Goal: Transaction & Acquisition: Purchase product/service

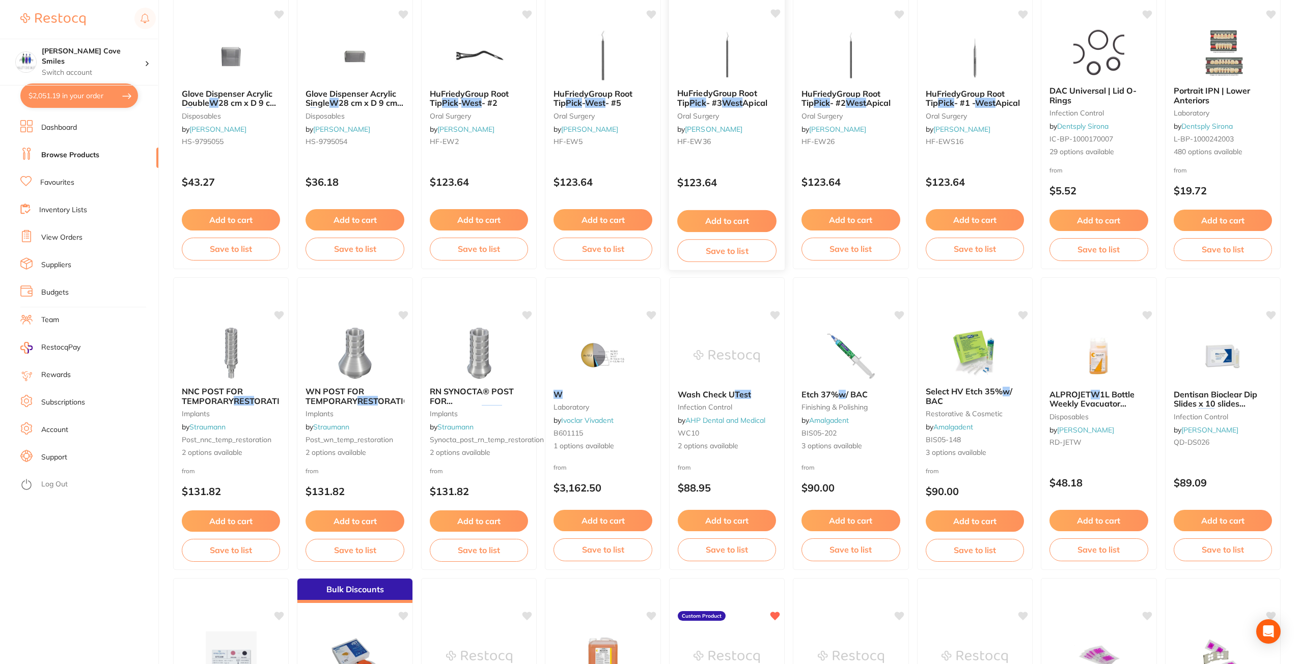
scroll to position [1329, 0]
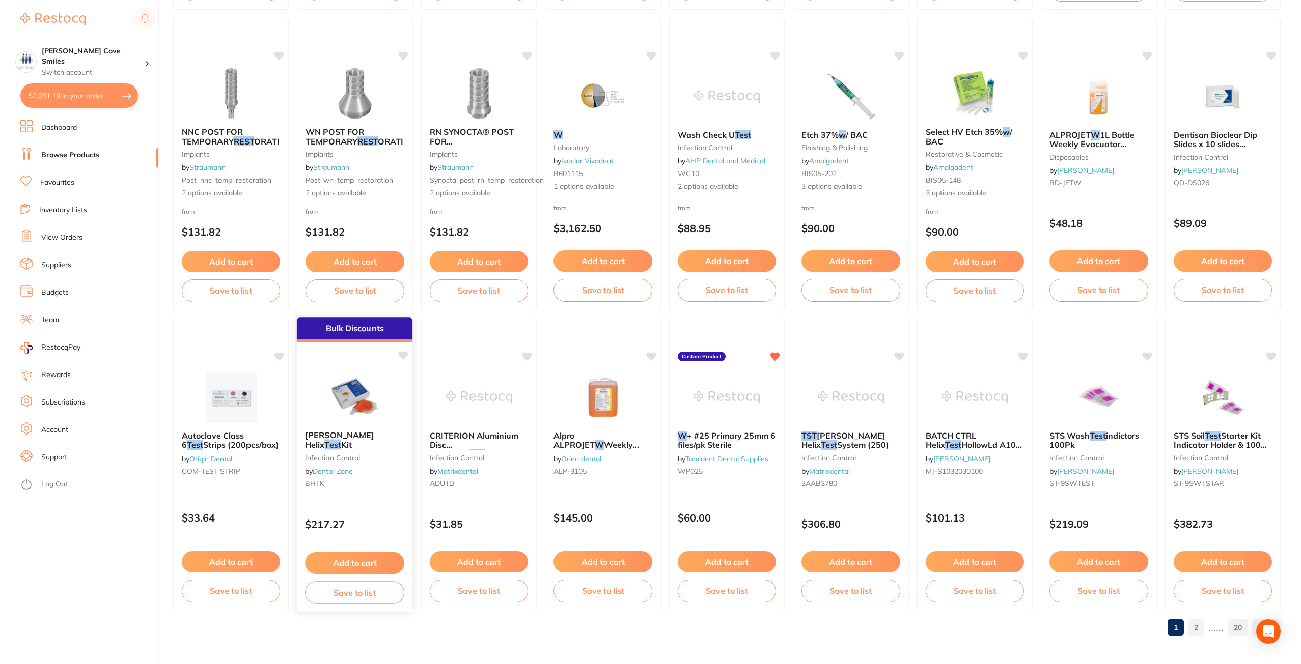
click at [354, 400] on img at bounding box center [355, 396] width 67 height 51
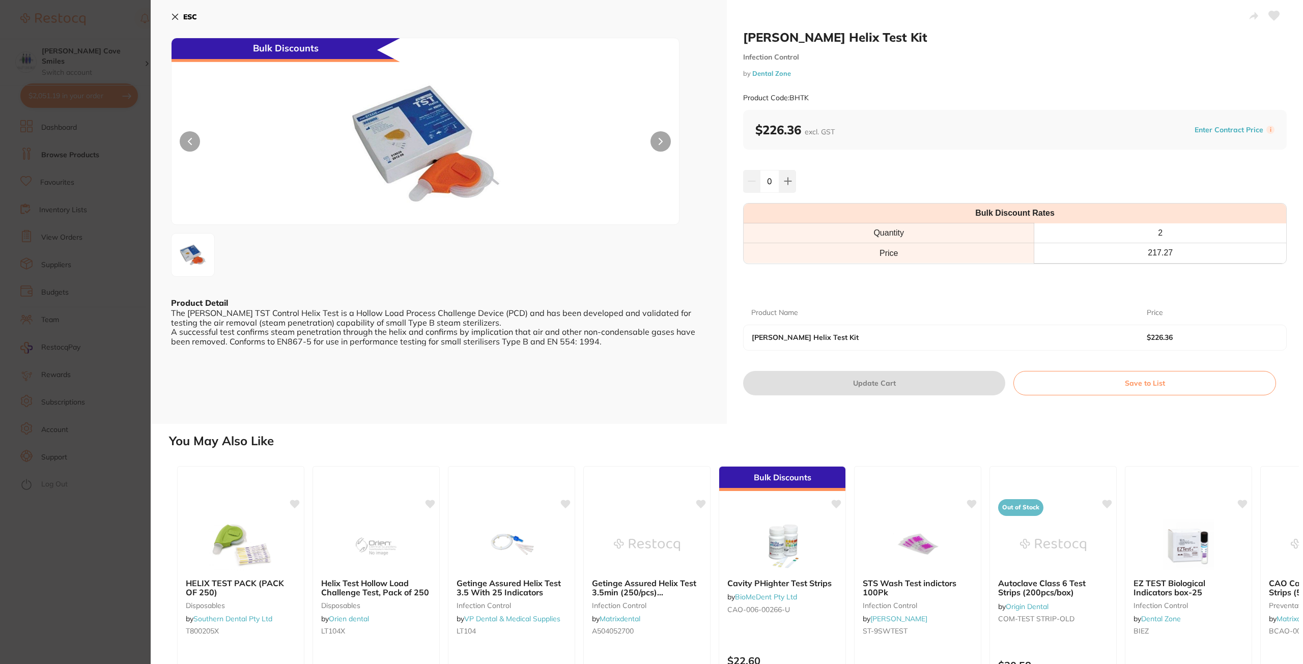
click at [182, 15] on button "ESC" at bounding box center [184, 16] width 26 height 17
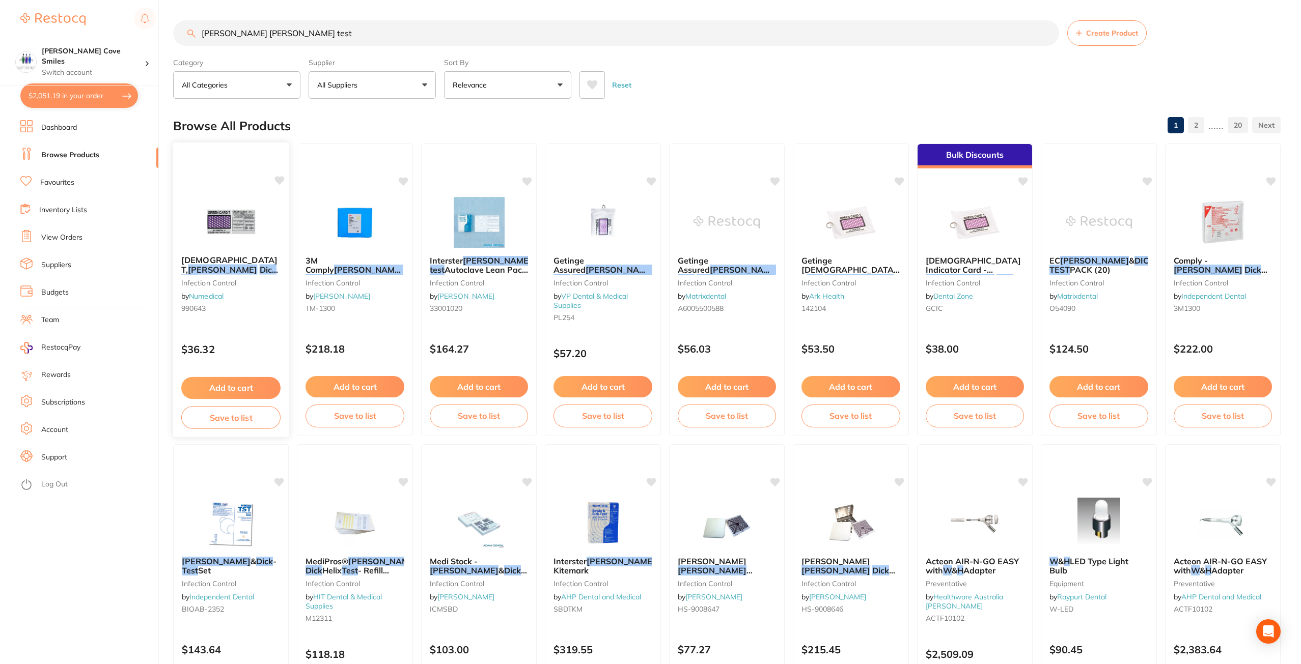
click at [219, 250] on div "Green Card T, Bowie Dick Test infection control by Numedical 990643" at bounding box center [231, 286] width 116 height 78
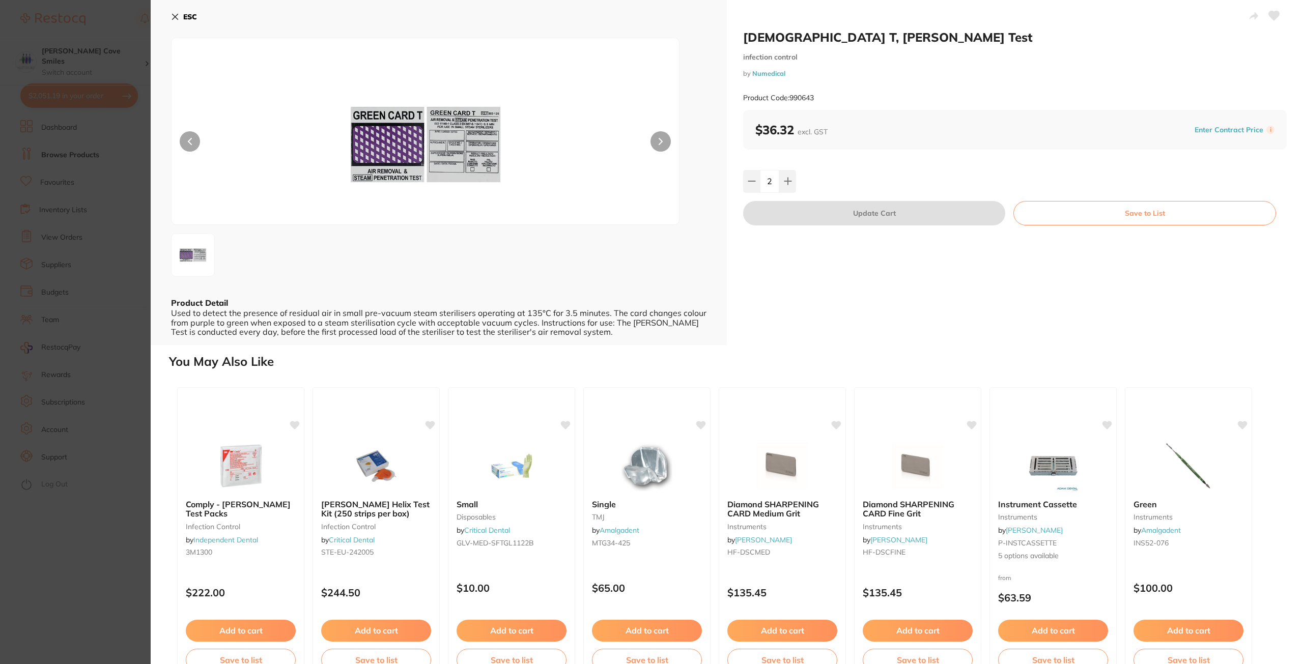
click at [175, 18] on icon at bounding box center [176, 17] width 6 height 6
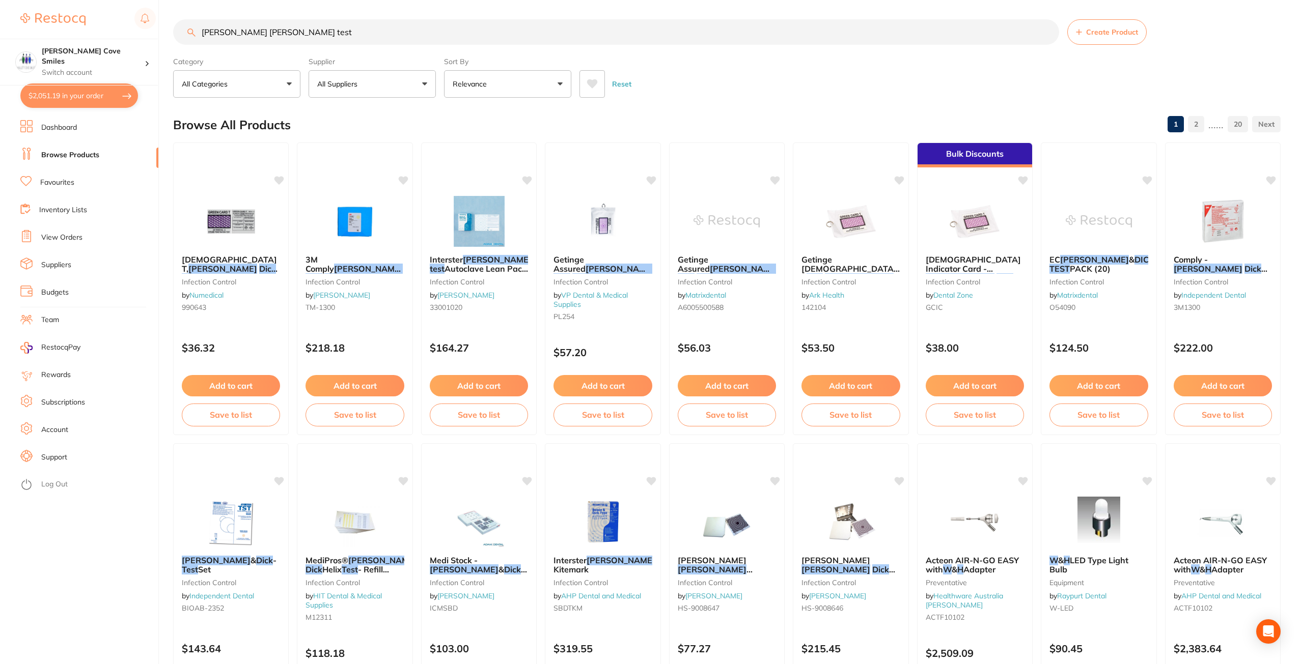
click at [1045, 32] on input "w h bowie dick test" at bounding box center [616, 31] width 886 height 25
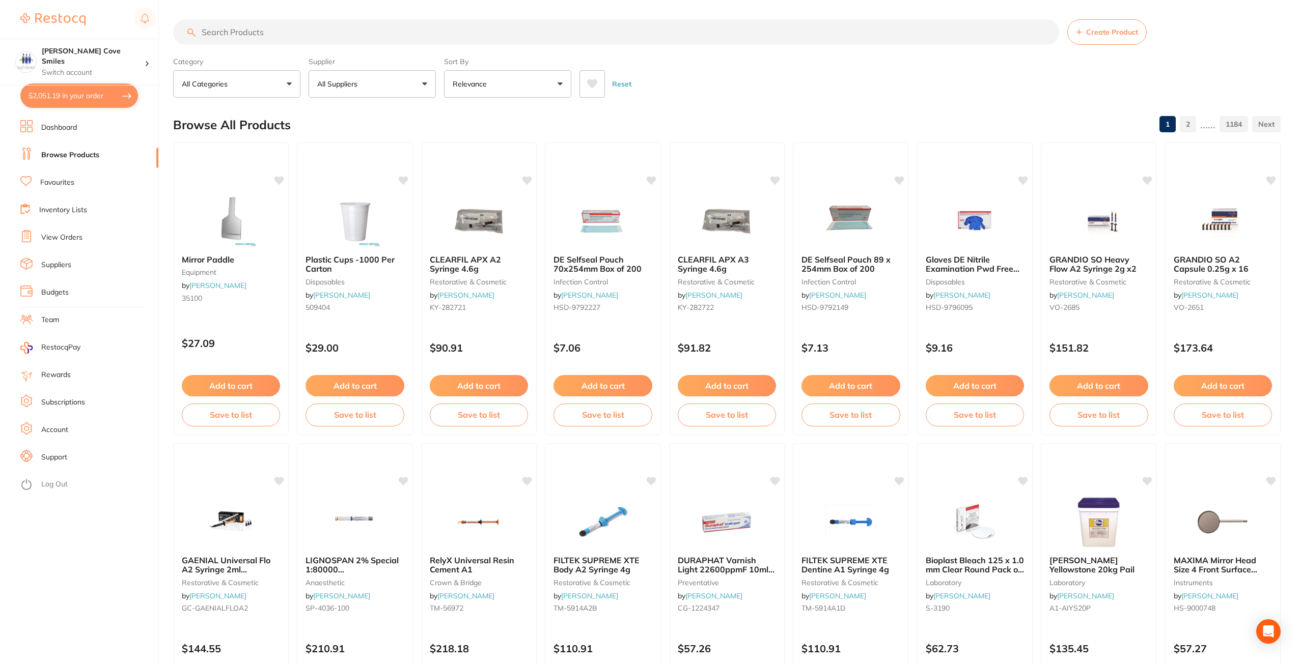
scroll to position [0, 0]
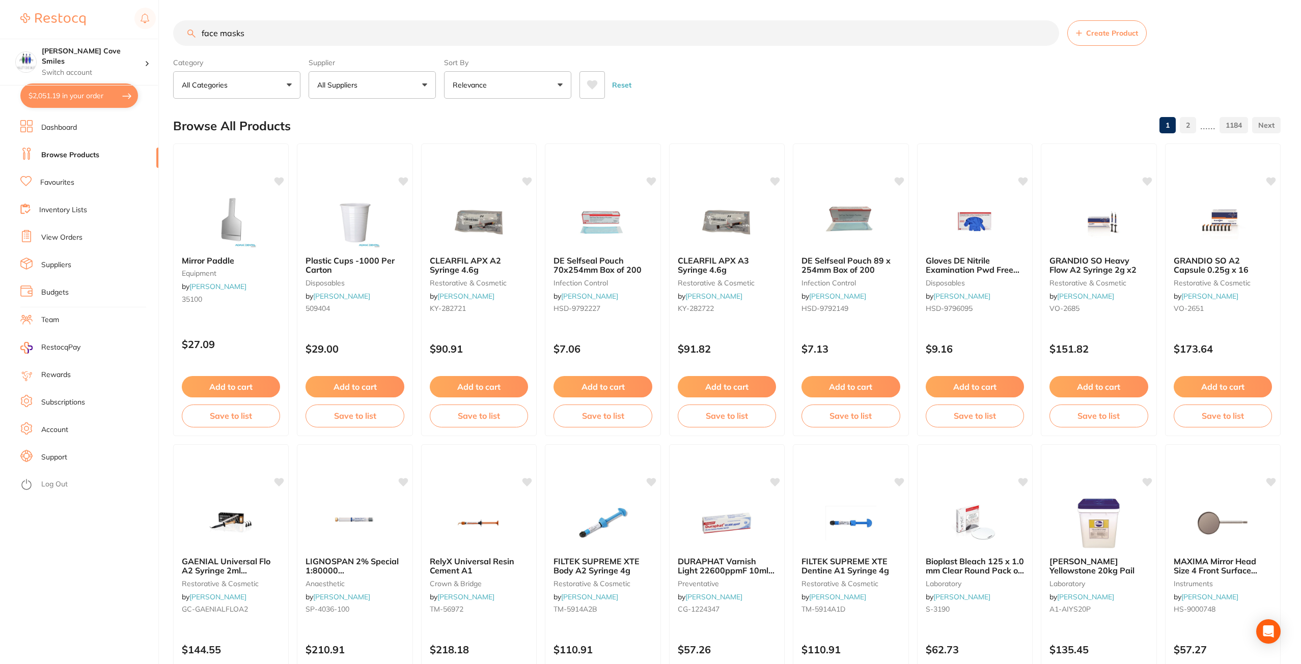
type input "face masks"
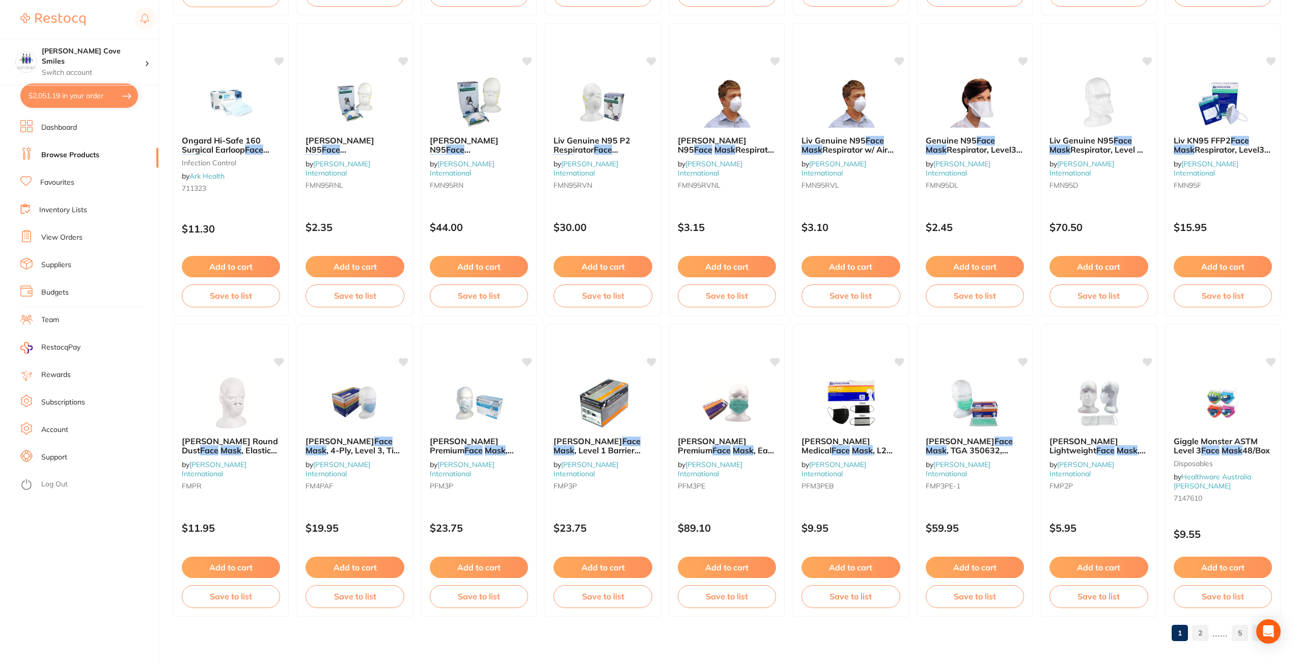
scroll to position [1329, 0]
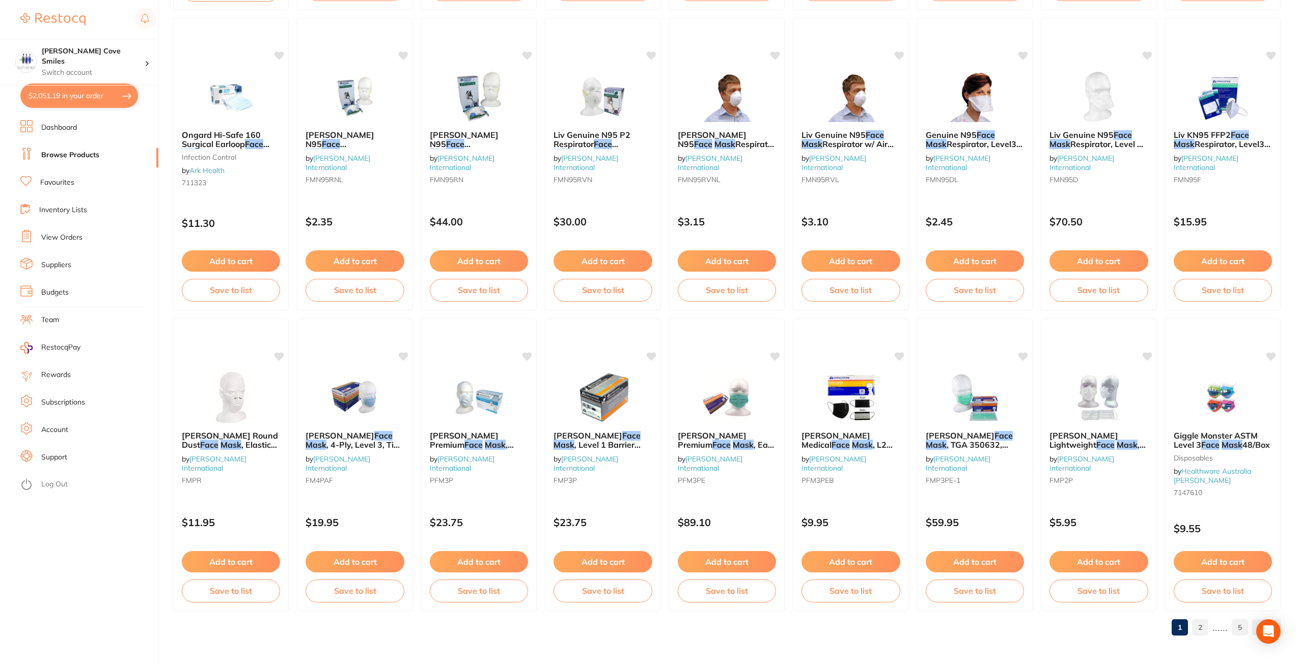
click at [1202, 624] on link "2" at bounding box center [1200, 628] width 16 height 20
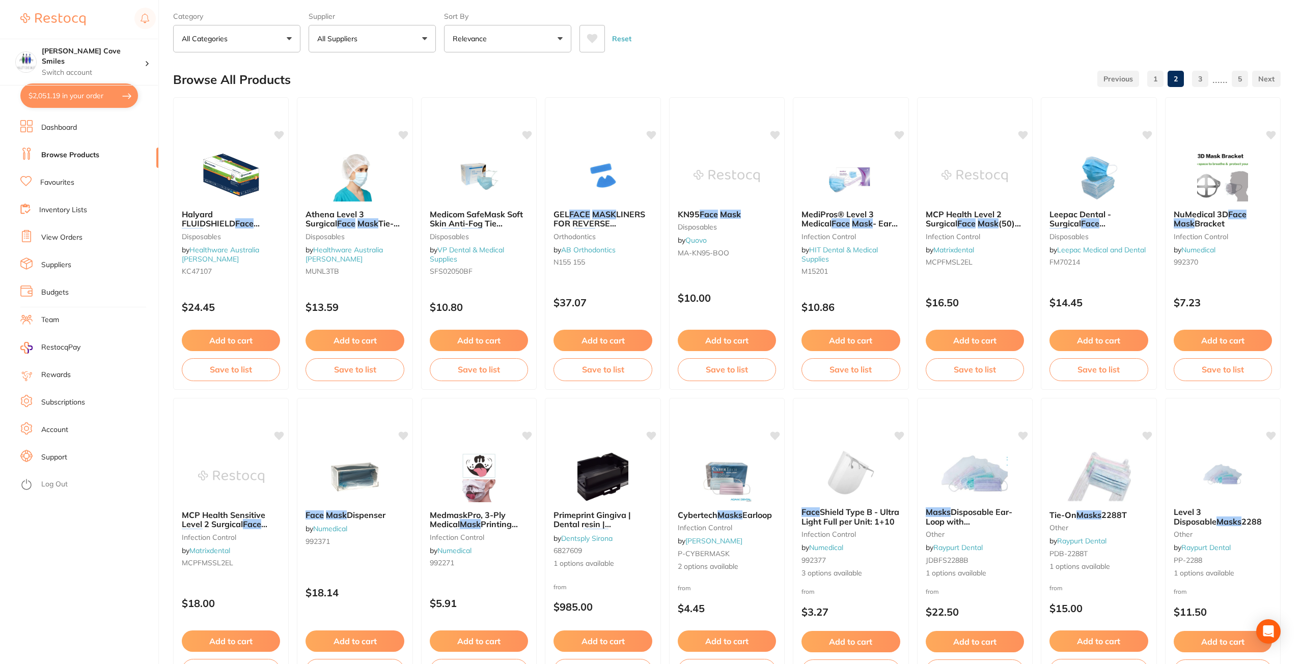
scroll to position [0, 0]
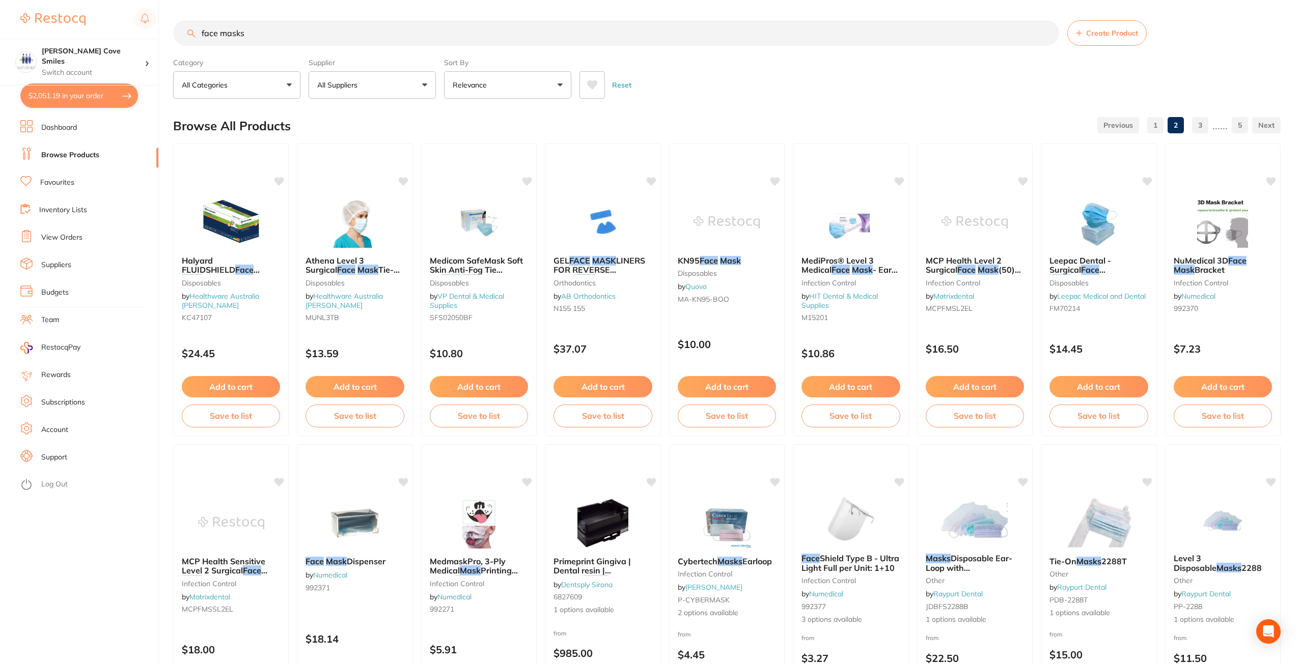
click at [386, 76] on button "All Suppliers" at bounding box center [372, 84] width 127 height 27
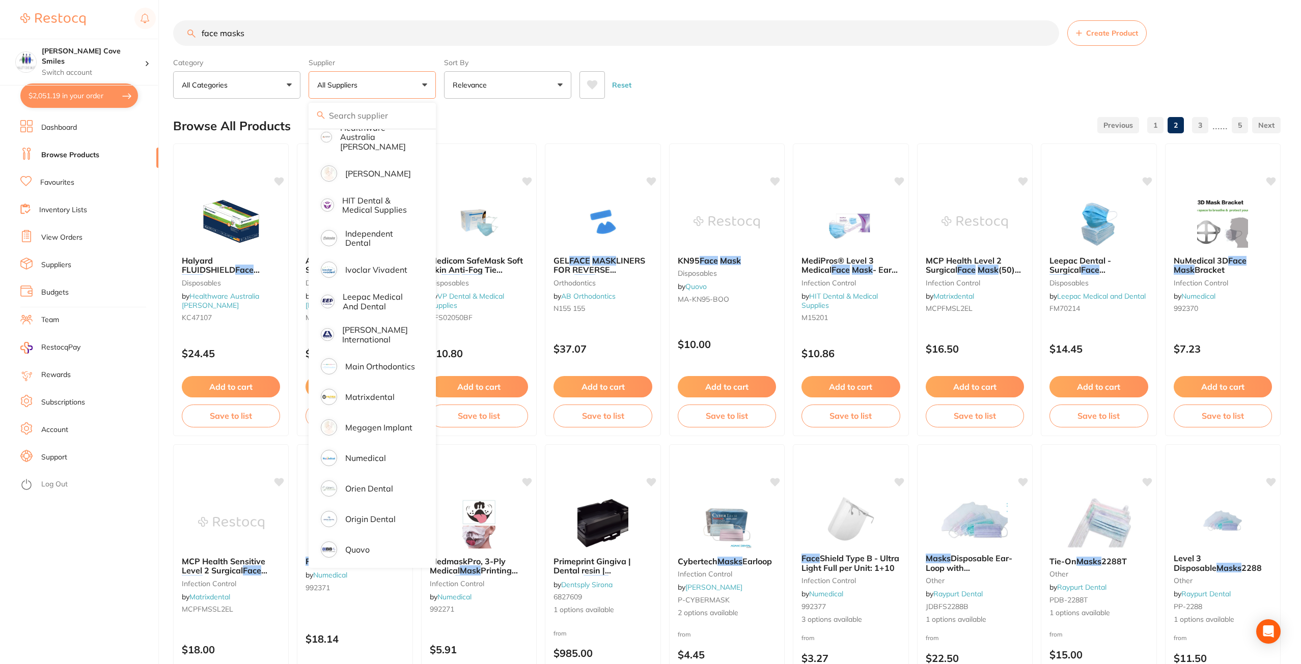
scroll to position [458, 0]
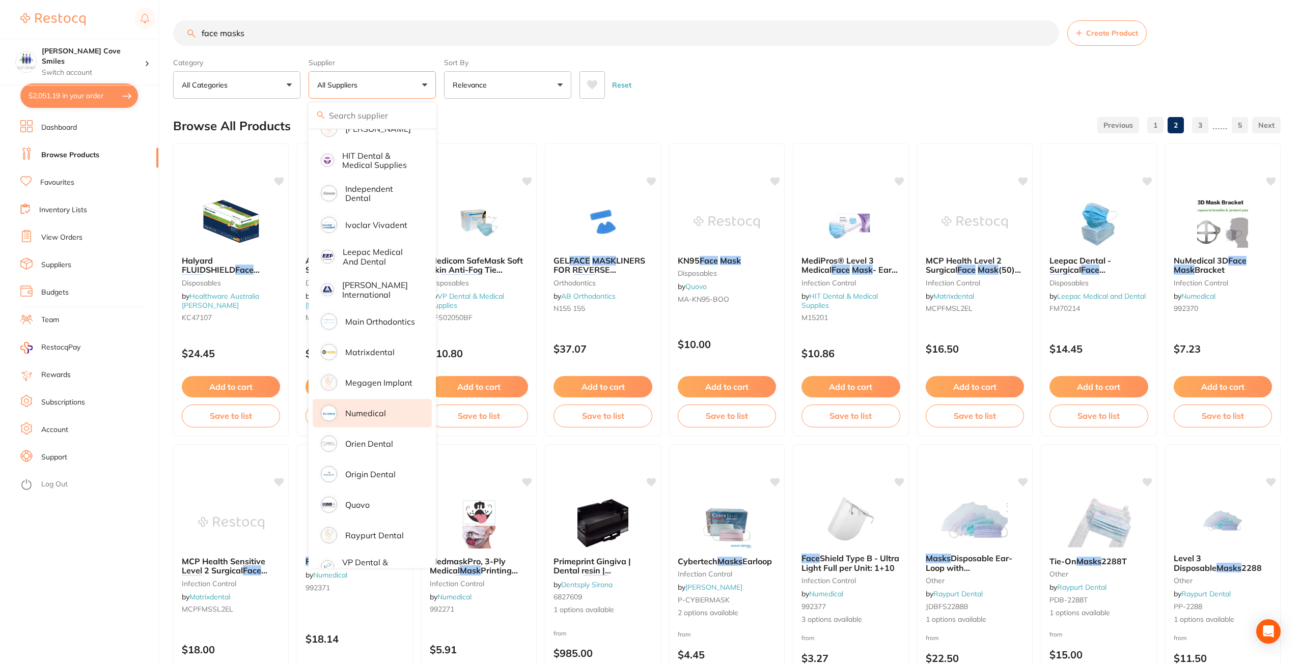
click at [367, 409] on p "Numedical" at bounding box center [365, 413] width 41 height 9
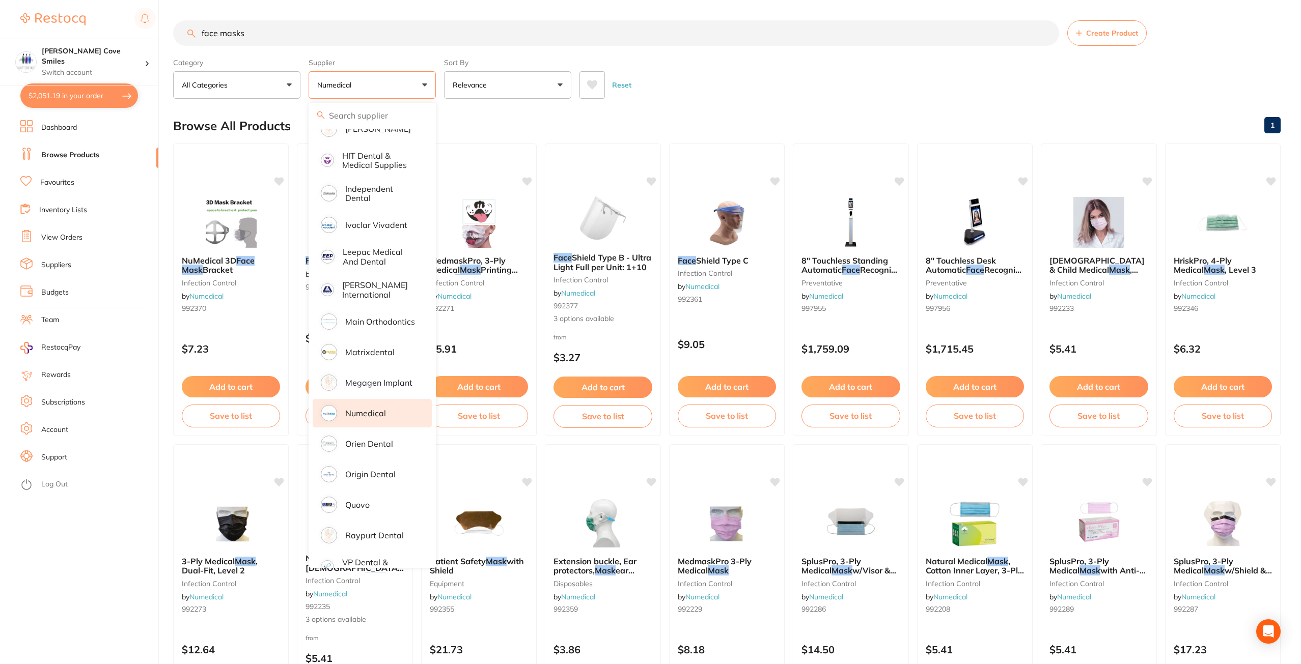
click at [756, 70] on div "Reset" at bounding box center [925, 81] width 693 height 36
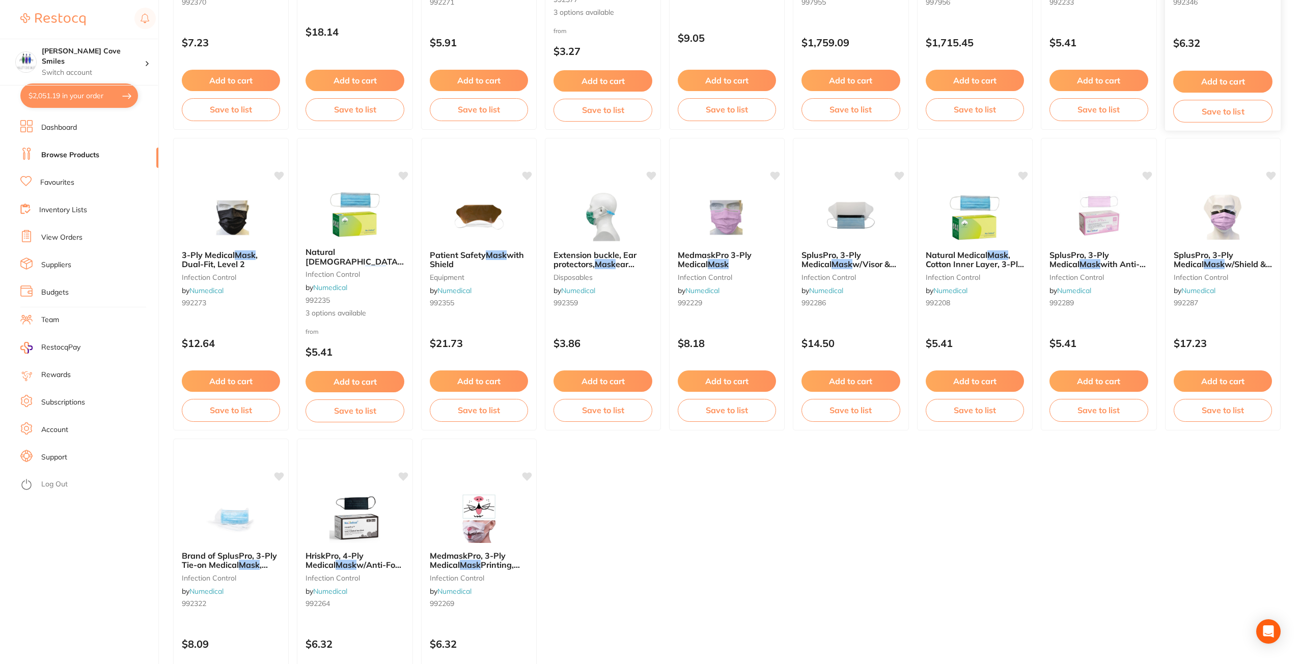
scroll to position [356, 0]
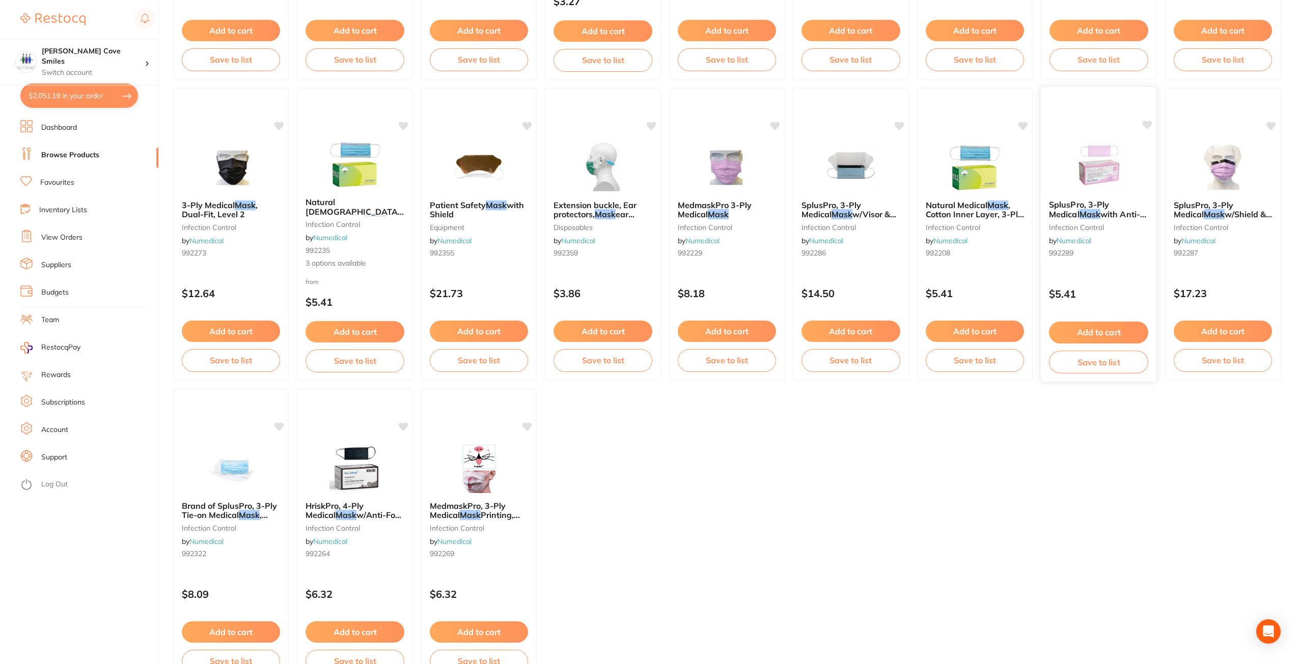
click at [1102, 198] on div "SplusPro, 3-Ply Medical Mask with Anti-Fog, Level 2 - Pink infection control by…" at bounding box center [1099, 231] width 116 height 78
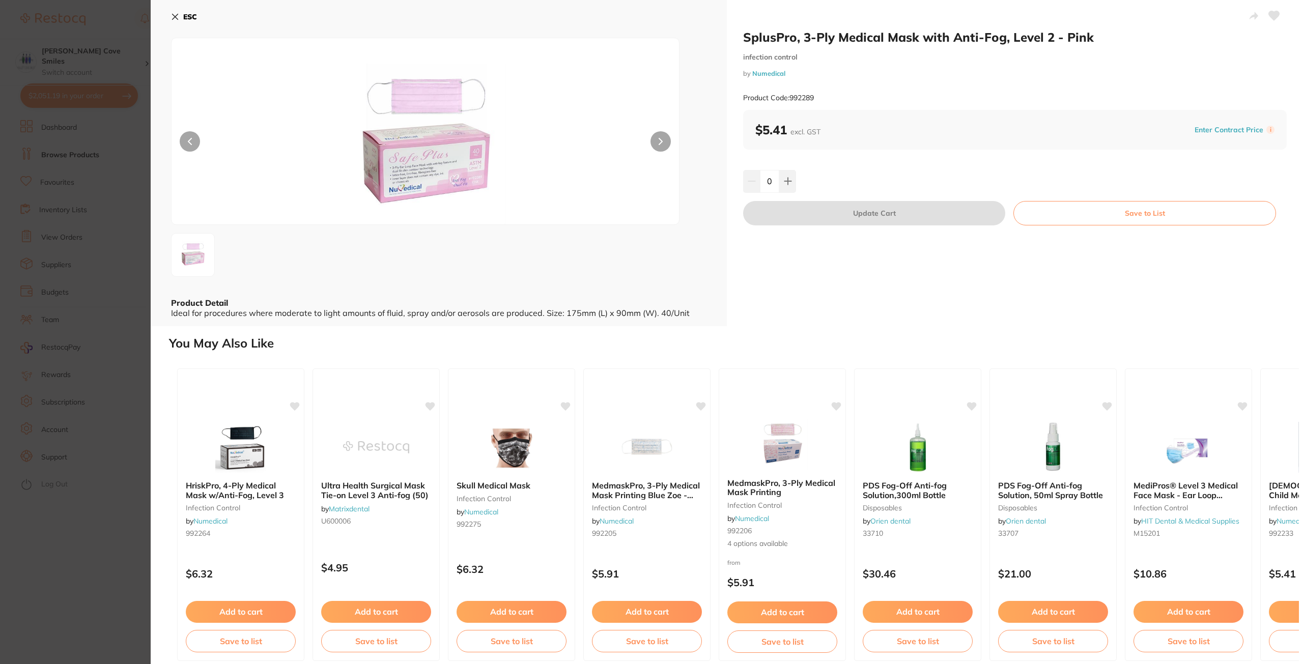
click at [181, 19] on button "ESC" at bounding box center [184, 16] width 26 height 17
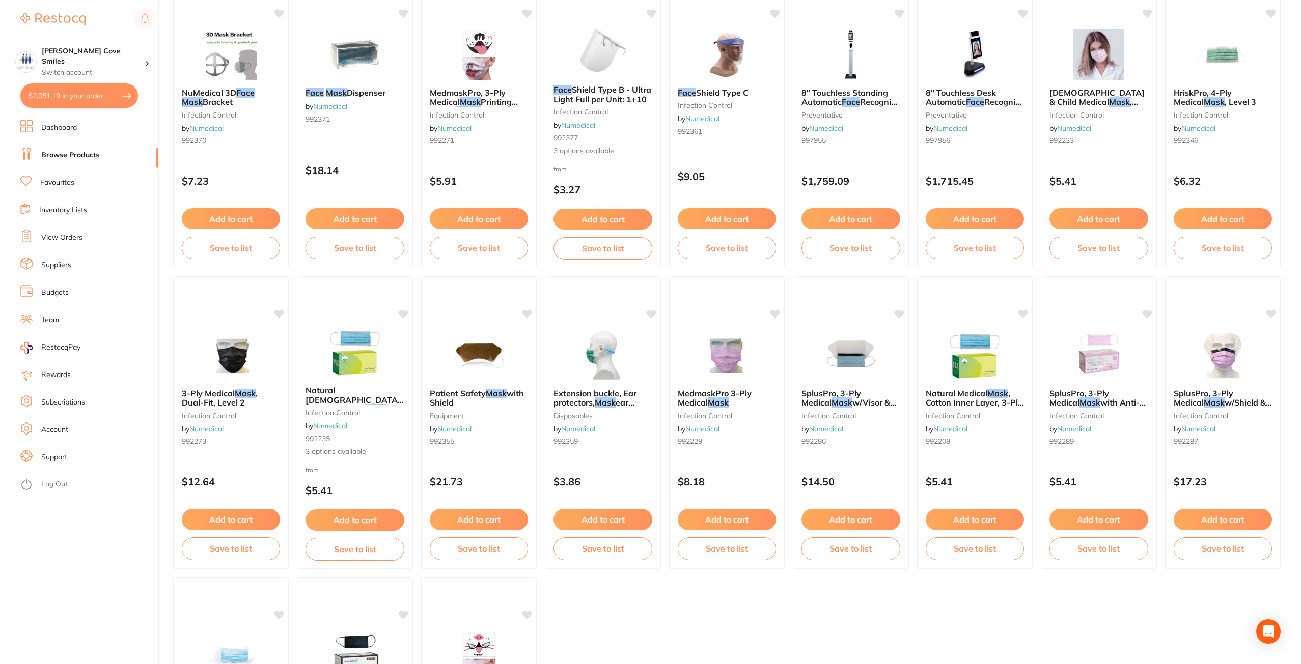
scroll to position [153, 0]
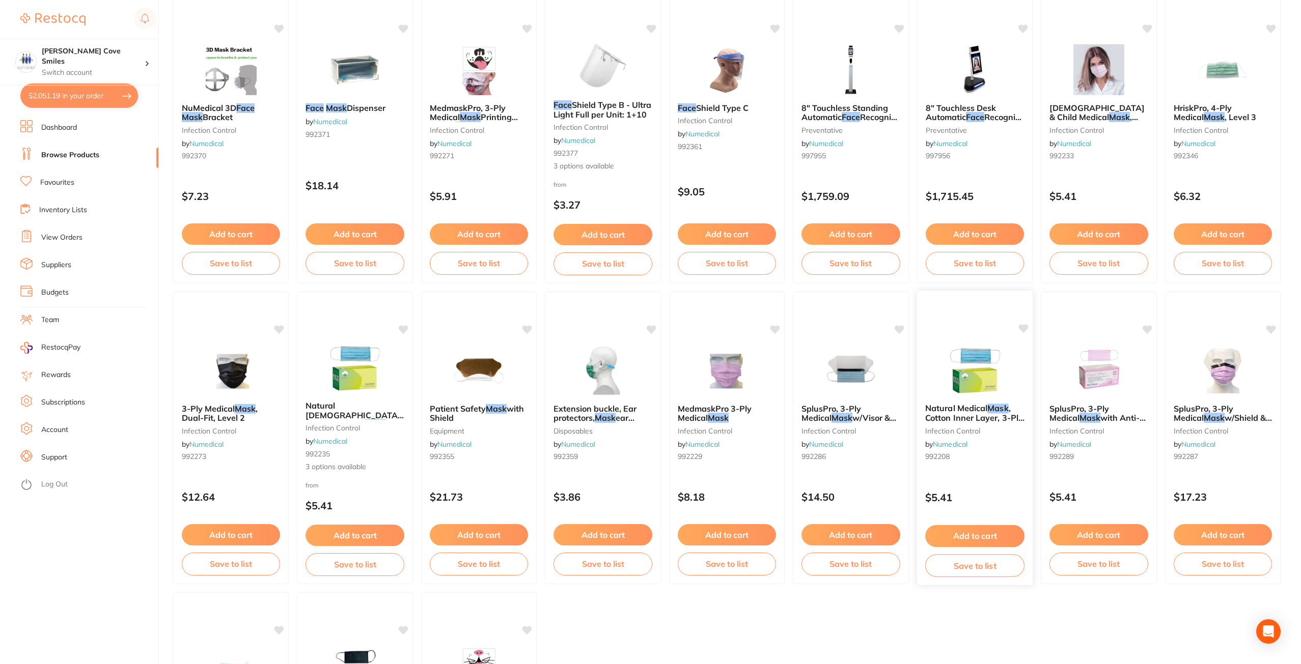
click at [990, 415] on span ", Cotton Inner Layer, 3-Ply, Level 2" at bounding box center [974, 417] width 99 height 29
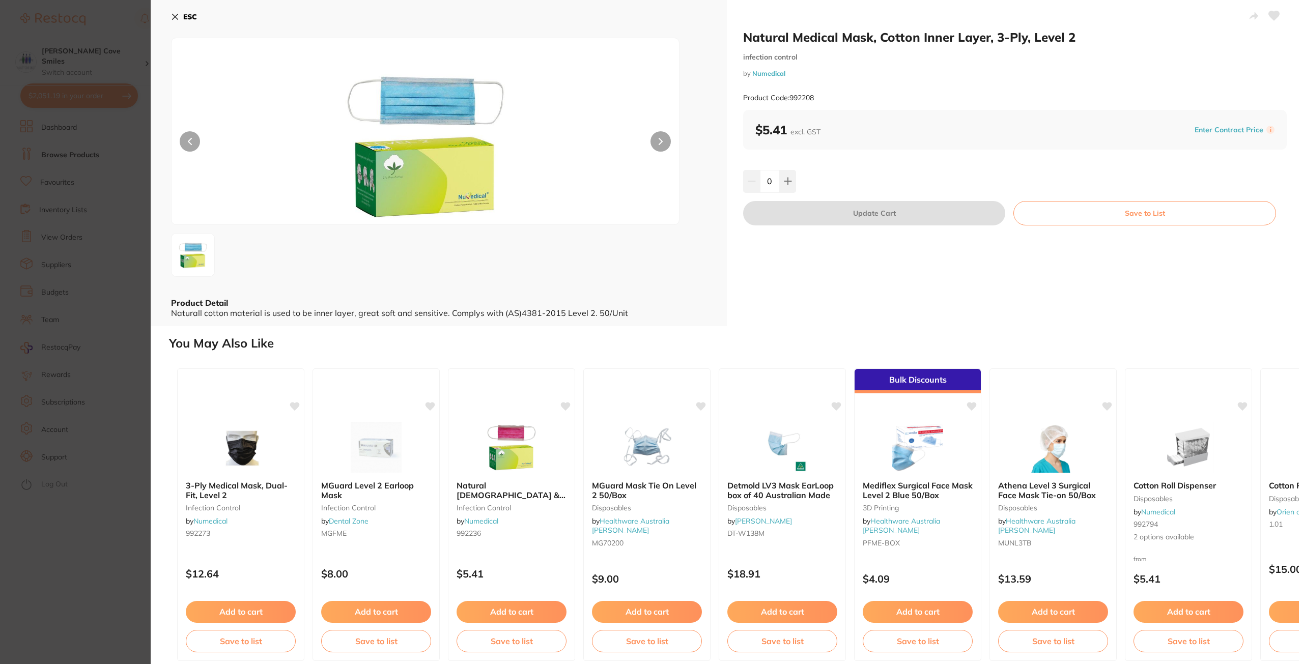
click at [180, 20] on button "ESC" at bounding box center [184, 16] width 26 height 17
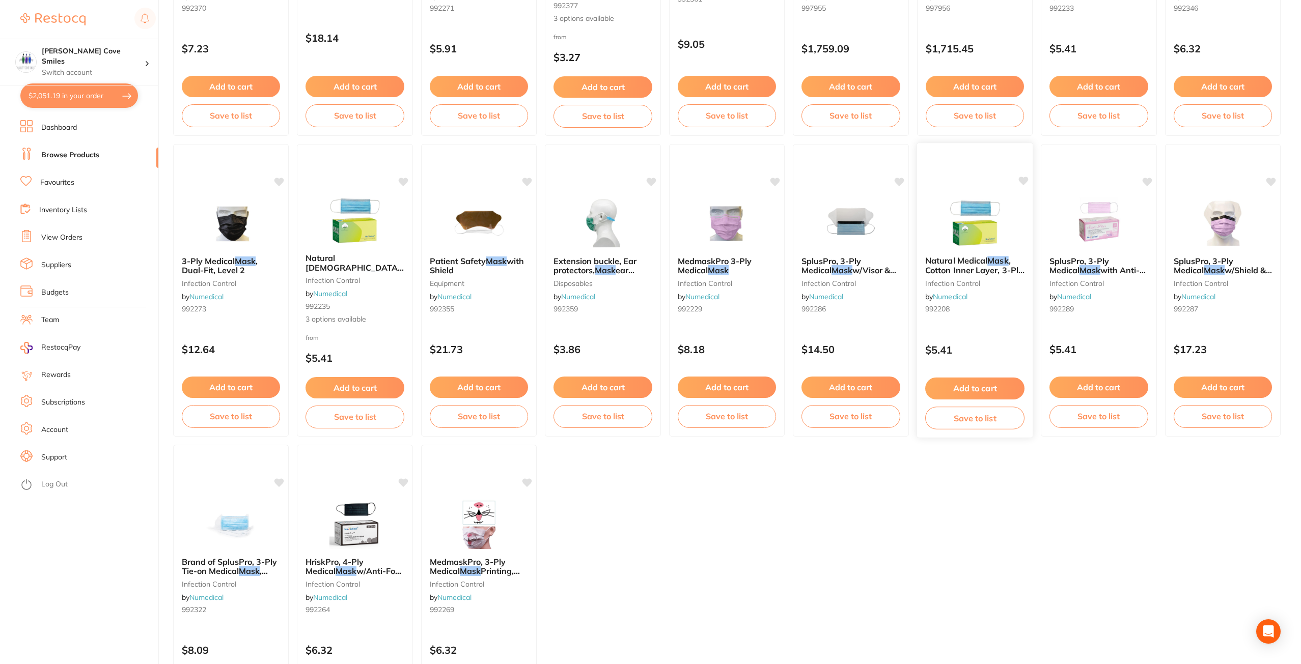
scroll to position [255, 0]
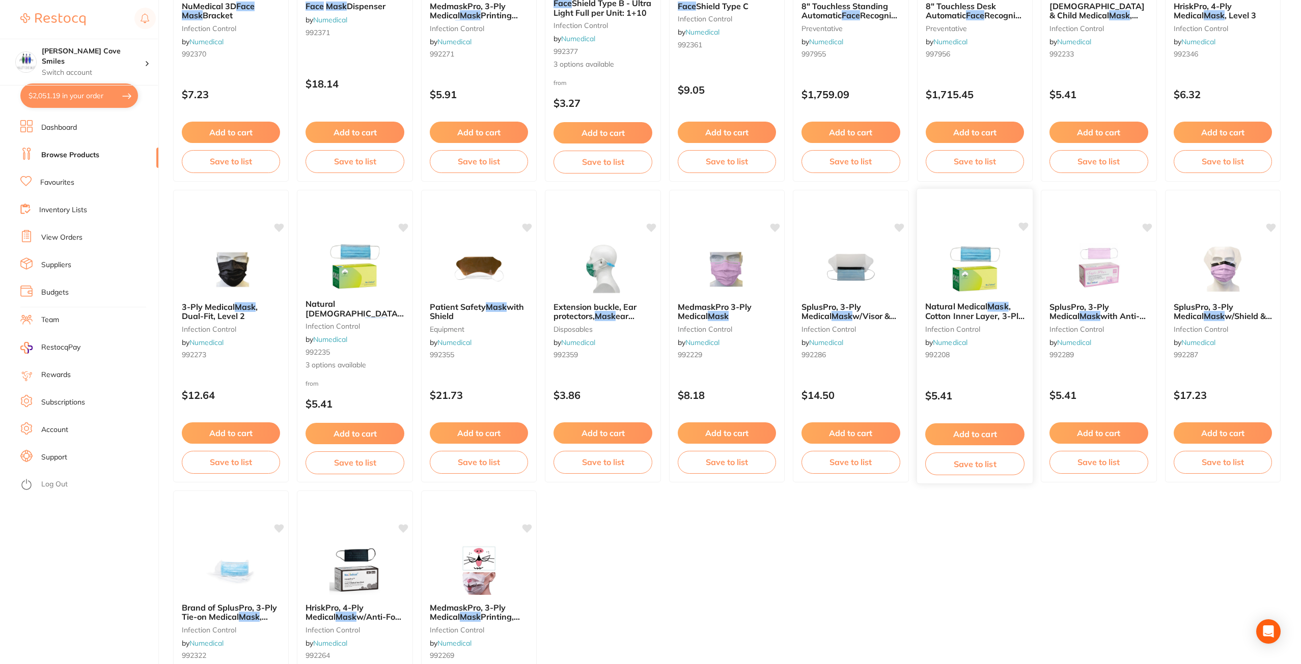
click at [970, 305] on span "Natural Medical" at bounding box center [956, 306] width 62 height 10
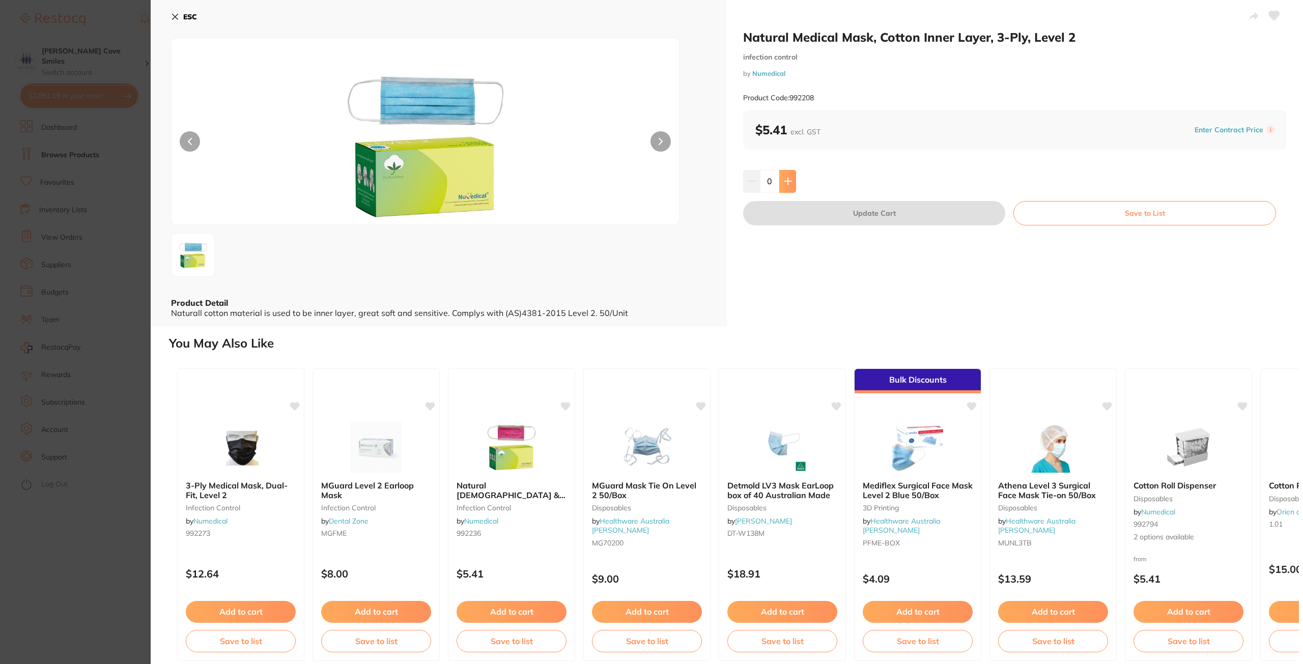
click at [787, 179] on icon at bounding box center [788, 181] width 7 height 7
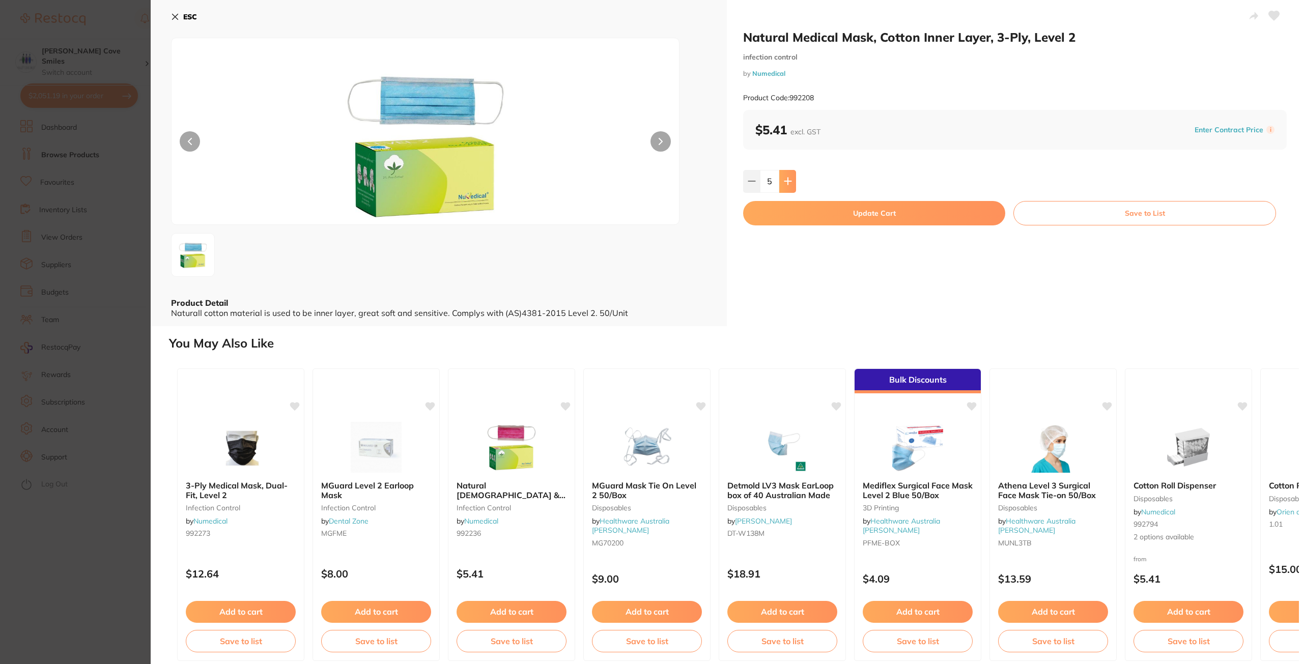
click at [787, 179] on icon at bounding box center [788, 181] width 7 height 7
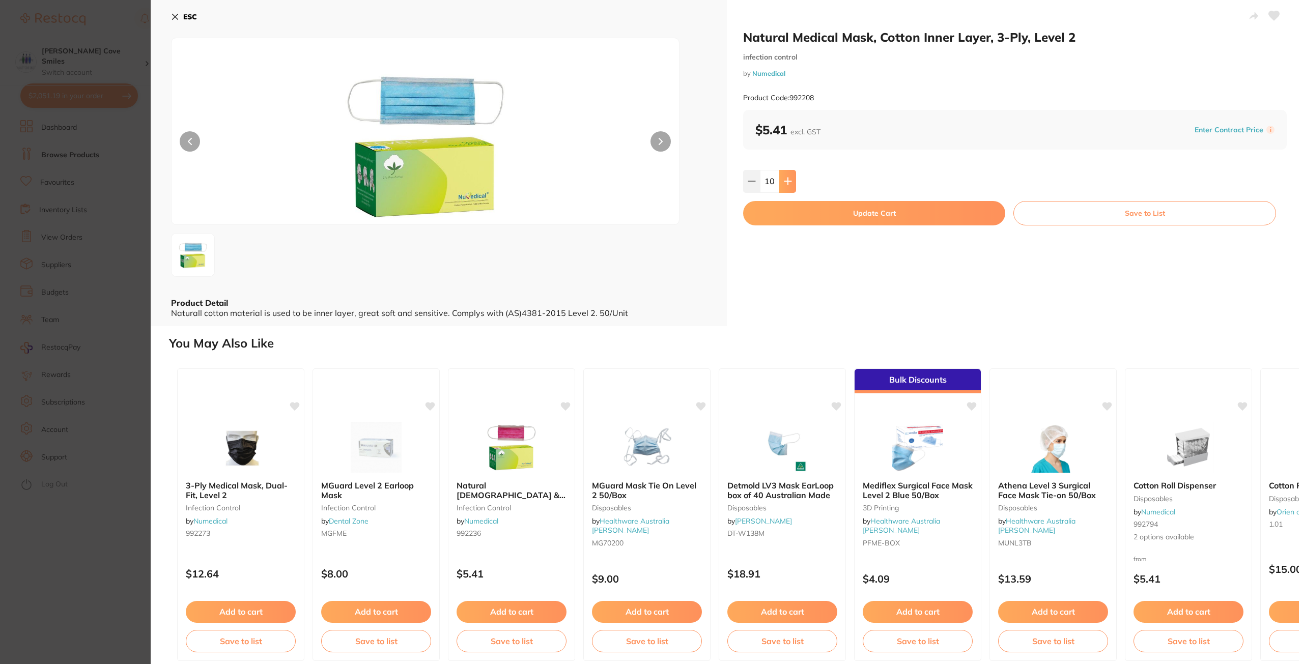
click at [787, 179] on icon at bounding box center [788, 181] width 7 height 7
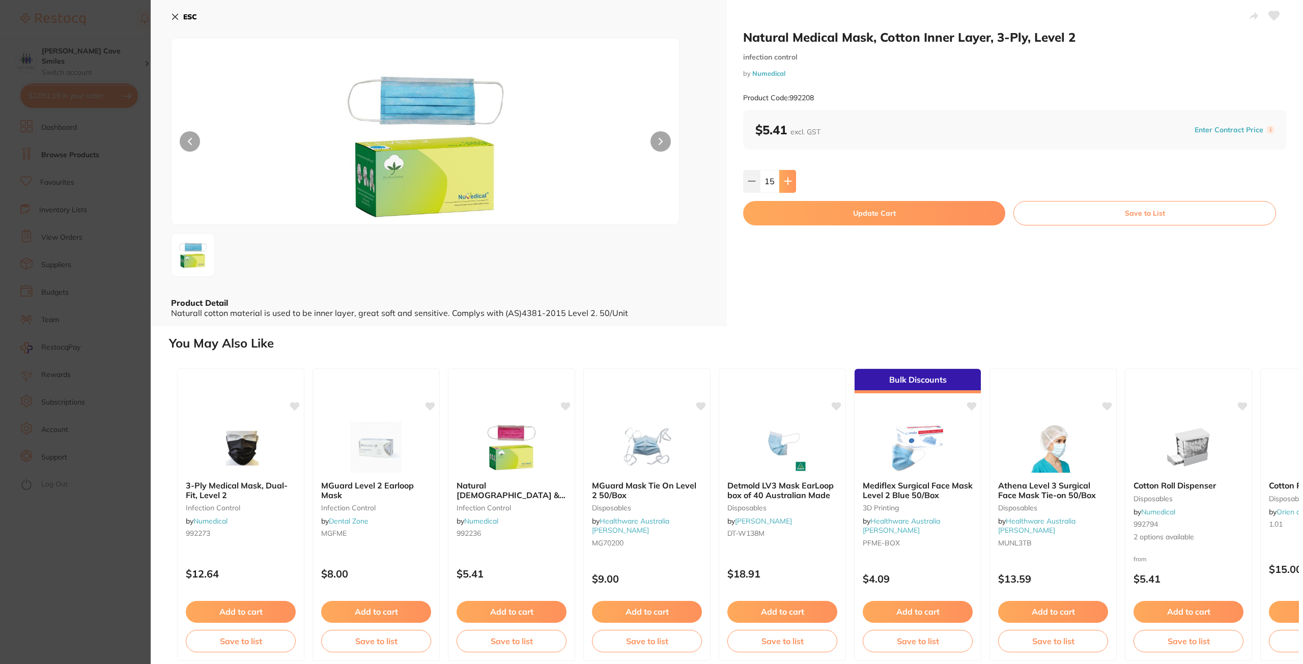
click at [787, 179] on icon at bounding box center [788, 181] width 7 height 7
click at [786, 179] on icon at bounding box center [788, 181] width 7 height 7
type input "18"
click at [913, 212] on button "Update Cart" at bounding box center [874, 213] width 262 height 24
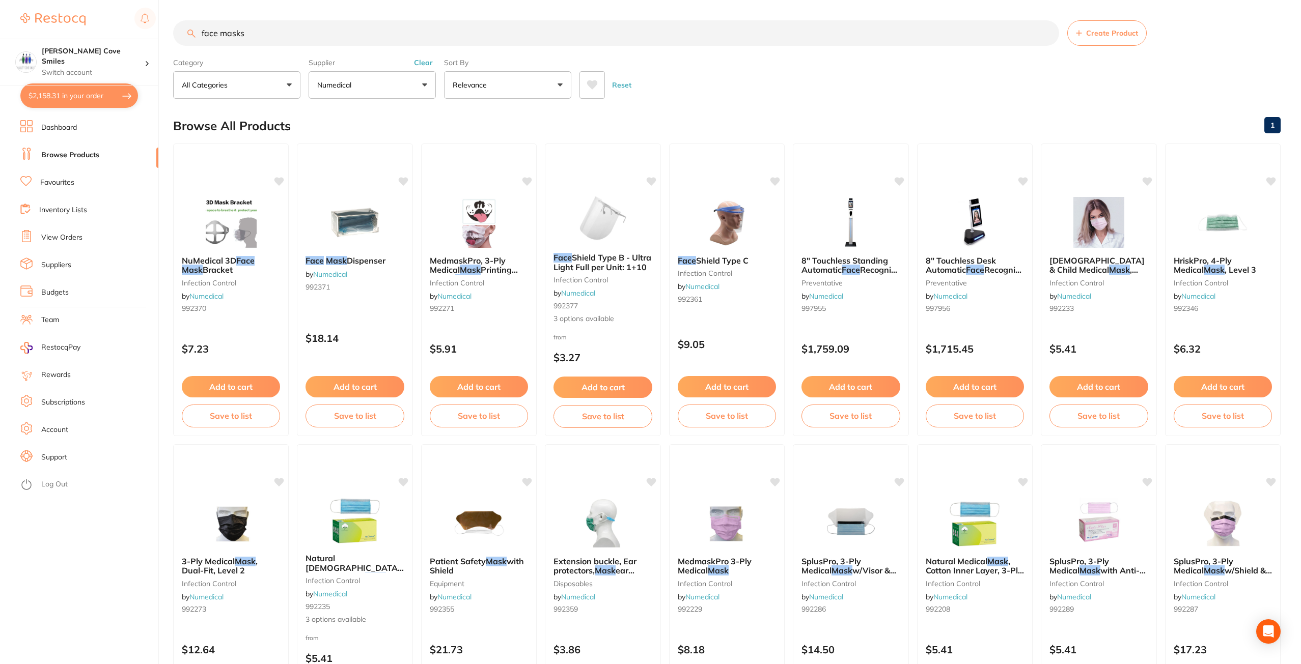
click at [433, 87] on button "Numedical" at bounding box center [372, 84] width 127 height 27
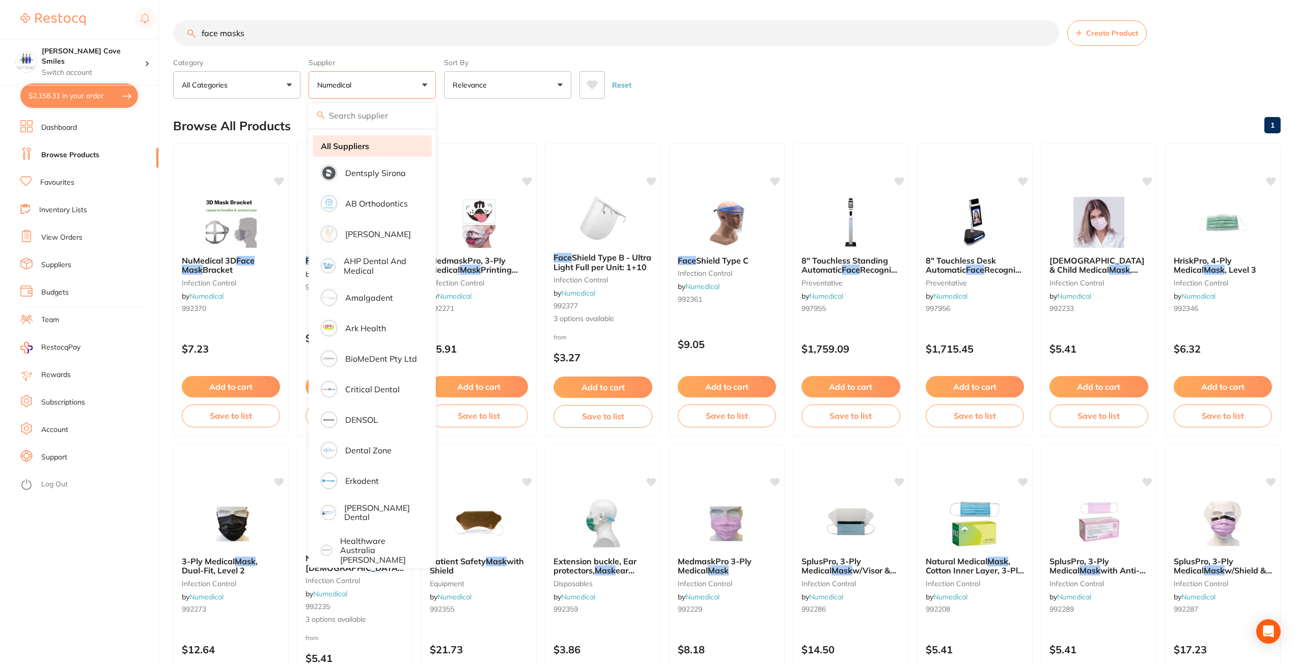
click at [371, 143] on li "All Suppliers" at bounding box center [372, 145] width 119 height 21
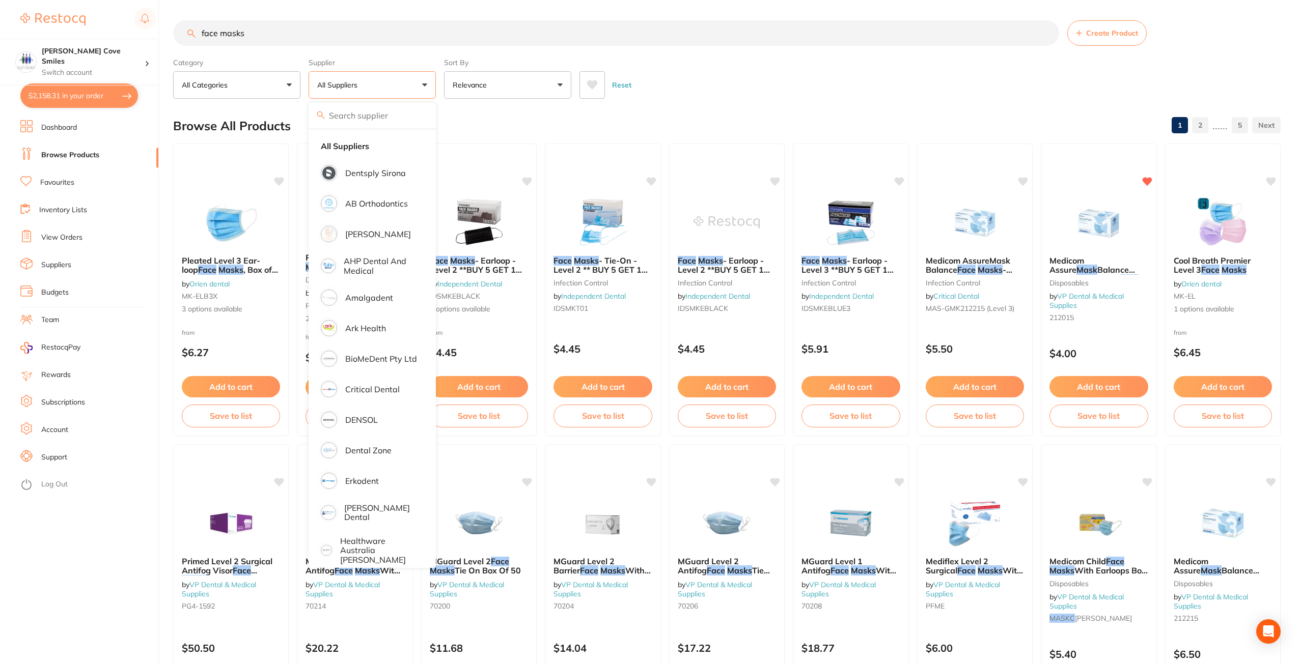
click at [1046, 35] on input "face masks" at bounding box center [616, 32] width 886 height 25
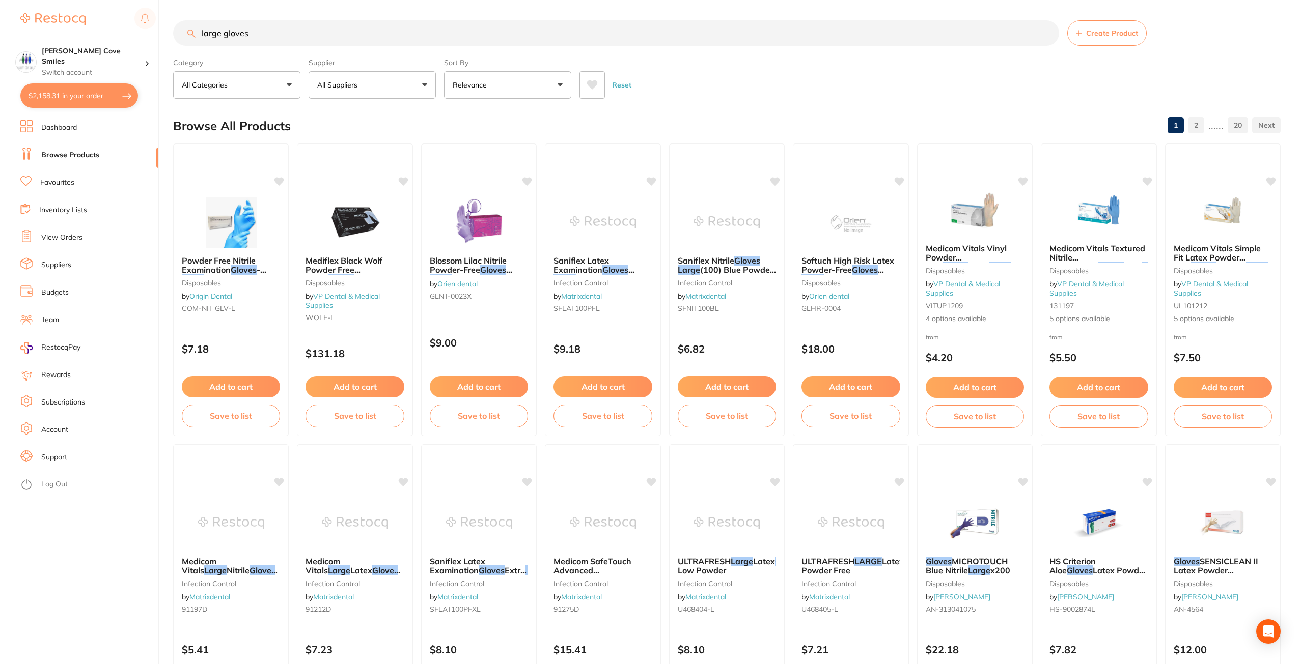
type input "large gloves"
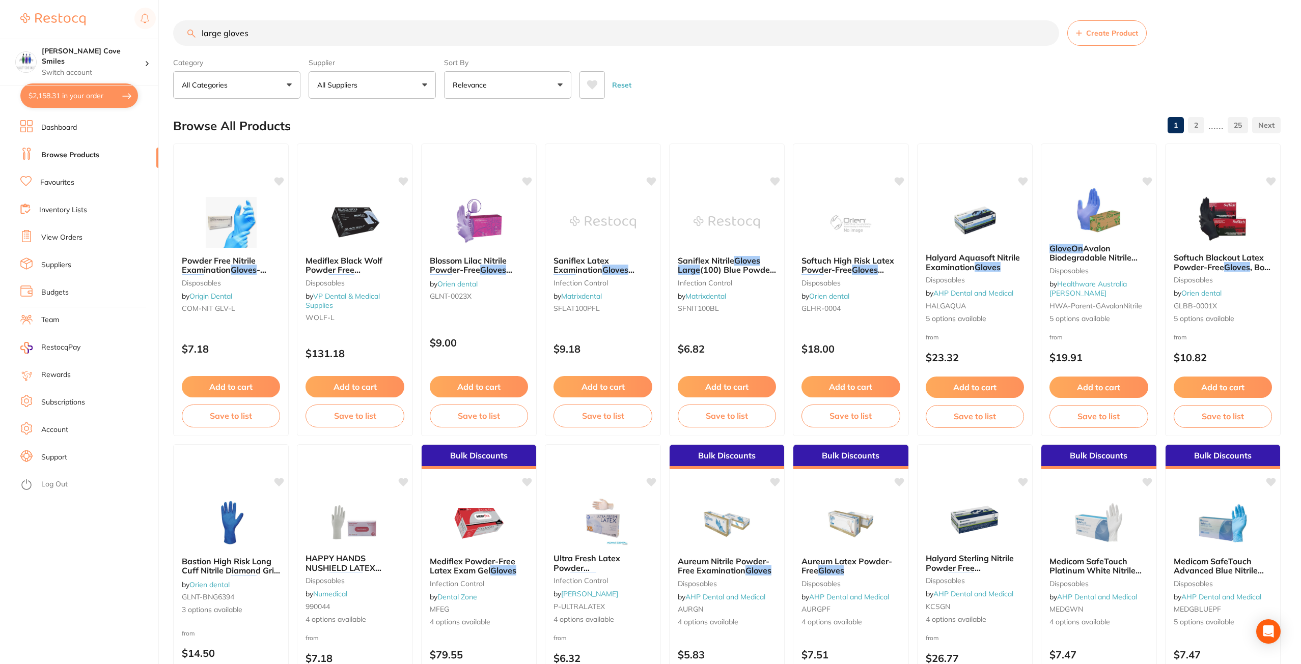
click at [518, 79] on button "Relevance" at bounding box center [507, 84] width 127 height 27
click at [498, 141] on p "Lowest Price" at bounding box center [480, 143] width 49 height 9
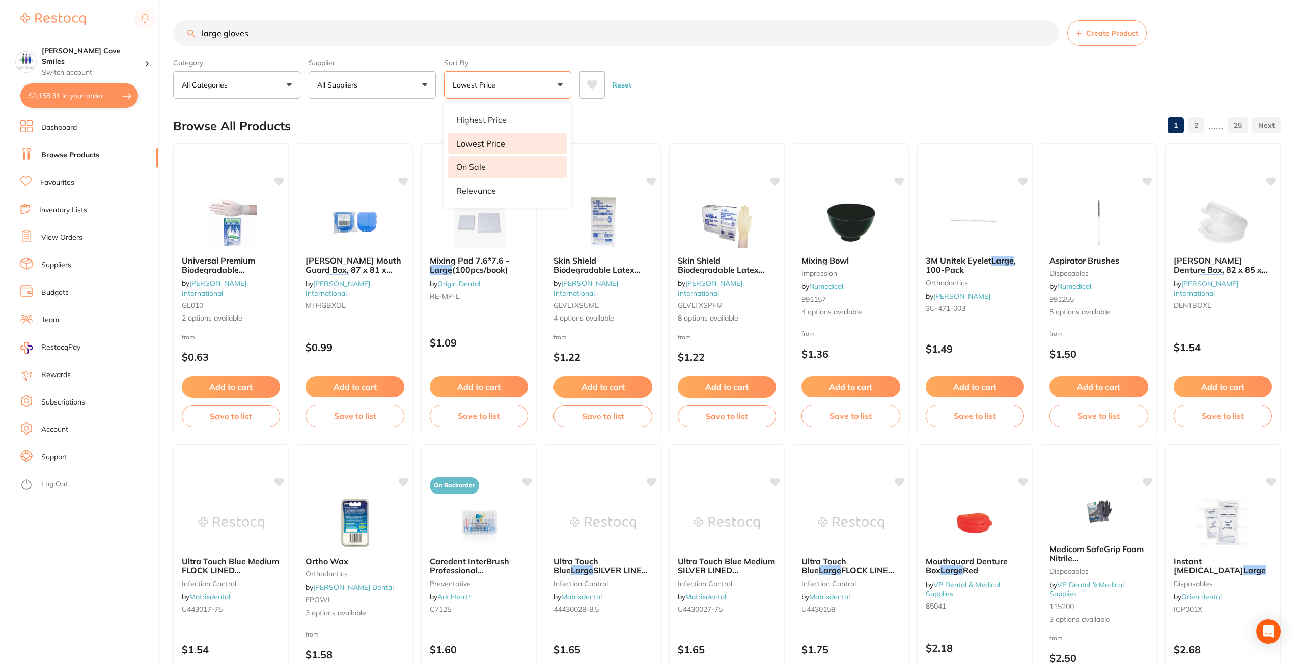
click at [483, 169] on p "On Sale" at bounding box center [471, 166] width 30 height 9
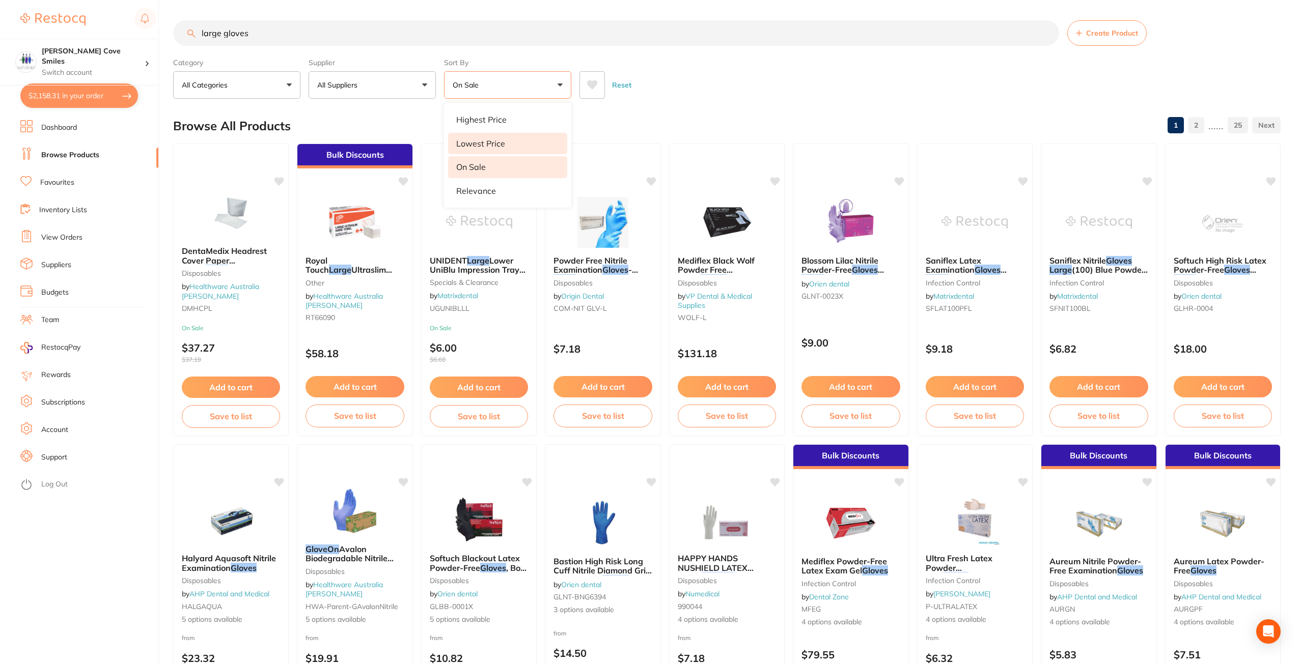
click at [503, 144] on p "Lowest Price" at bounding box center [480, 143] width 49 height 9
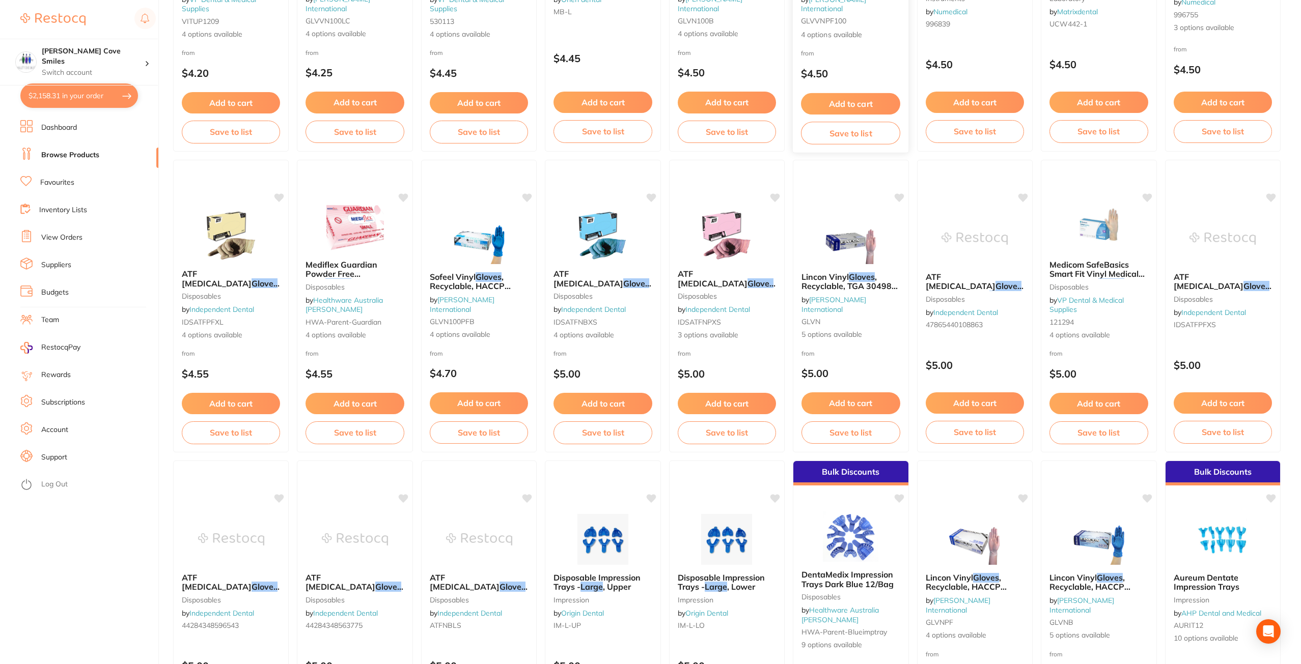
scroll to position [1222, 0]
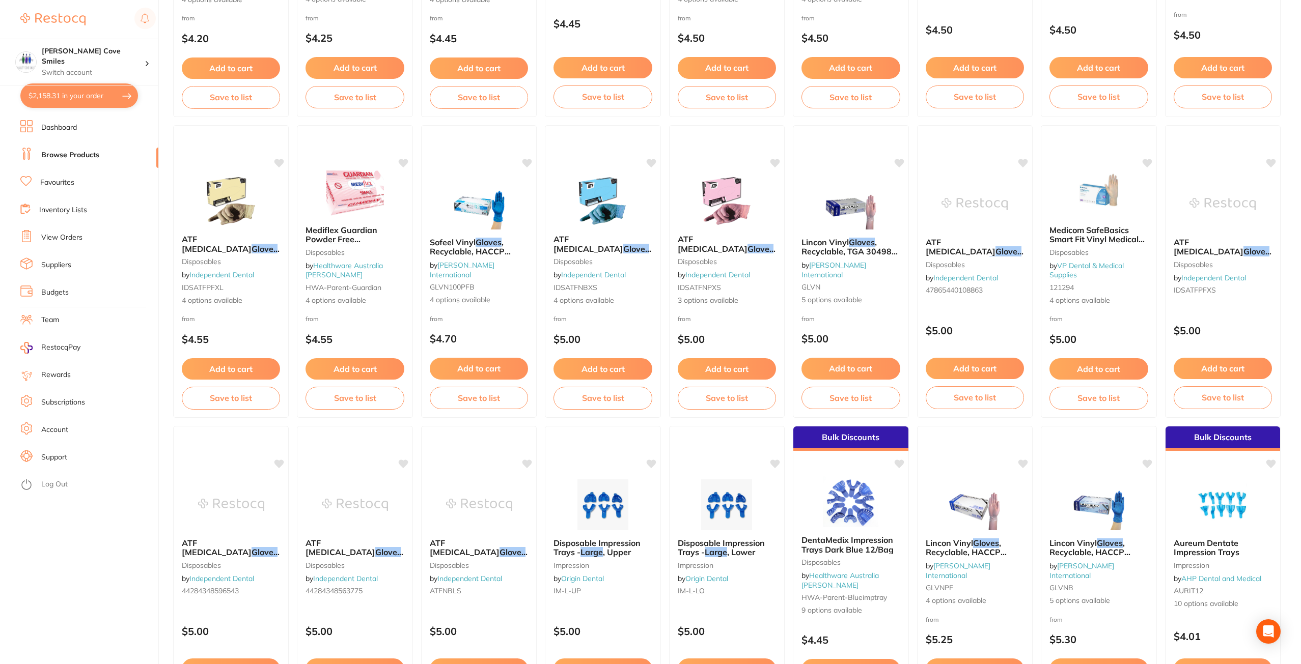
click at [114, 98] on button "$2,158.31 in your order" at bounding box center [79, 95] width 118 height 24
checkbox input "true"
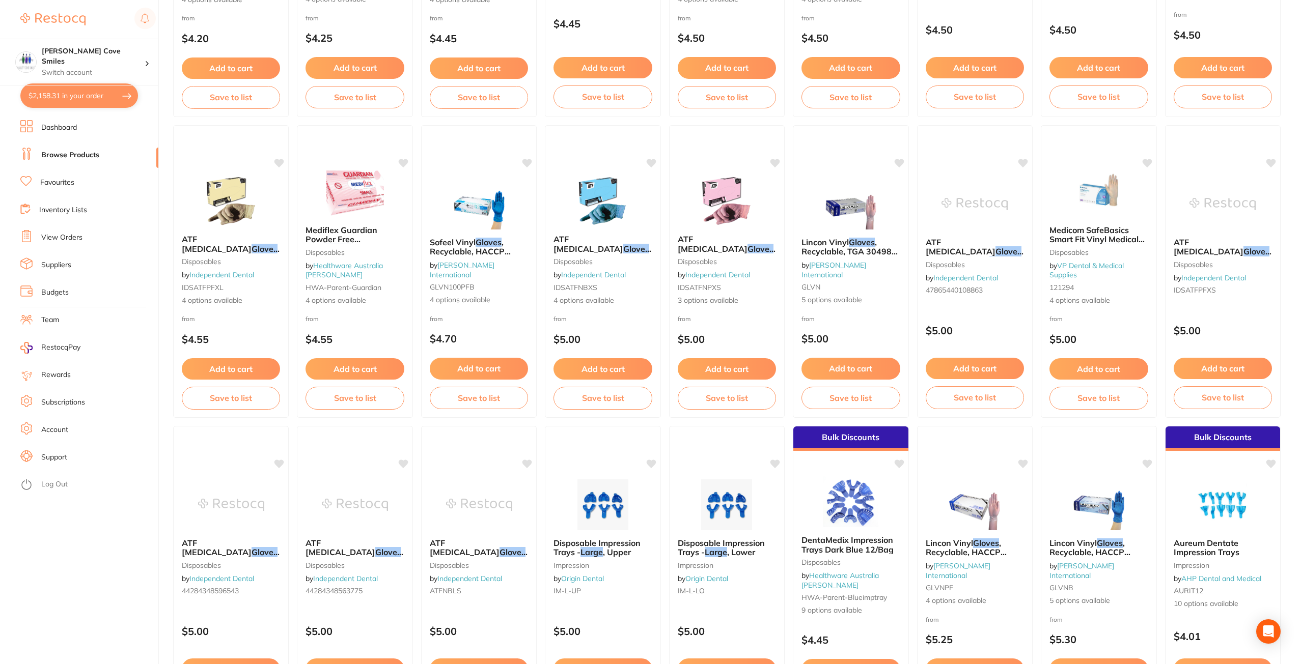
checkbox input "true"
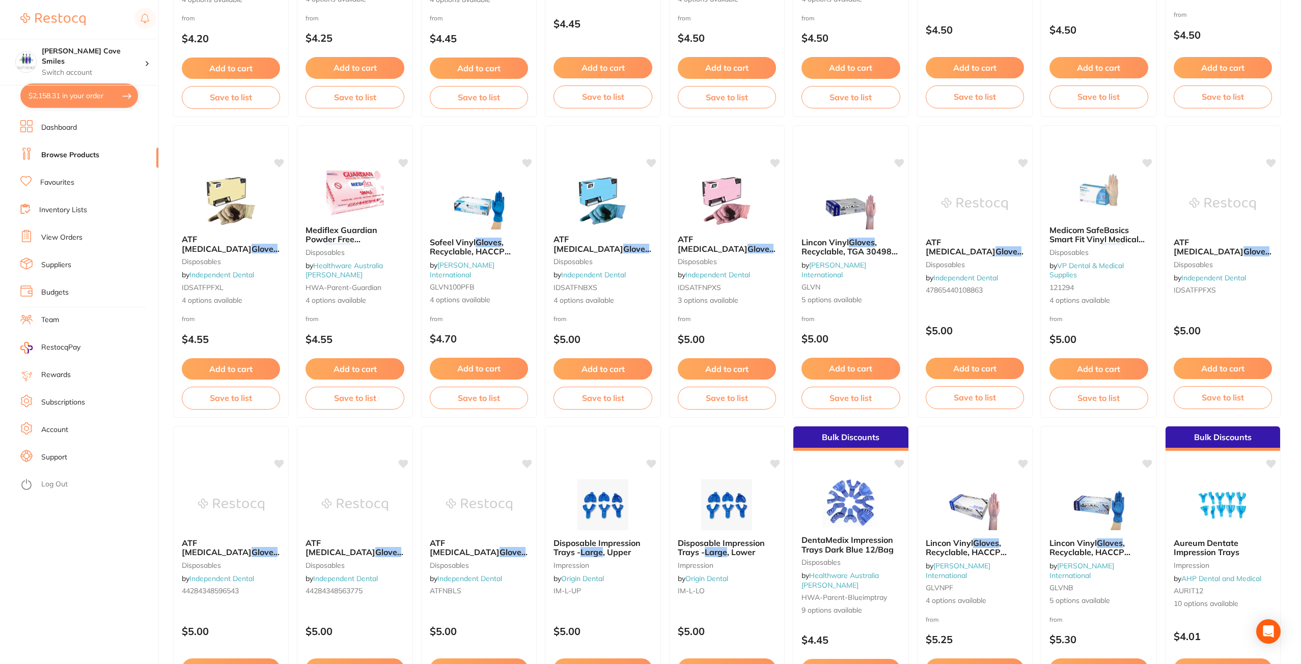
checkbox input "true"
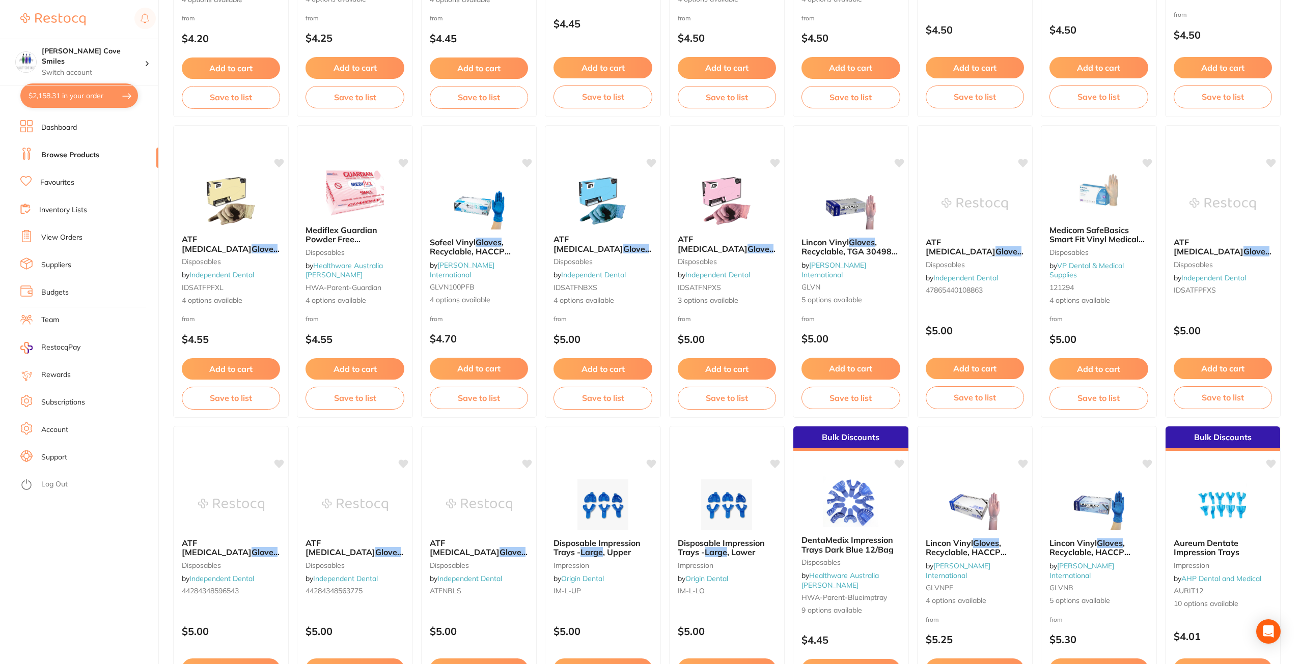
checkbox input "true"
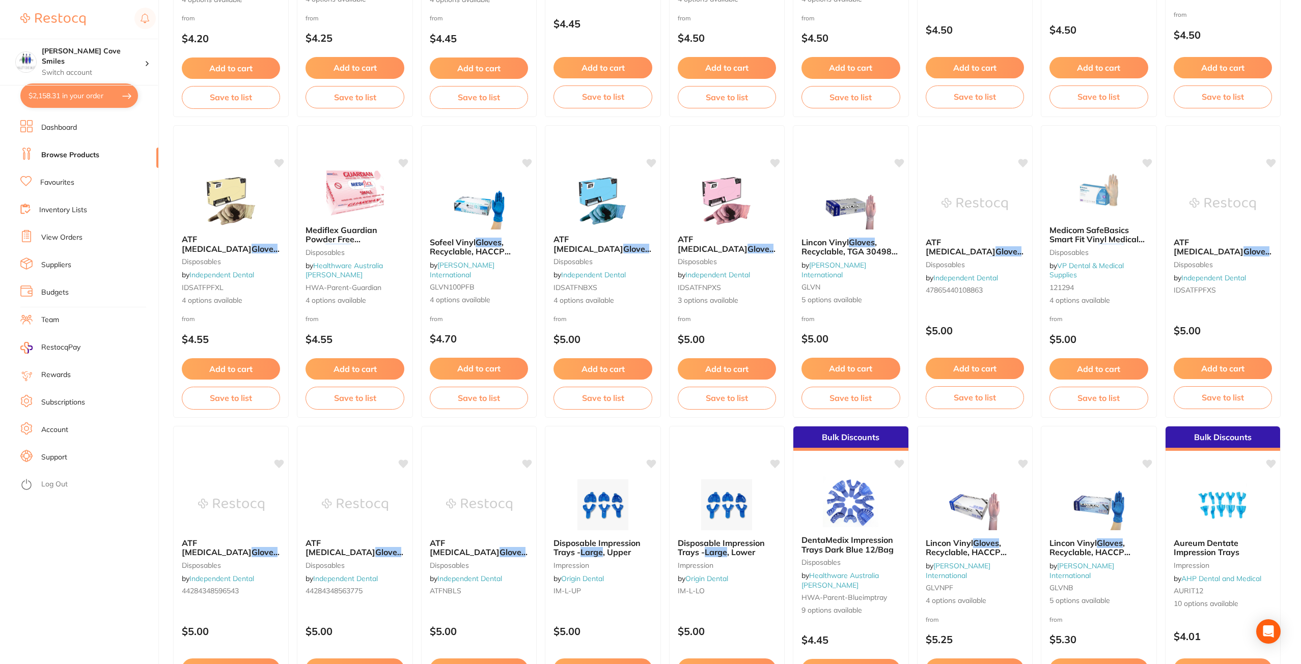
checkbox input "true"
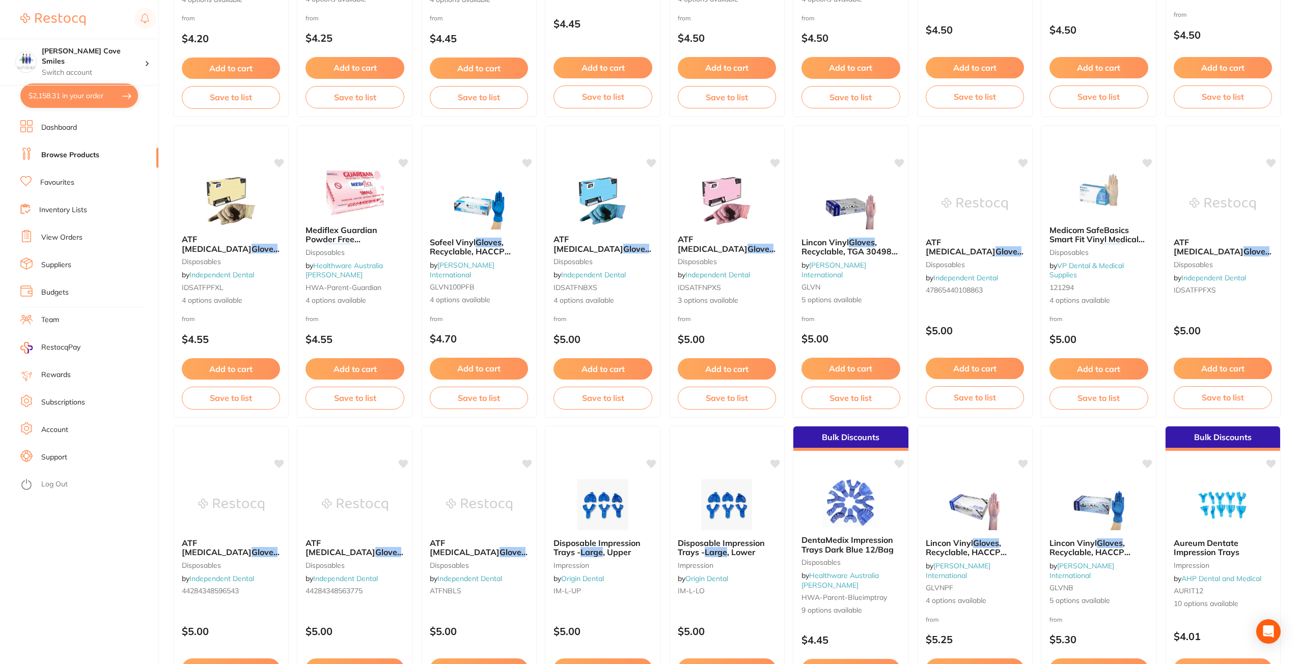
checkbox input "true"
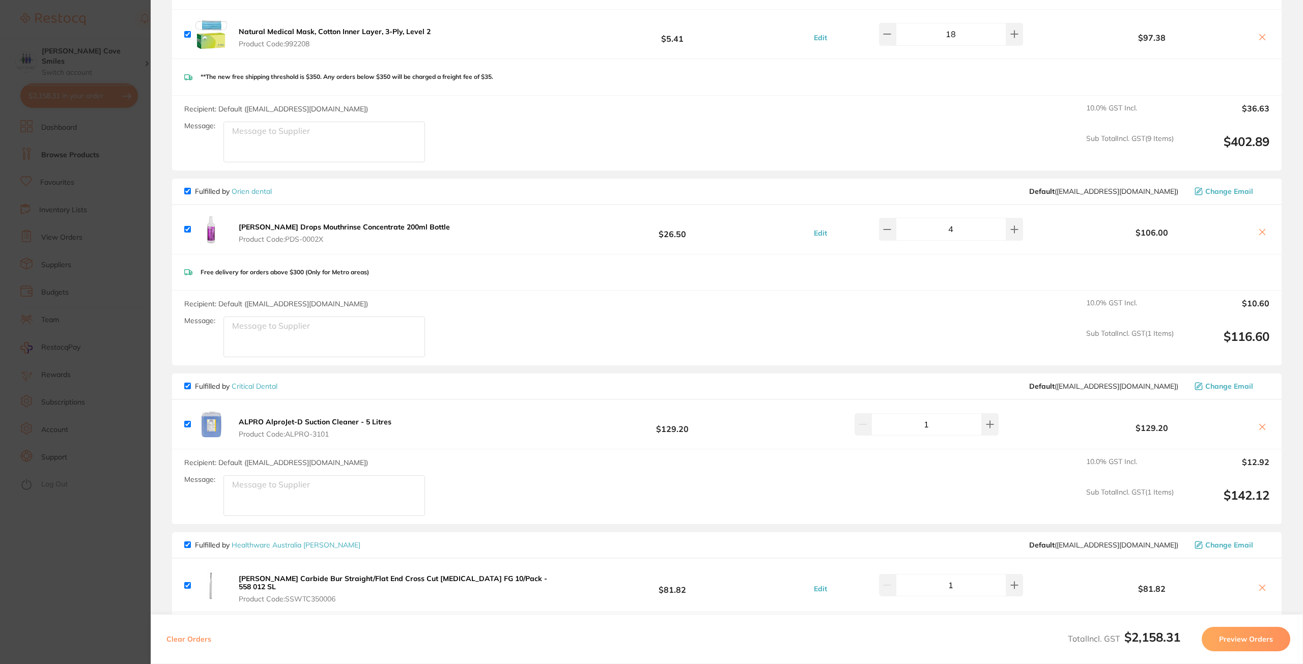
scroll to position [1522, 0]
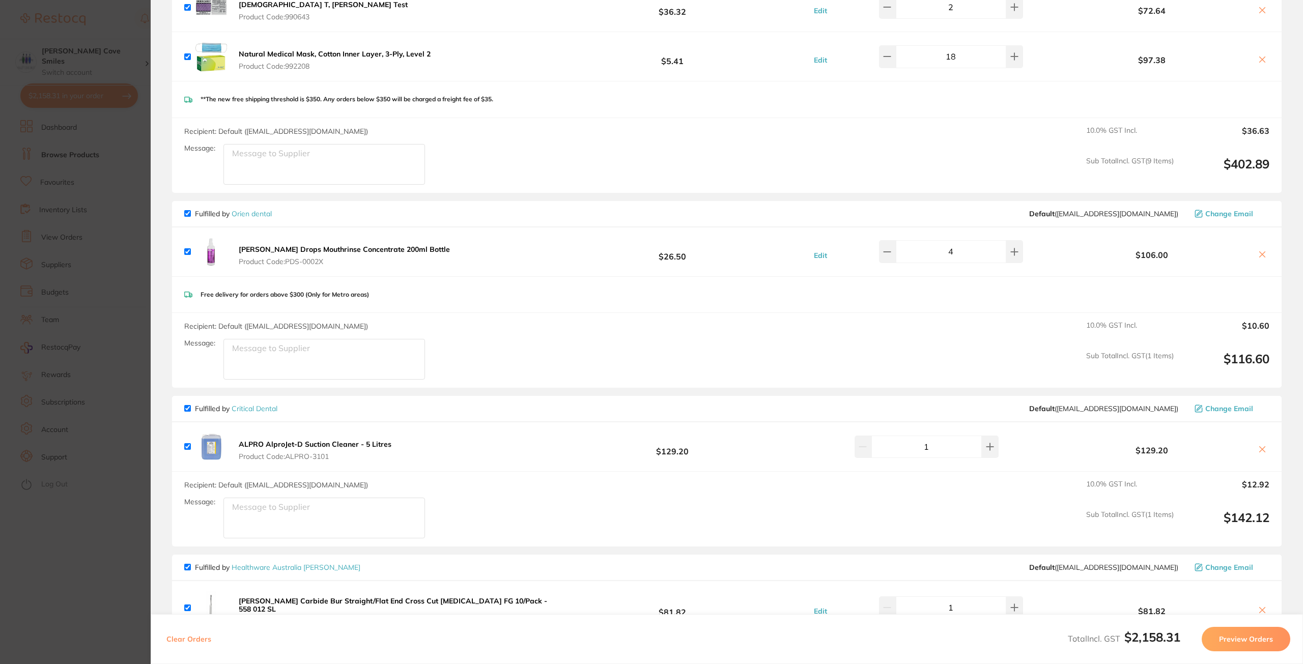
click at [109, 120] on section "Update RRP Set your pre negotiated price for this item. Item Agreed RRP (excl. …" at bounding box center [651, 332] width 1303 height 664
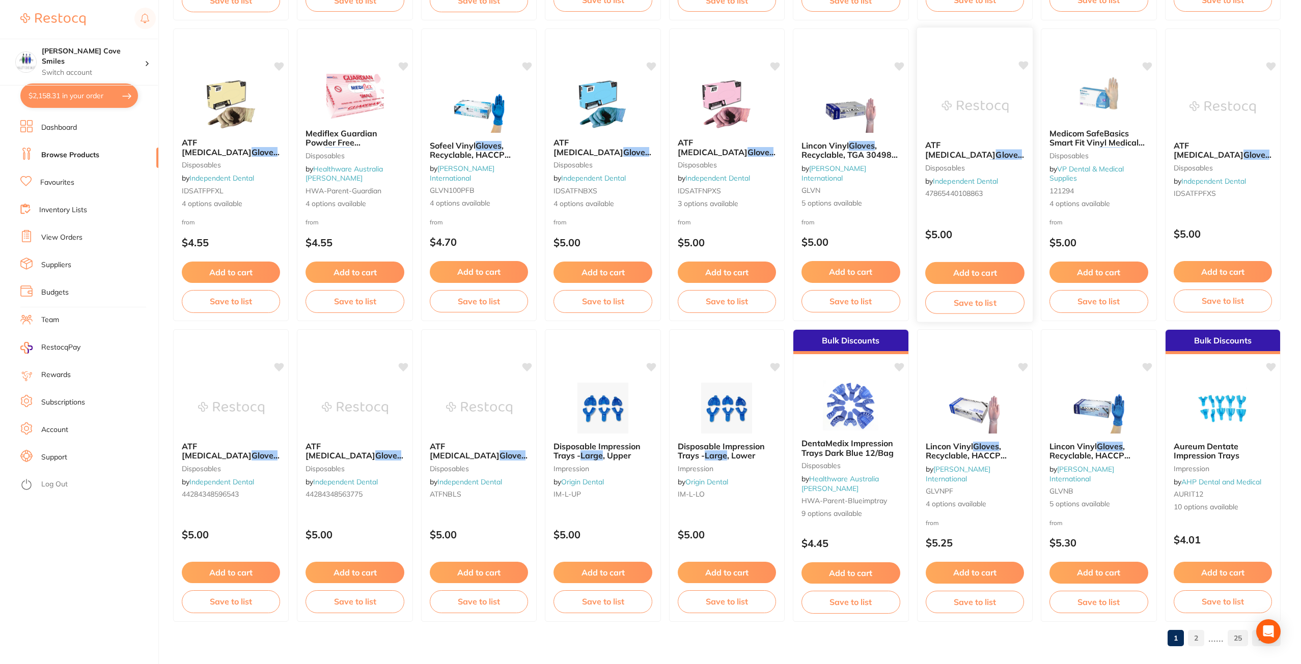
scroll to position [1329, 0]
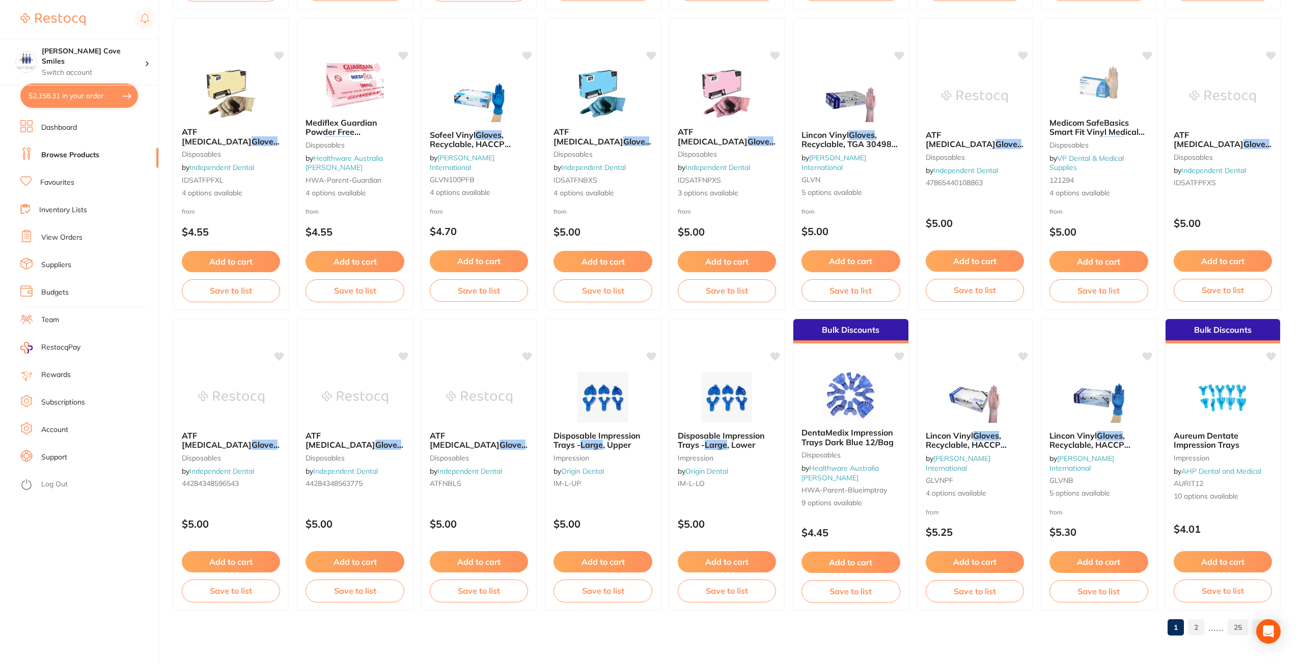
click at [1195, 628] on link "2" at bounding box center [1196, 628] width 16 height 20
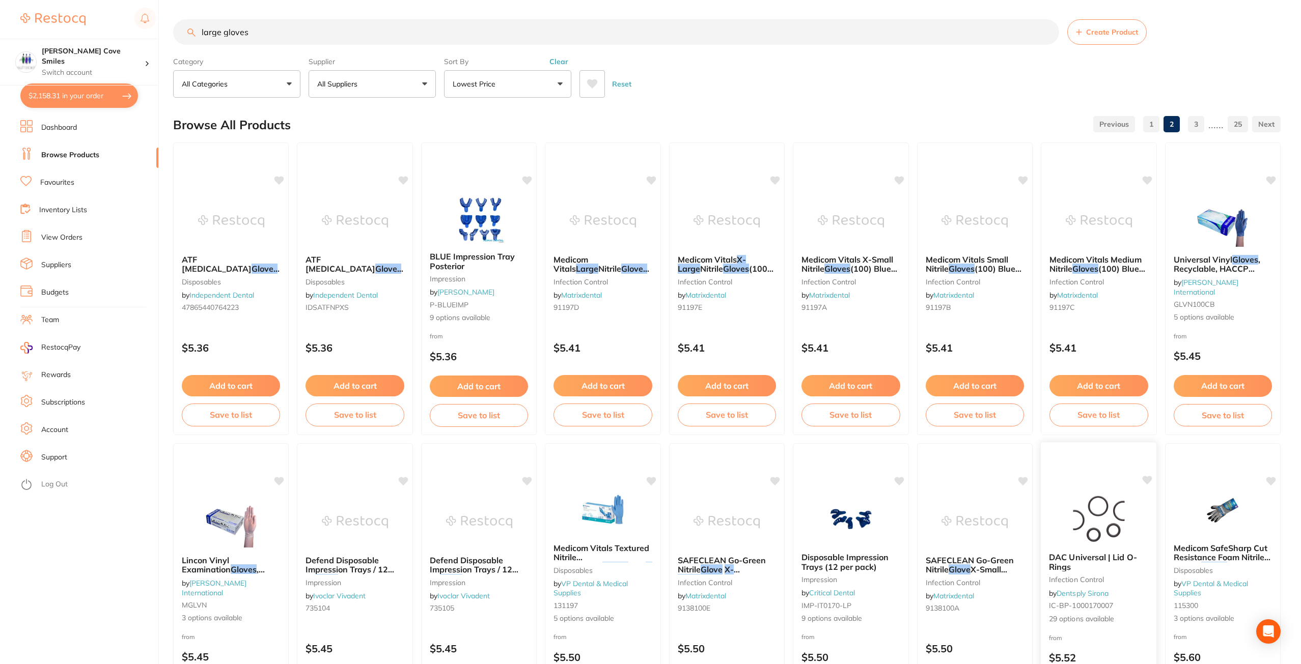
scroll to position [0, 0]
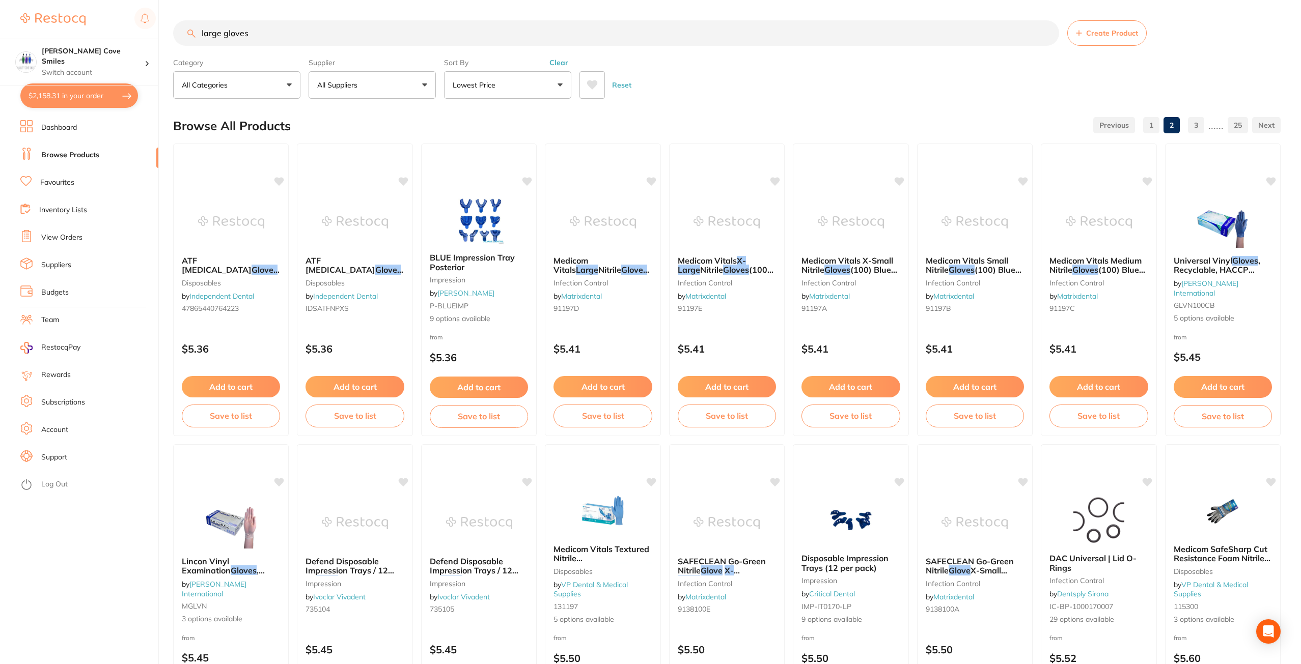
click at [1153, 126] on link "1" at bounding box center [1151, 125] width 16 height 20
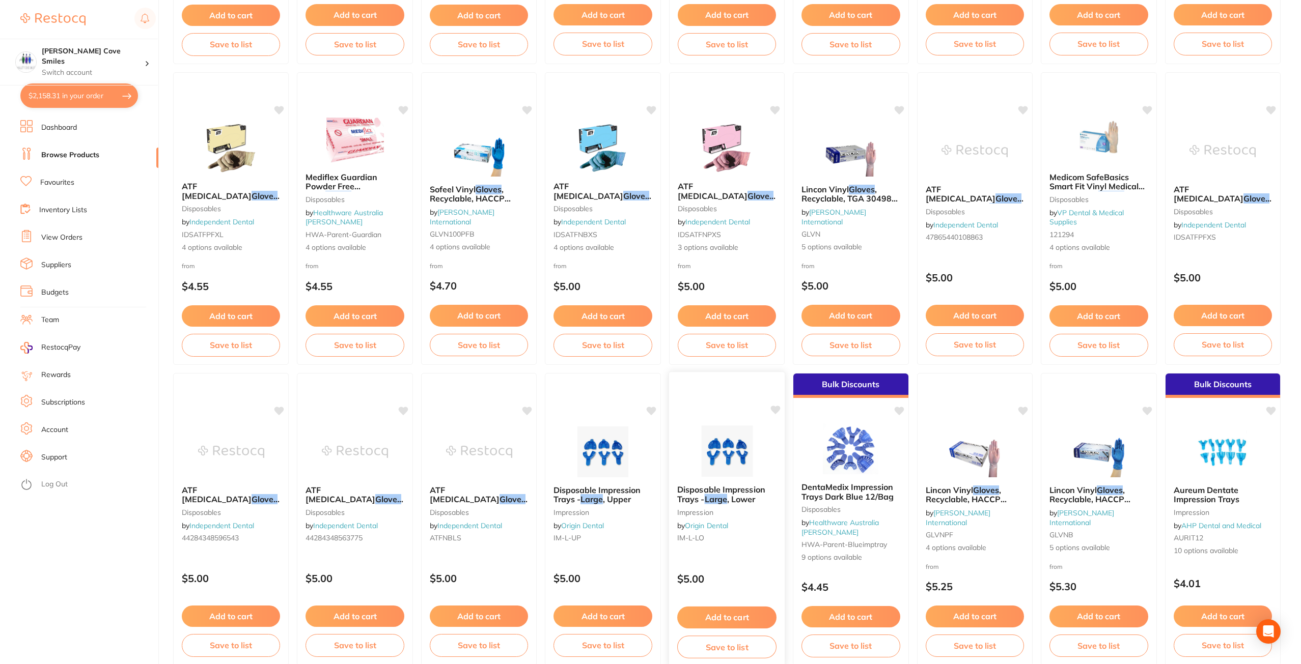
scroll to position [1329, 0]
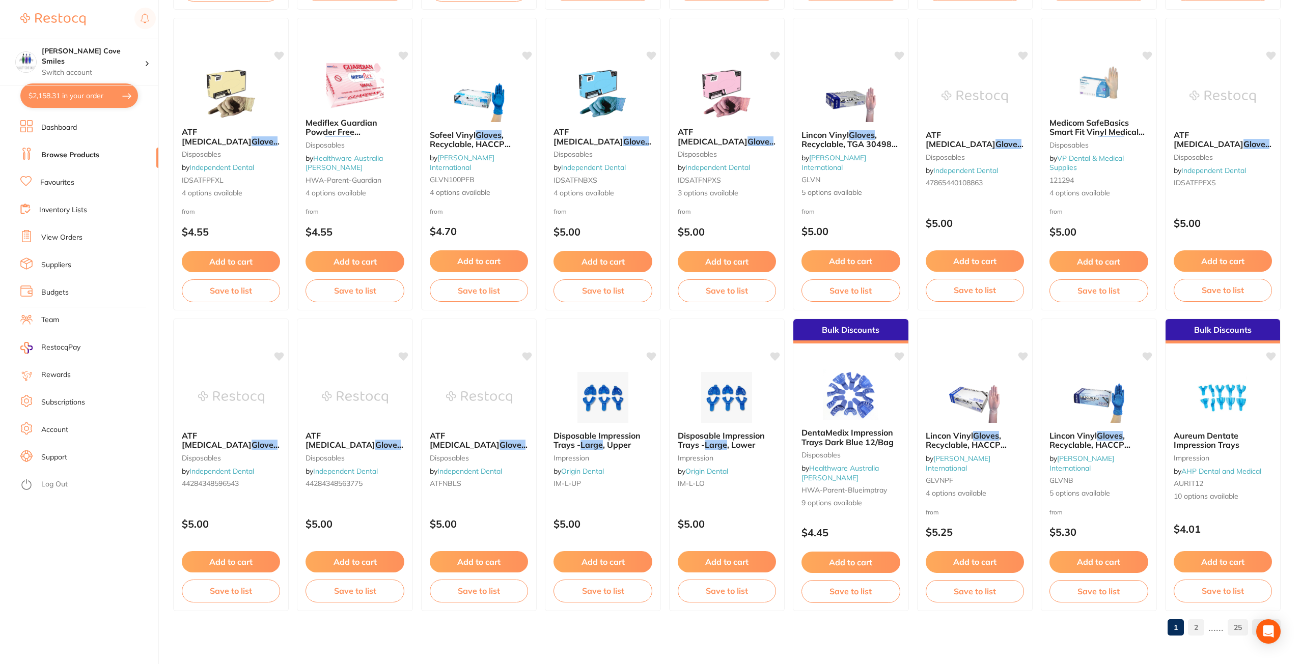
click at [1197, 625] on link "2" at bounding box center [1196, 628] width 16 height 20
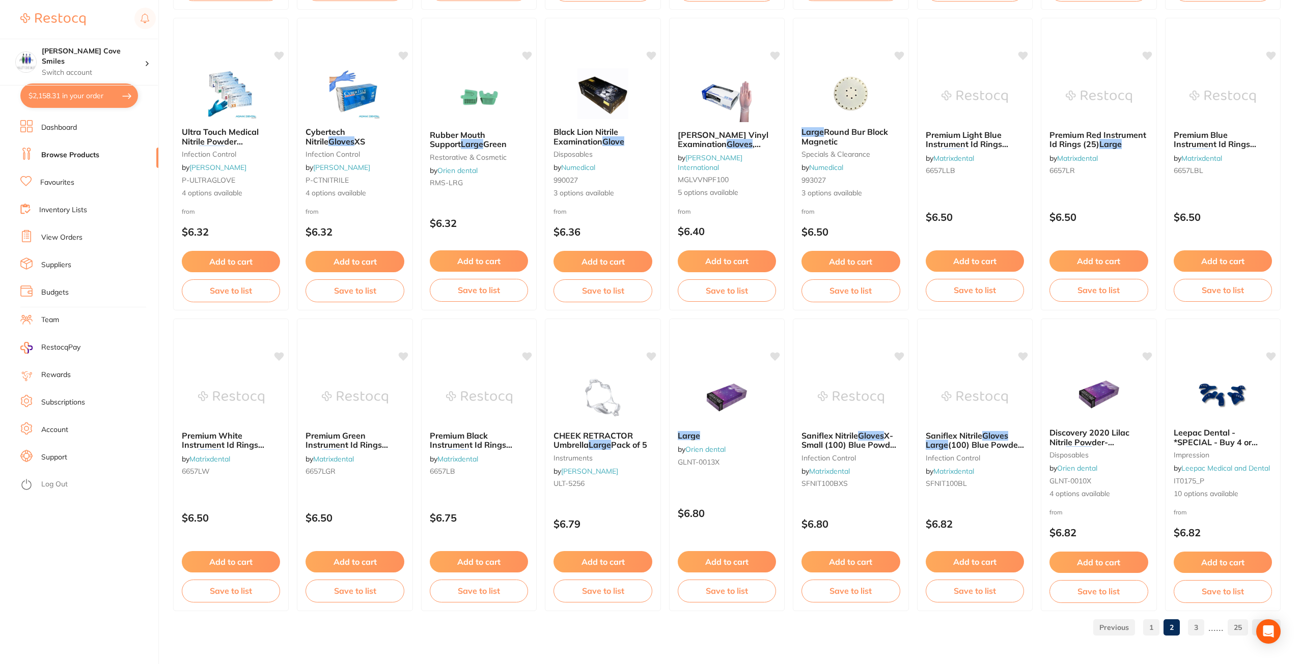
click at [1147, 626] on link "1" at bounding box center [1151, 628] width 16 height 20
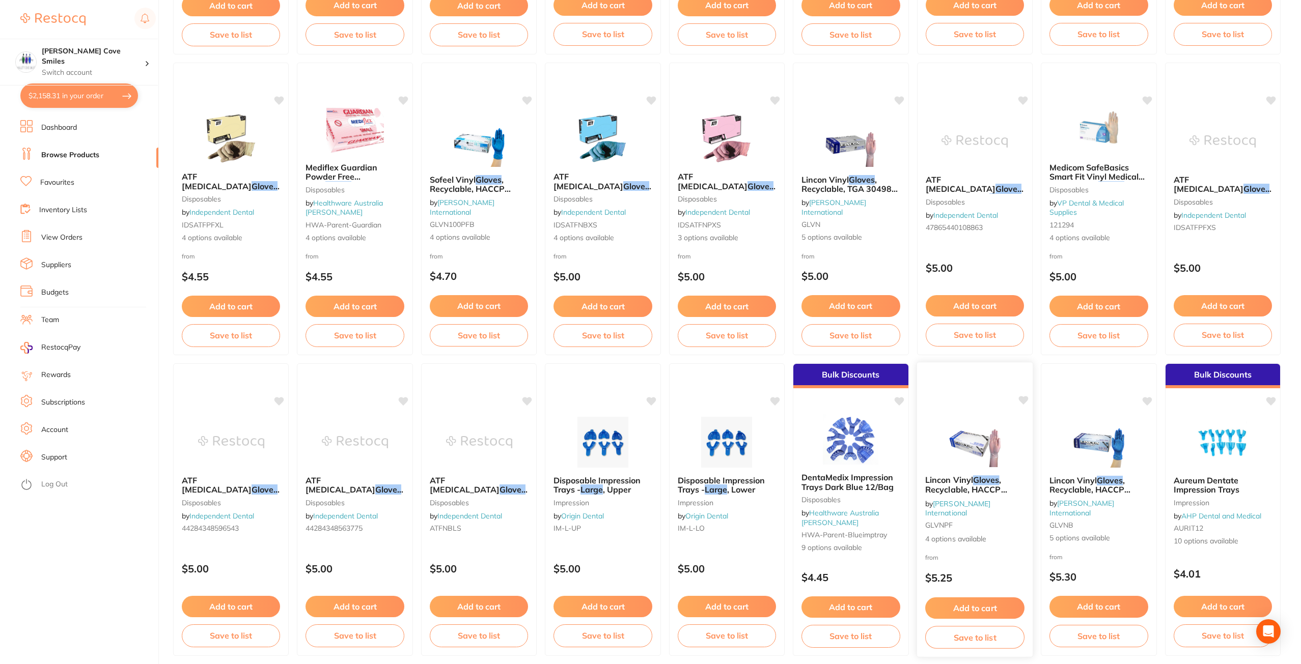
scroll to position [1075, 0]
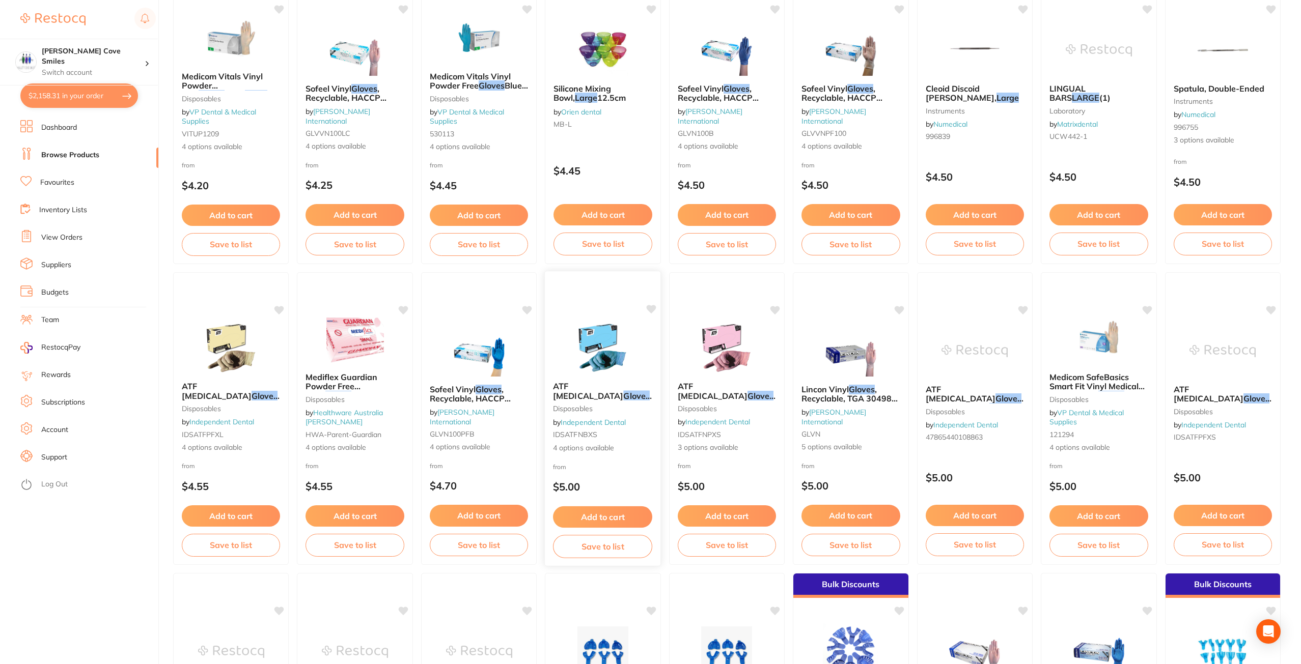
click at [603, 407] on small "disposables" at bounding box center [602, 409] width 99 height 8
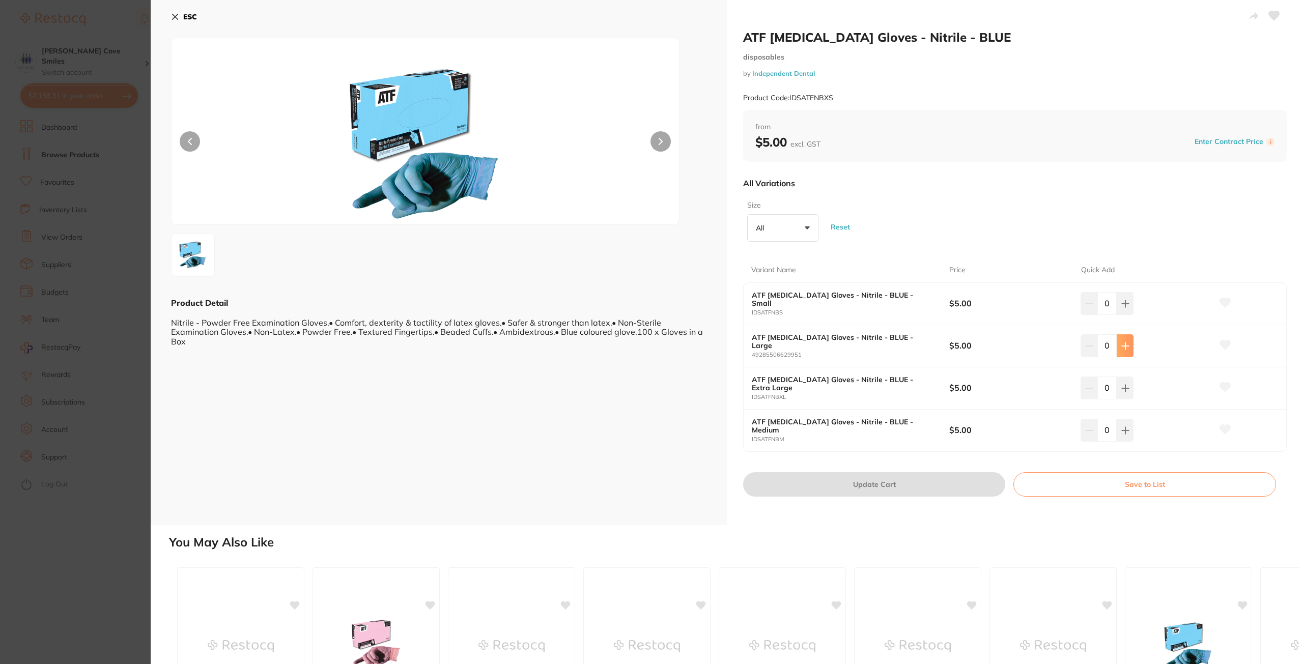
click at [1126, 343] on icon at bounding box center [1126, 346] width 8 height 8
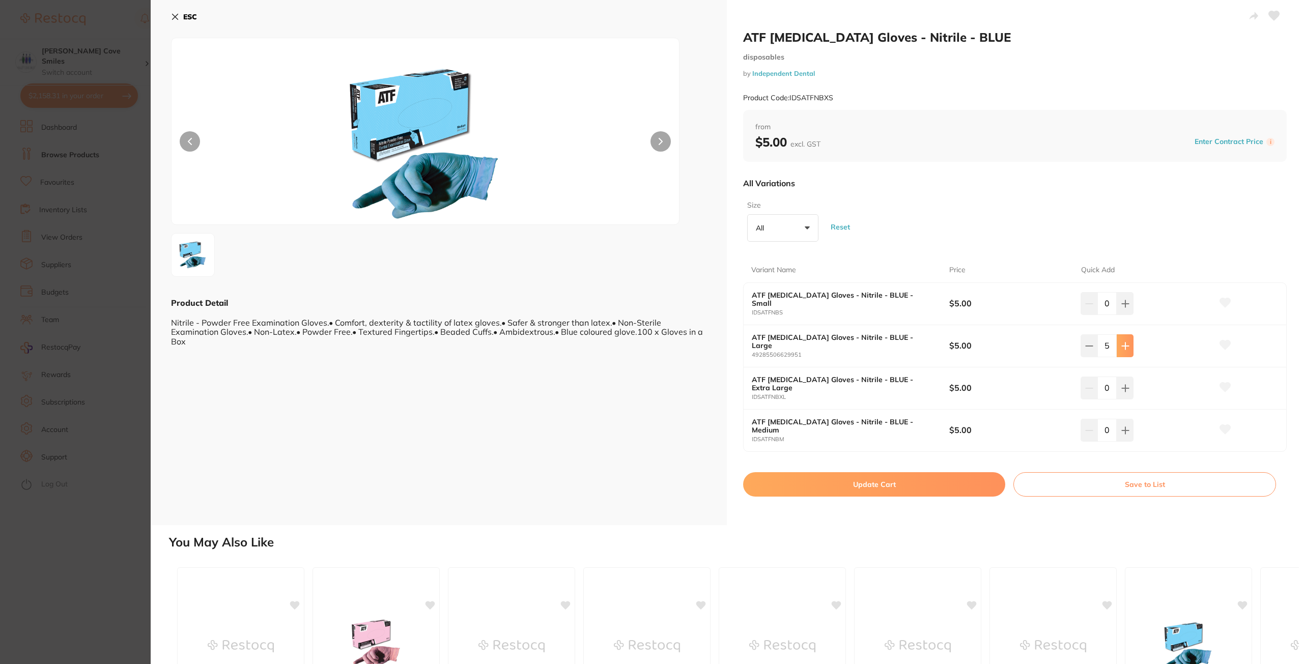
click at [1126, 343] on icon at bounding box center [1126, 346] width 8 height 8
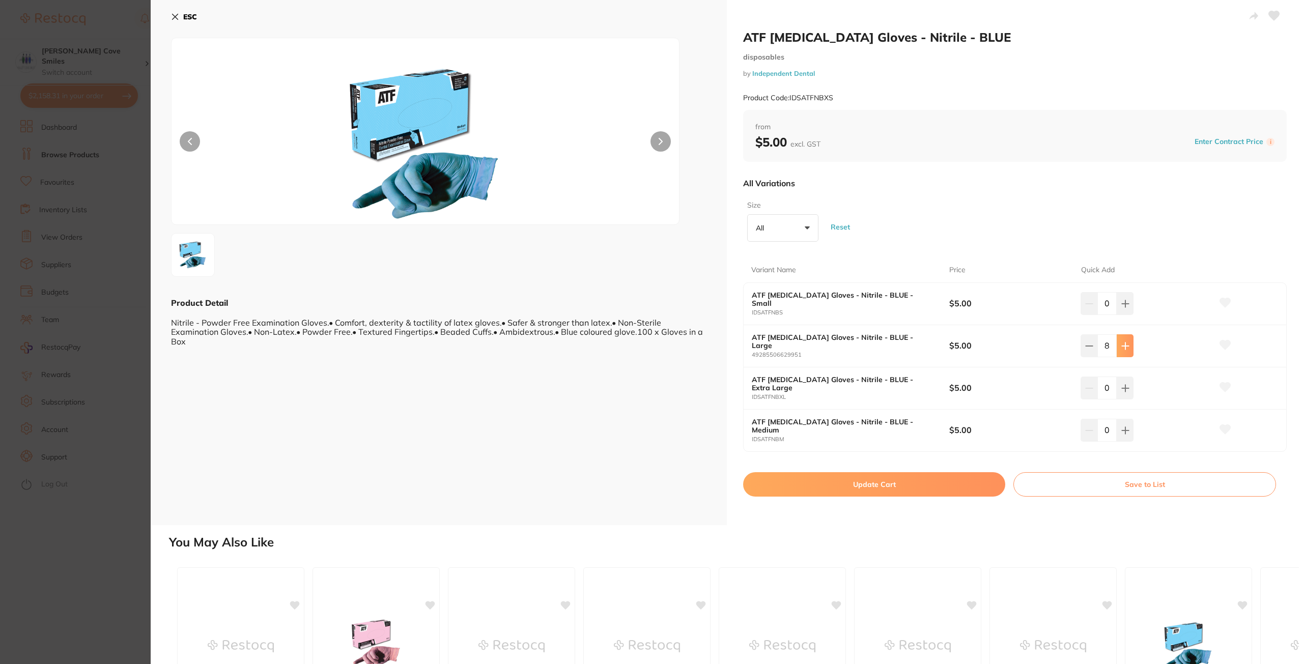
type input "10"
click at [908, 482] on button "Update Cart" at bounding box center [874, 484] width 262 height 24
checkbox input "false"
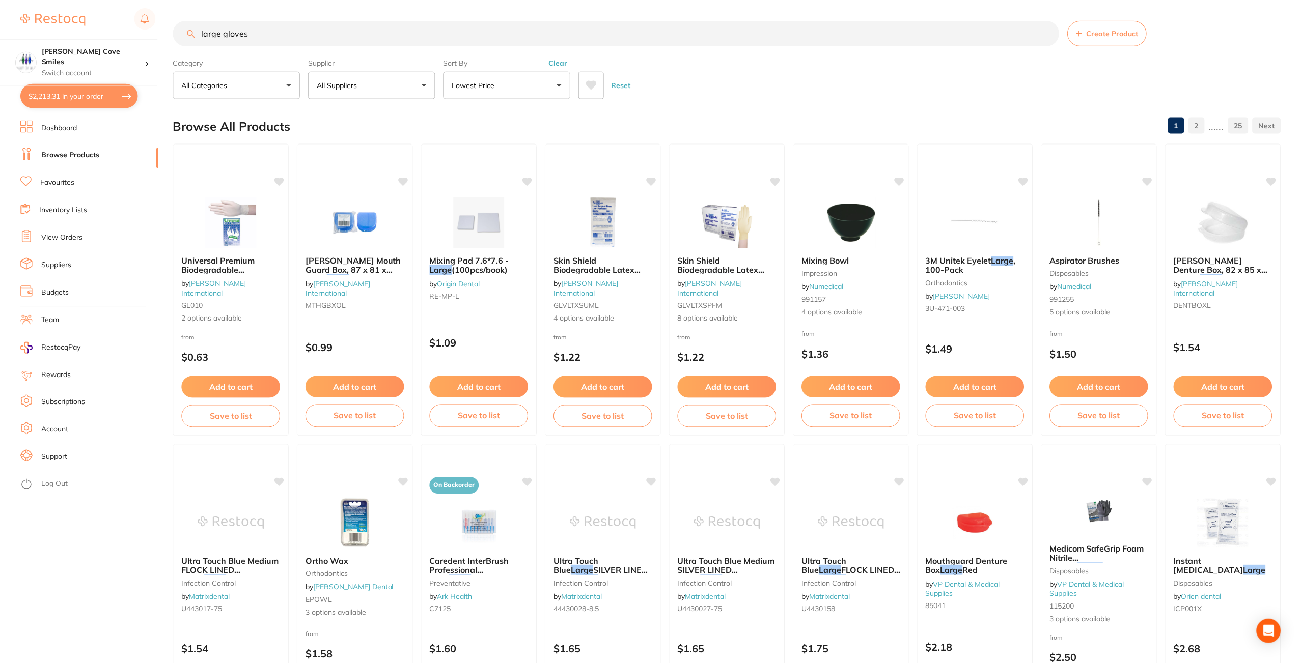
scroll to position [1075, 0]
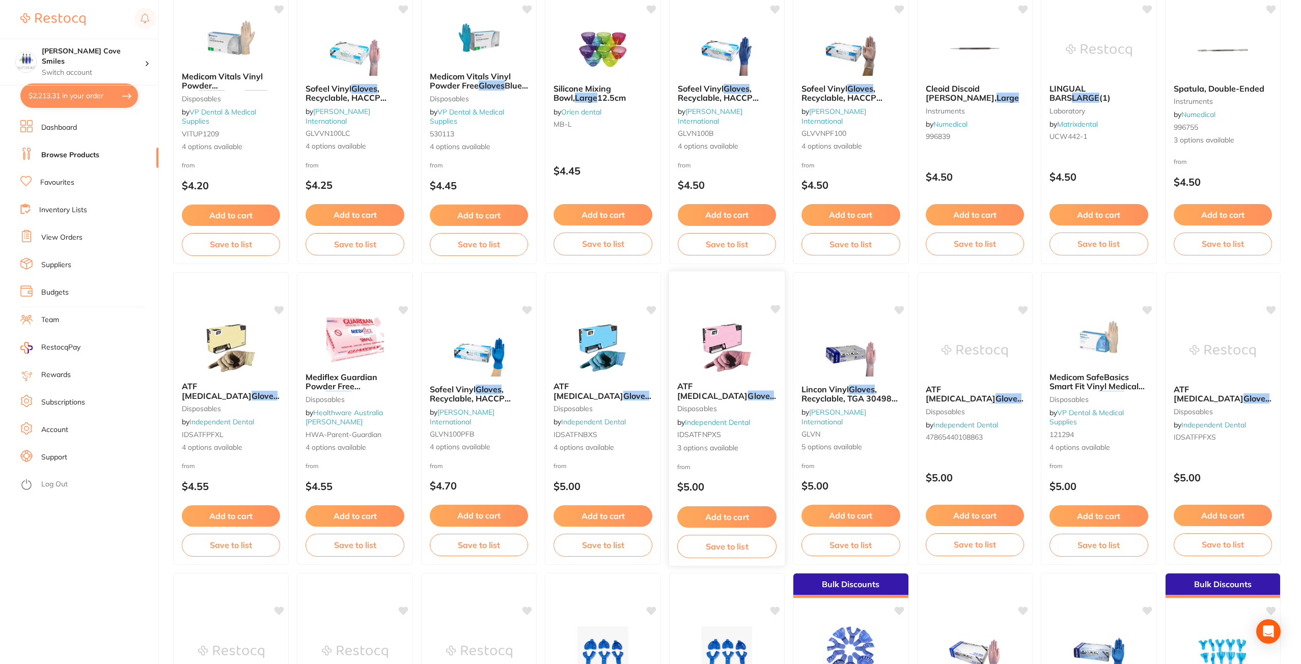
click at [730, 513] on button "Add to cart" at bounding box center [726, 518] width 99 height 22
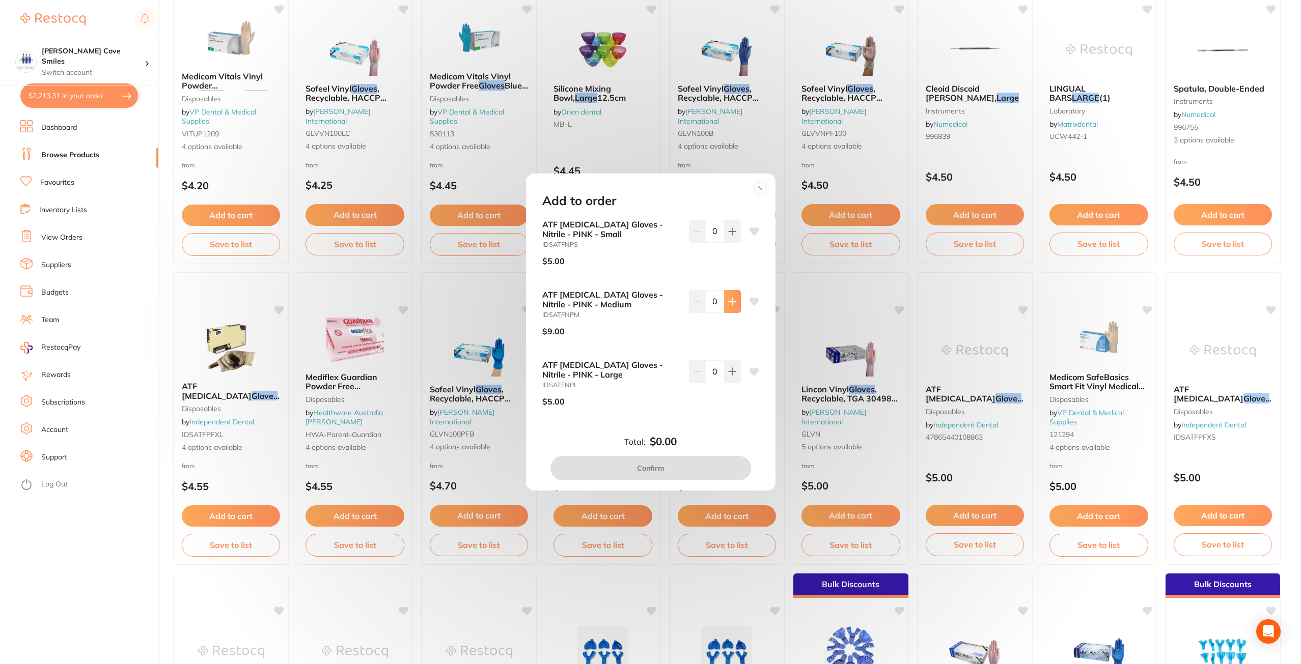
click at [731, 299] on icon at bounding box center [732, 302] width 8 height 8
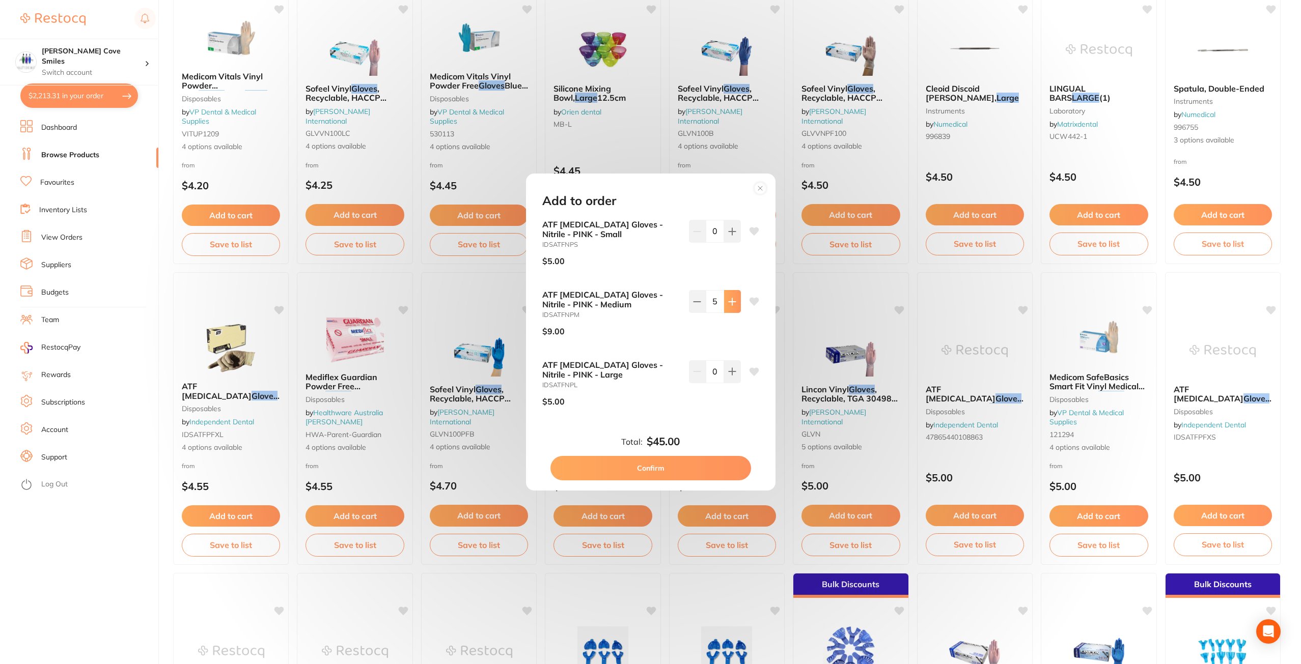
click at [731, 299] on icon at bounding box center [732, 302] width 8 height 8
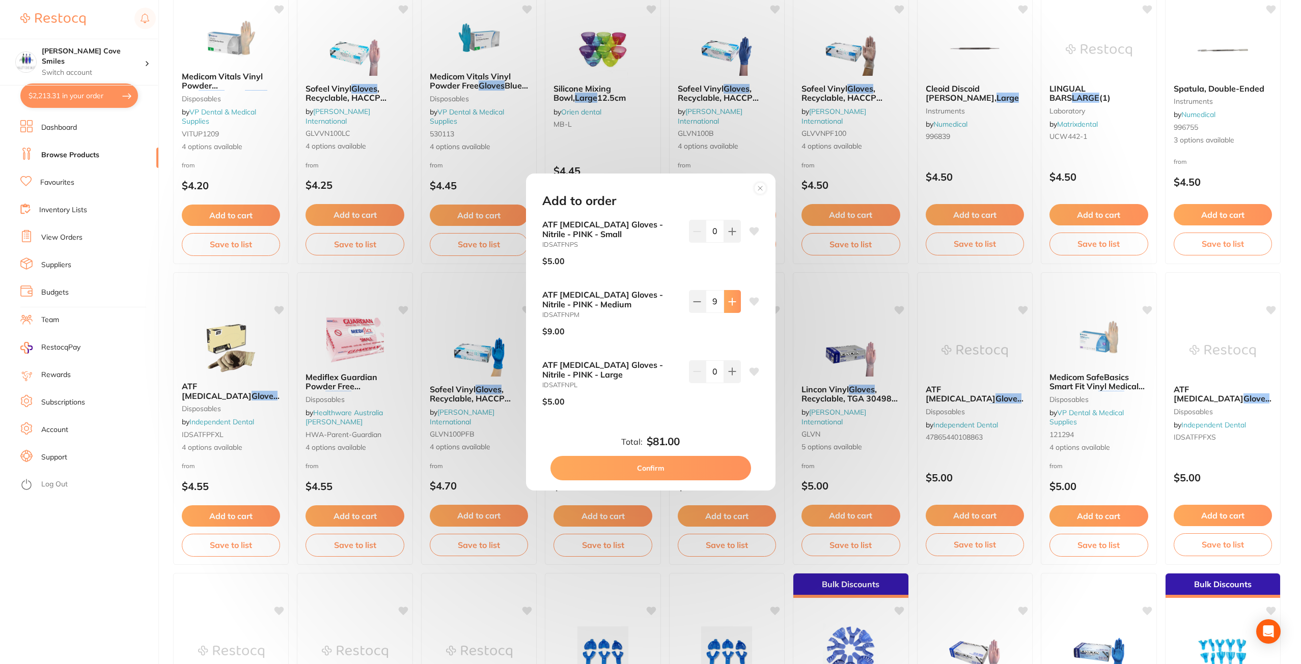
type input "10"
click at [730, 235] on icon at bounding box center [732, 231] width 7 height 7
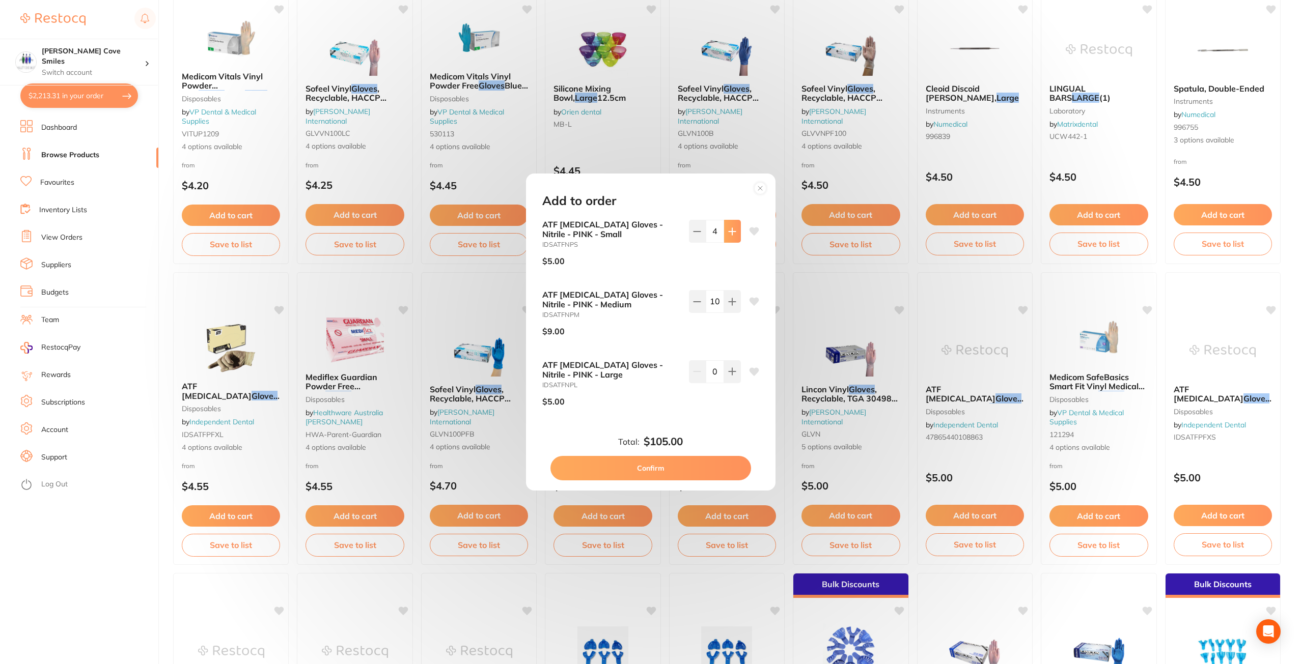
click at [730, 235] on icon at bounding box center [732, 231] width 7 height 7
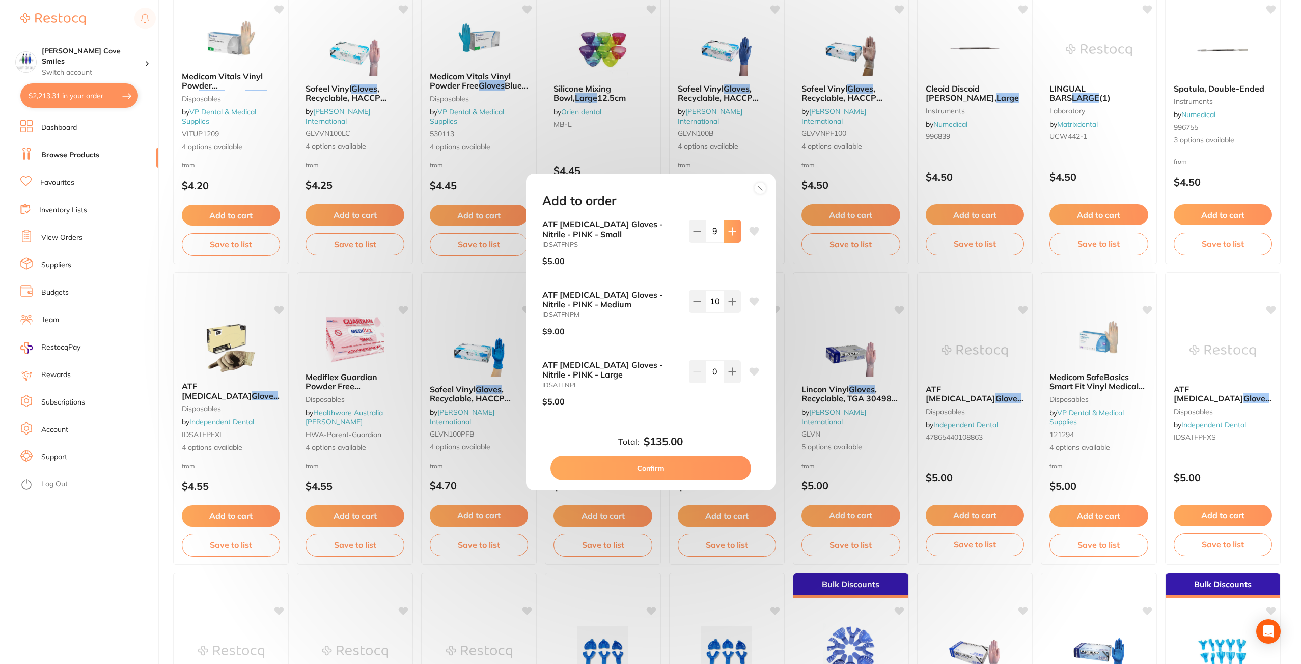
click at [730, 235] on icon at bounding box center [732, 231] width 7 height 7
type input "10"
click at [658, 467] on button "Confirm" at bounding box center [650, 468] width 201 height 24
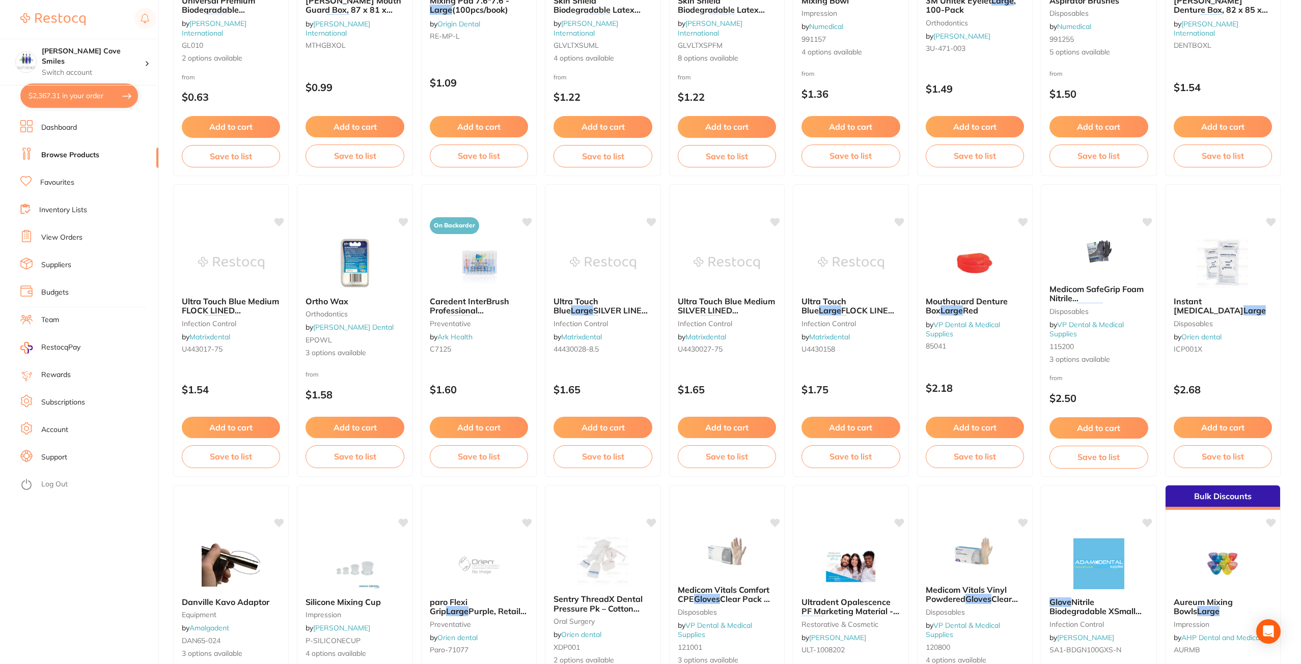
scroll to position [0, 0]
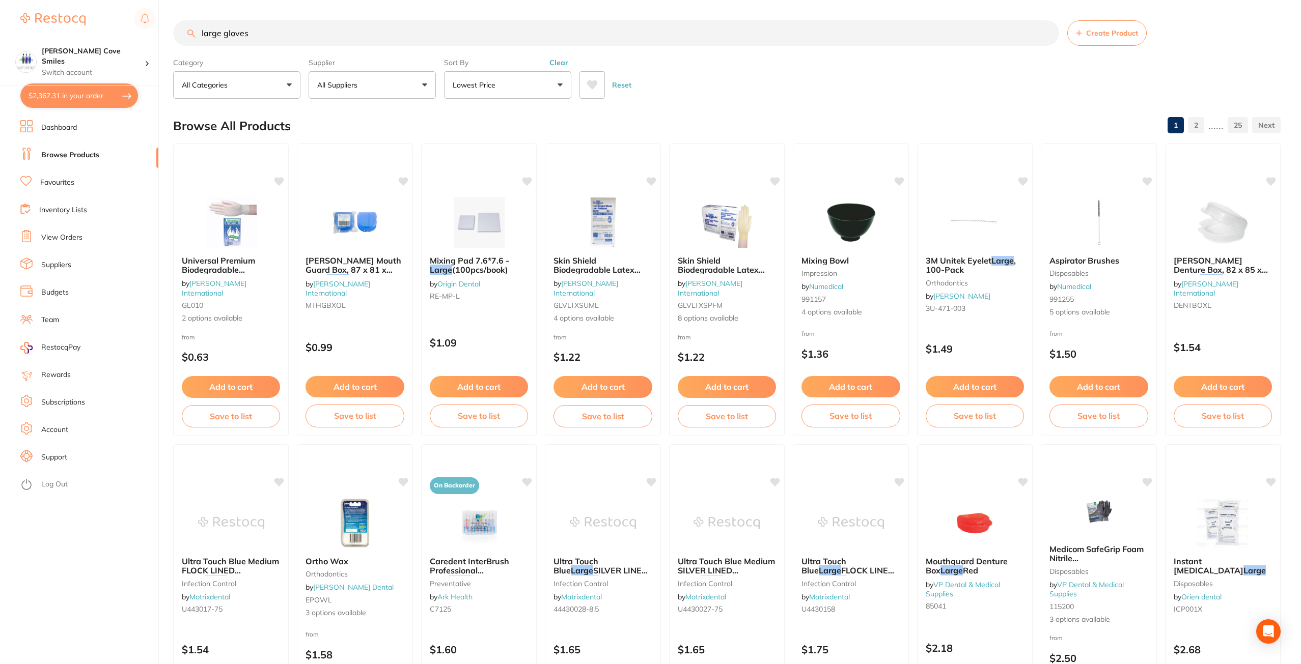
click at [1047, 32] on input "large gloves" at bounding box center [616, 32] width 886 height 25
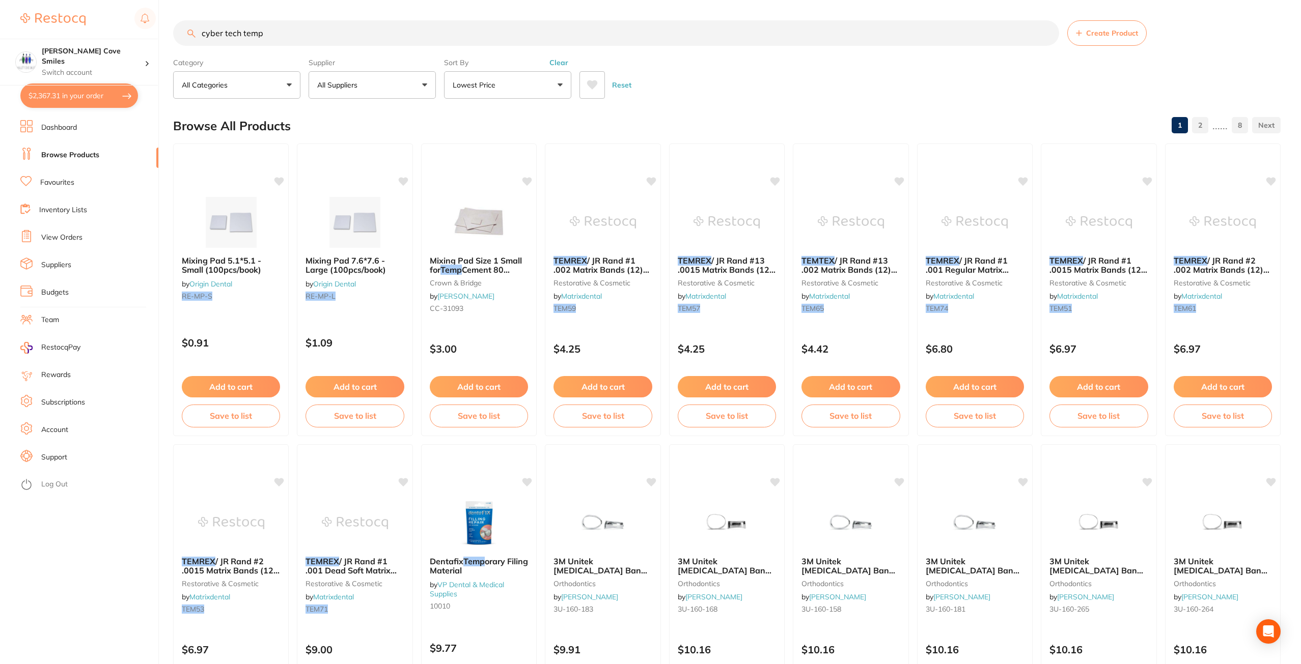
click at [224, 33] on input "cyber tech temp" at bounding box center [616, 32] width 886 height 25
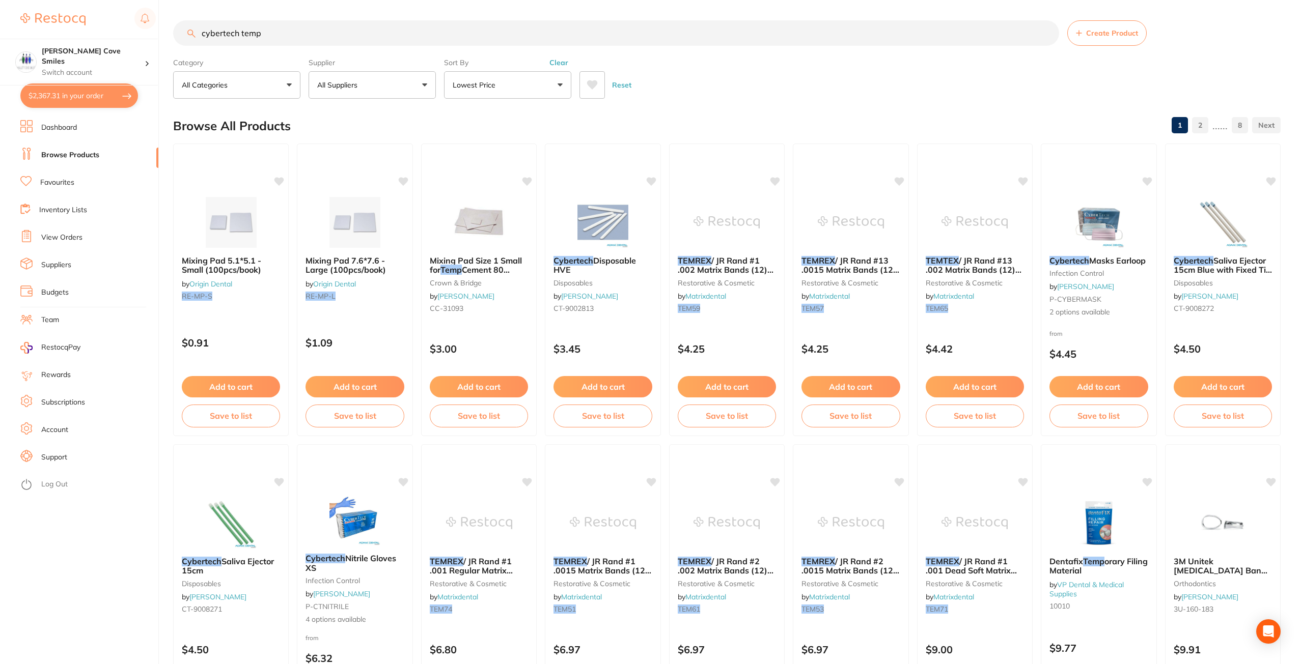
drag, startPoint x: 266, startPoint y: 37, endPoint x: 164, endPoint y: 38, distance: 101.3
click at [164, 38] on div "$2,367.31 Hallett Cove Smiles Switch account Hallett Cove Smiles $2,367.31 in y…" at bounding box center [650, 332] width 1301 height 664
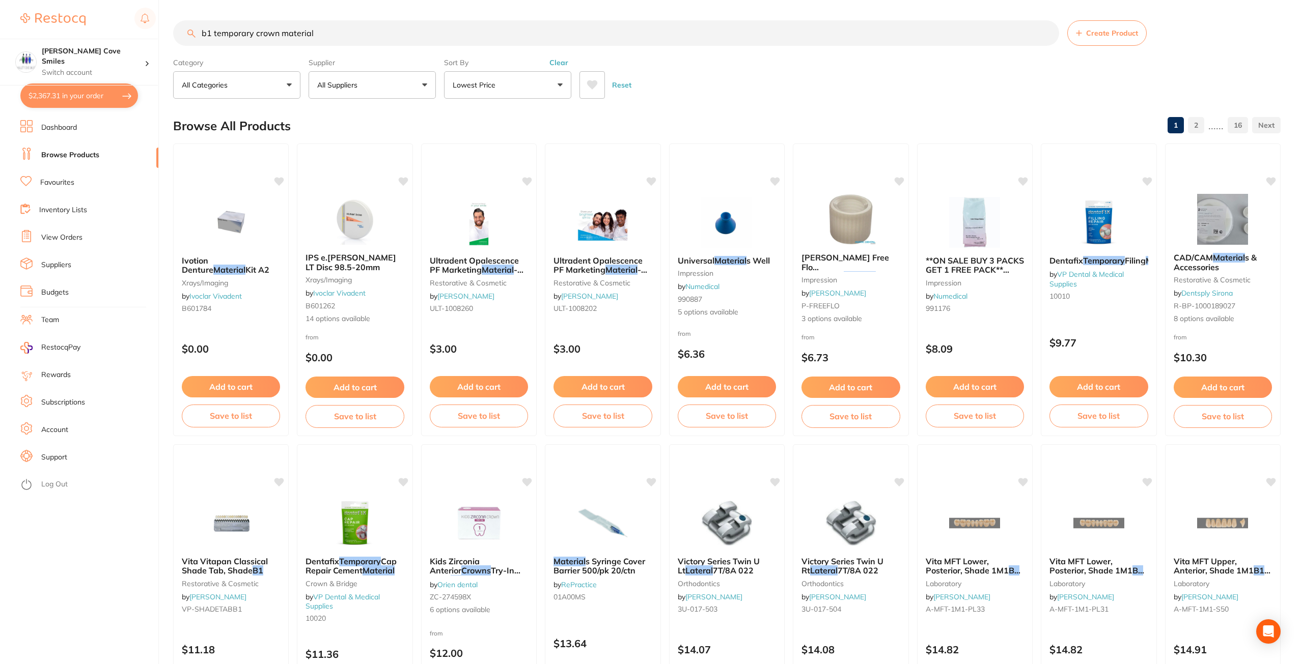
click at [533, 83] on button "Lowest Price" at bounding box center [507, 84] width 127 height 27
click at [479, 196] on li "Relevance" at bounding box center [507, 190] width 119 height 21
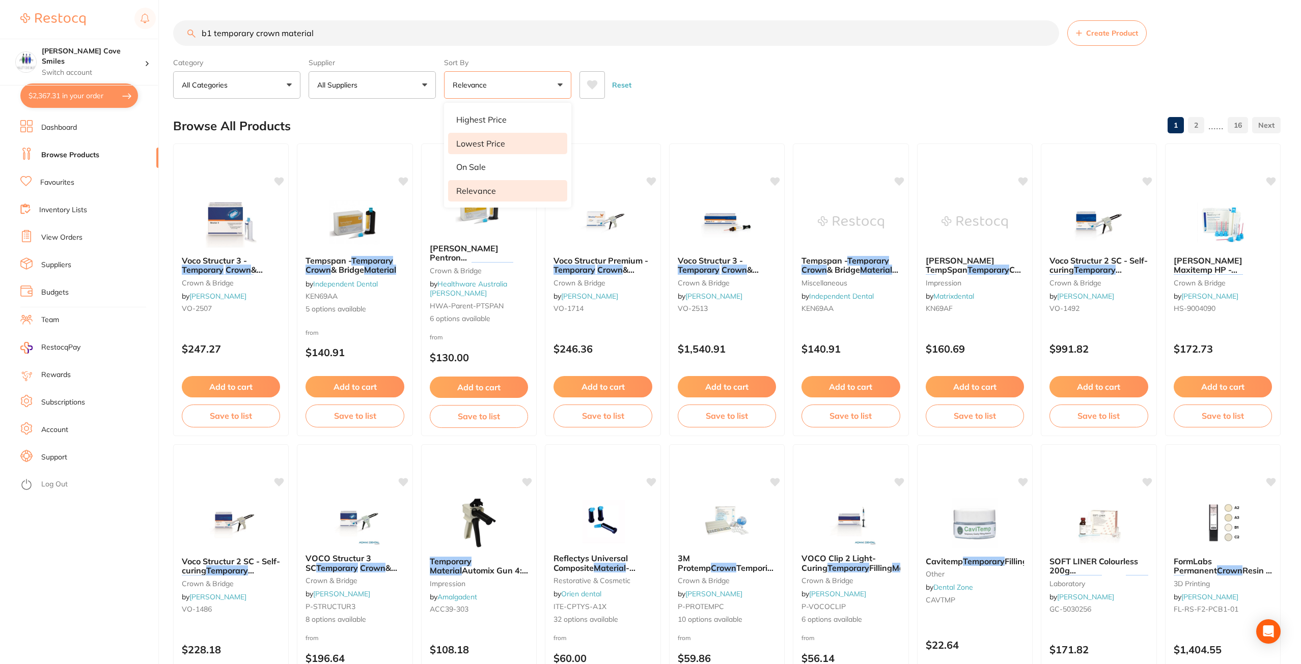
click at [485, 136] on li "Lowest Price" at bounding box center [507, 143] width 119 height 21
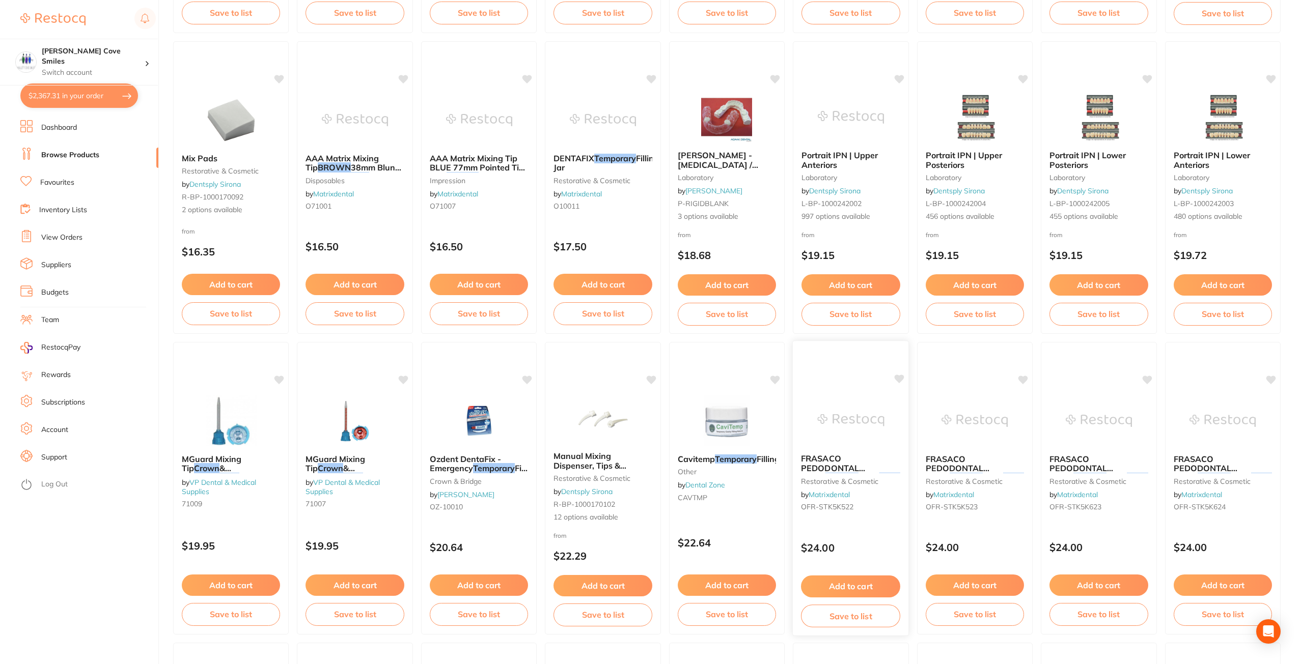
scroll to position [1329, 0]
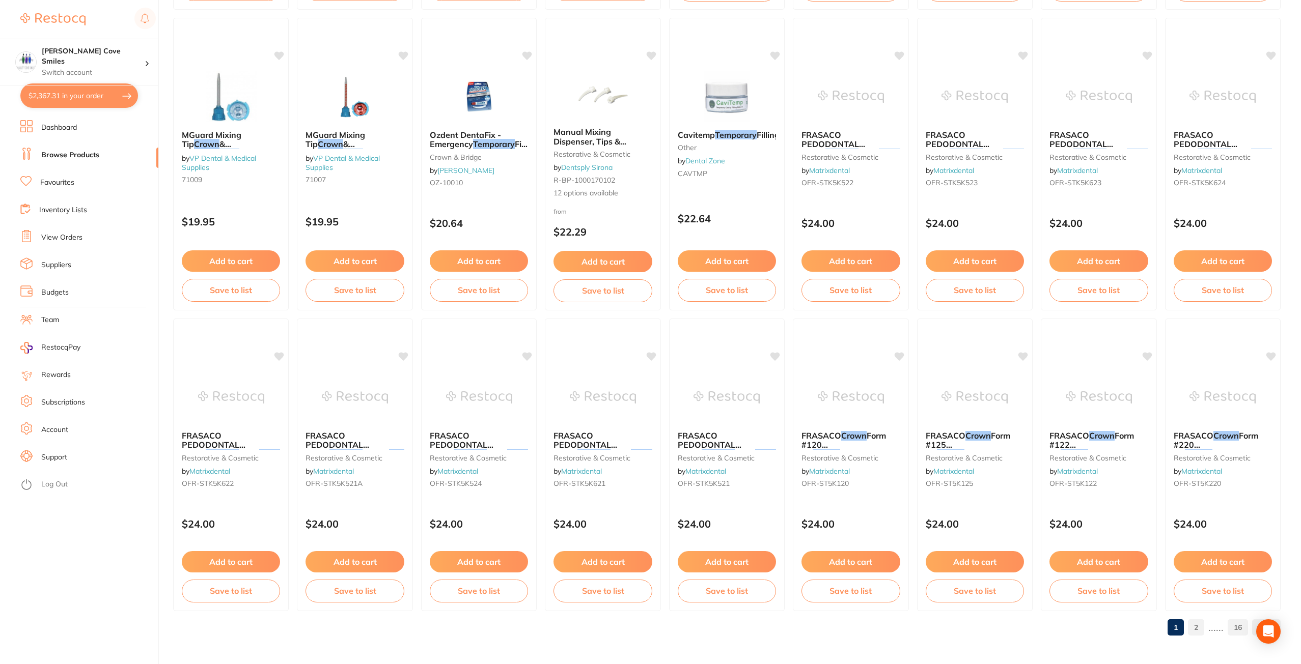
click at [1198, 625] on link "2" at bounding box center [1196, 628] width 16 height 20
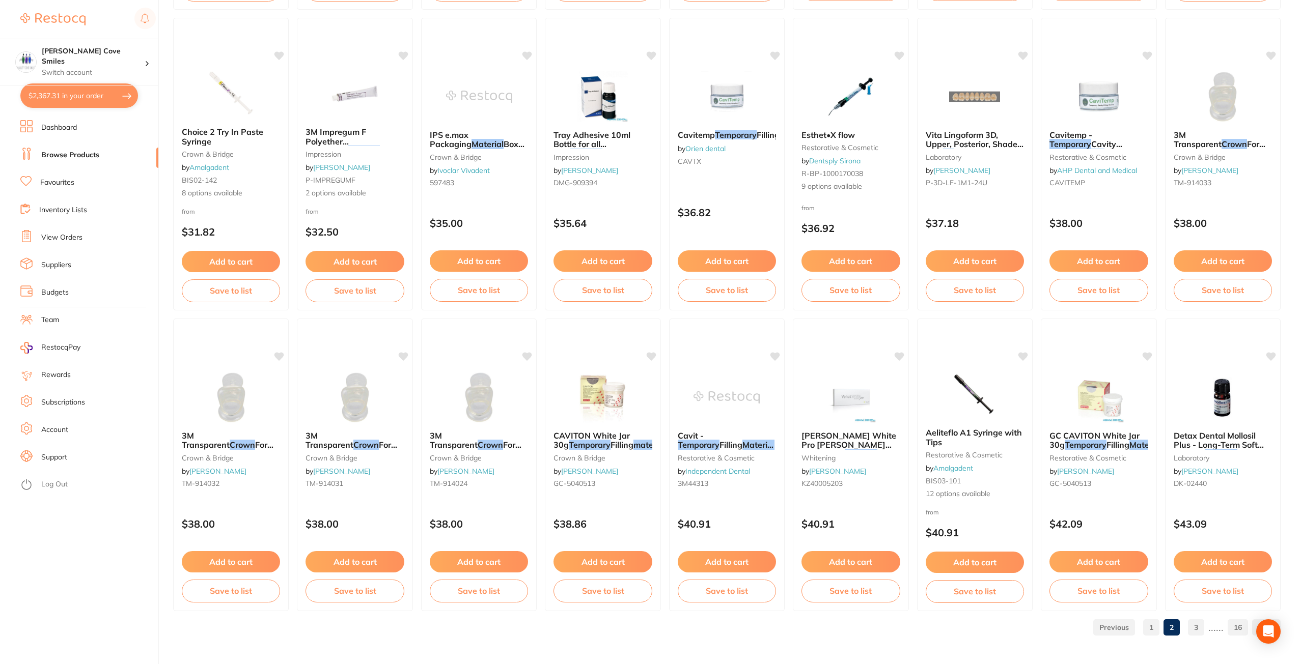
click at [1198, 627] on link "3" at bounding box center [1196, 628] width 16 height 20
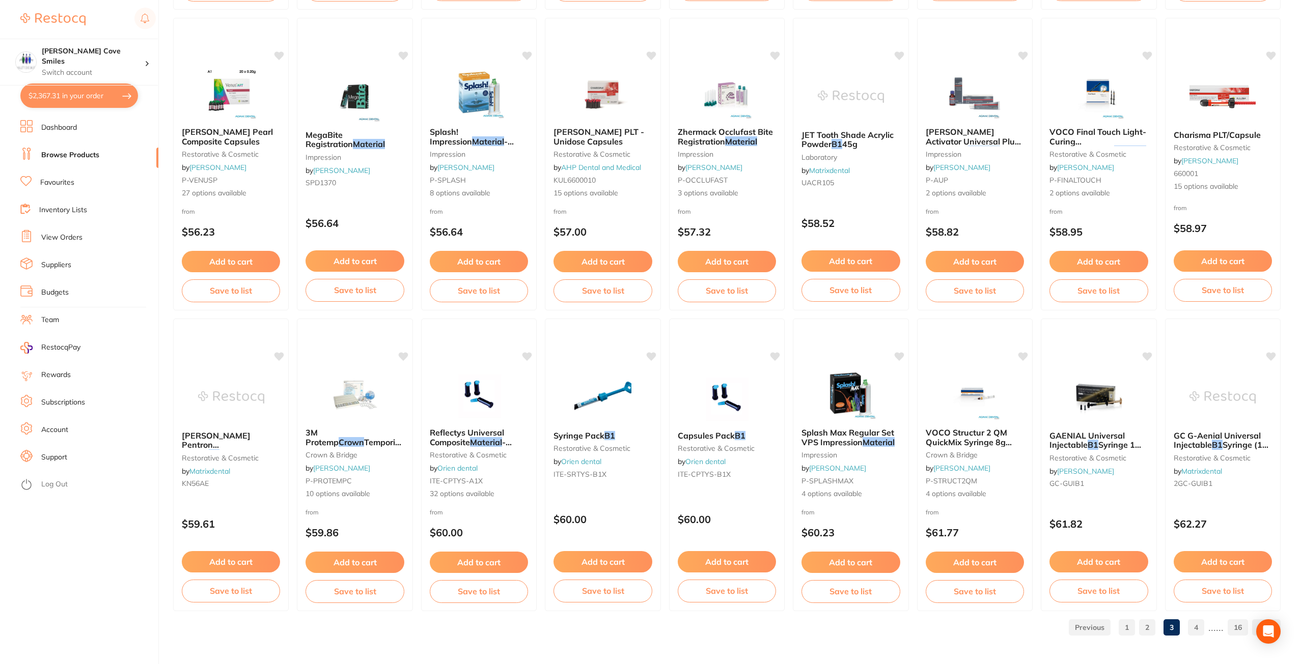
click at [1200, 626] on link "4" at bounding box center [1196, 628] width 16 height 20
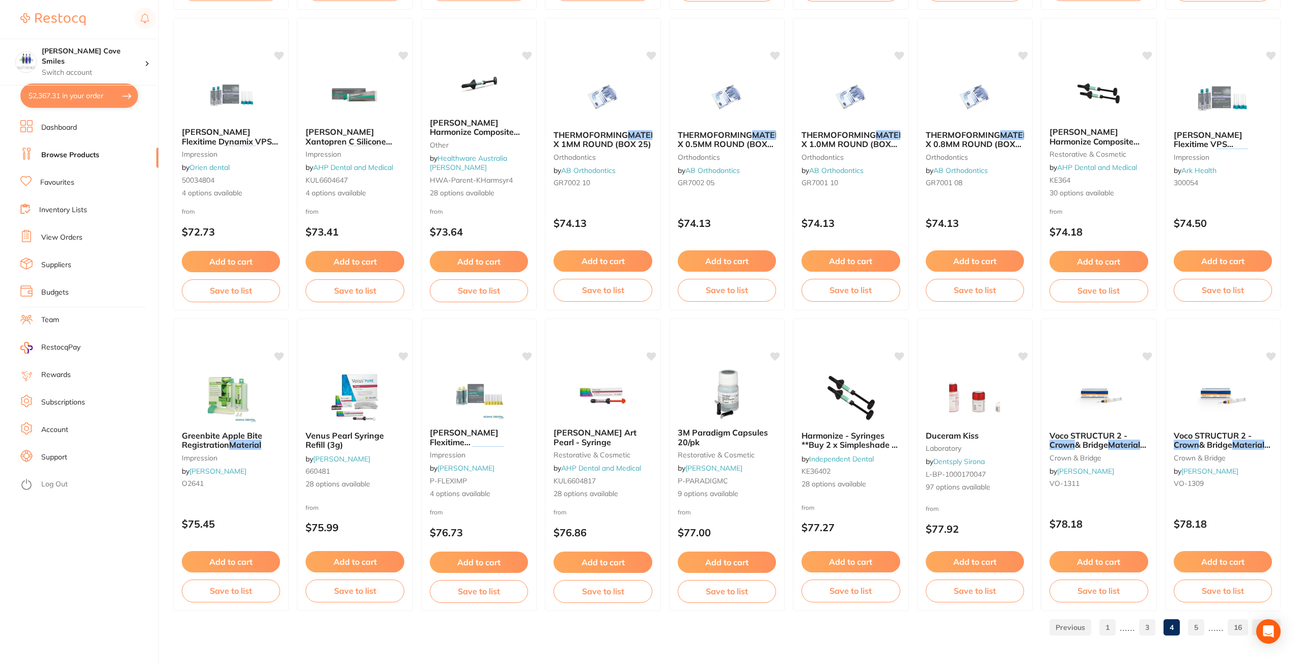
click at [1193, 628] on link "5" at bounding box center [1196, 628] width 16 height 20
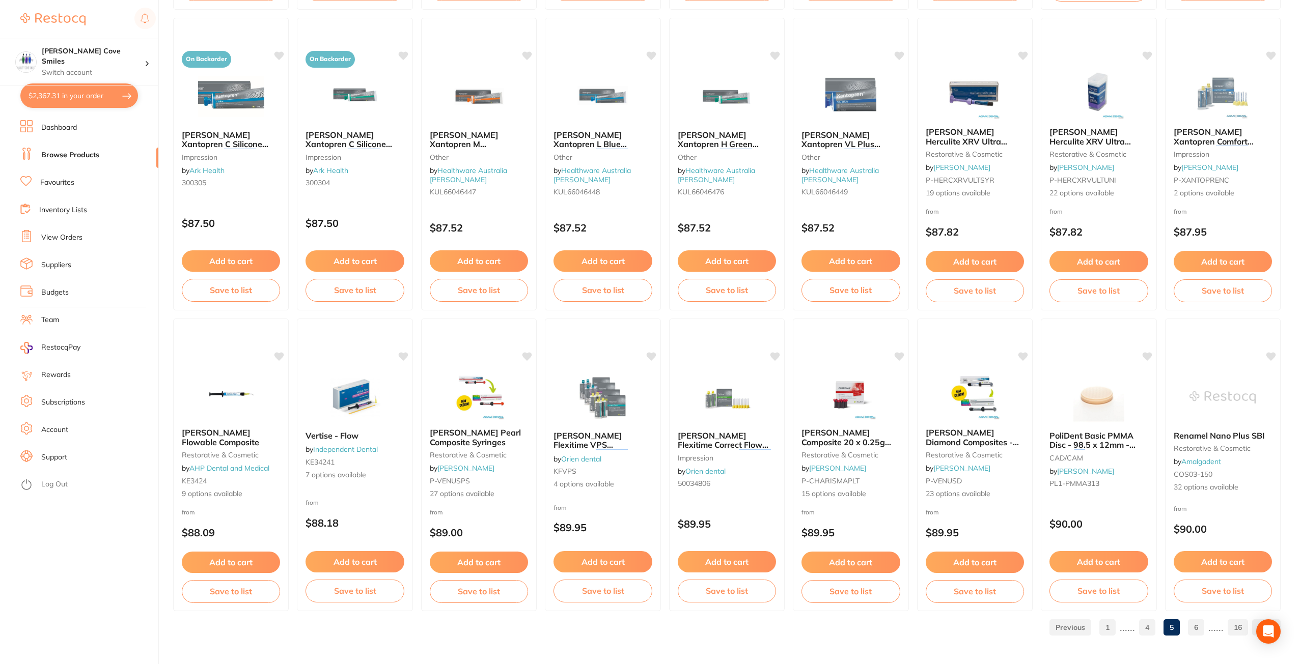
click at [1203, 628] on link "6" at bounding box center [1196, 628] width 16 height 20
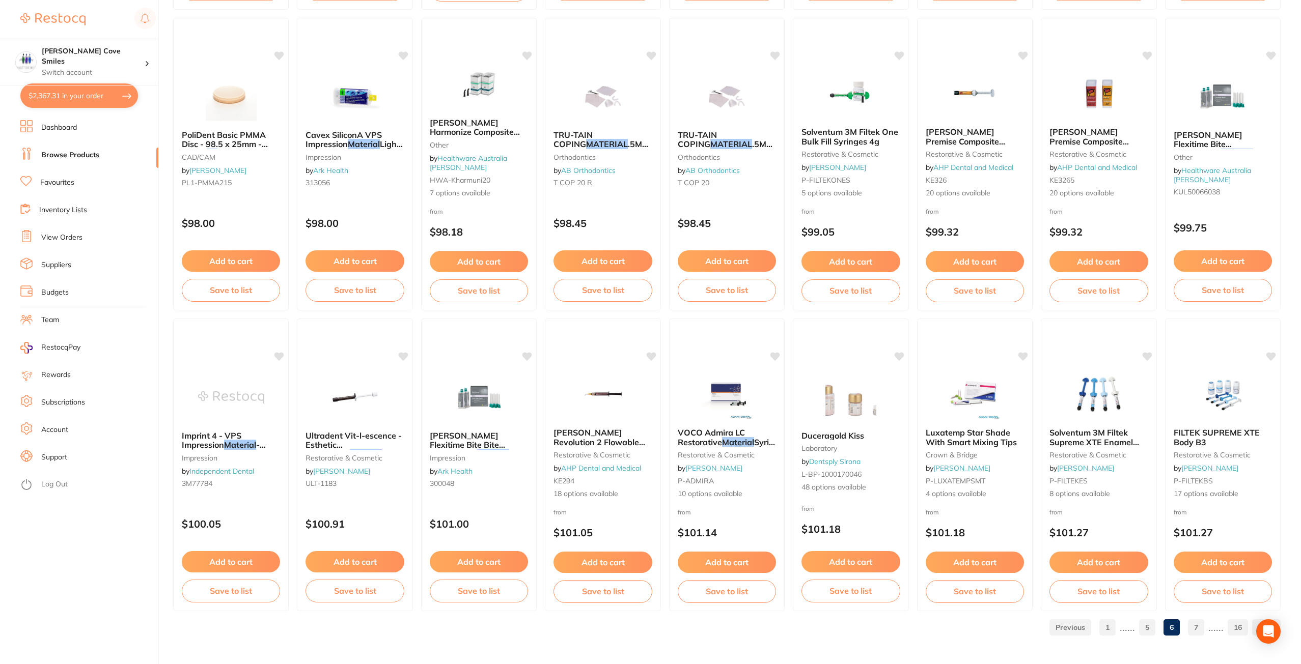
click at [1193, 632] on link "7" at bounding box center [1196, 628] width 16 height 20
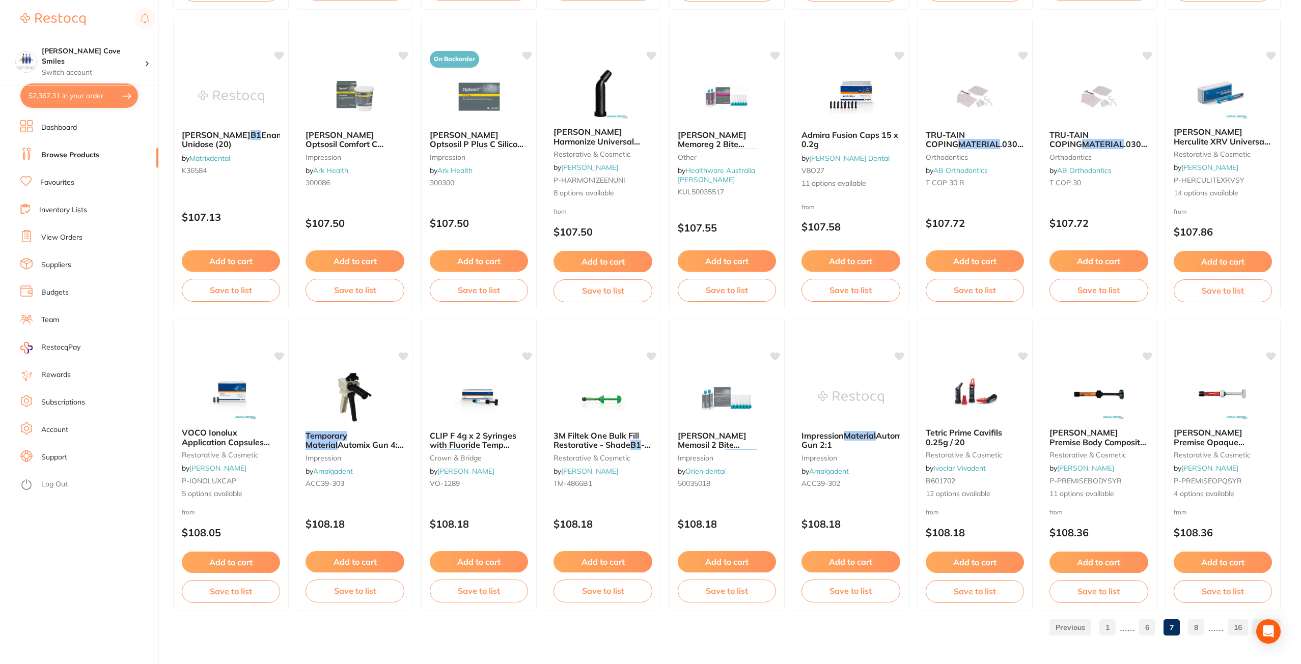
click at [1198, 630] on link "8" at bounding box center [1196, 628] width 16 height 20
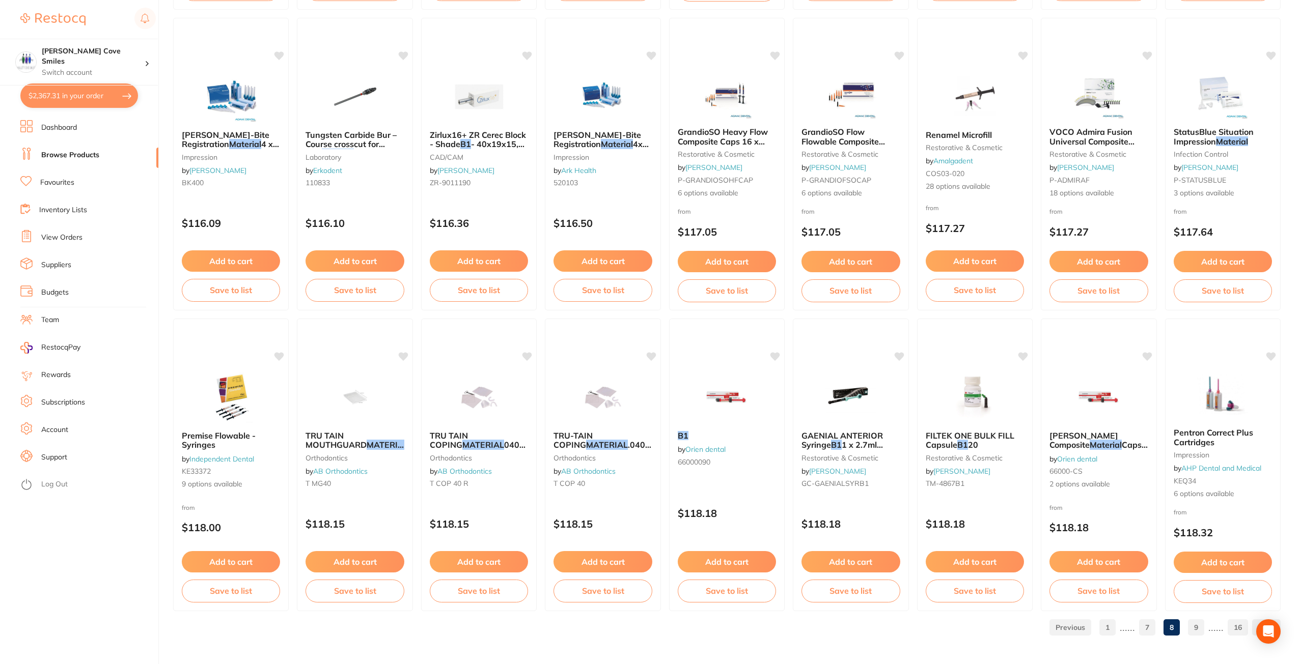
click at [1200, 626] on link "9" at bounding box center [1196, 628] width 16 height 20
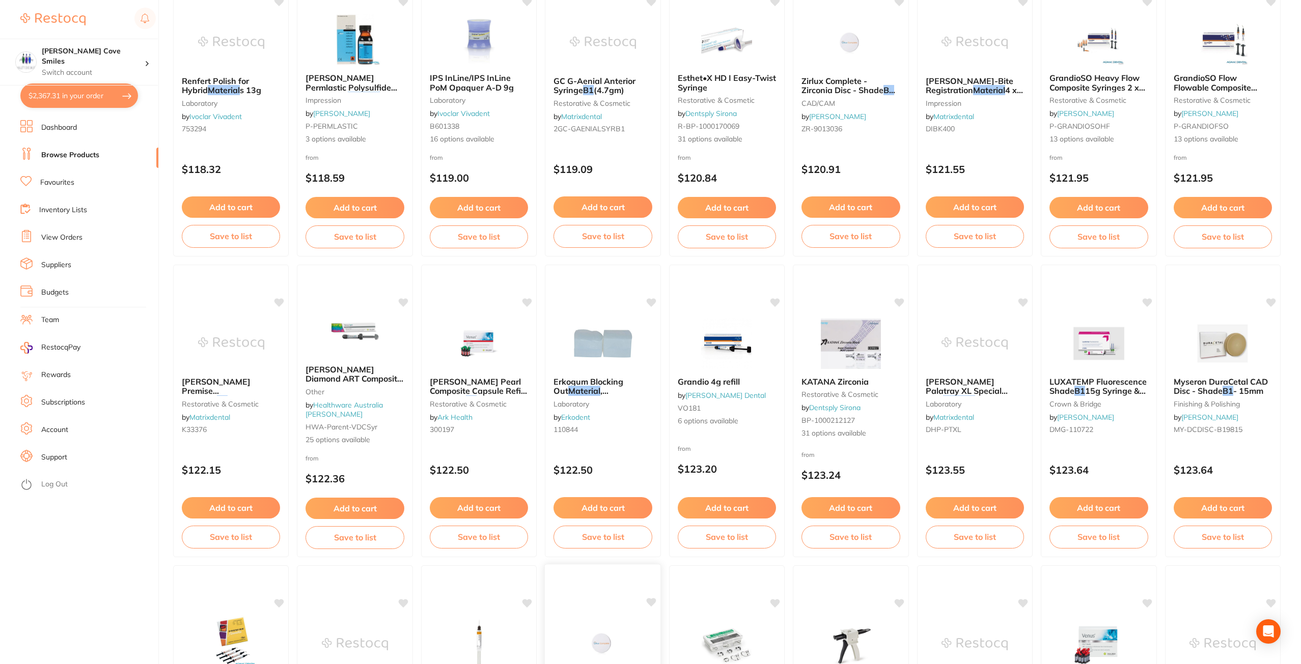
scroll to position [0, 0]
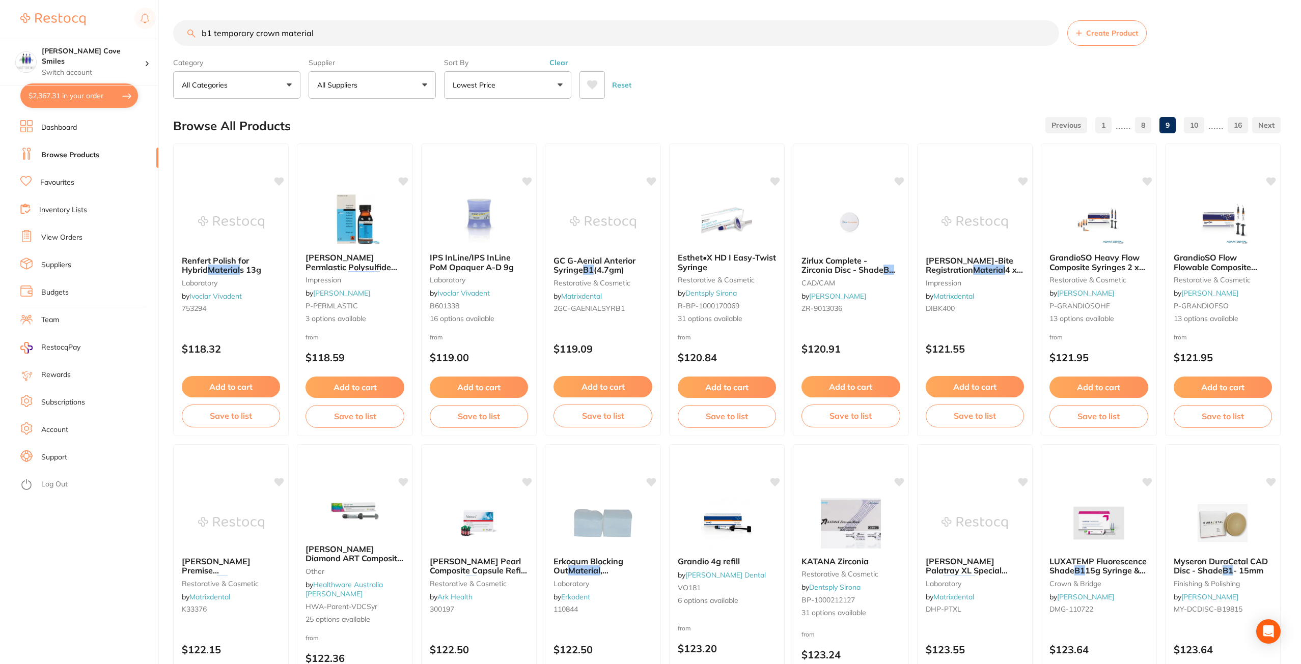
drag, startPoint x: 211, startPoint y: 32, endPoint x: 170, endPoint y: 29, distance: 41.4
click at [170, 29] on div "$2,367.31 Hallett Cove Smiles Switch account Hallett Cove Smiles $2,367.31 in y…" at bounding box center [650, 332] width 1301 height 664
type input "temporary crown material"
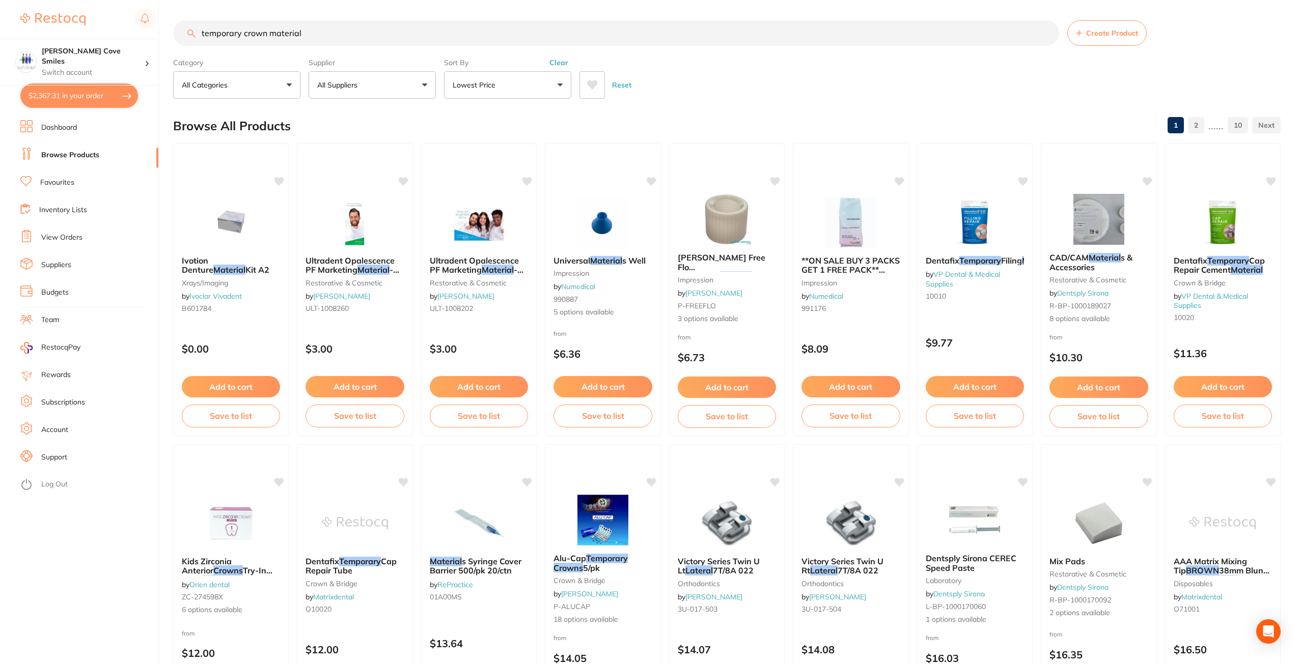
click at [504, 81] on button "Lowest Price" at bounding box center [507, 84] width 127 height 27
click at [482, 192] on p "Relevance" at bounding box center [476, 190] width 40 height 9
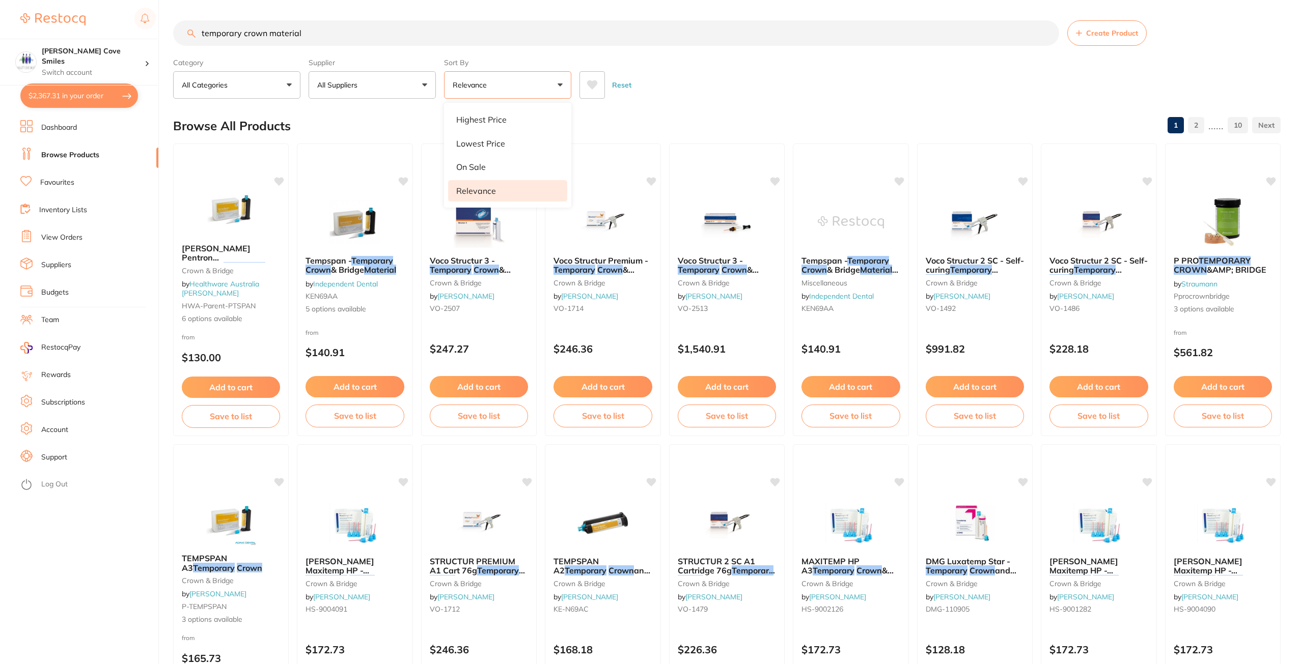
click at [388, 82] on button "All Suppliers" at bounding box center [372, 84] width 127 height 27
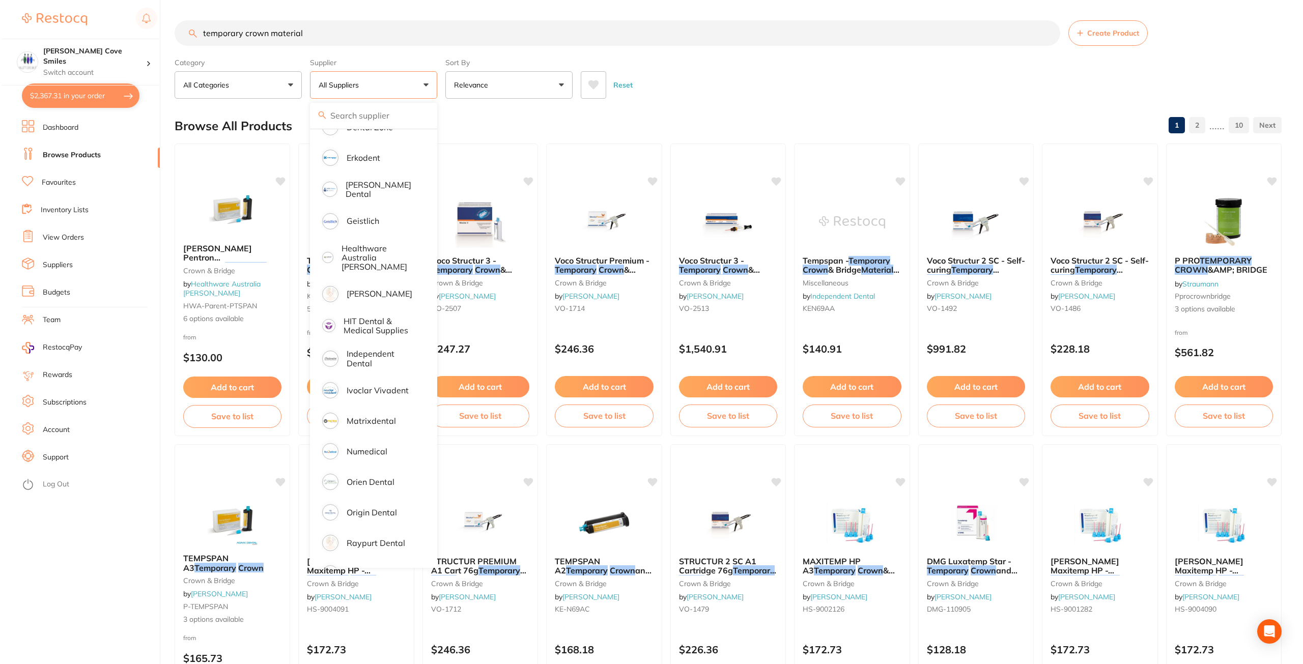
scroll to position [356, 0]
click at [365, 416] on p "Numedical" at bounding box center [365, 420] width 41 height 9
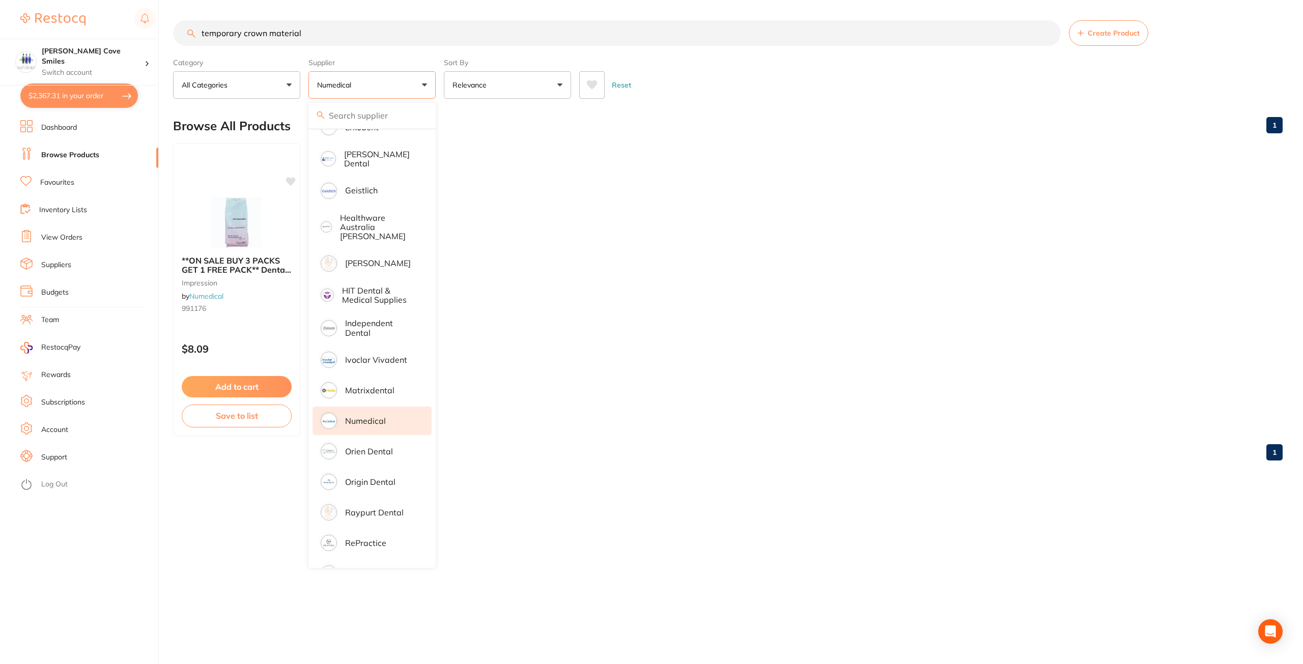
click at [704, 160] on ul "**ON SALE BUY 3 PACKS GET 1 FREE PACK** Dental Alginate Impression Material , C…" at bounding box center [728, 290] width 1110 height 293
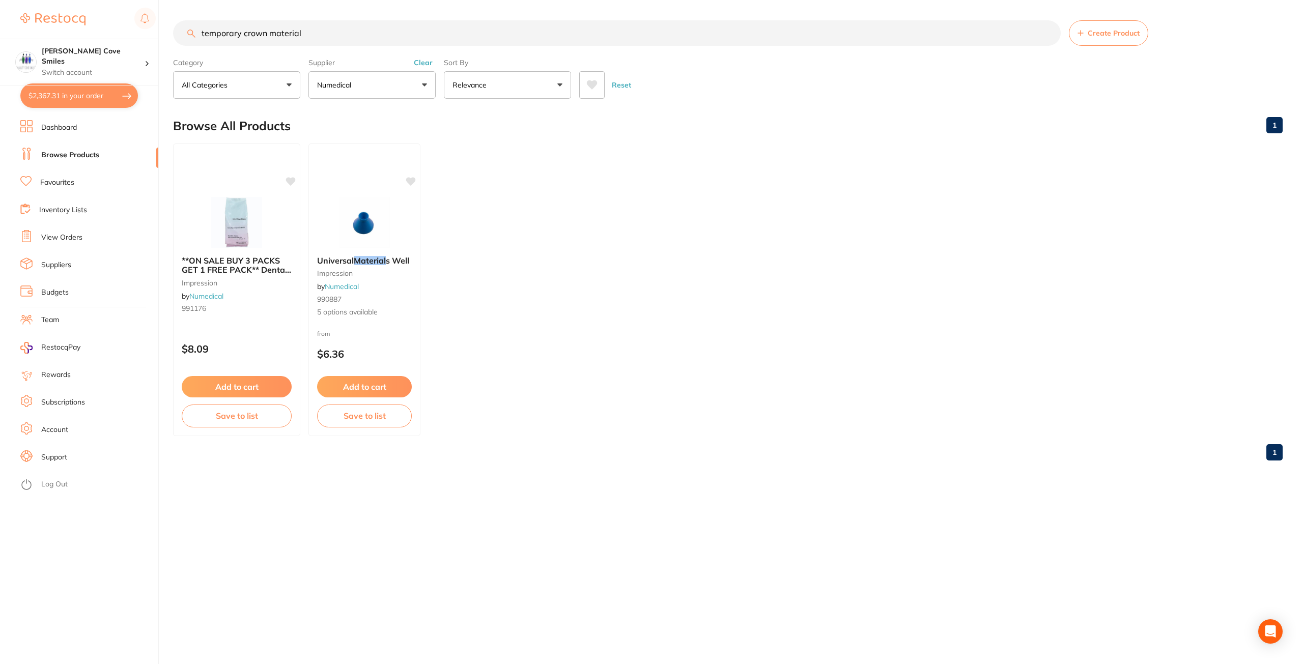
click at [407, 78] on button "Numedical" at bounding box center [372, 84] width 127 height 27
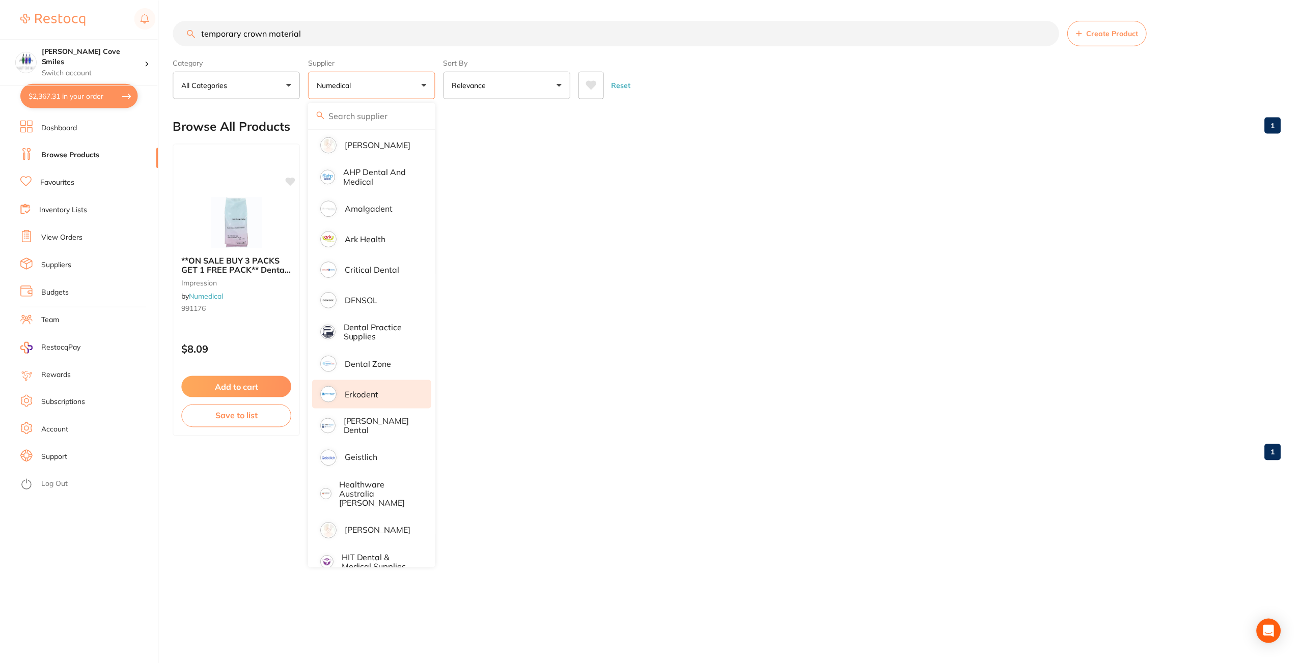
scroll to position [0, 0]
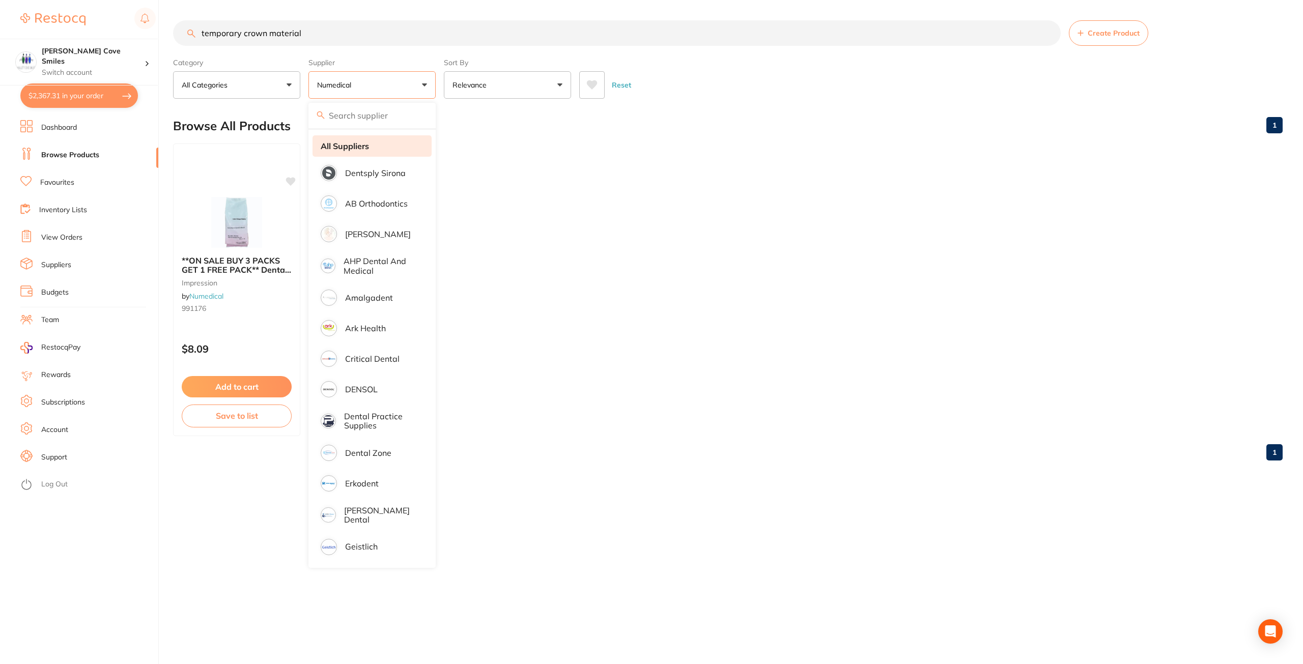
click at [375, 152] on li "All Suppliers" at bounding box center [372, 145] width 119 height 21
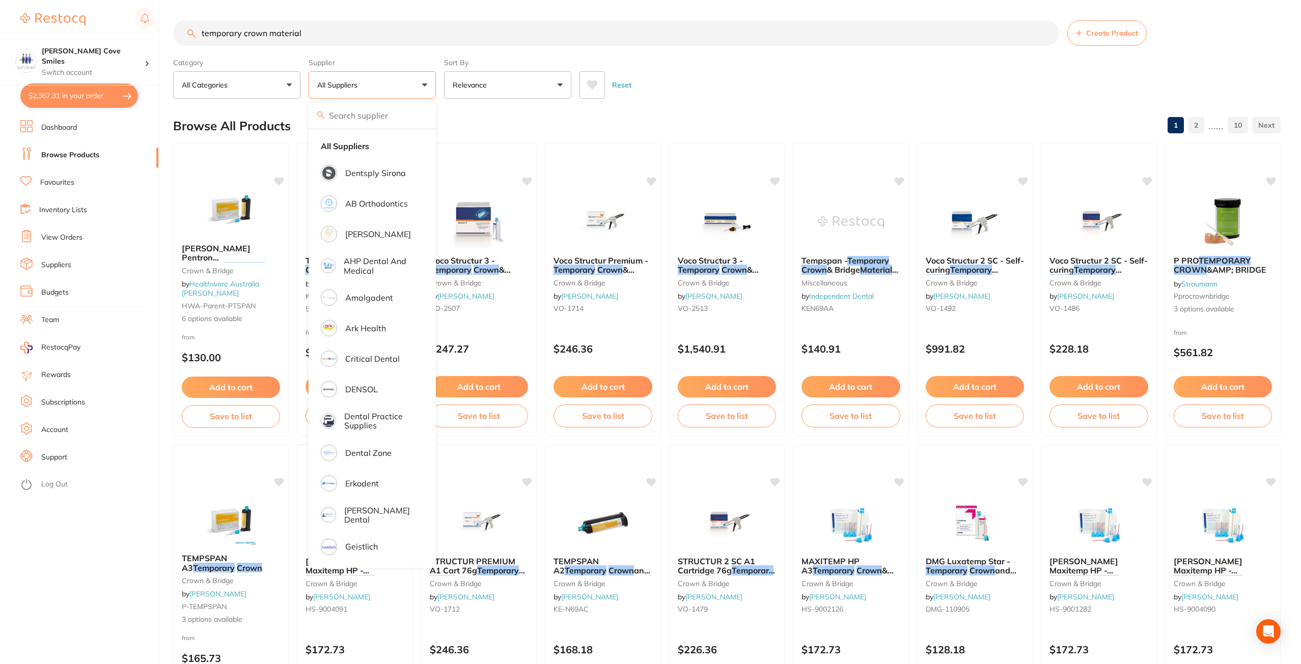
click at [755, 89] on div "Reset" at bounding box center [925, 81] width 693 height 36
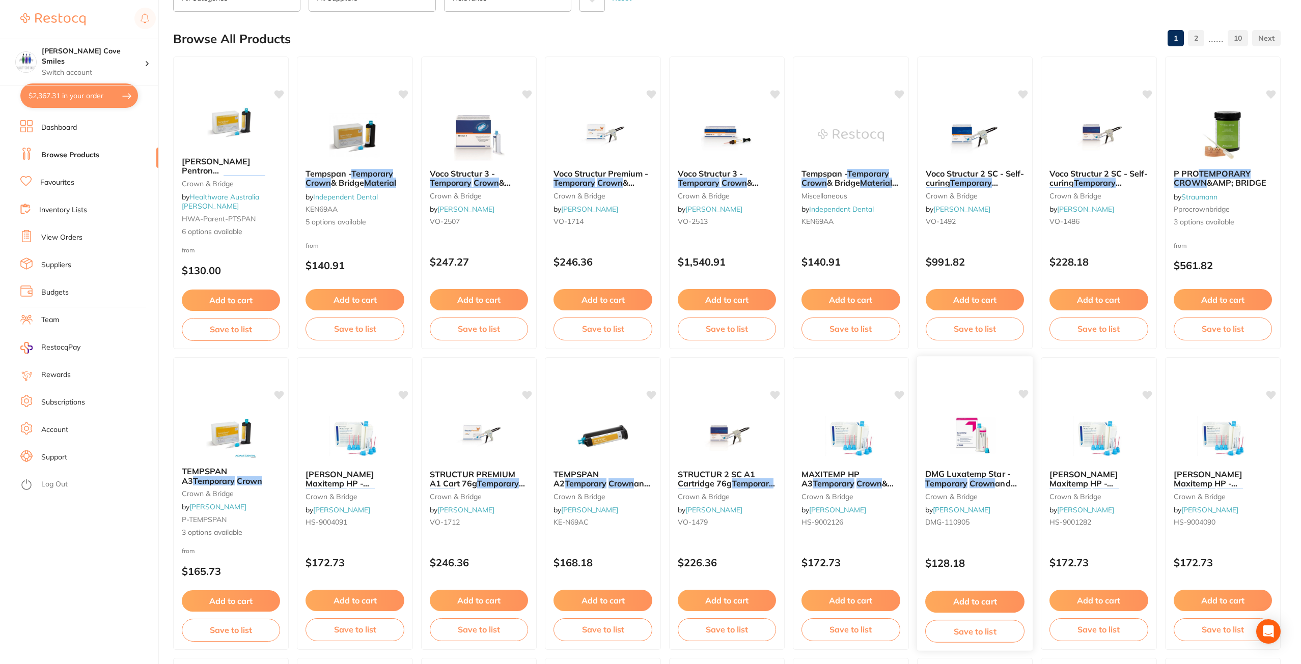
scroll to position [102, 0]
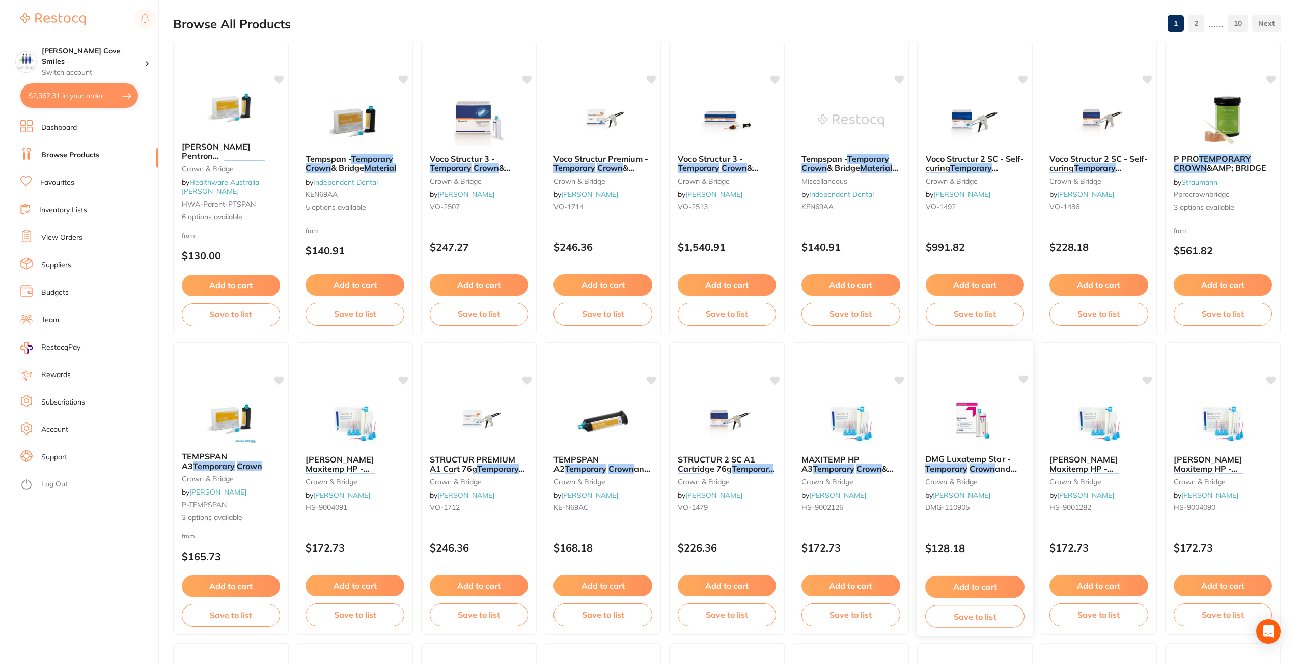
click at [974, 466] on em "Crown" at bounding box center [982, 469] width 26 height 10
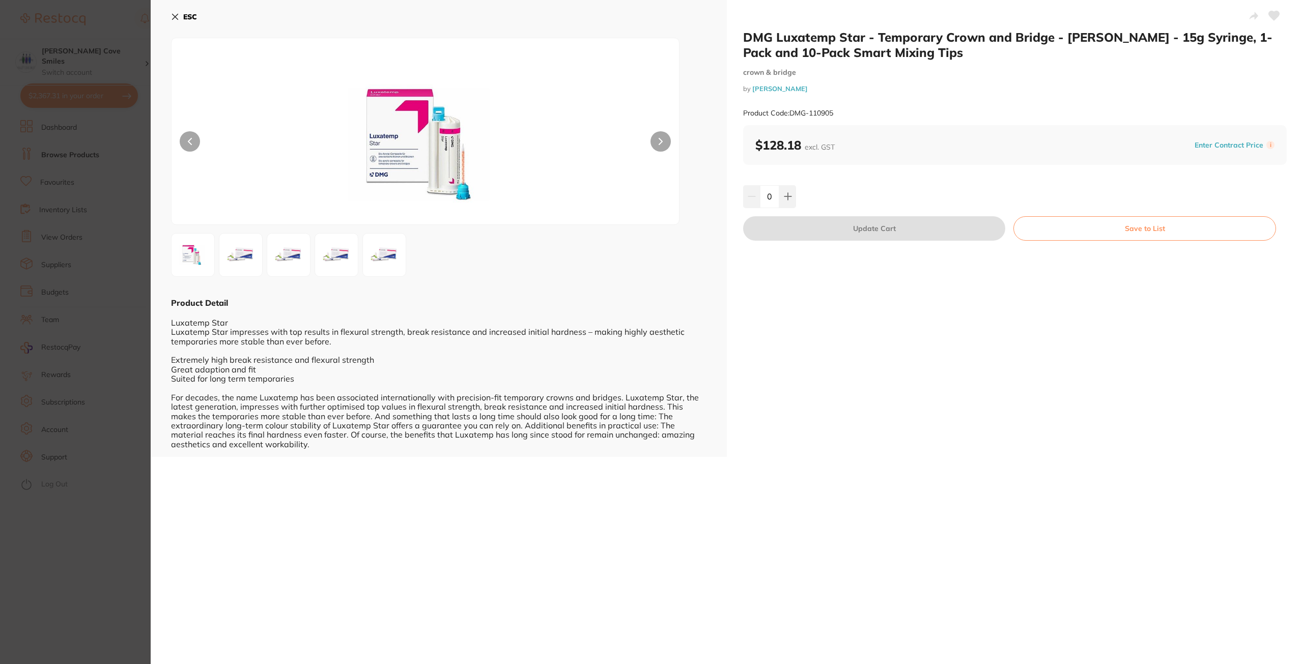
click at [175, 18] on icon at bounding box center [175, 17] width 8 height 8
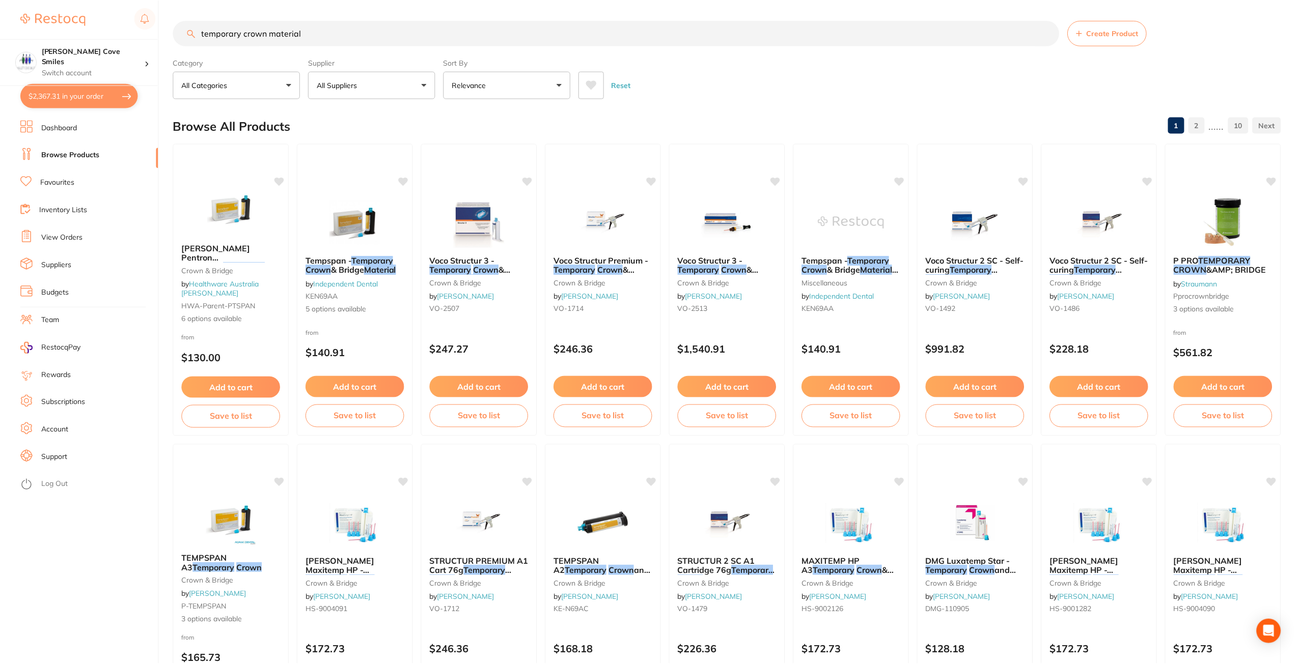
scroll to position [102, 0]
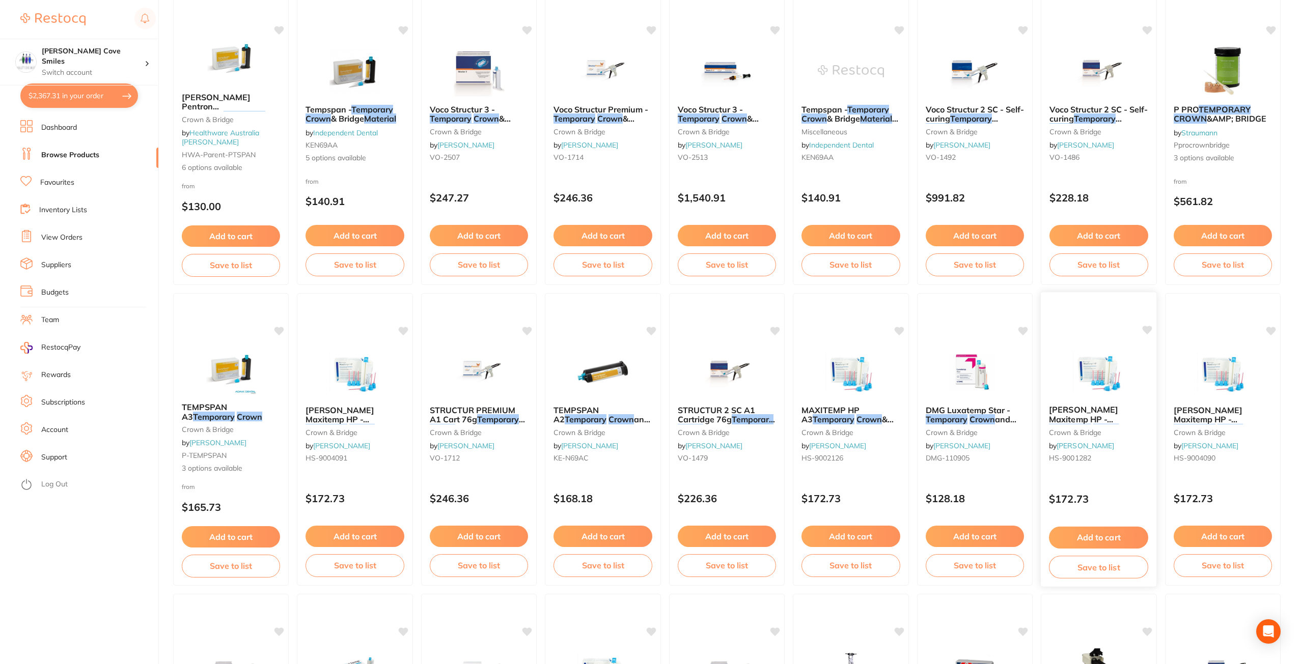
scroll to position [153, 0]
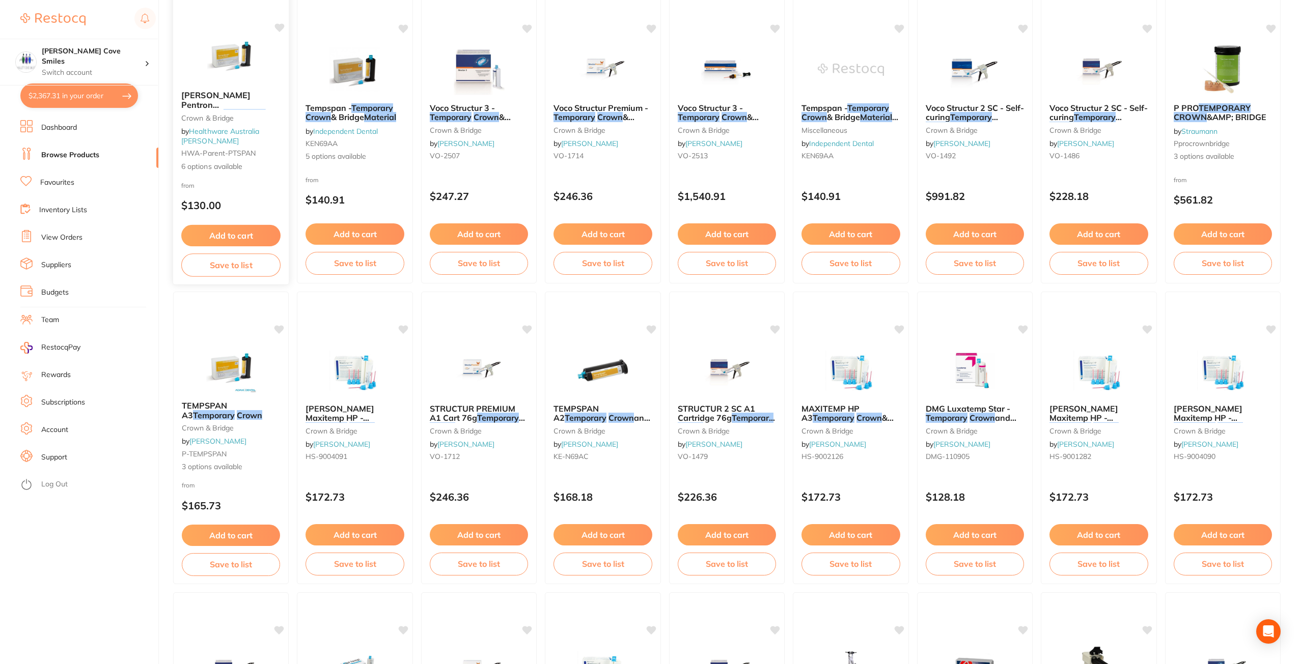
click at [207, 119] on em "Crown" at bounding box center [194, 124] width 26 height 10
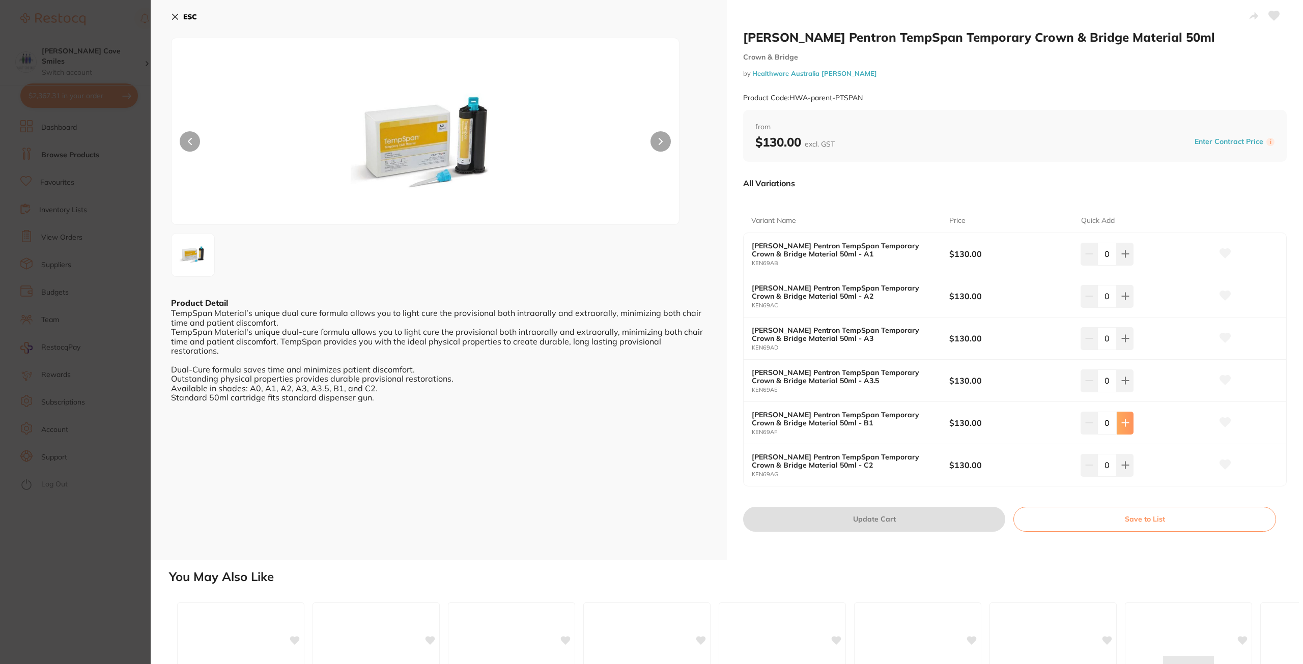
click at [1126, 419] on icon at bounding box center [1126, 423] width 8 height 8
type input "1"
click at [893, 520] on button "Update Cart" at bounding box center [874, 519] width 262 height 24
checkbox input "false"
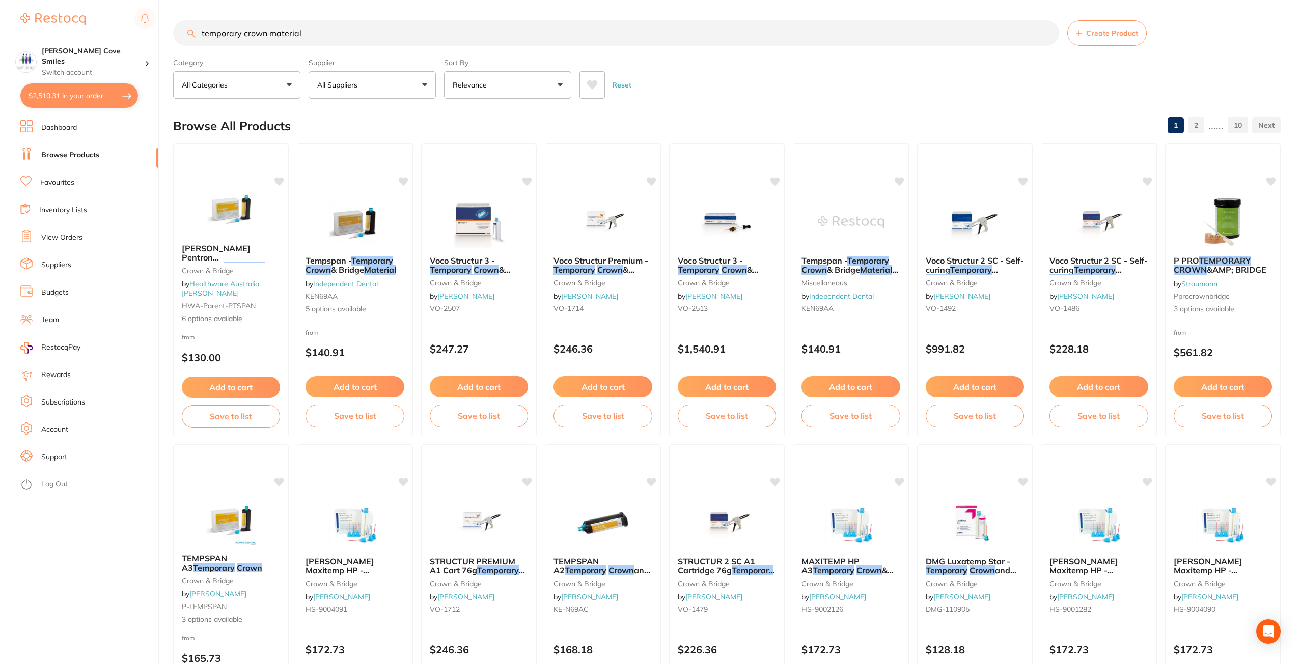
click at [346, 30] on input "temporary crown material" at bounding box center [616, 32] width 886 height 25
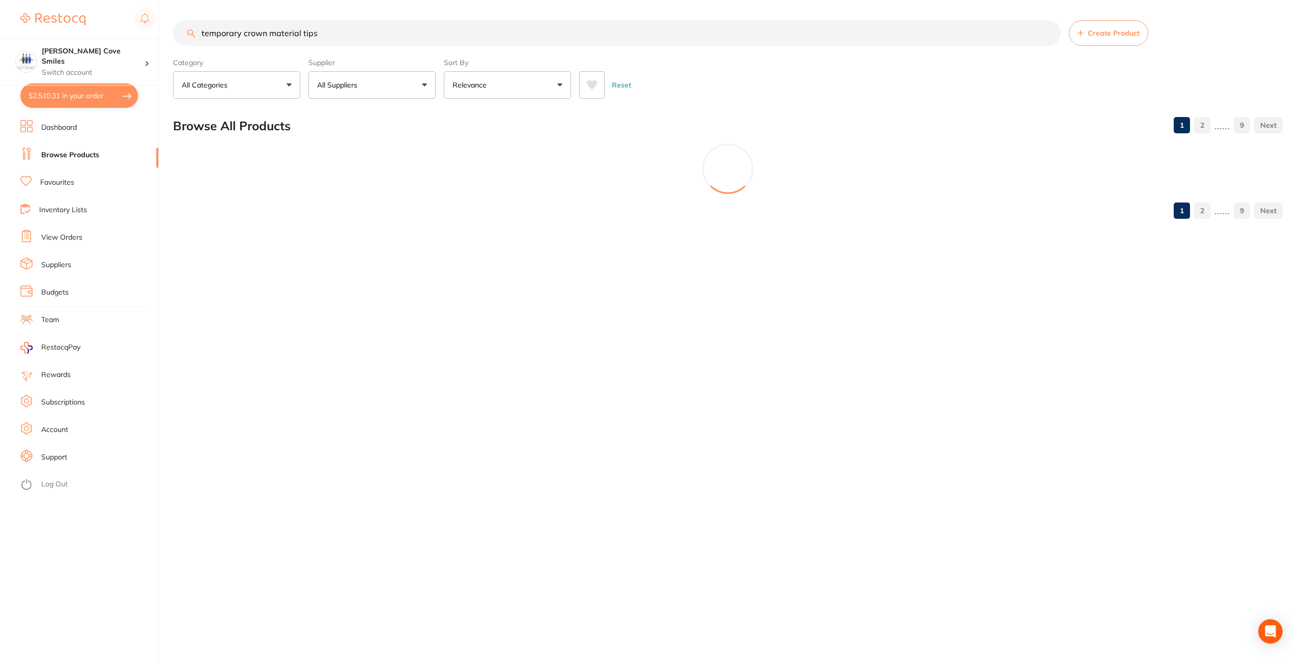
type input "temporary crown material tips"
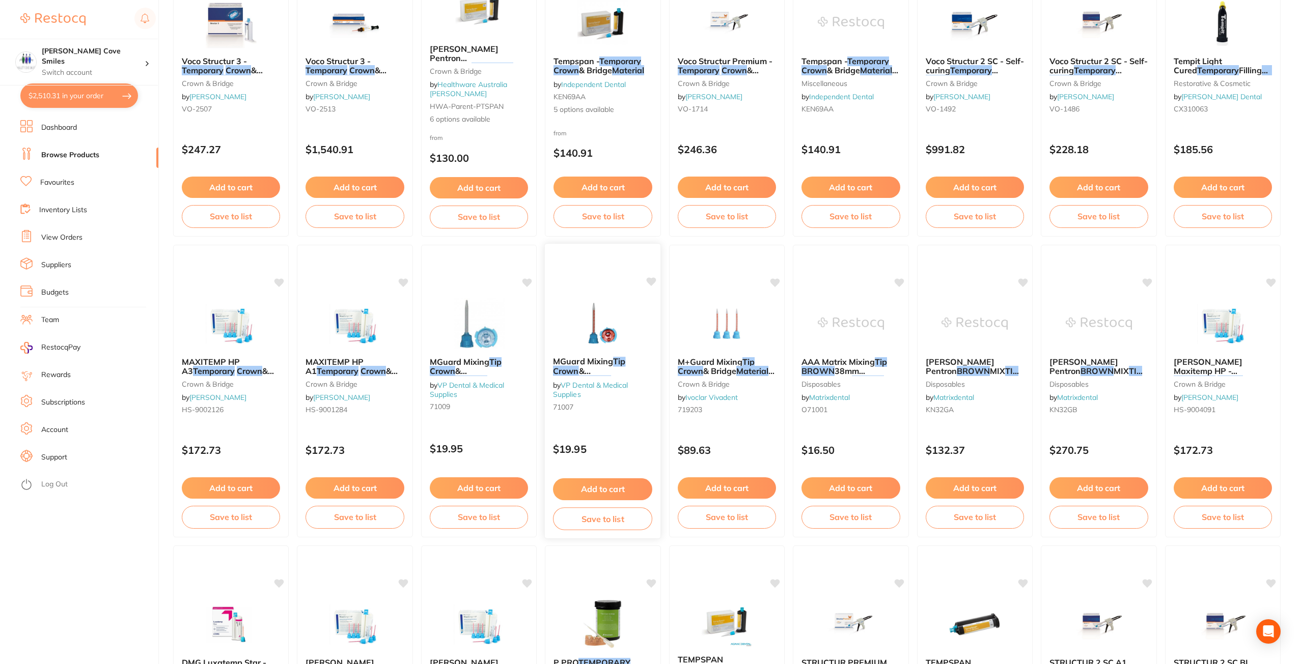
scroll to position [204, 0]
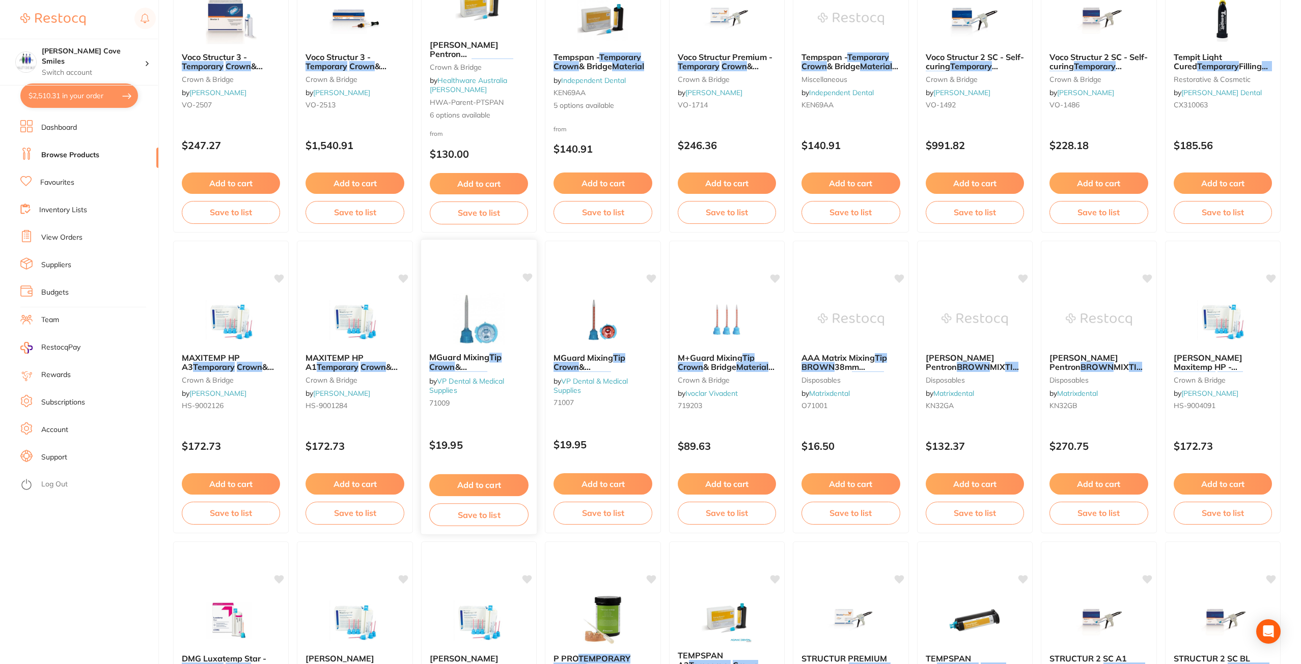
click at [475, 384] on link "VP Dental & Medical Supplies" at bounding box center [466, 385] width 75 height 19
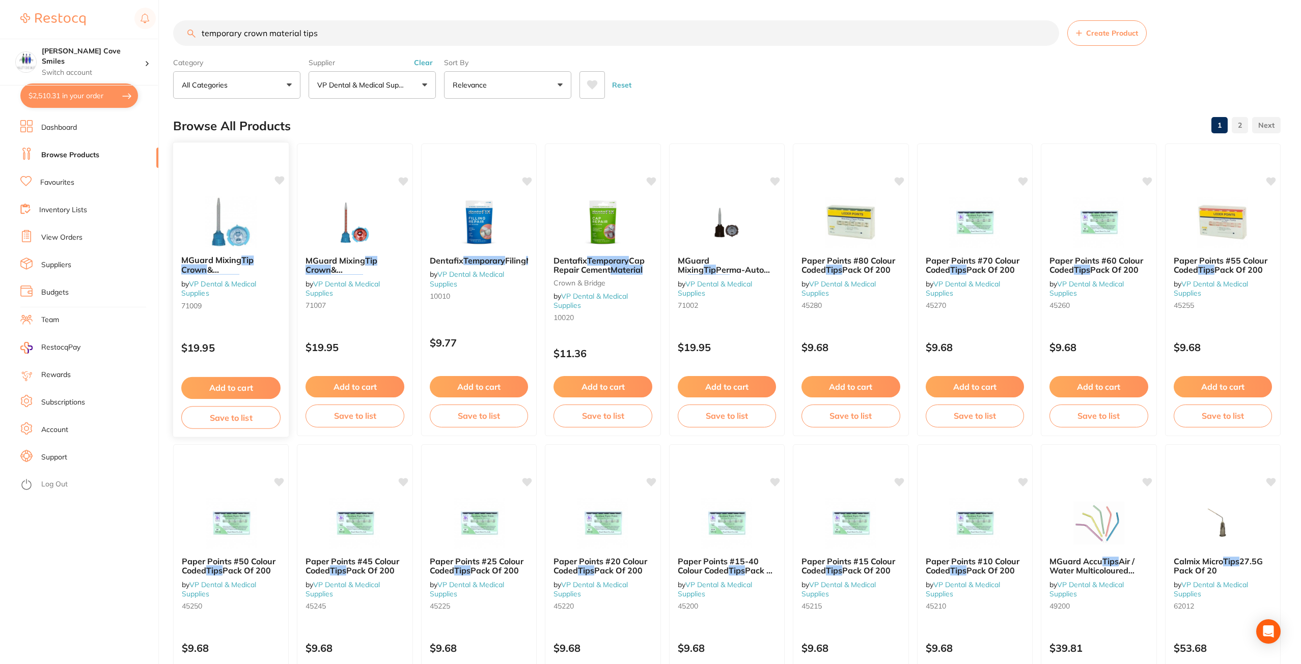
click at [219, 271] on span "& Bridge" at bounding box center [200, 275] width 38 height 20
click at [206, 211] on img at bounding box center [231, 221] width 67 height 51
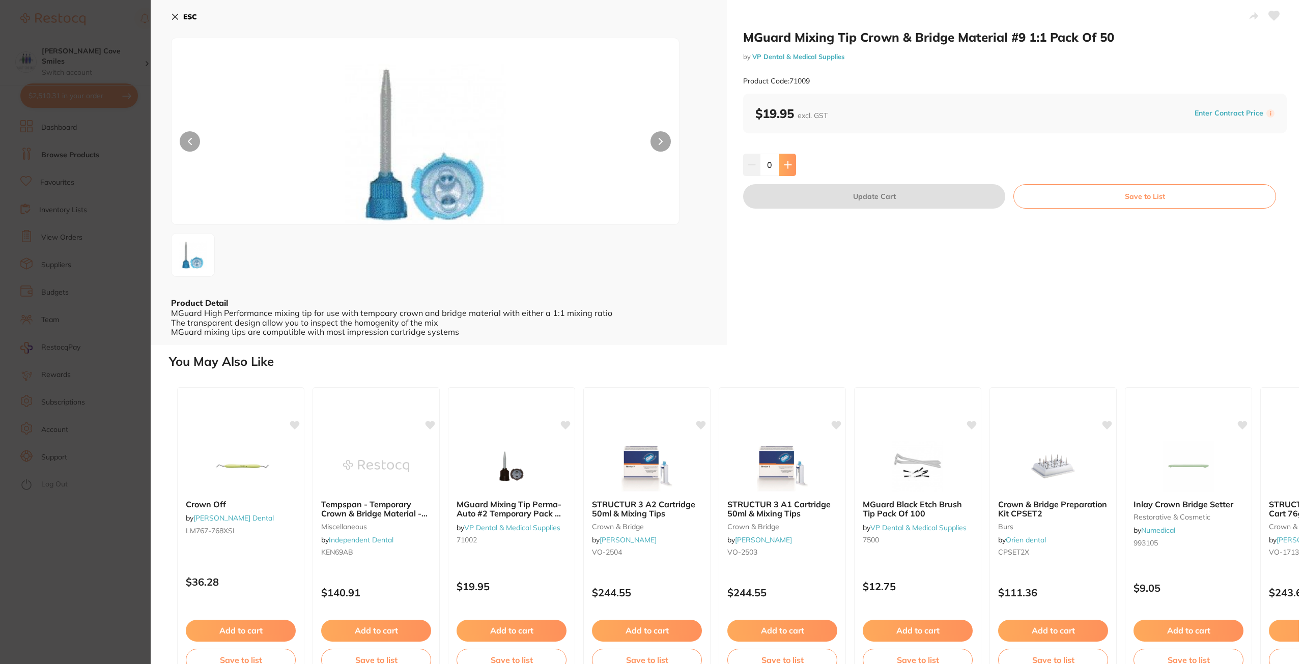
click at [787, 164] on icon at bounding box center [788, 164] width 7 height 7
type input "1"
click at [188, 17] on b "ESC" at bounding box center [190, 16] width 14 height 9
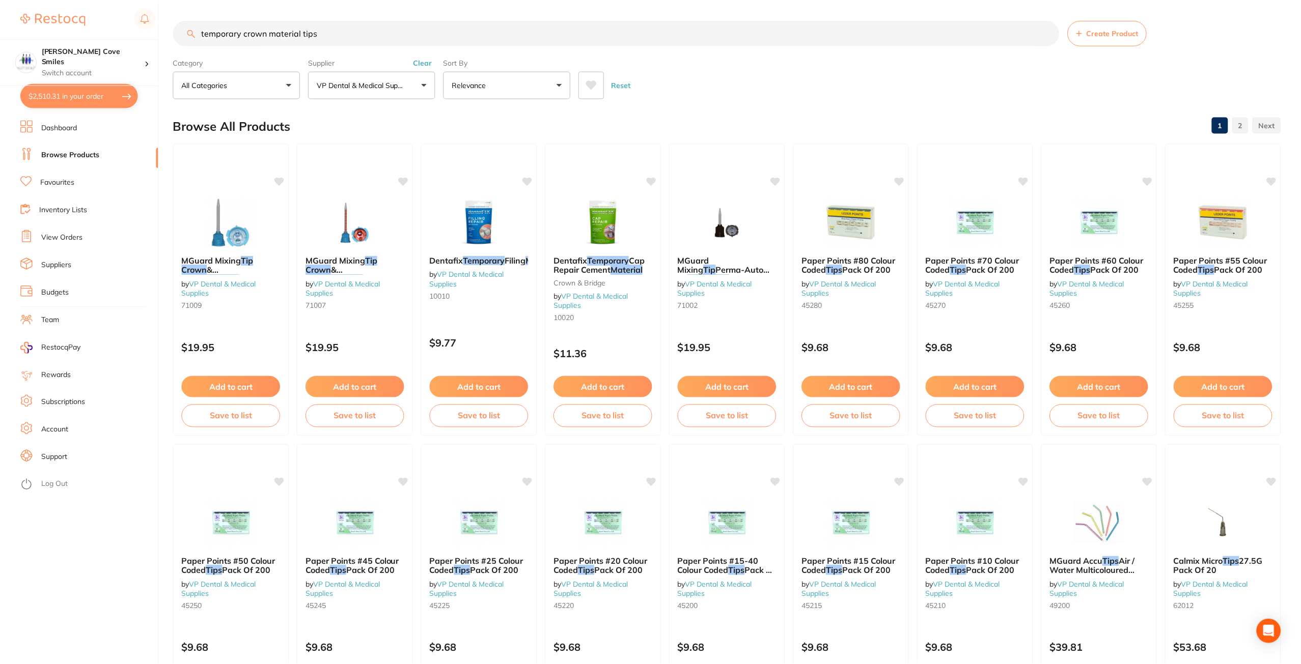
scroll to position [1, 0]
click at [354, 238] on img at bounding box center [355, 220] width 67 height 51
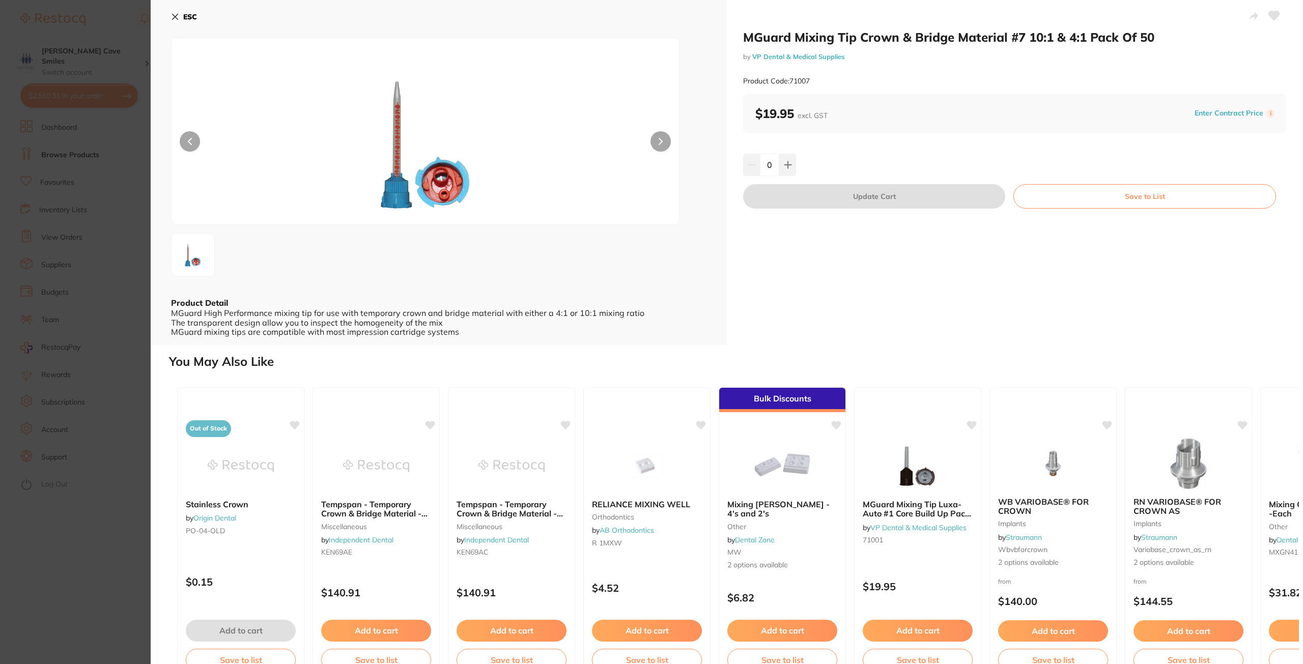
click at [187, 13] on b "ESC" at bounding box center [190, 16] width 14 height 9
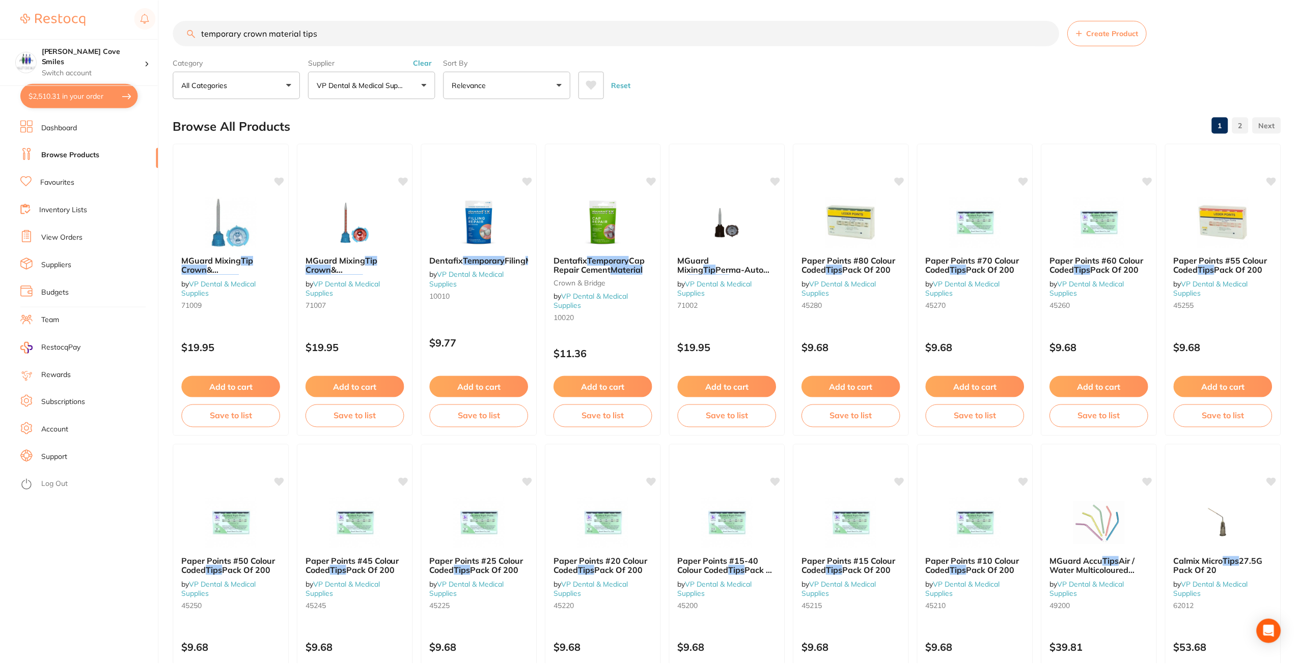
scroll to position [1, 0]
click at [264, 243] on img at bounding box center [231, 220] width 67 height 51
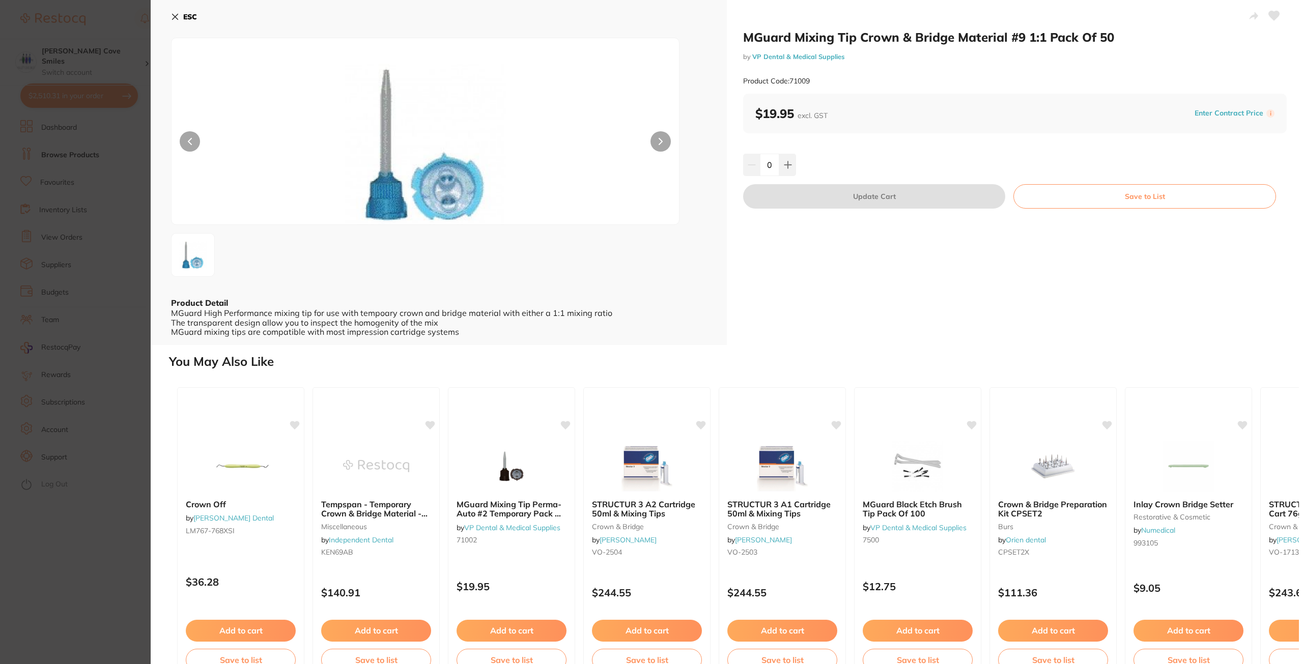
click at [179, 18] on icon at bounding box center [175, 17] width 8 height 8
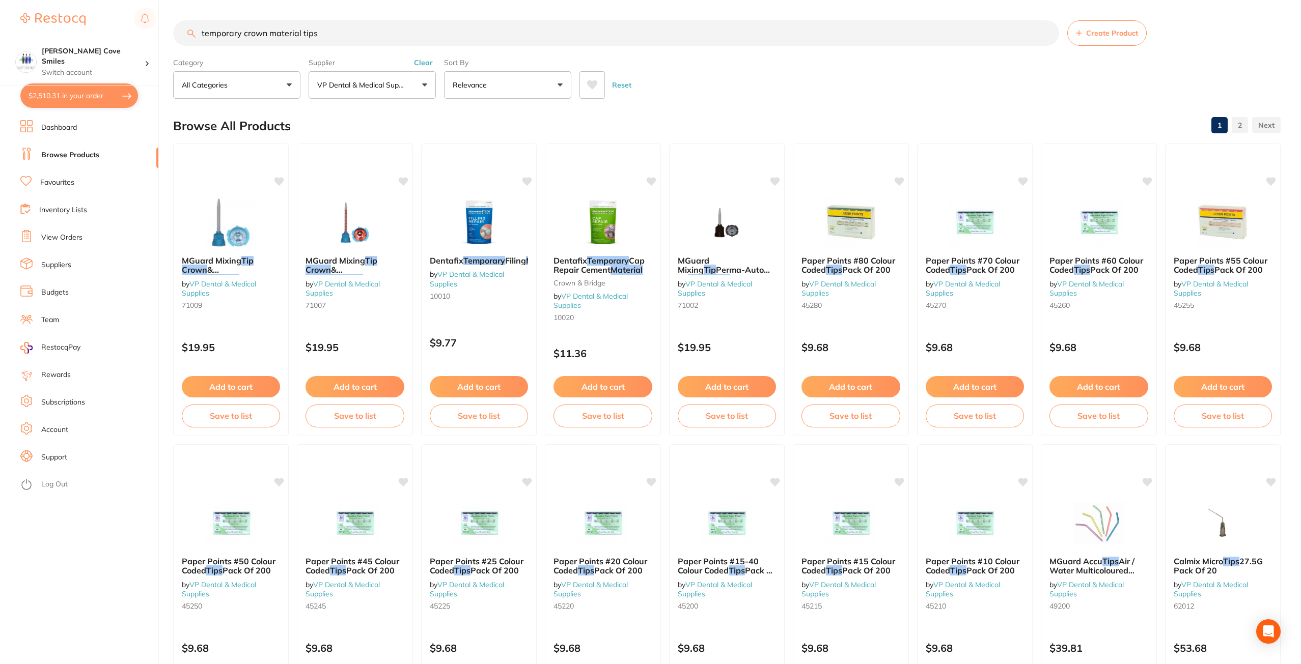
click at [69, 95] on button "$2,510.31 in your order" at bounding box center [79, 95] width 118 height 24
checkbox input "true"
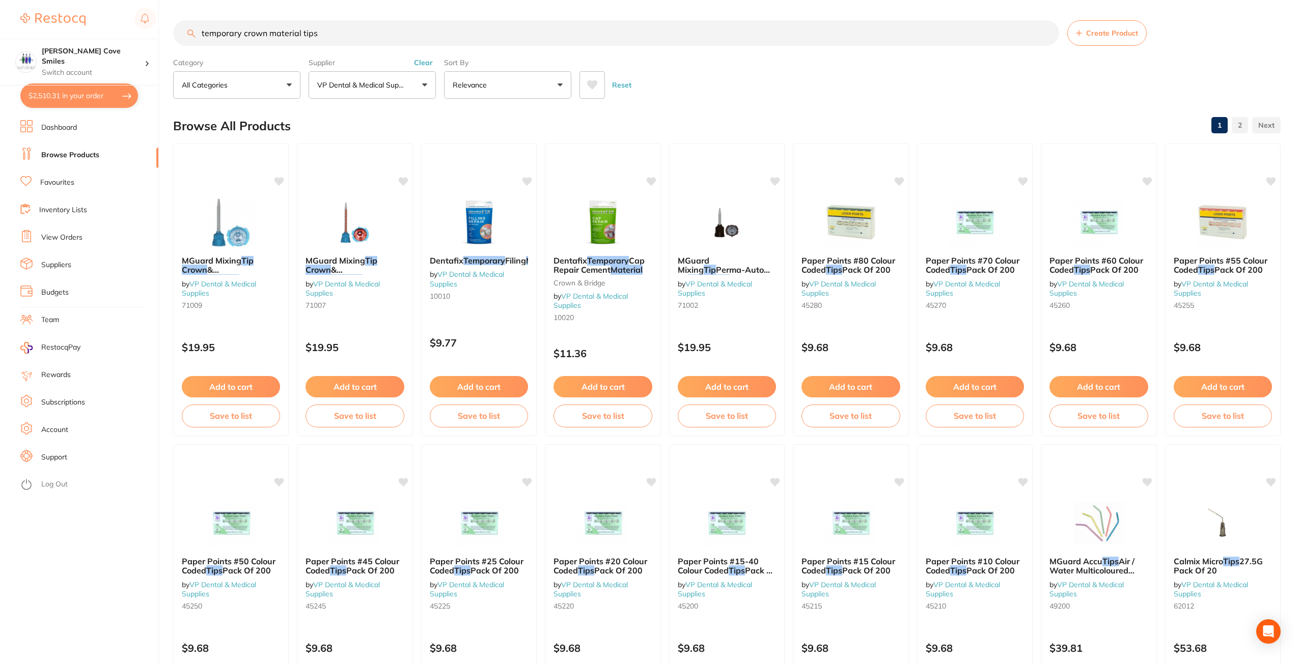
checkbox input "true"
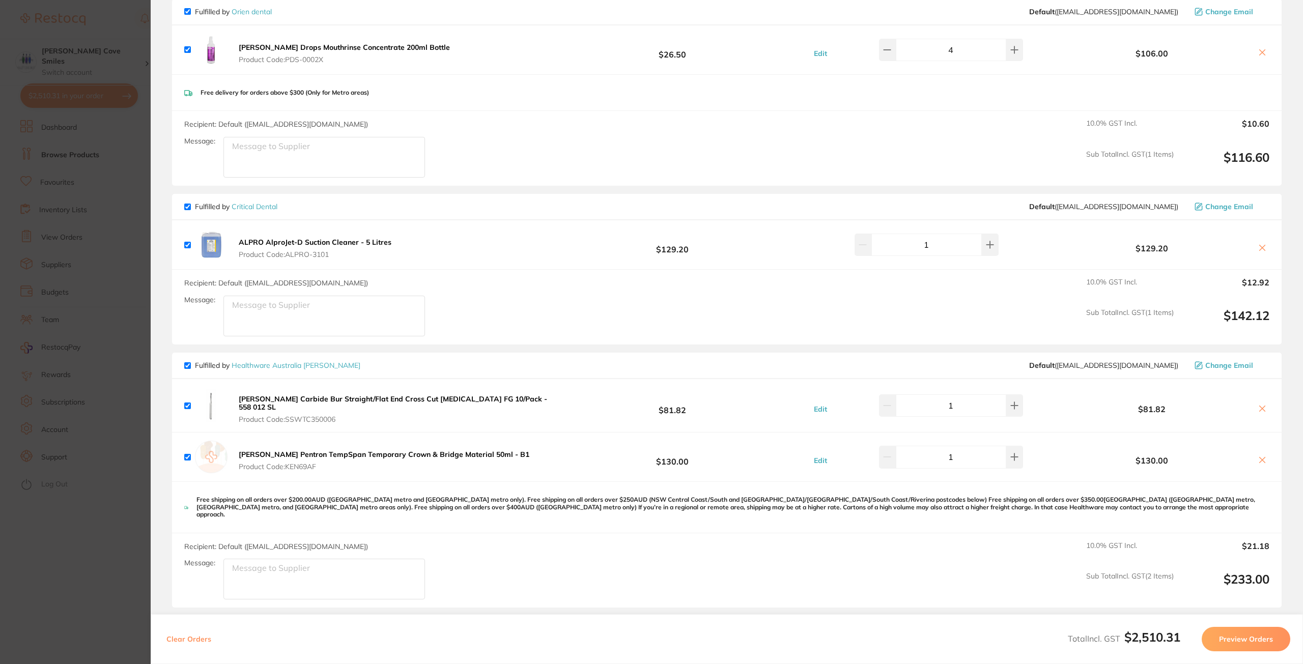
scroll to position [2171, 0]
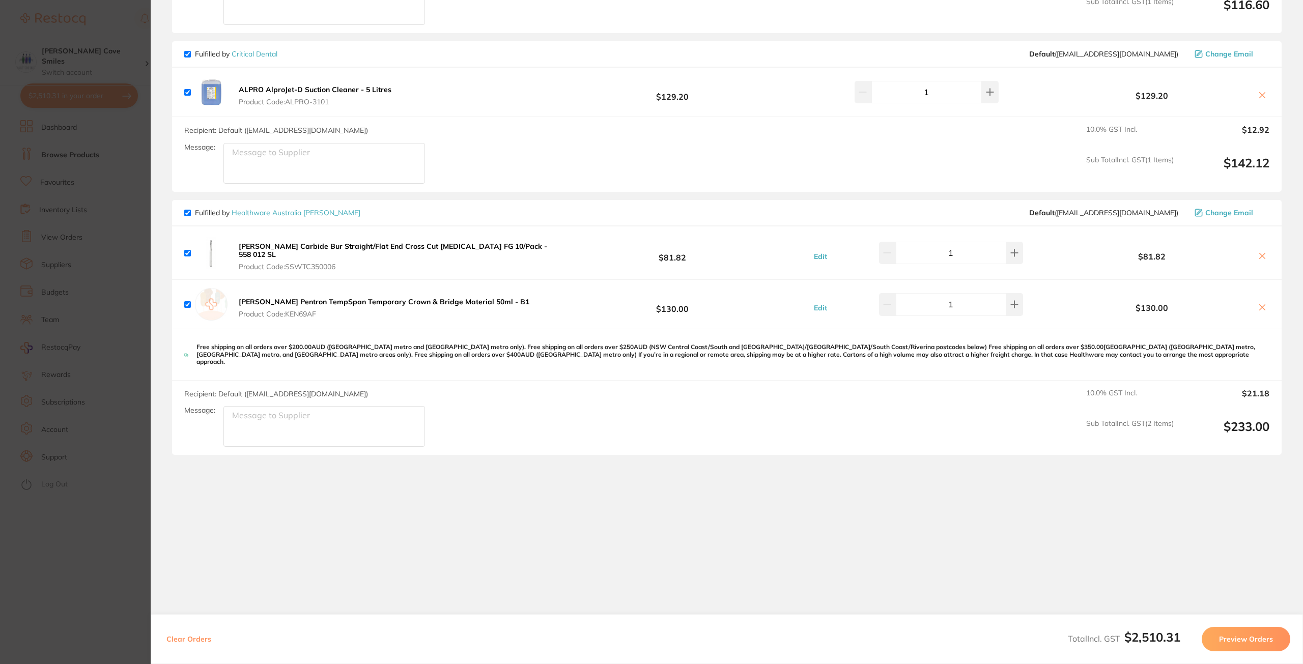
click at [349, 298] on b "[PERSON_NAME] Pentron TempSpan Temporary Crown & Bridge Material 50ml - B1" at bounding box center [384, 301] width 291 height 9
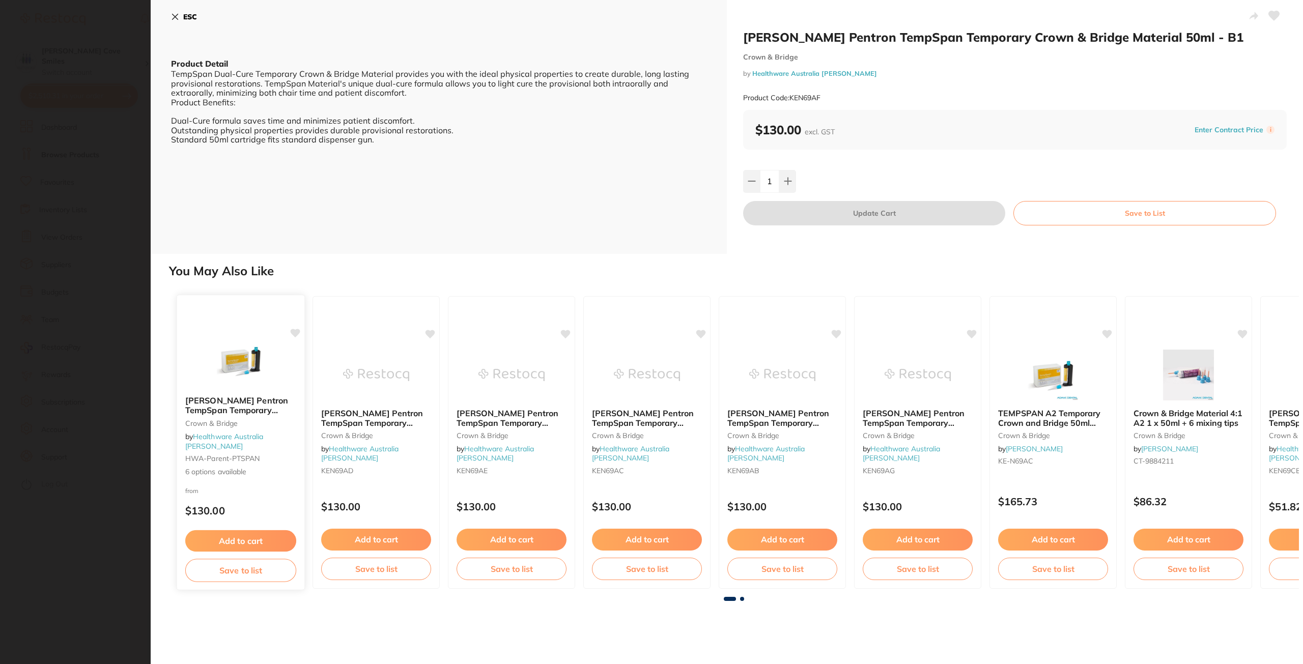
click at [230, 415] on b "Kerr Pentron TempSpan Temporary Crown & Bridge Material 50ml" at bounding box center [240, 406] width 111 height 19
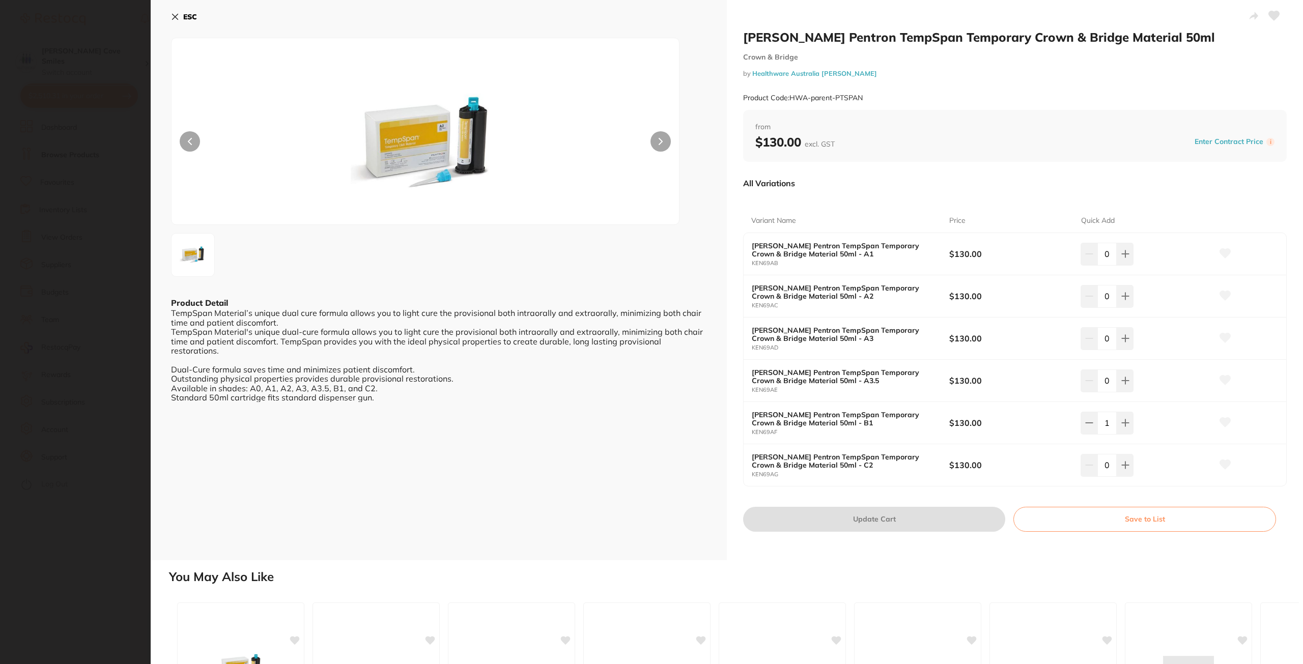
click at [437, 171] on img at bounding box center [425, 144] width 304 height 161
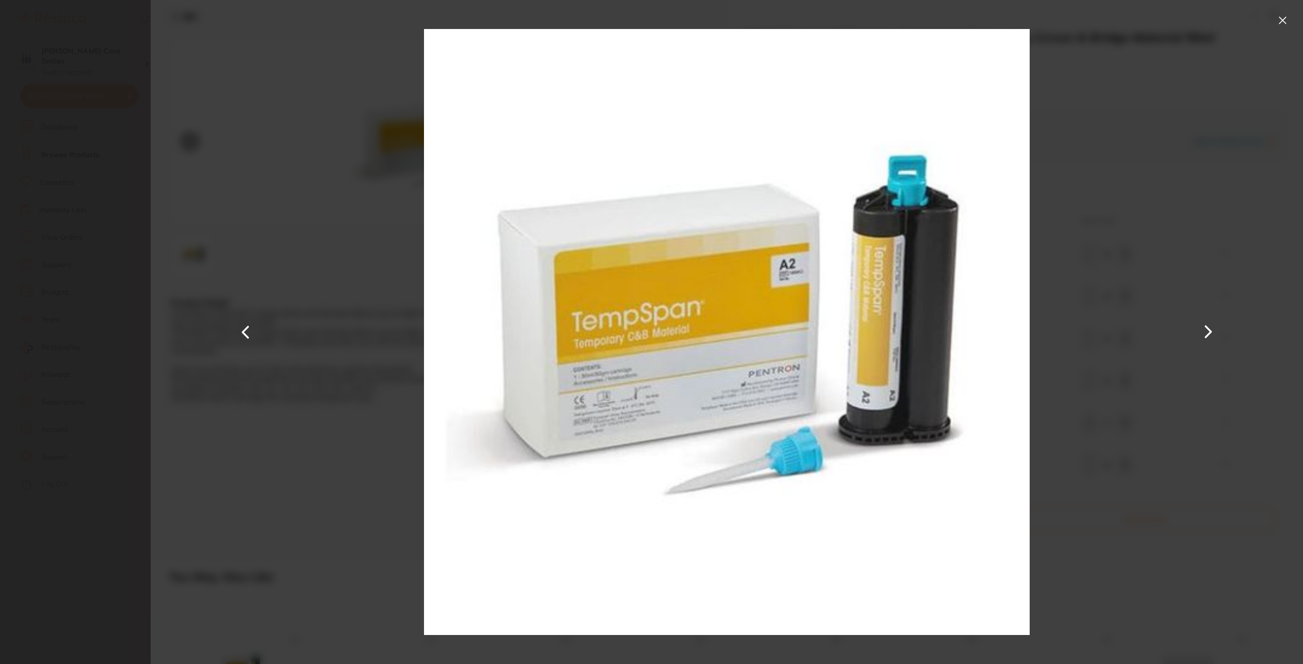
click at [205, 45] on div at bounding box center [727, 332] width 1153 height 664
click at [1281, 22] on button at bounding box center [1283, 20] width 16 height 16
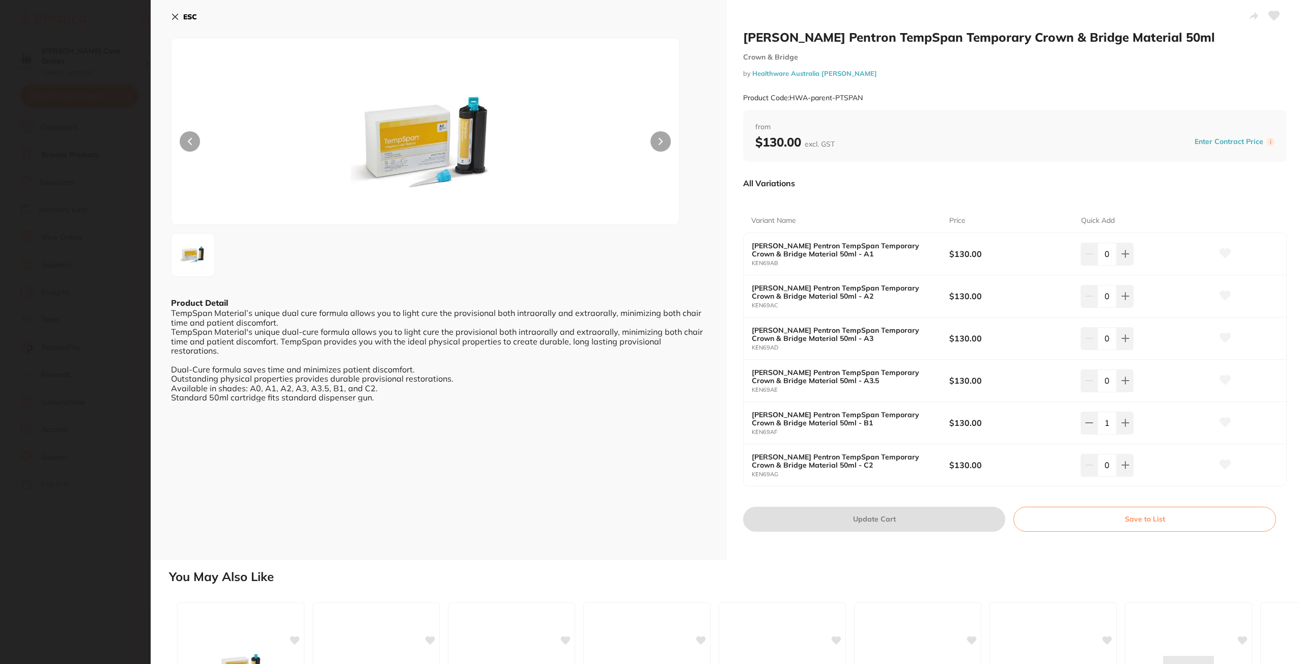
click at [179, 17] on button "ESC" at bounding box center [184, 16] width 26 height 17
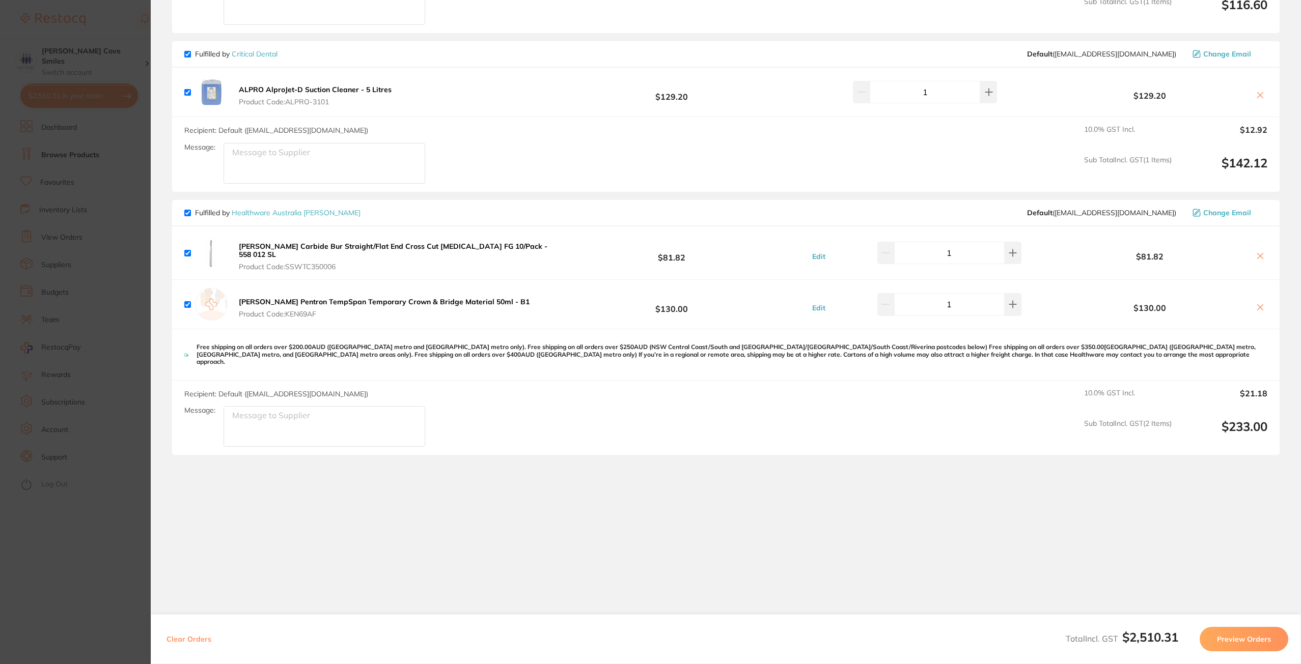
click at [104, 154] on section "Update RRP Set your pre negotiated price for this item. Item Agreed RRP (excl. …" at bounding box center [650, 332] width 1301 height 664
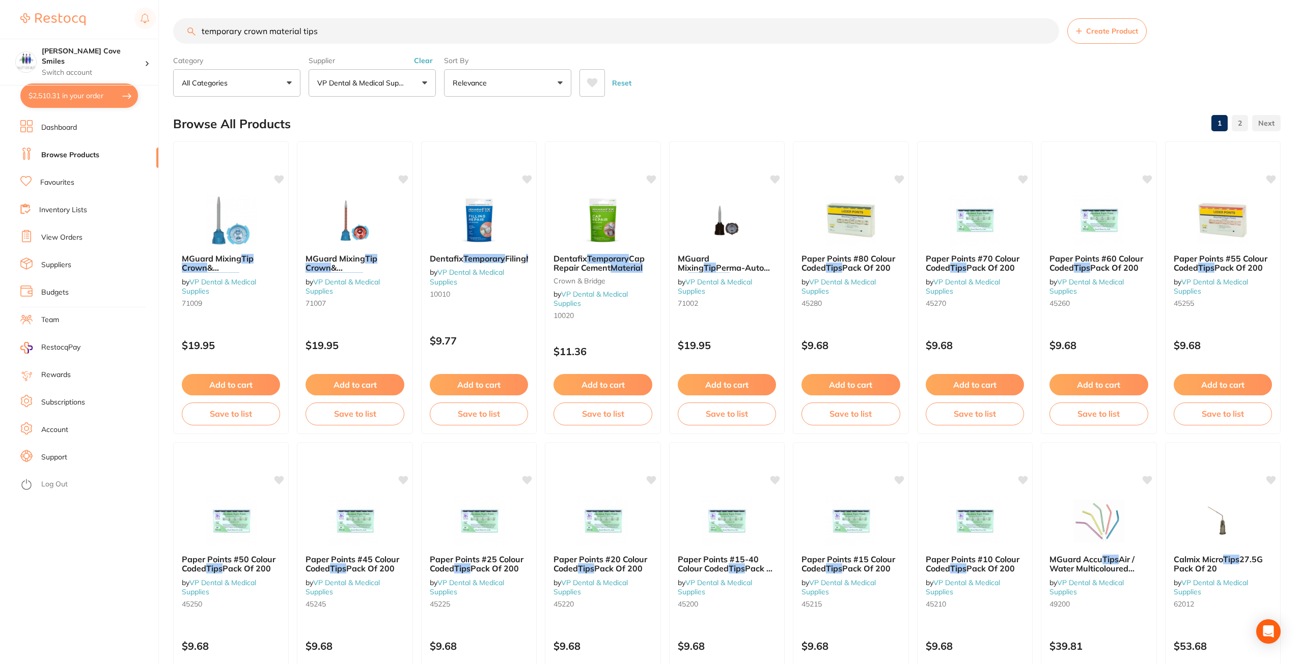
click at [204, 33] on input "temporary crown material tips" at bounding box center [616, 30] width 886 height 25
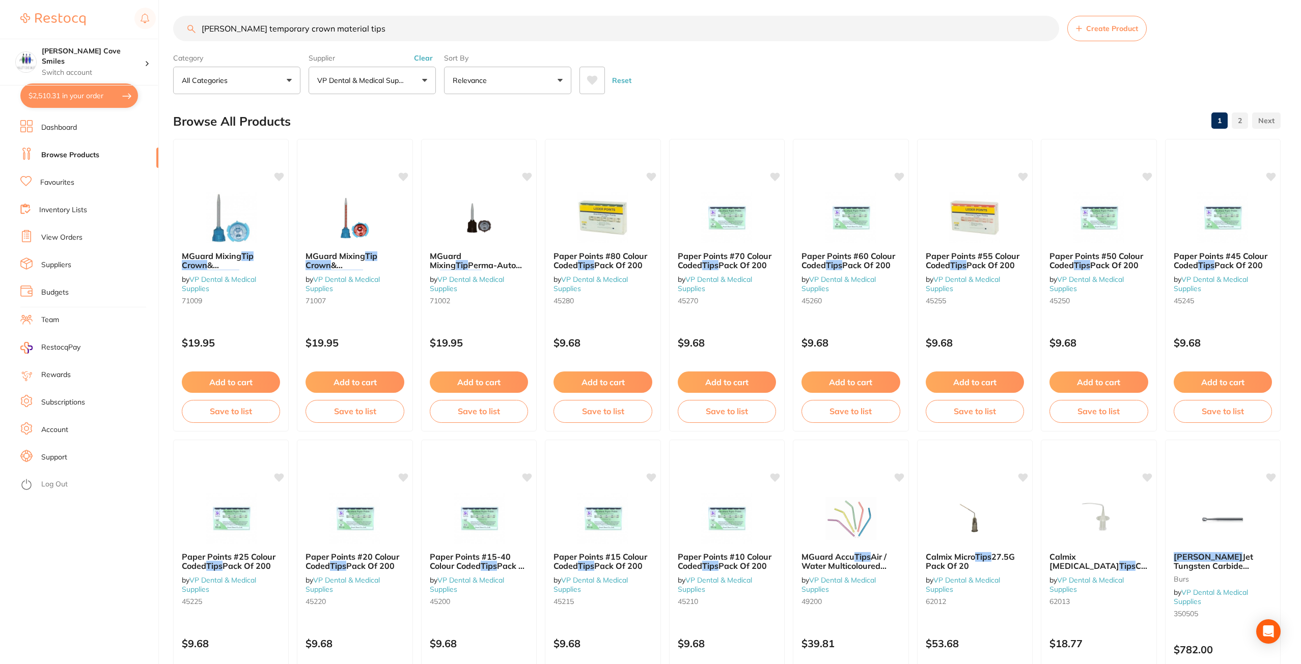
scroll to position [0, 0]
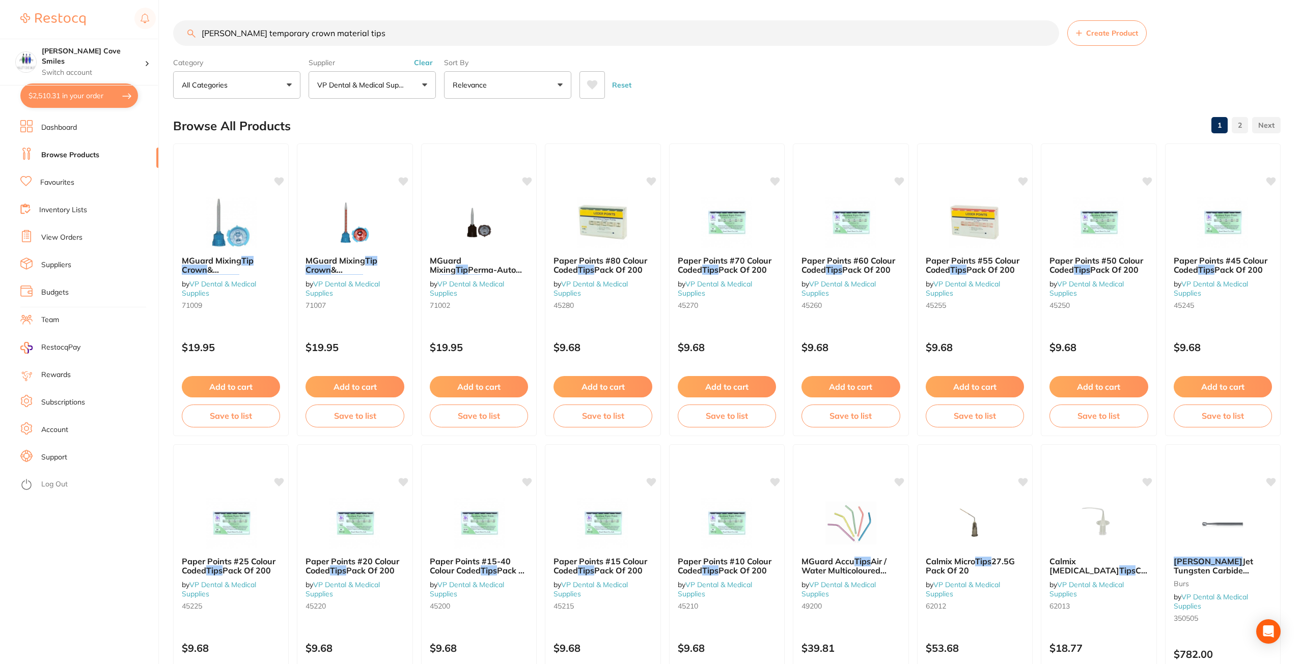
drag, startPoint x: 347, startPoint y: 31, endPoint x: 315, endPoint y: 31, distance: 32.1
click at [315, 31] on input "kerr temporary crown material tips" at bounding box center [616, 32] width 886 height 25
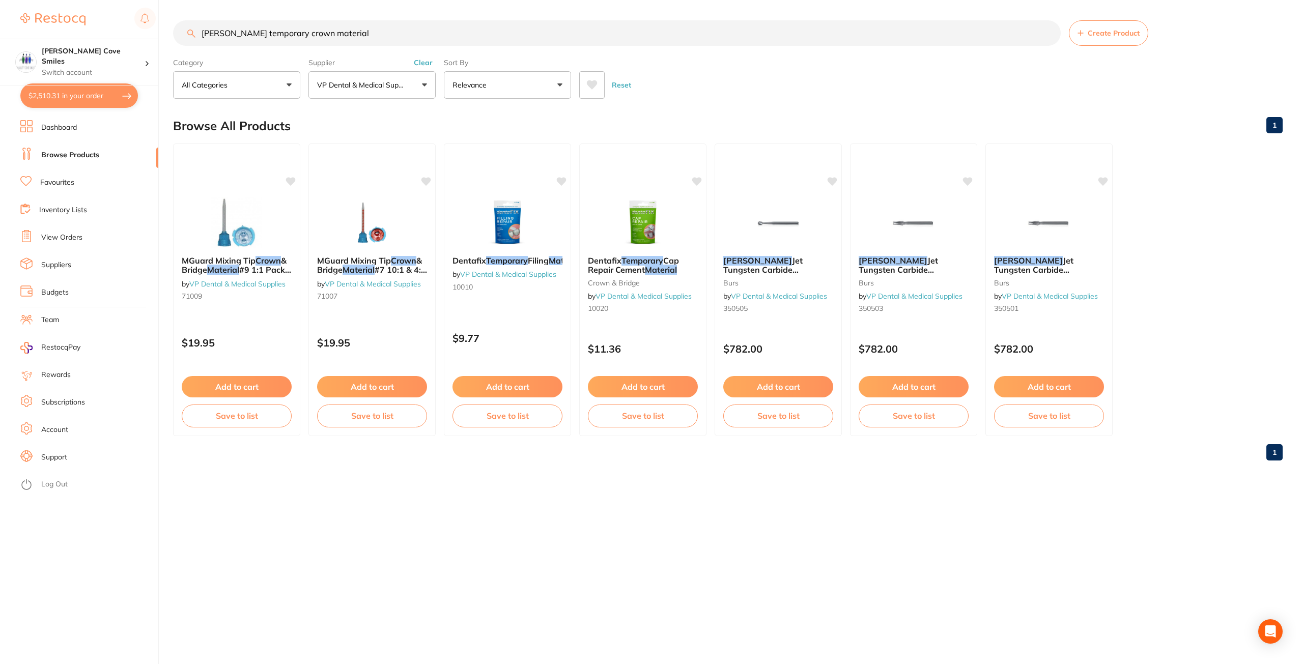
click at [414, 84] on button "VP Dental & Medical Supplies" at bounding box center [372, 84] width 127 height 27
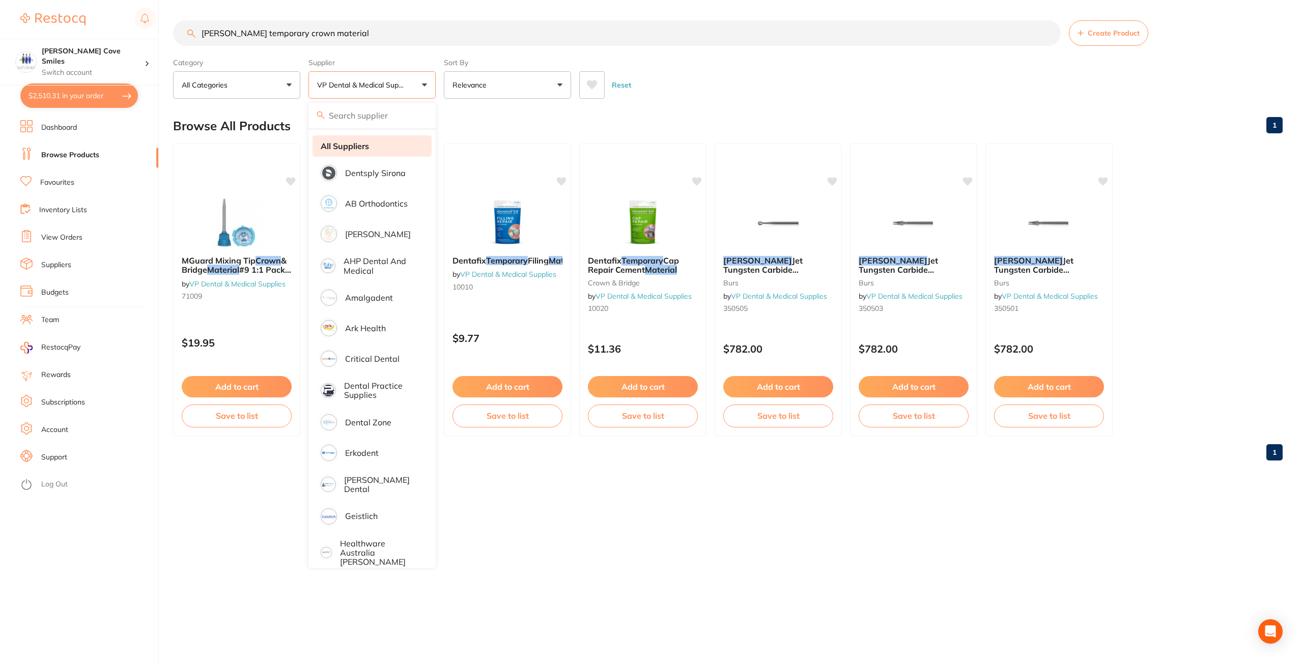
click at [360, 145] on strong "All Suppliers" at bounding box center [345, 146] width 48 height 9
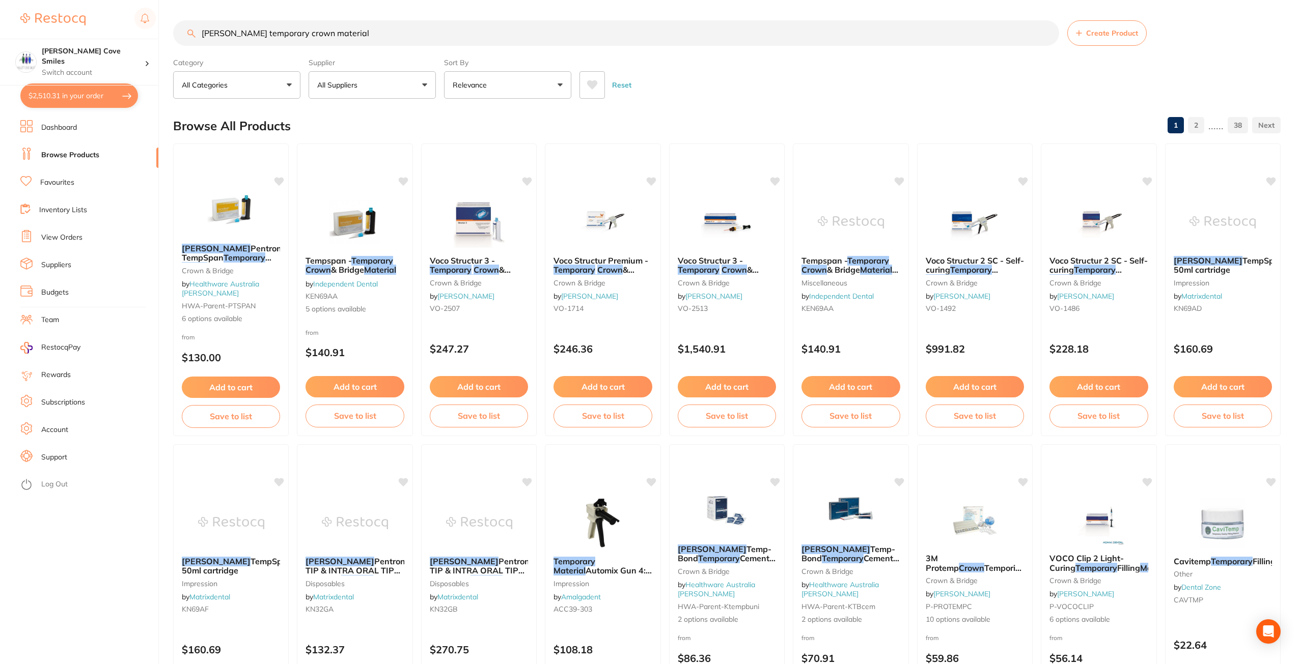
drag, startPoint x: 347, startPoint y: 34, endPoint x: 188, endPoint y: 29, distance: 158.4
click at [188, 29] on input "kerr temporary crown material" at bounding box center [616, 32] width 886 height 25
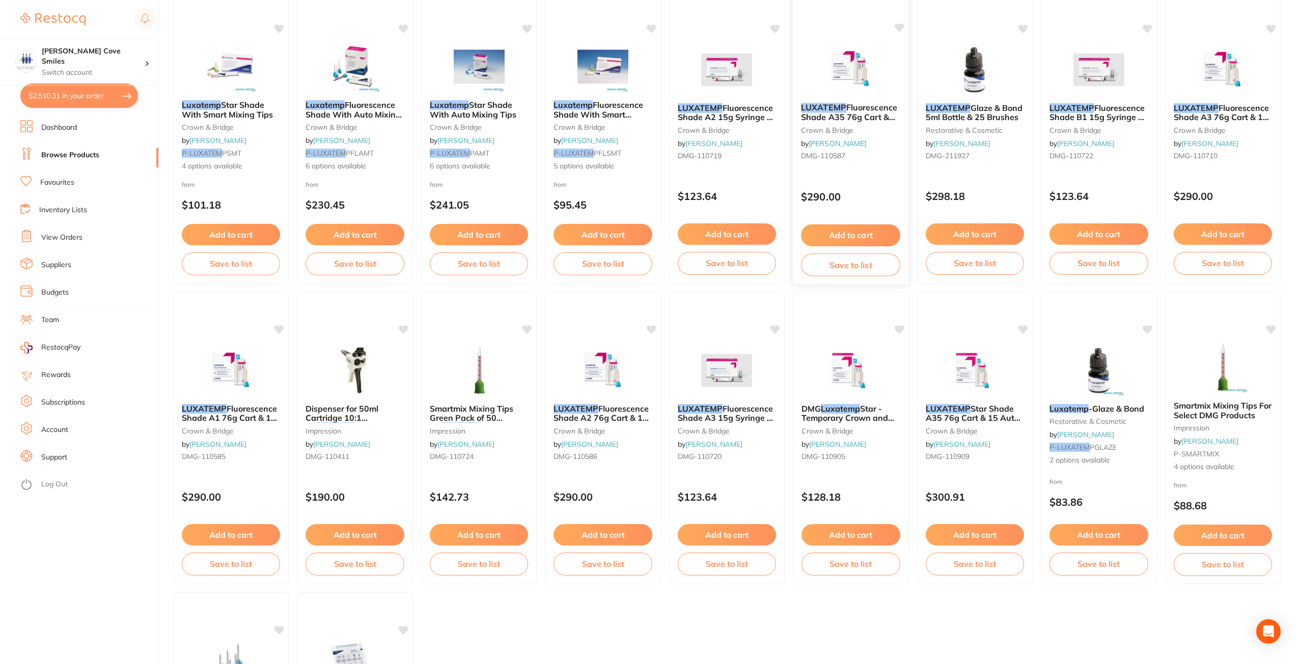
scroll to position [356, 0]
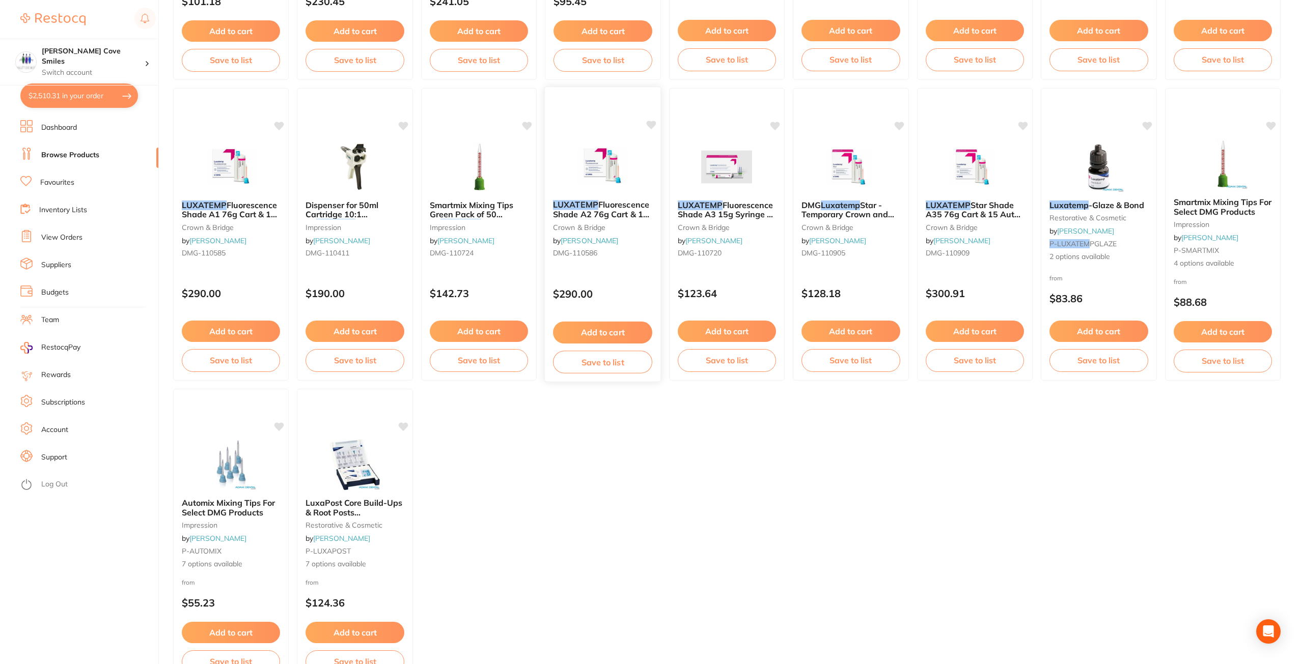
type input "luxatemp"
click at [619, 205] on span "Fluorescence Shade A2 76g Cart & 15 Mixing Tips" at bounding box center [601, 214] width 96 height 29
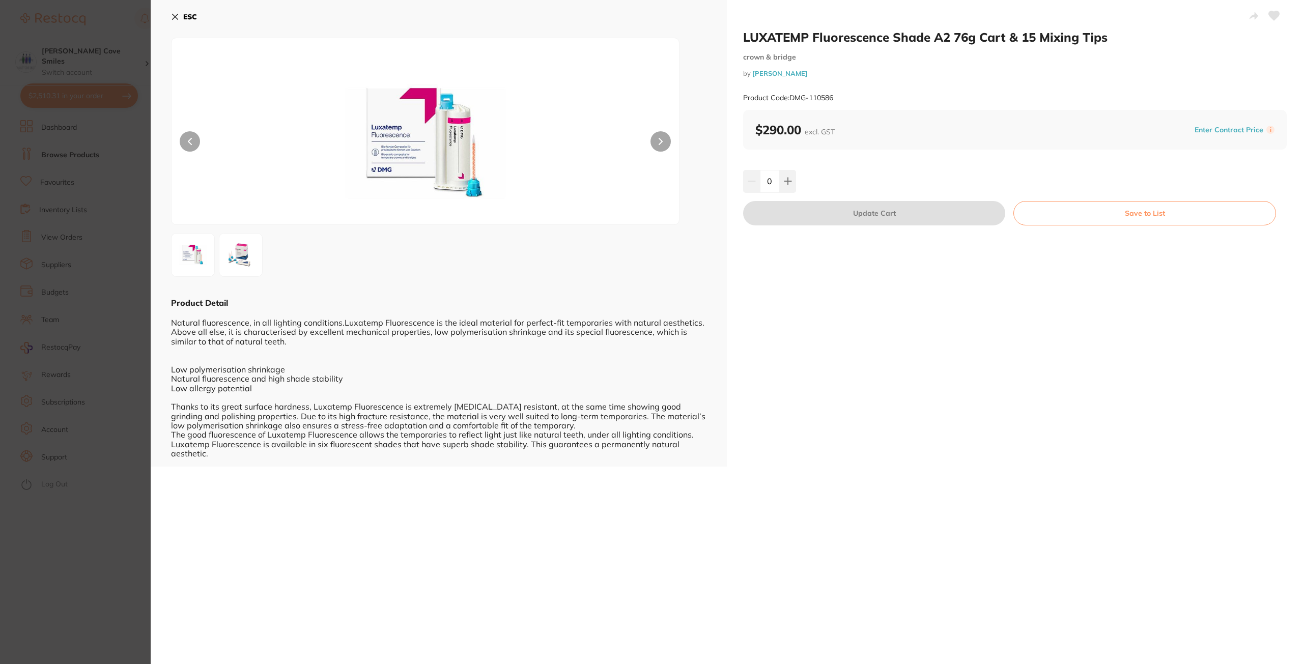
click at [182, 17] on button "ESC" at bounding box center [184, 16] width 26 height 17
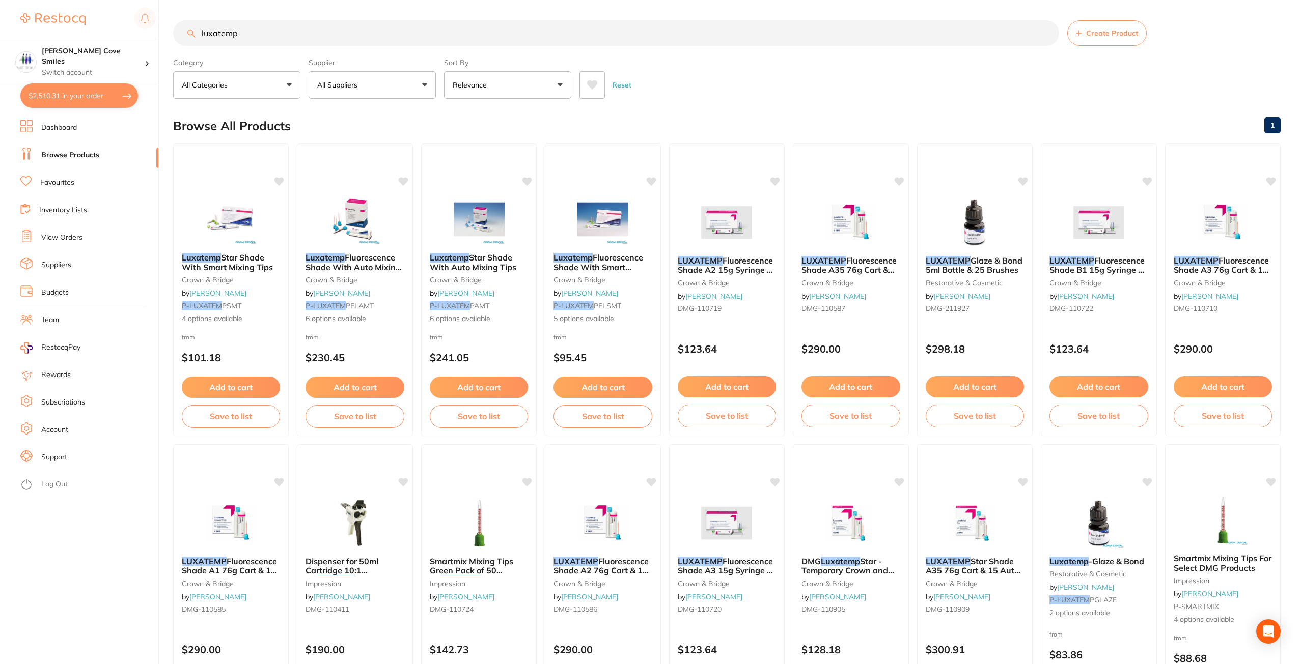
click at [1048, 36] on input "luxatemp" at bounding box center [616, 32] width 886 height 25
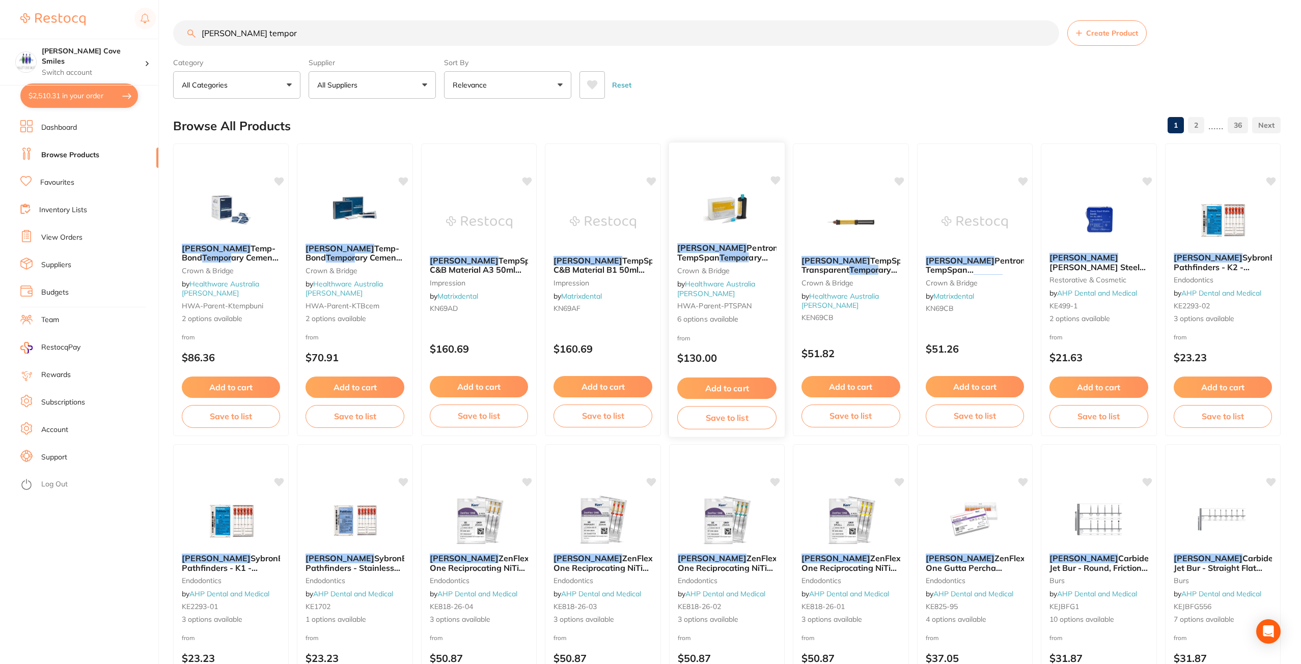
type input "kerr tempor"
click at [736, 247] on span "Pentron TempSpan" at bounding box center [727, 253] width 101 height 20
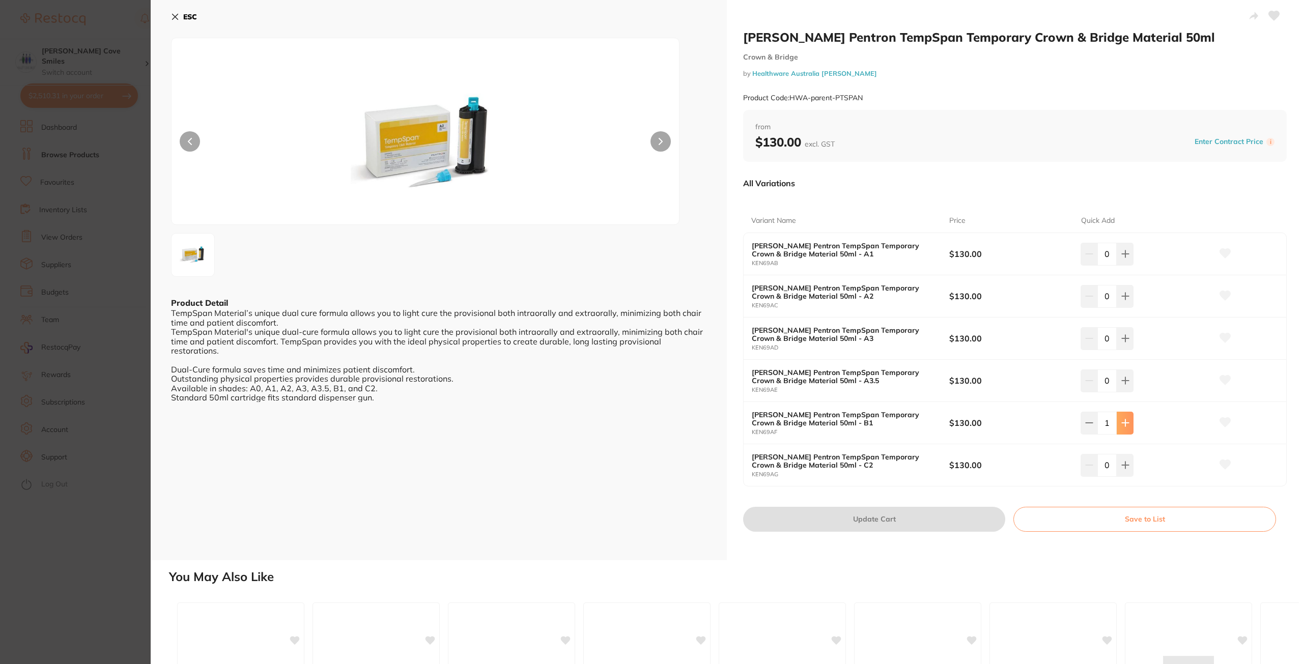
click at [1126, 419] on button at bounding box center [1125, 423] width 17 height 22
type input "2"
click at [890, 520] on button "Update Cart" at bounding box center [874, 519] width 262 height 24
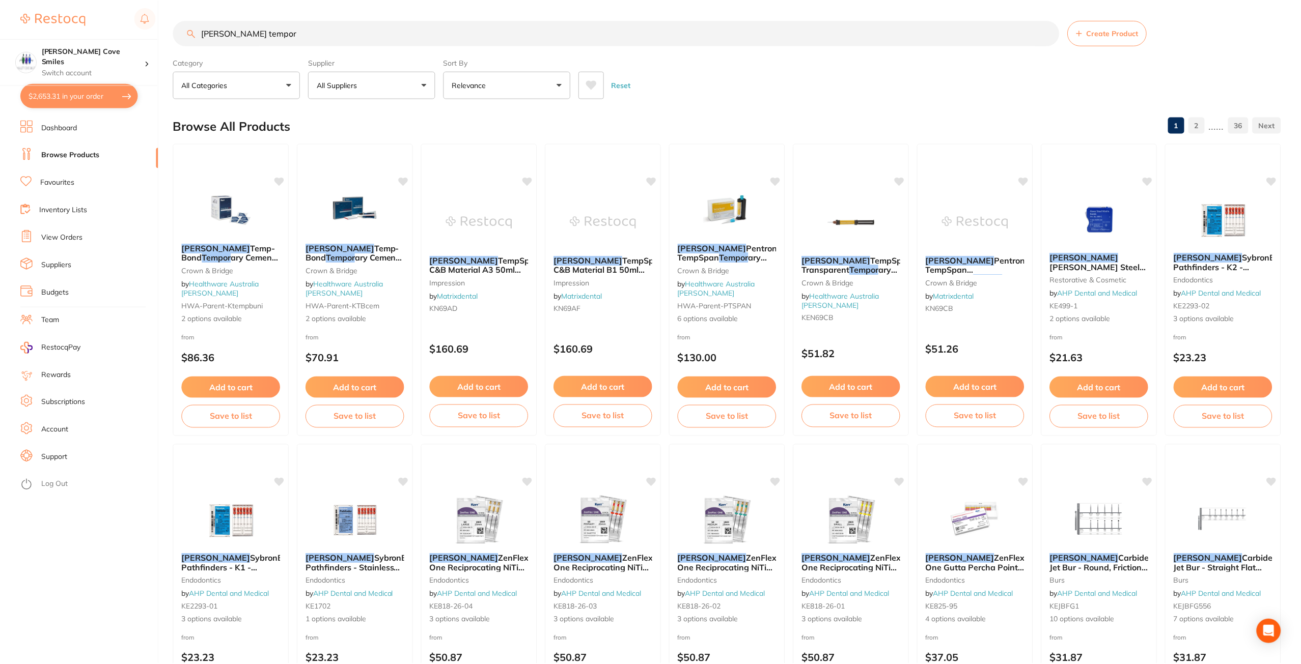
scroll to position [1, 0]
click at [99, 95] on button "$2,653.31 in your order" at bounding box center [79, 95] width 118 height 24
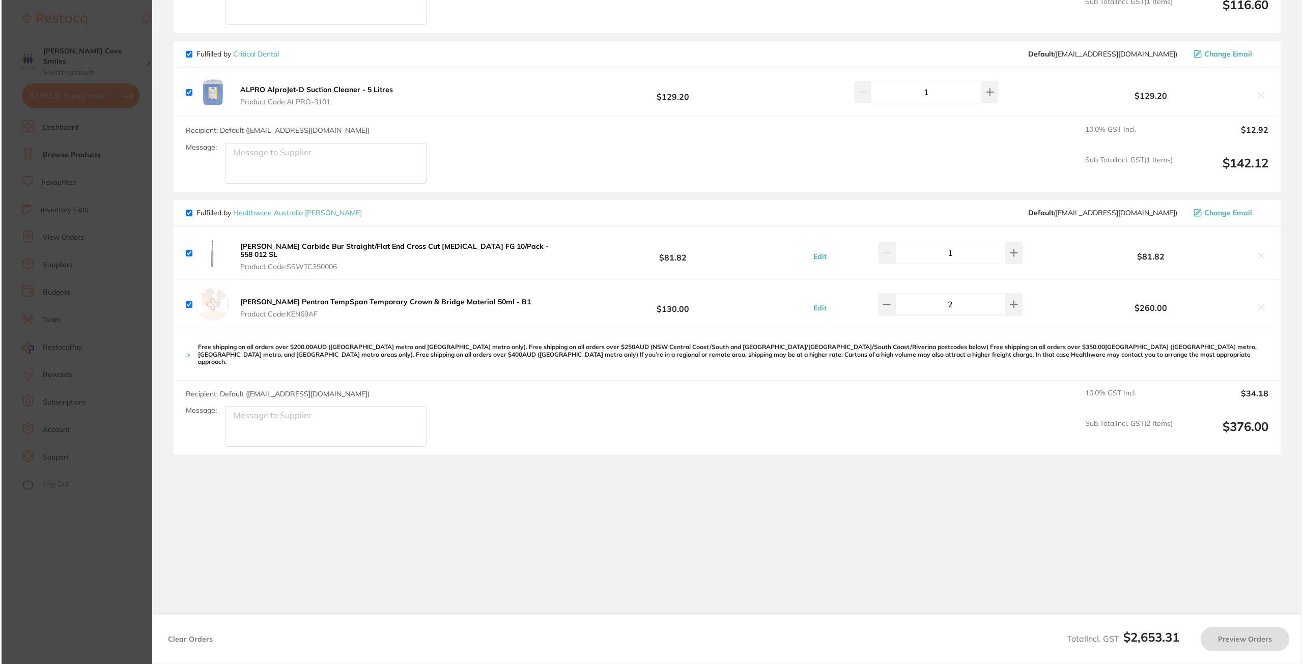
scroll to position [0, 0]
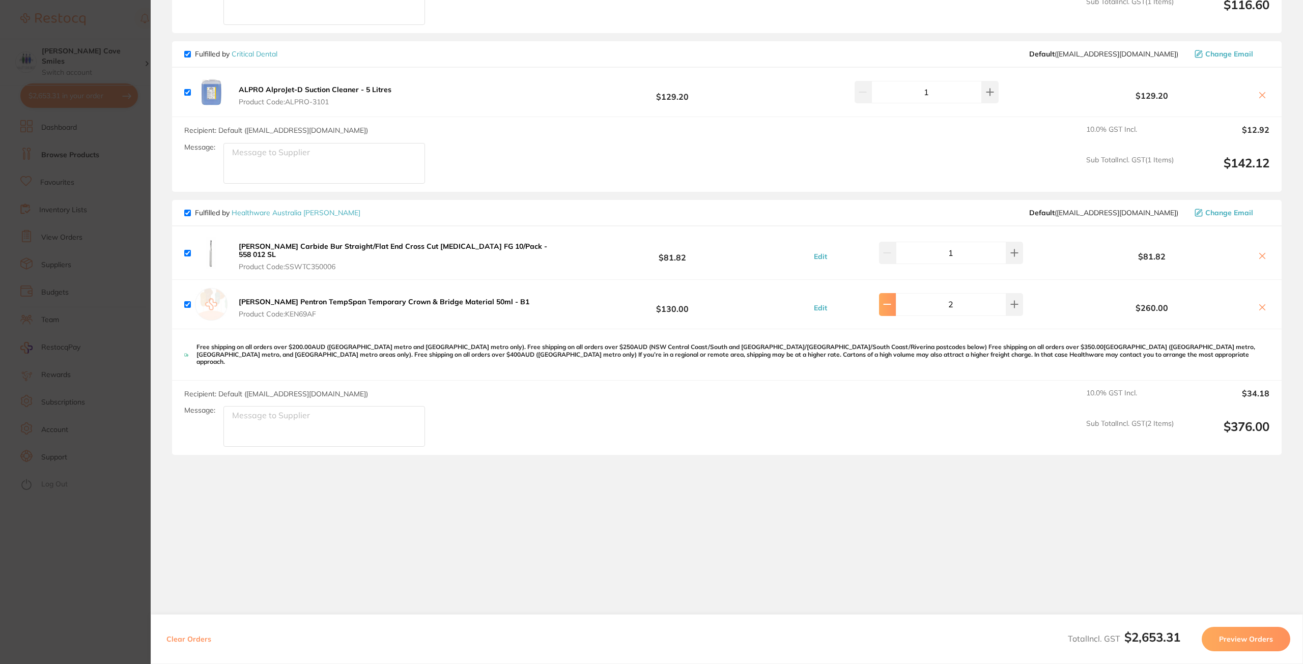
click at [896, 305] on button at bounding box center [887, 304] width 17 height 22
type input "1"
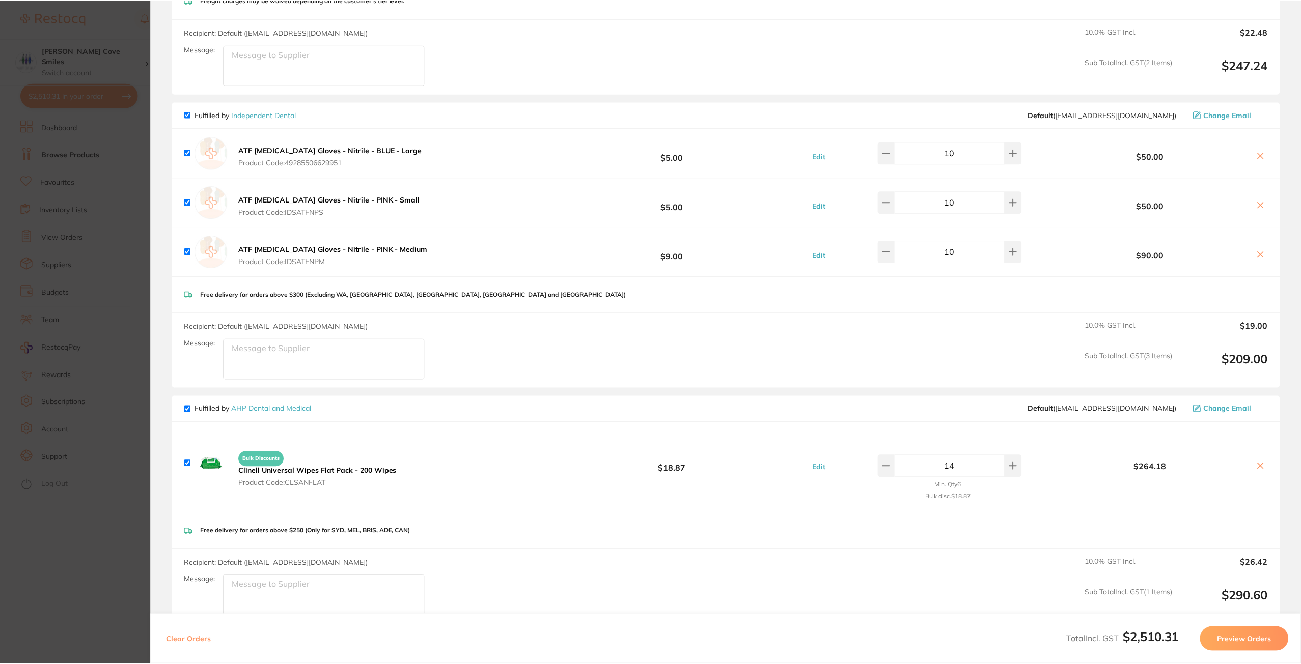
scroll to position [560, 0]
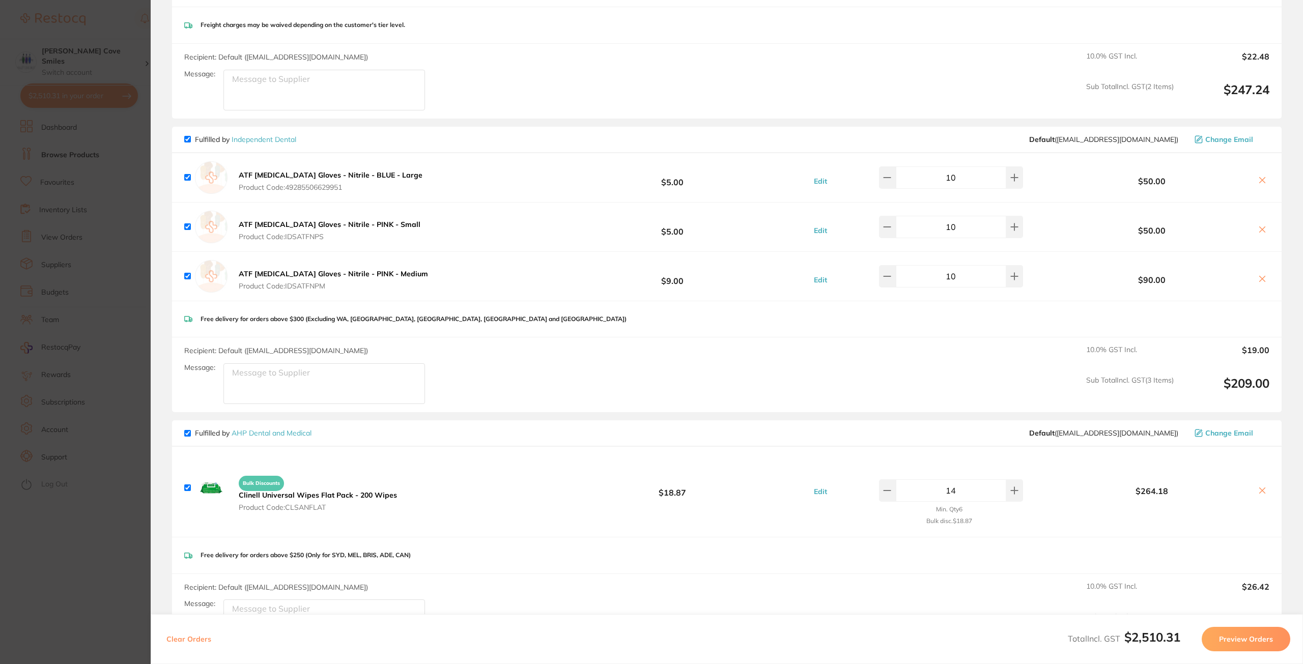
click at [264, 138] on link "Independent Dental" at bounding box center [264, 139] width 65 height 9
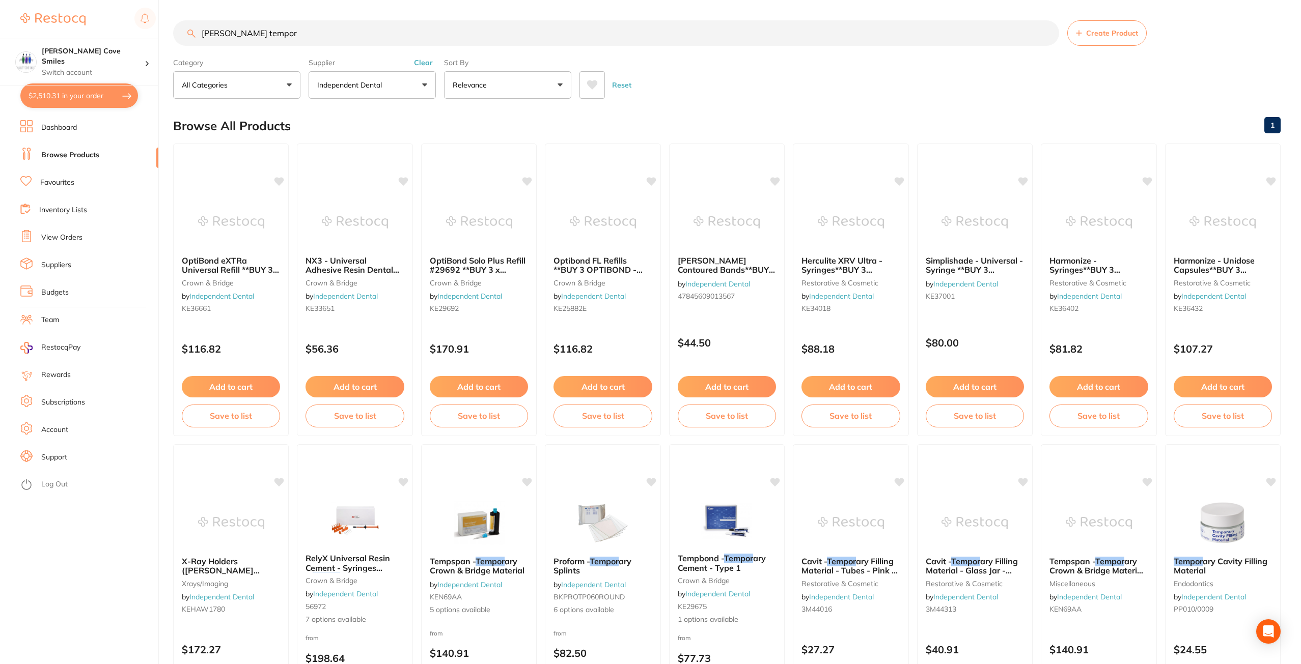
click at [1047, 31] on input "kerr tempor" at bounding box center [616, 32] width 886 height 25
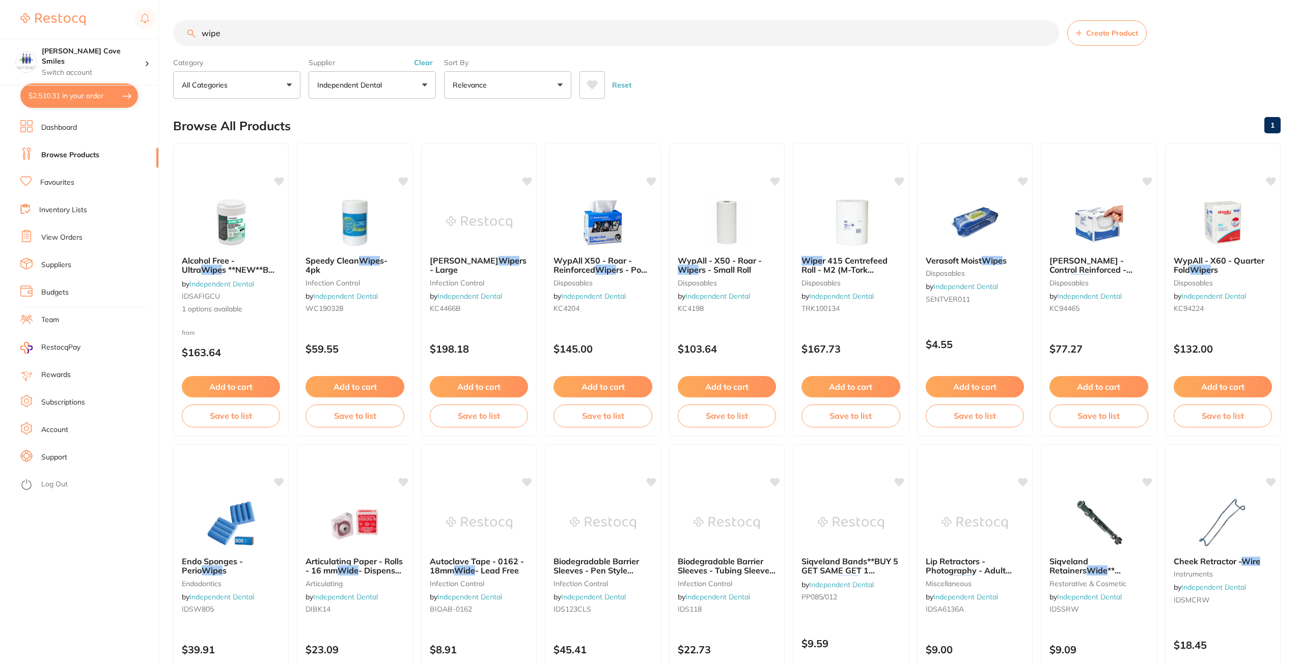
type input "wipes"
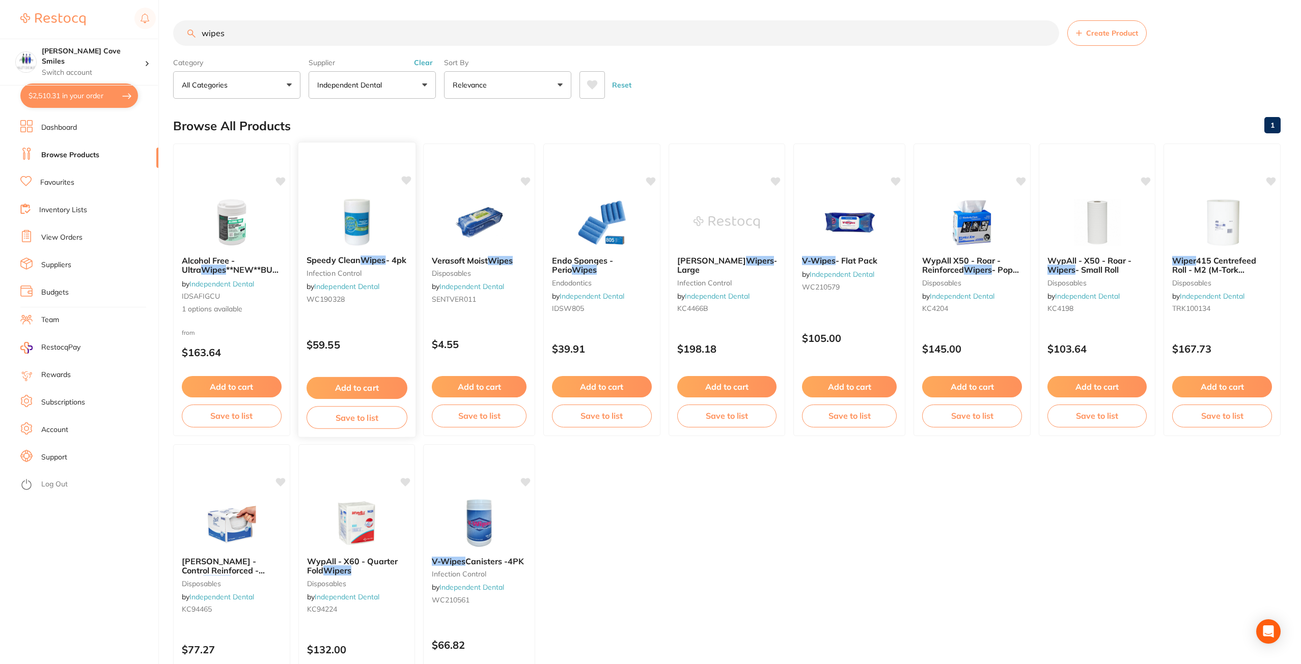
type input "wipes"
click at [359, 265] on span "Speedy Clean" at bounding box center [334, 260] width 54 height 10
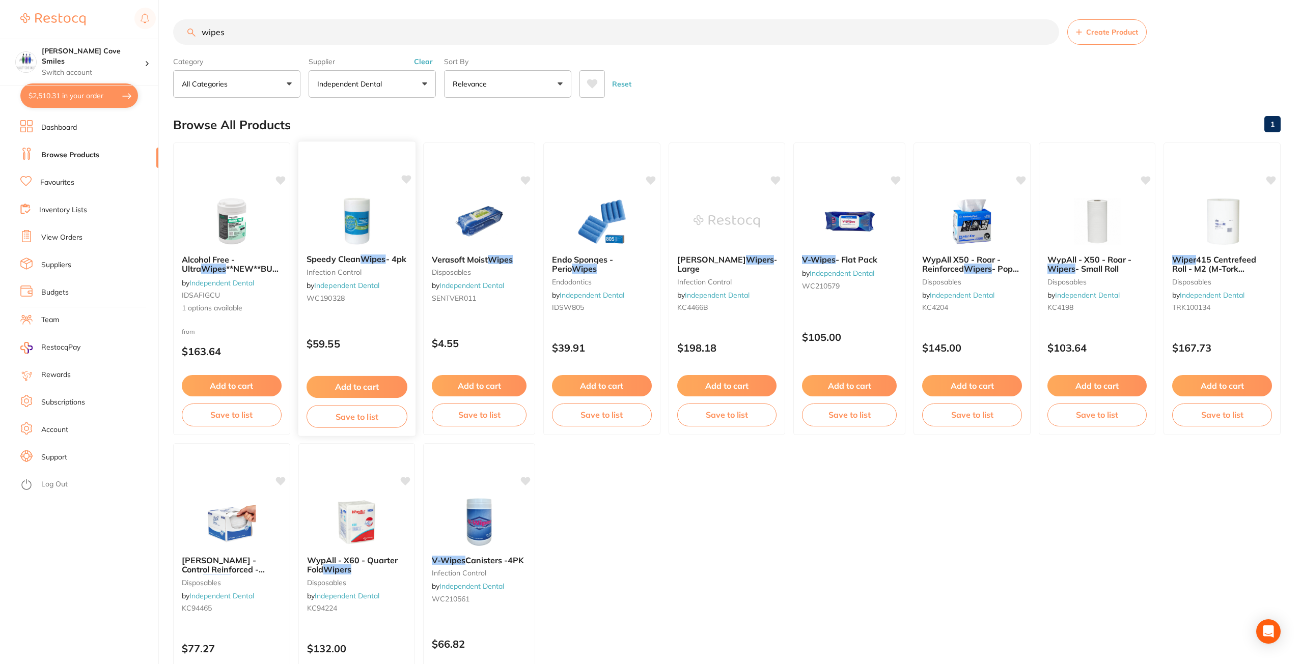
click at [326, 260] on span "Speedy Clean" at bounding box center [334, 259] width 54 height 10
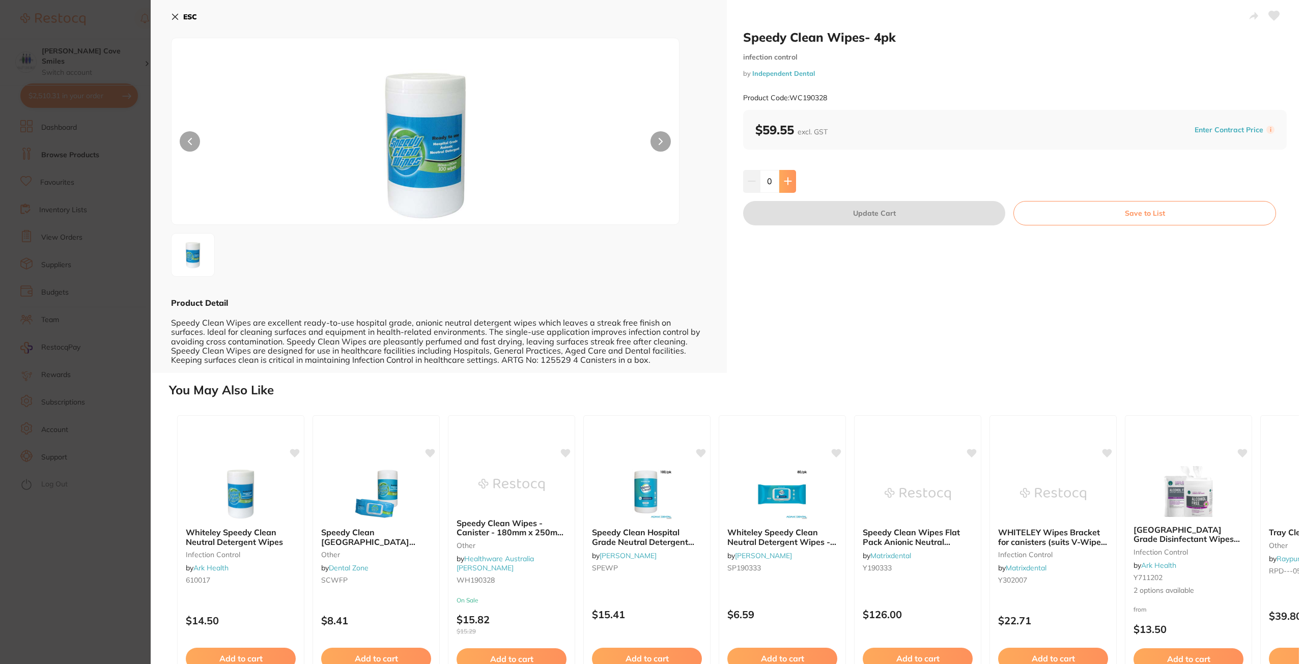
click at [788, 181] on icon at bounding box center [788, 181] width 8 height 8
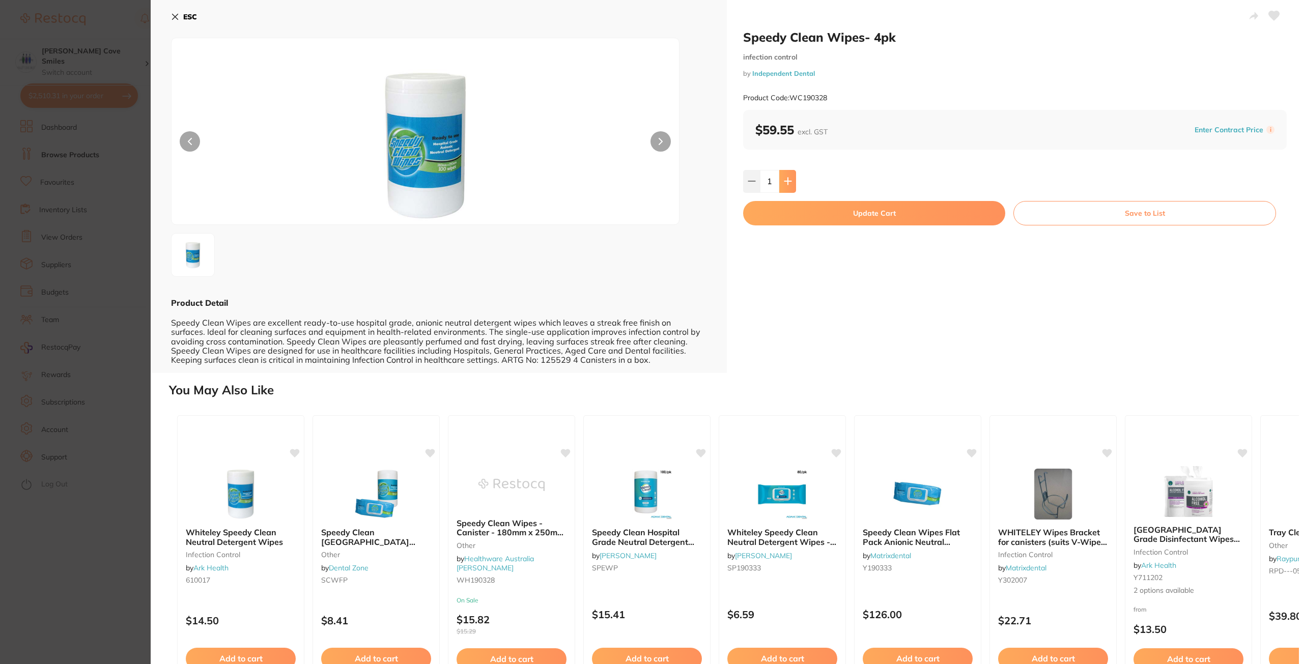
click at [788, 181] on icon at bounding box center [788, 181] width 8 height 8
type input "3"
click at [851, 213] on button "Update Cart" at bounding box center [874, 213] width 262 height 24
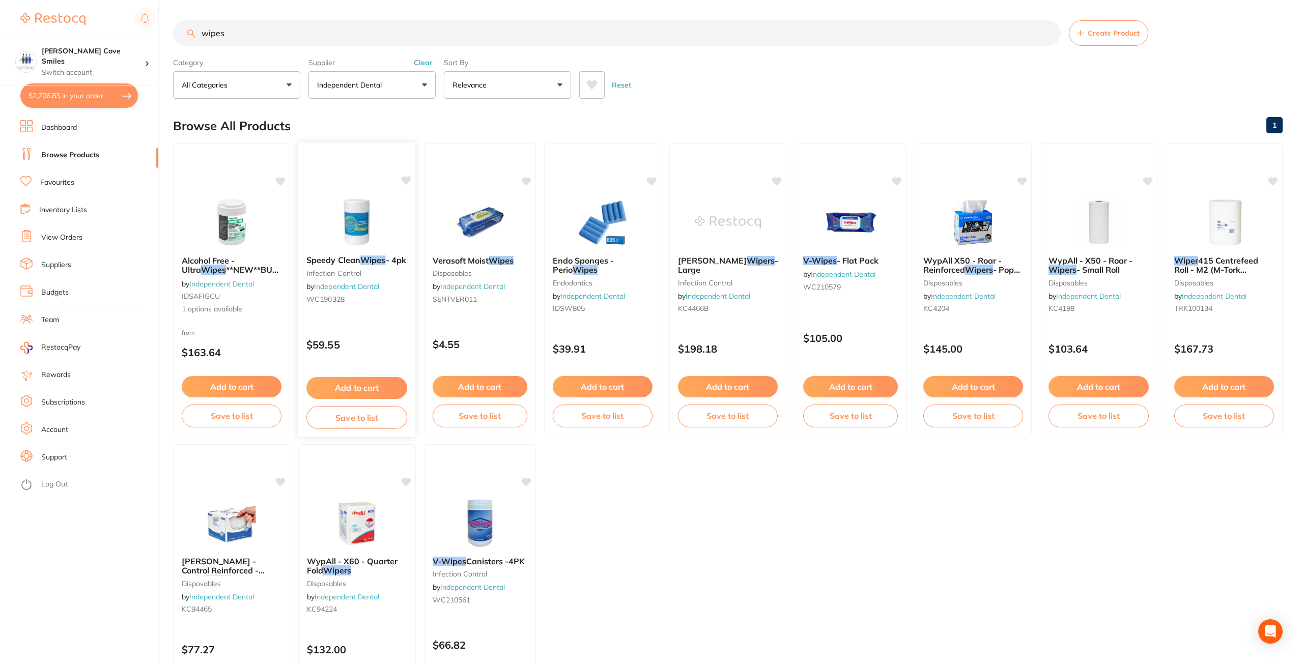
checkbox input "false"
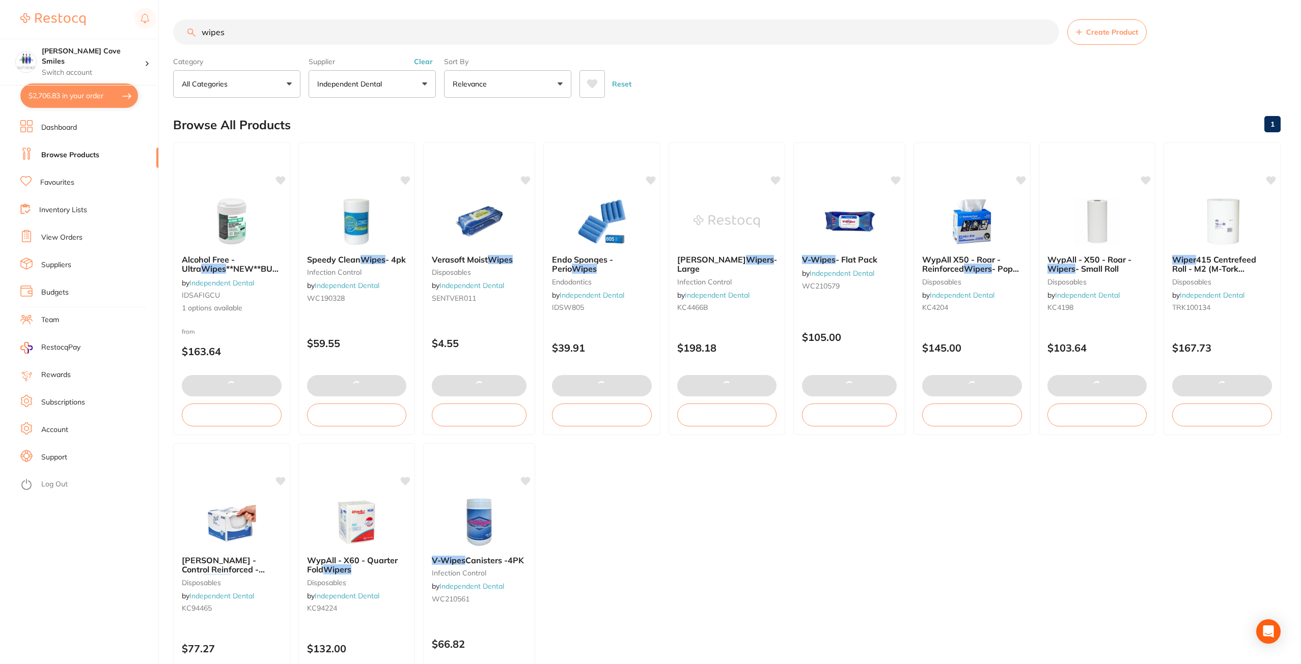
click at [100, 97] on button "$2,706.83 in your order" at bounding box center [79, 95] width 118 height 24
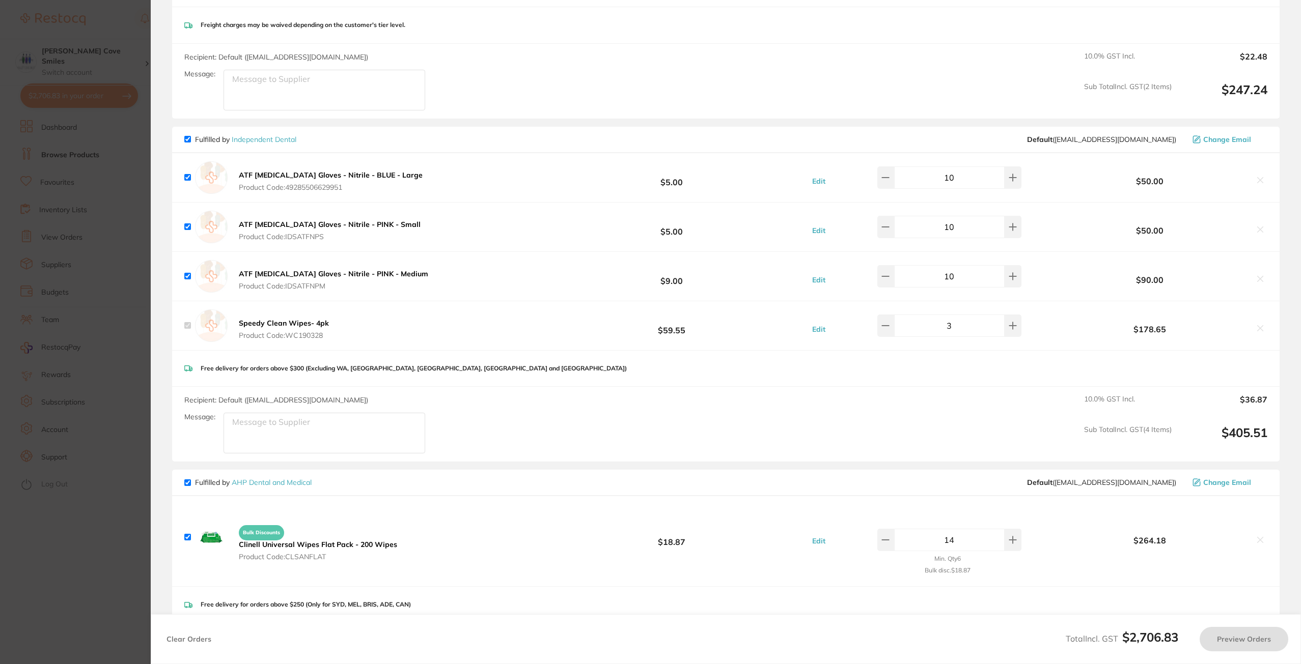
checkbox input "true"
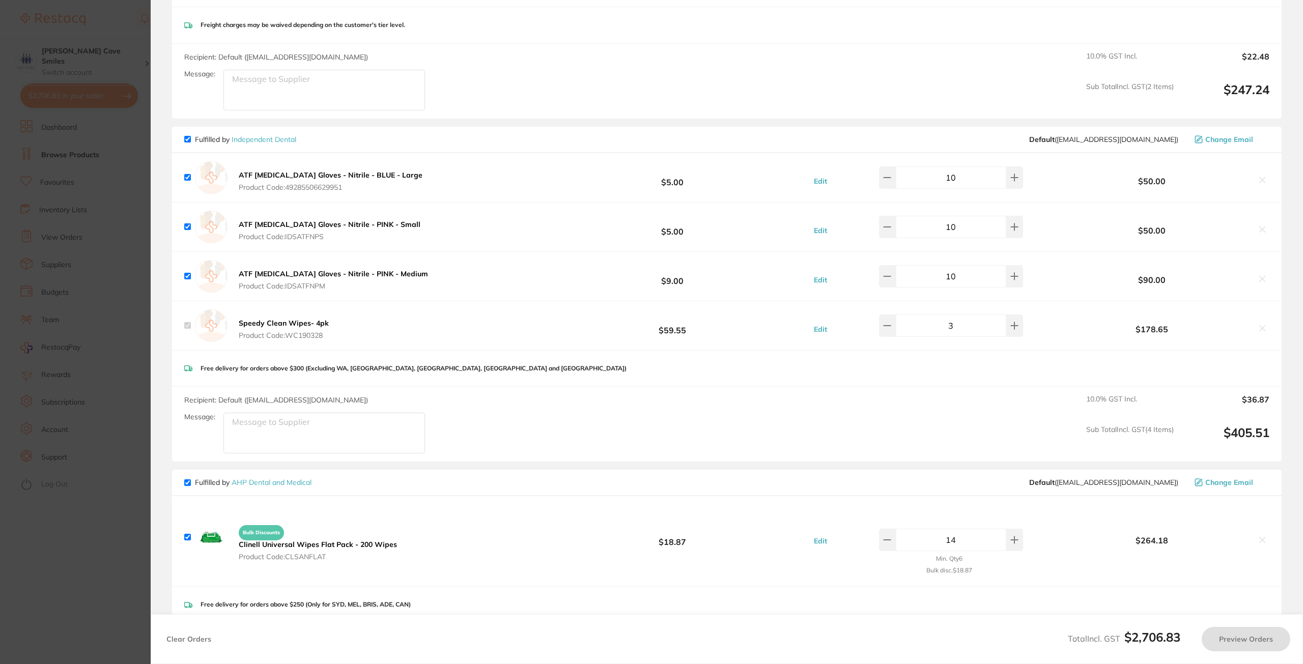
checkbox input "true"
click at [1259, 537] on icon at bounding box center [1263, 540] width 8 height 8
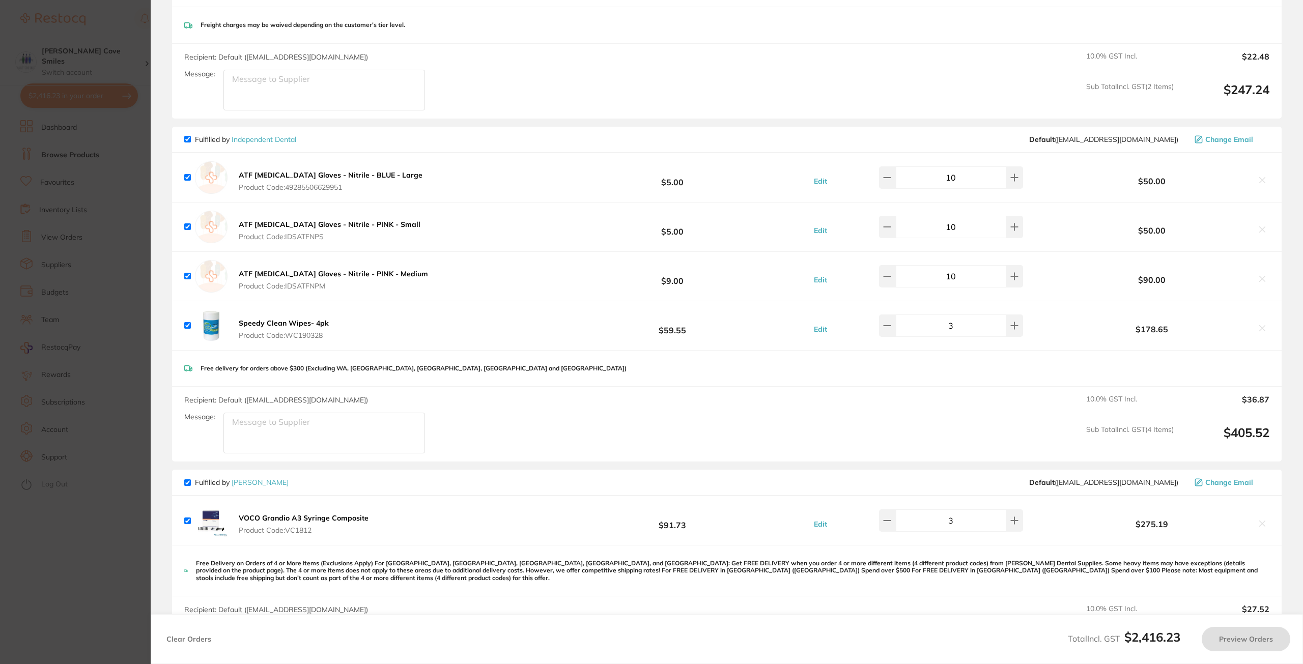
checkbox input "true"
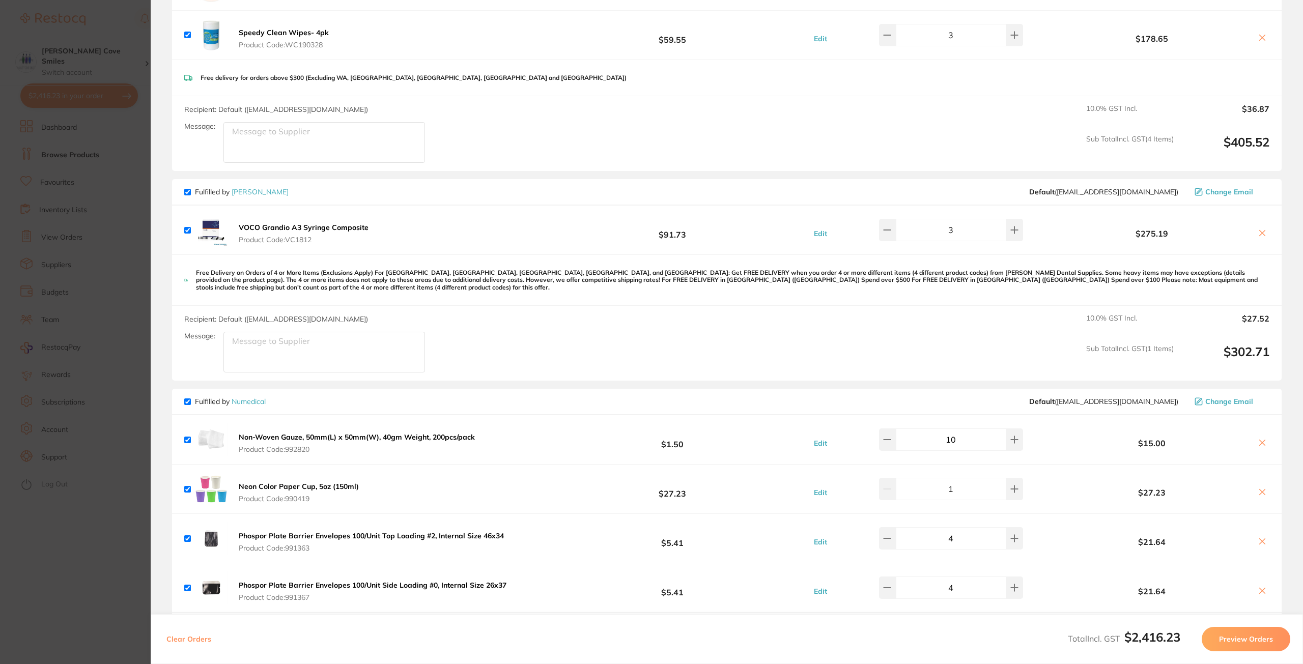
scroll to position [815, 0]
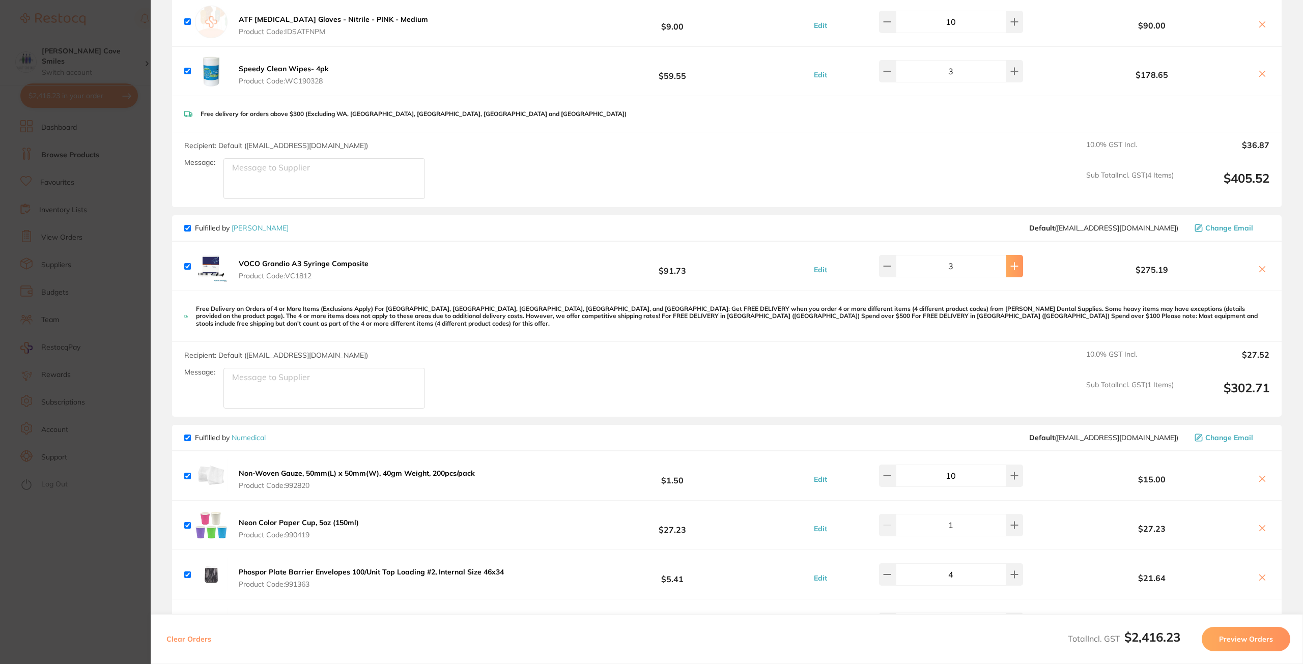
click at [1011, 263] on icon at bounding box center [1015, 266] width 8 height 8
type input "4"
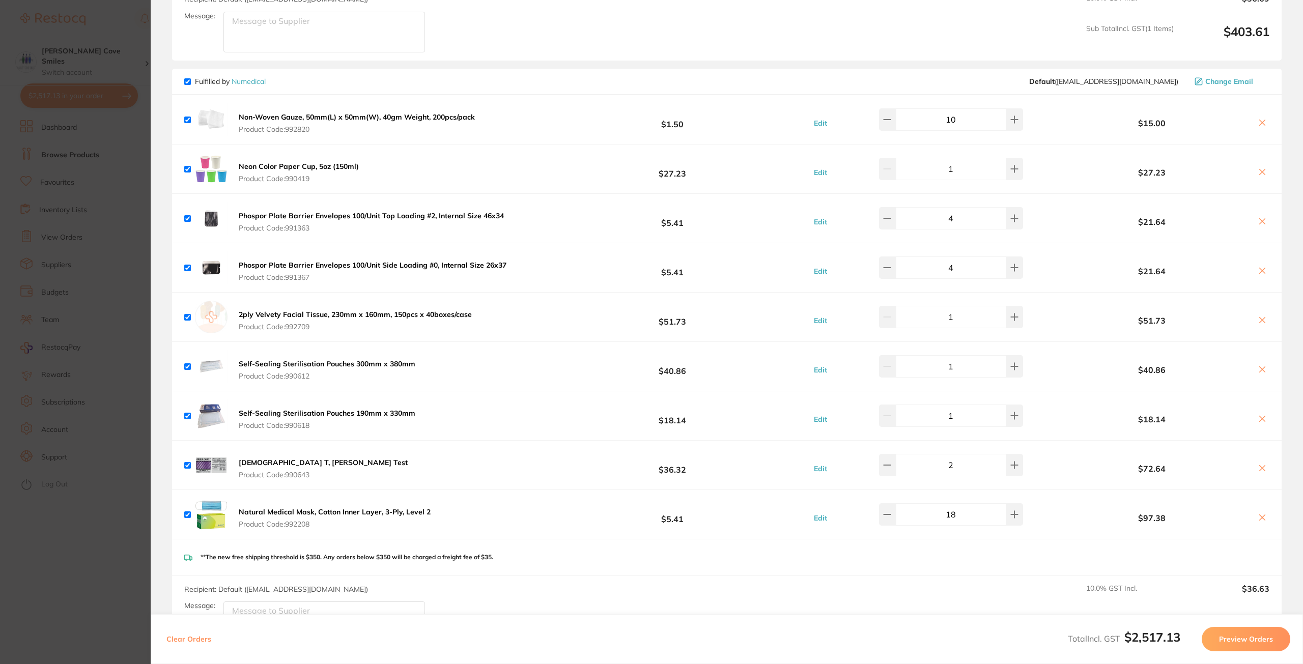
scroll to position [764, 0]
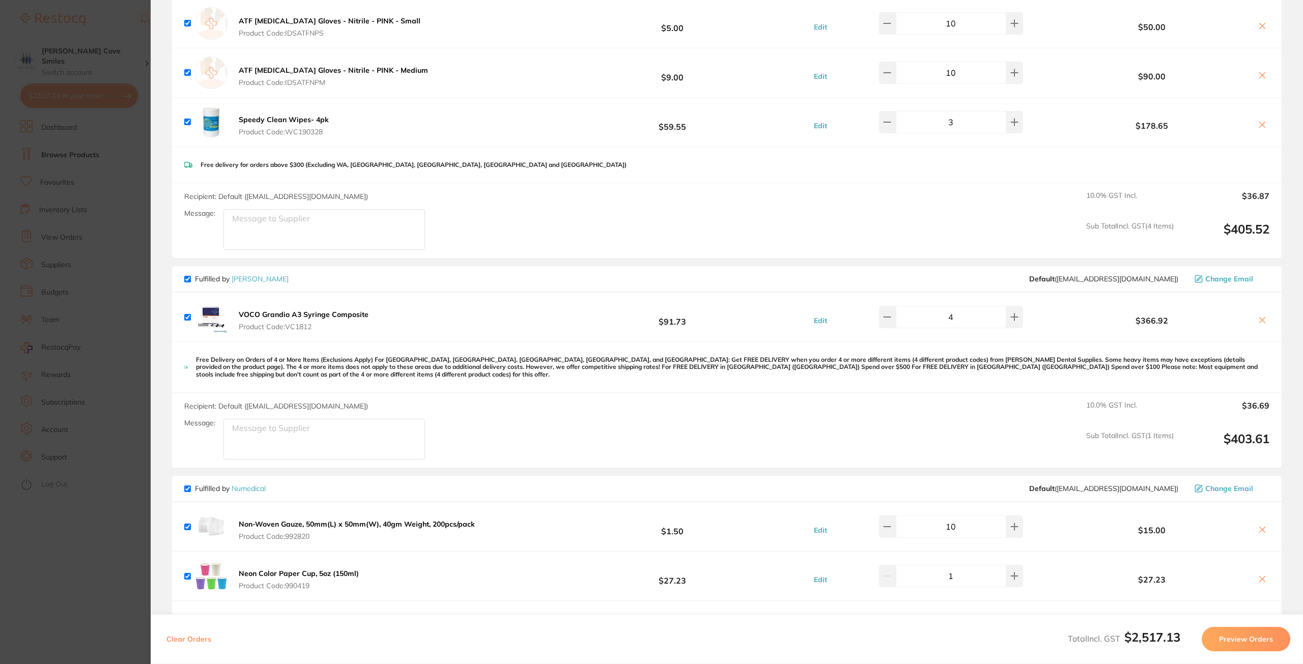
click at [126, 173] on section "Update RRP Set your pre negotiated price for this item. Item Agreed RRP (excl. …" at bounding box center [651, 332] width 1303 height 664
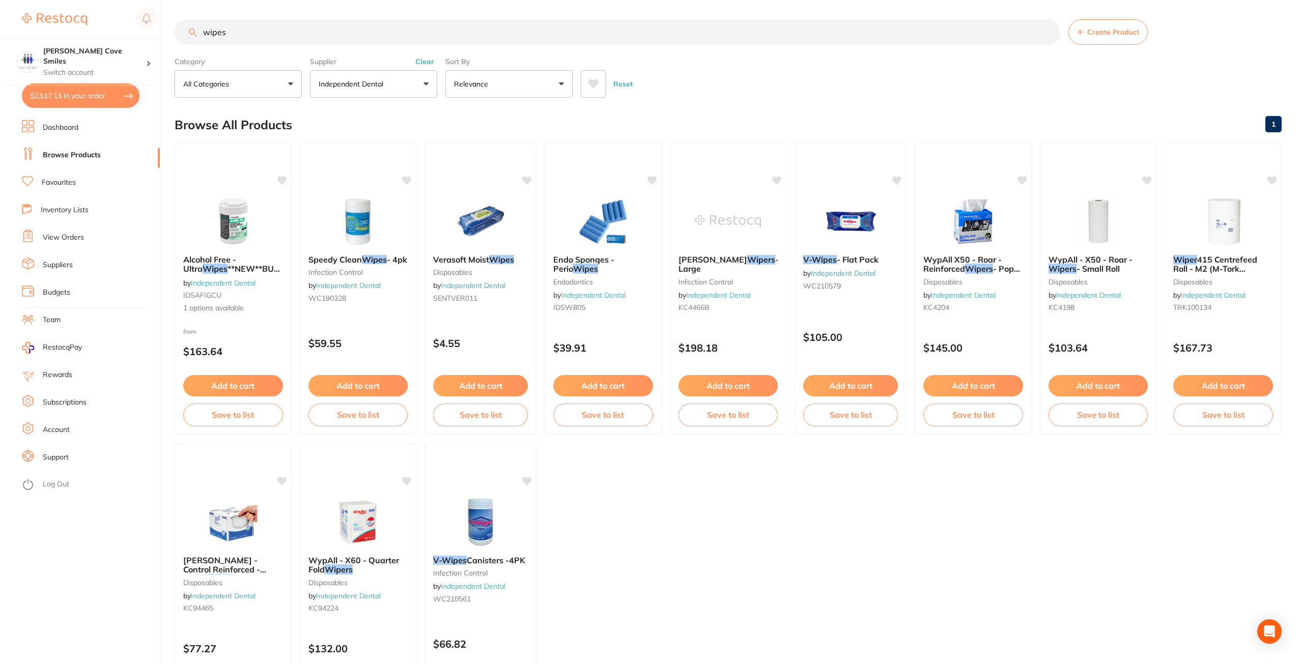
scroll to position [0, 0]
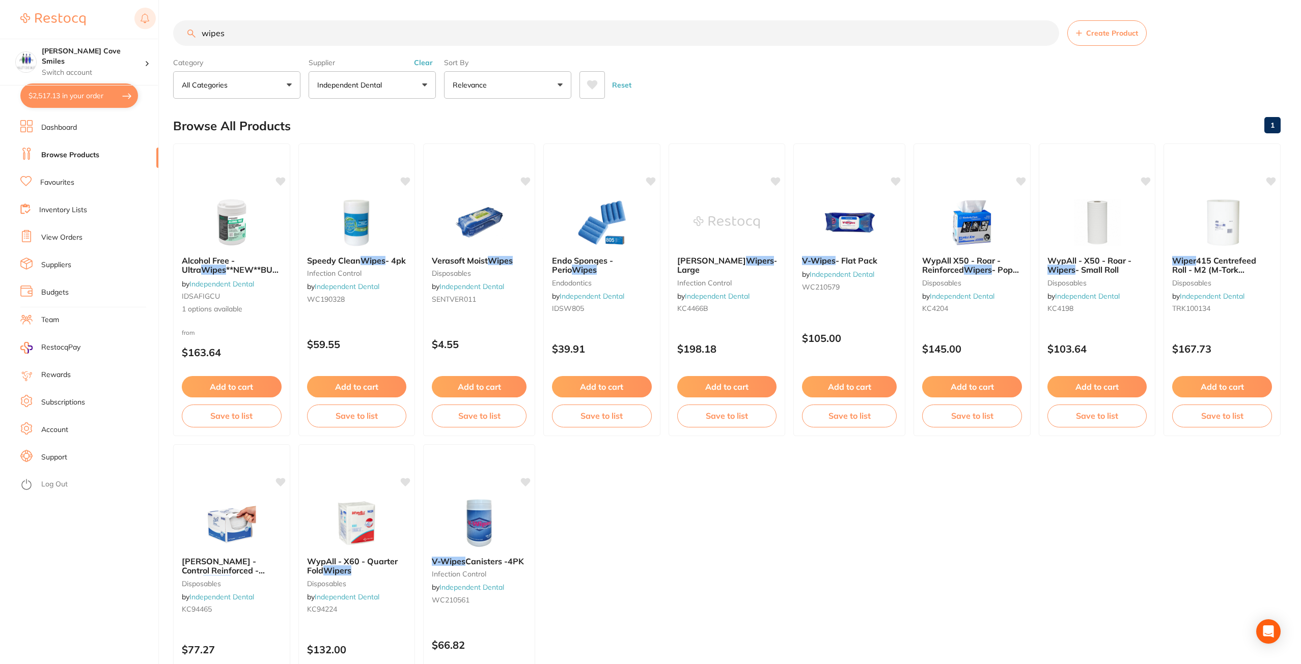
drag, startPoint x: 269, startPoint y: 37, endPoint x: 135, endPoint y: 24, distance: 134.5
click at [136, 23] on div "$2,517.13 [PERSON_NAME] Cove Smiles Switch account [PERSON_NAME] Cove Smiles $2…" at bounding box center [650, 332] width 1301 height 664
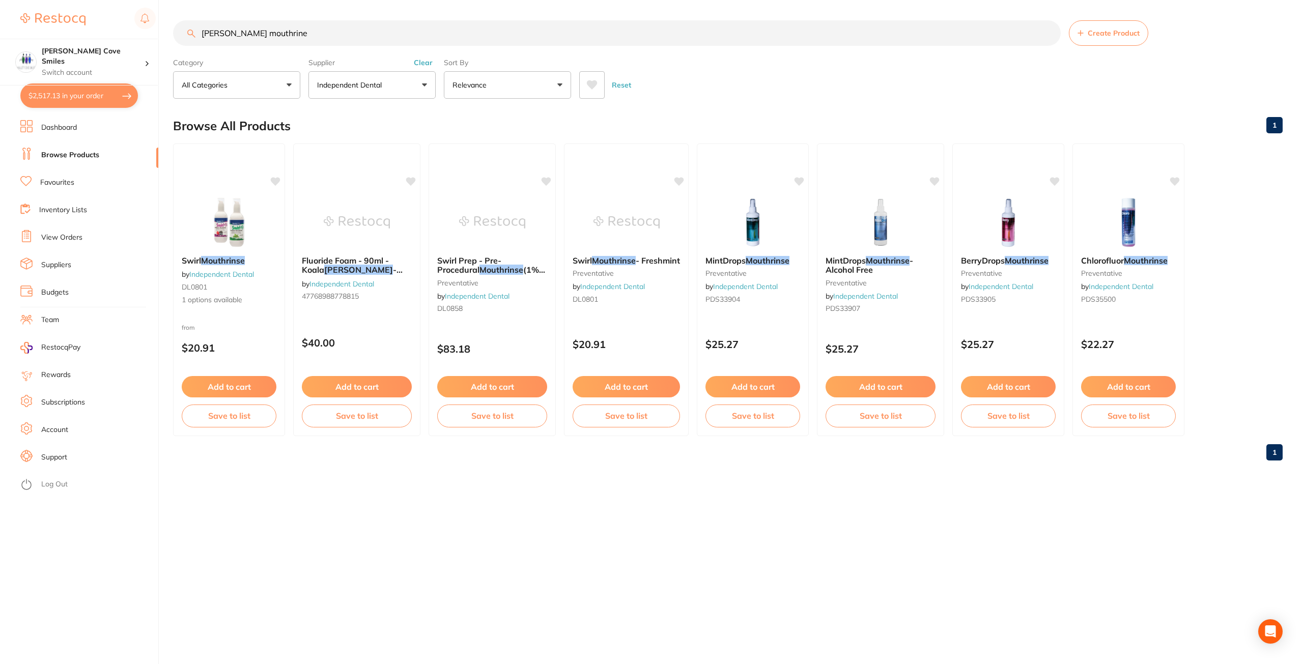
type input "[PERSON_NAME] mouthrine"
click at [388, 90] on button "Independent Dental" at bounding box center [372, 84] width 127 height 27
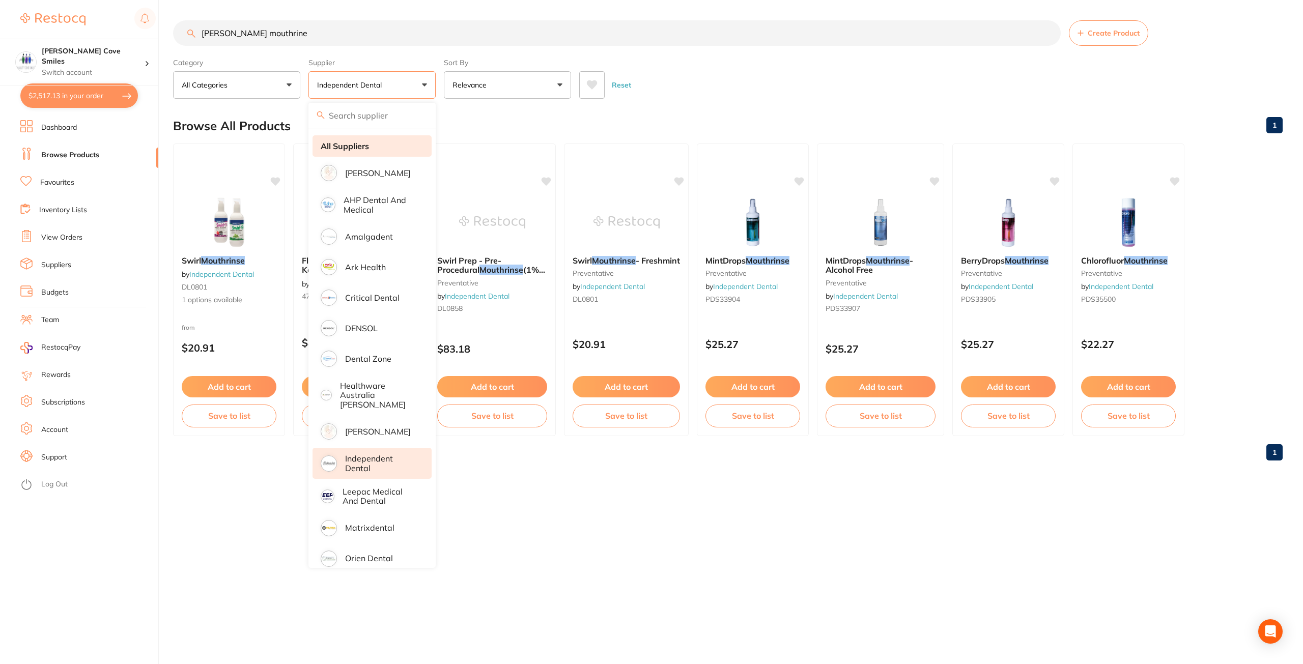
click at [369, 153] on li "All Suppliers" at bounding box center [372, 145] width 119 height 21
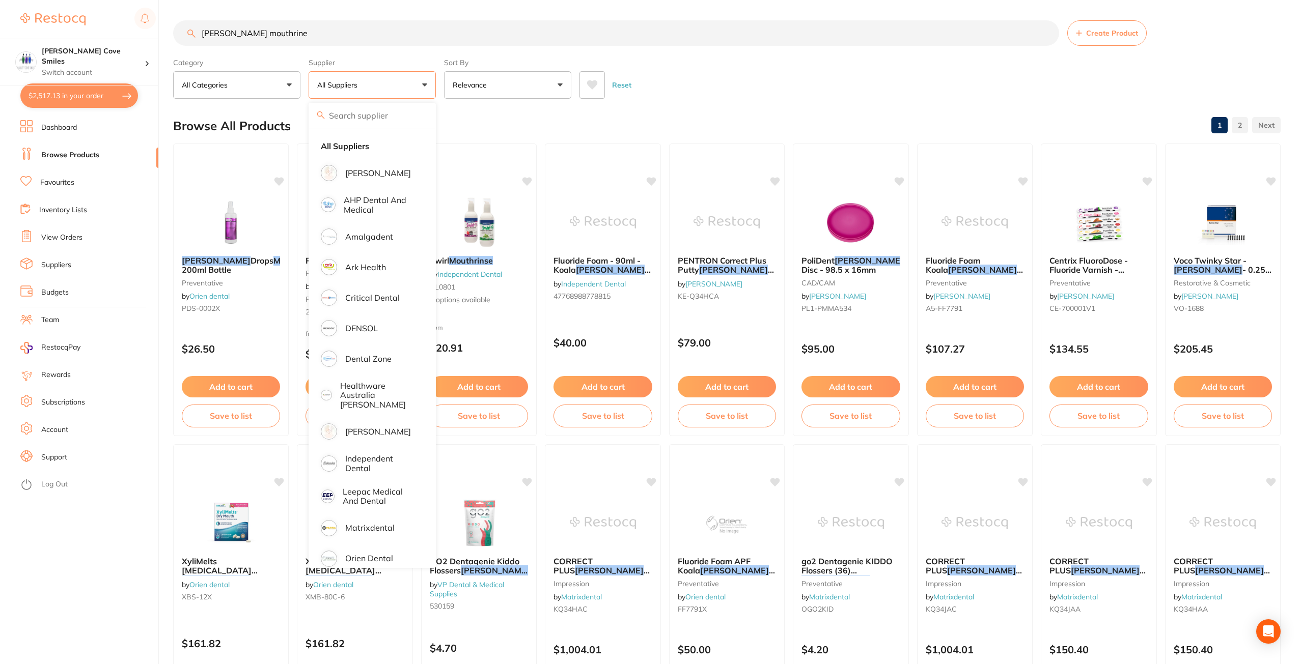
click at [745, 79] on div "Reset" at bounding box center [925, 81] width 693 height 36
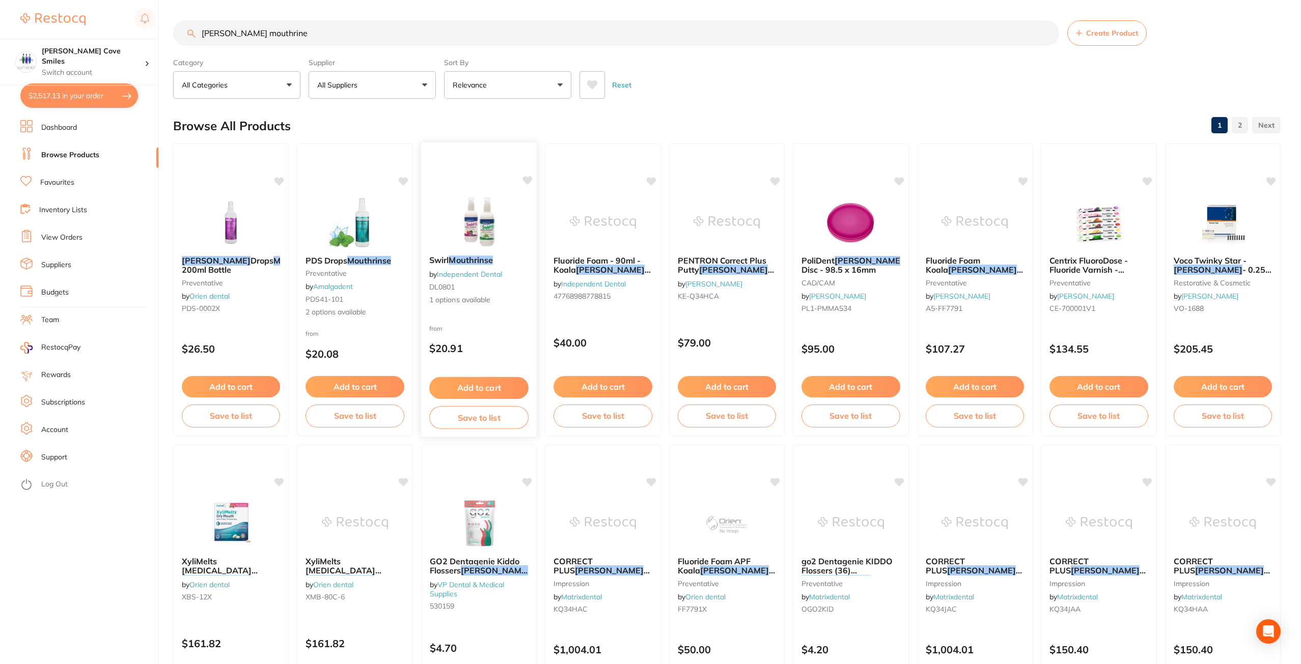
click at [471, 255] on div "Swirl Mouthrinse by Independent Dental DL0801 1 options available" at bounding box center [479, 280] width 116 height 66
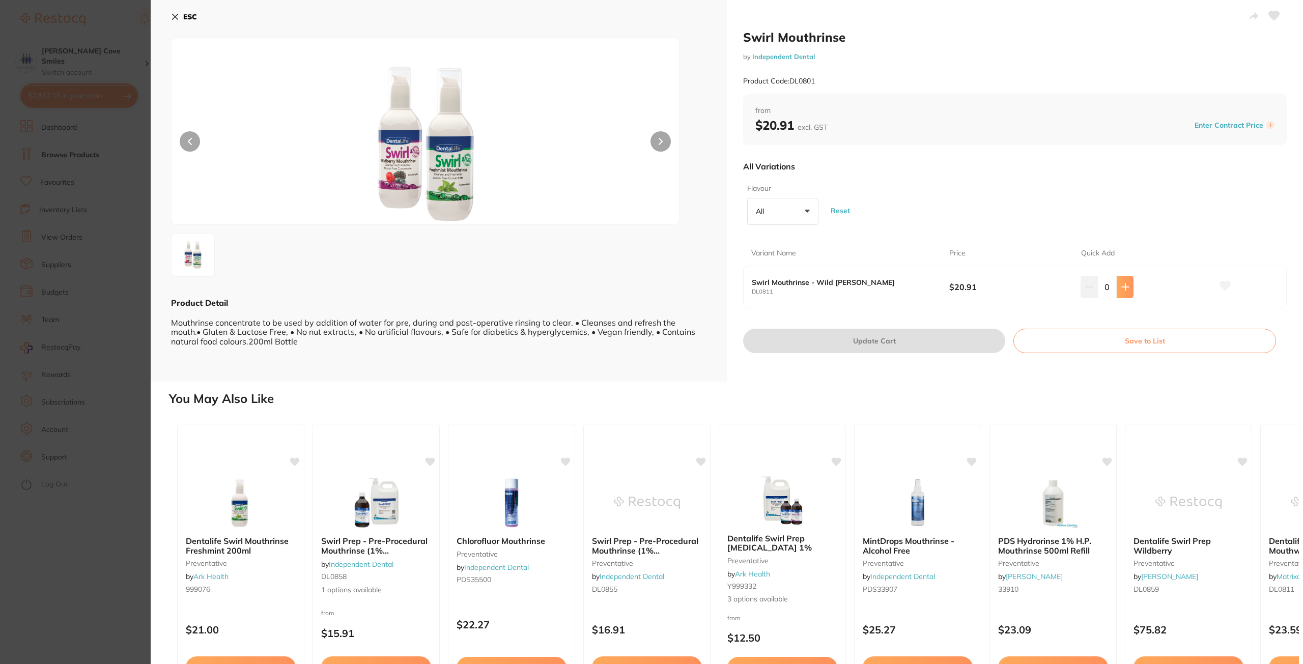
click at [1127, 289] on icon at bounding box center [1126, 287] width 8 height 8
type input "4"
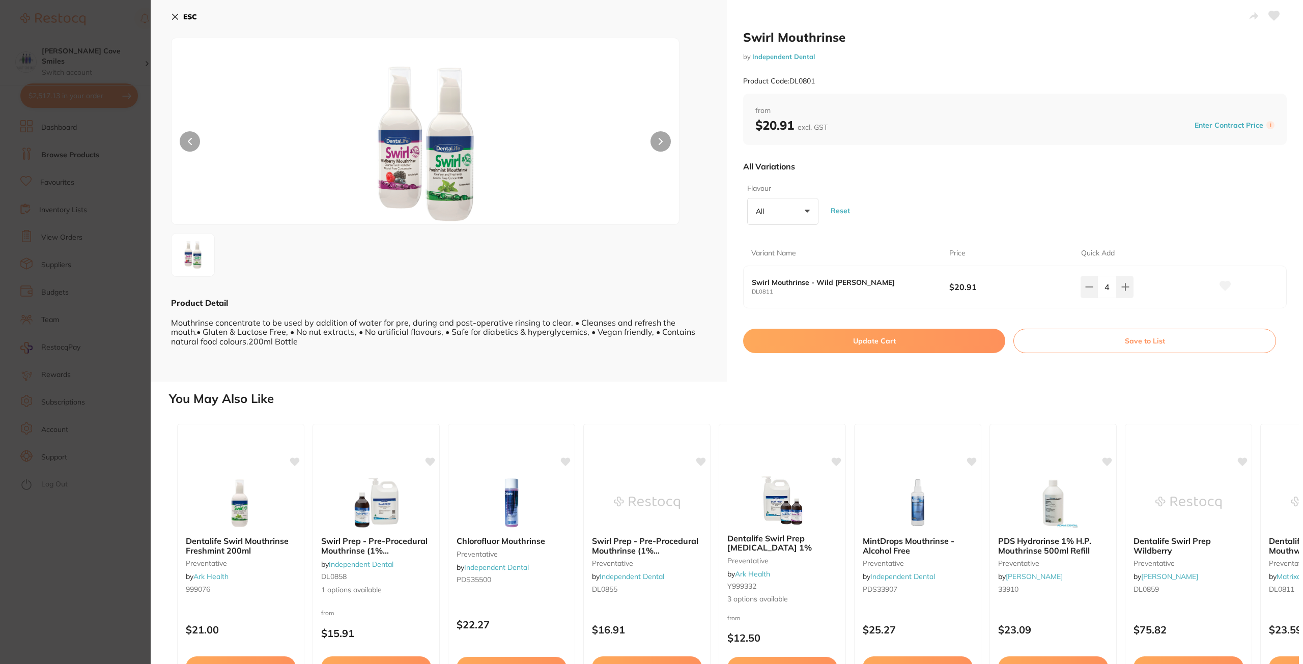
click at [873, 343] on button "Update Cart" at bounding box center [874, 341] width 262 height 24
checkbox input "false"
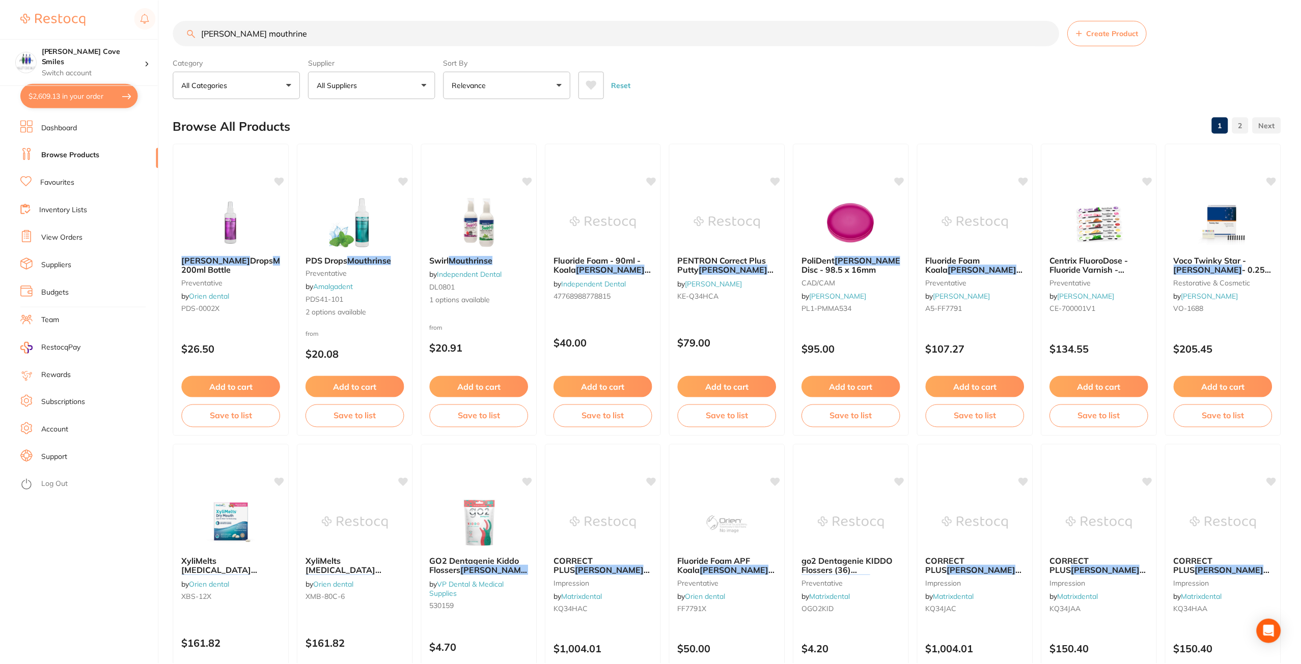
scroll to position [1, 0]
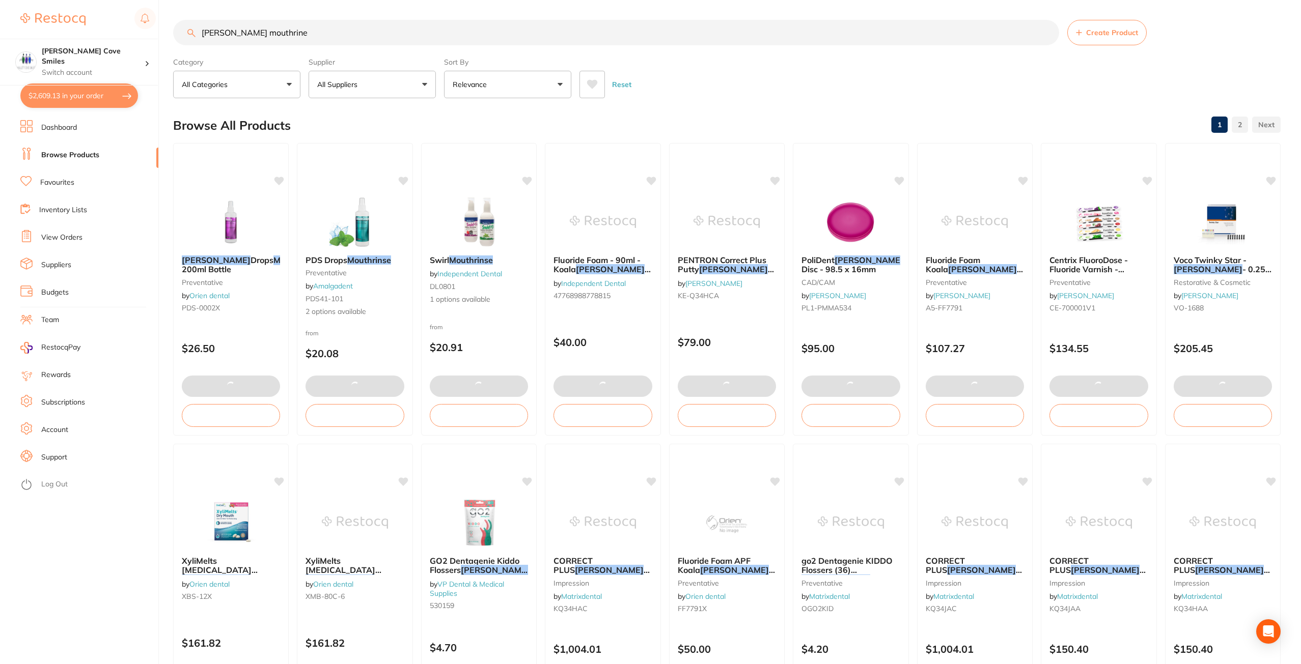
click at [84, 98] on button "$2,609.13 in your order" at bounding box center [79, 95] width 118 height 24
checkbox input "true"
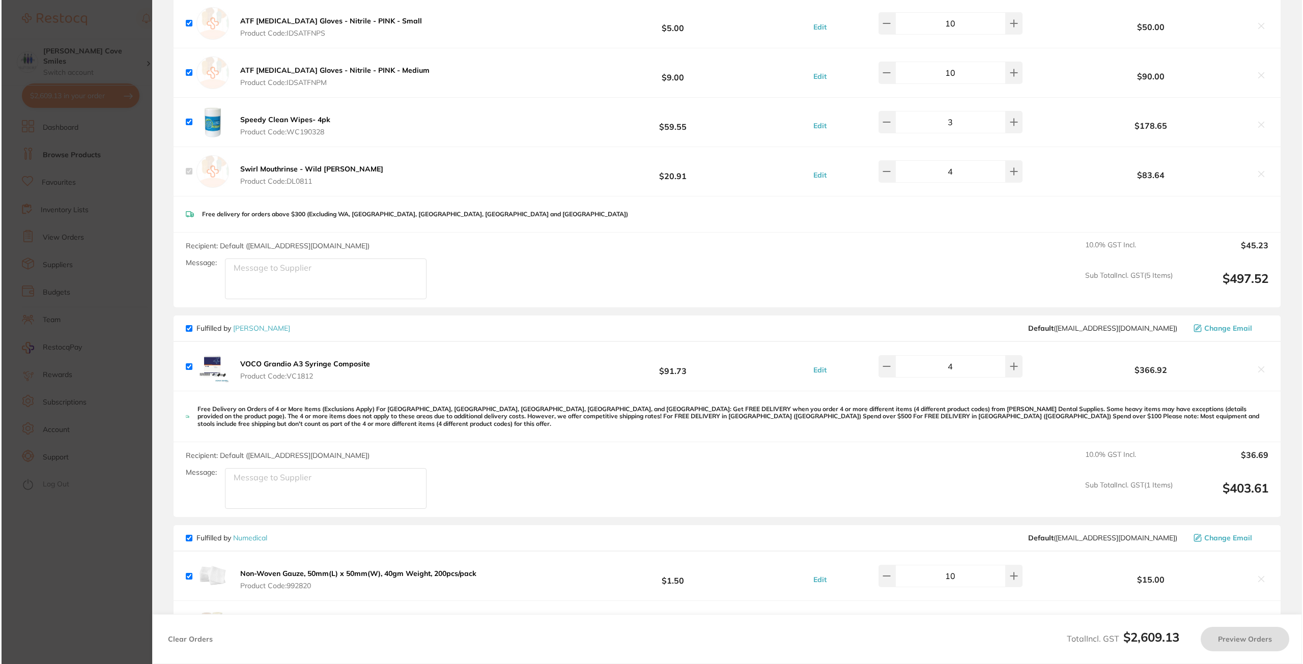
scroll to position [0, 0]
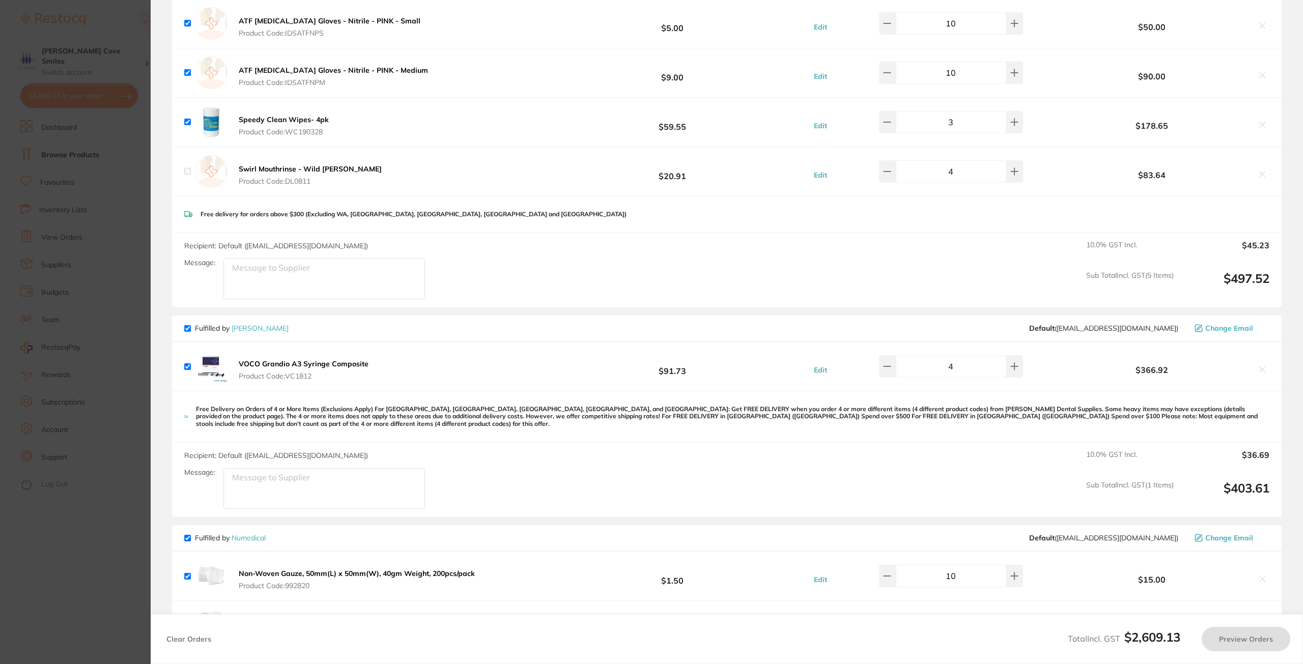
checkbox input "false"
checkbox input "true"
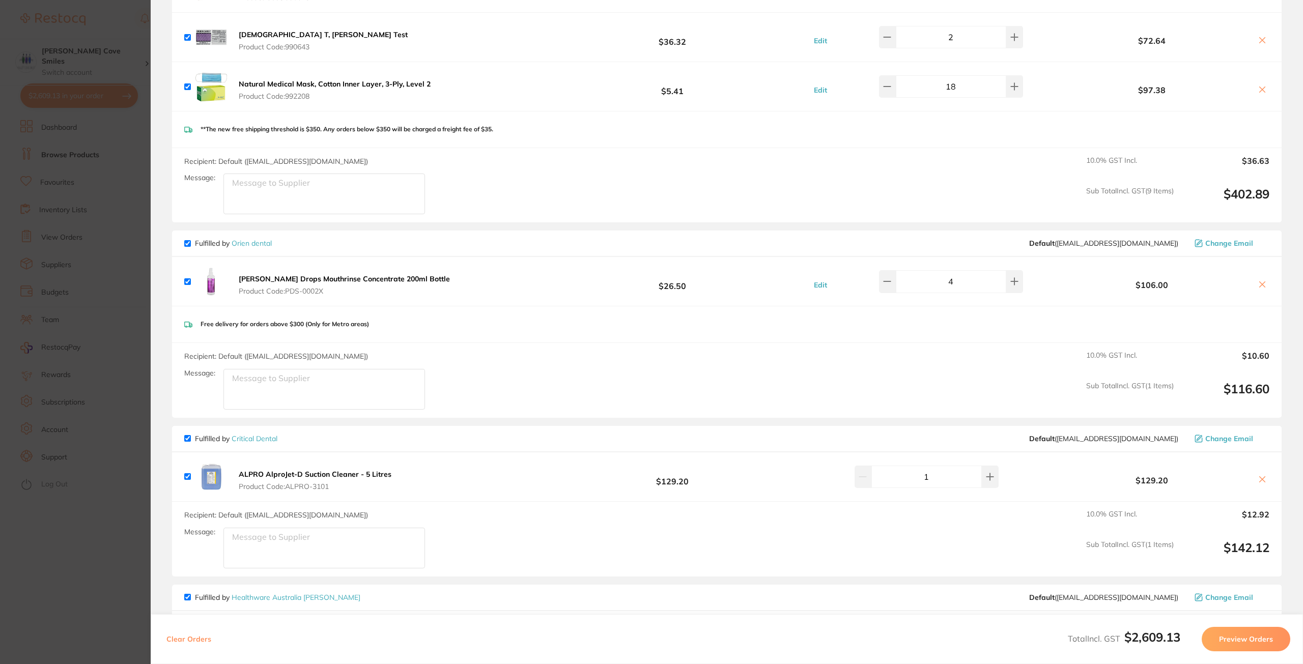
scroll to position [1680, 0]
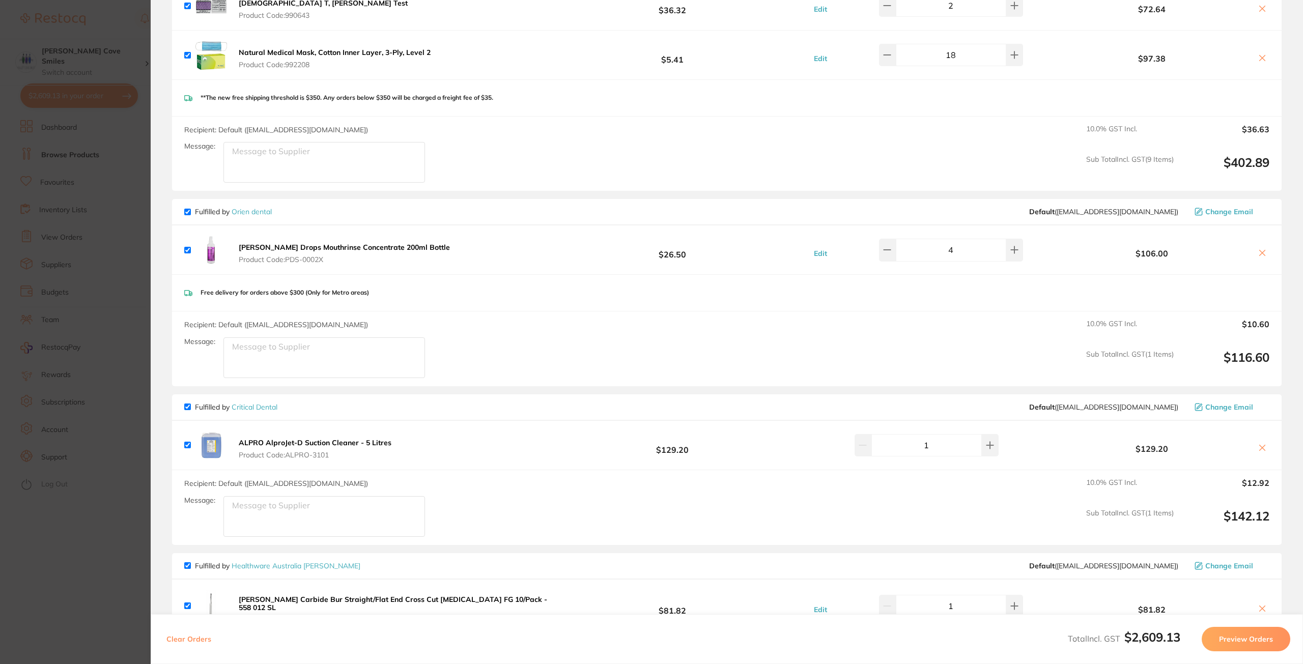
click at [1260, 252] on icon at bounding box center [1263, 253] width 6 height 6
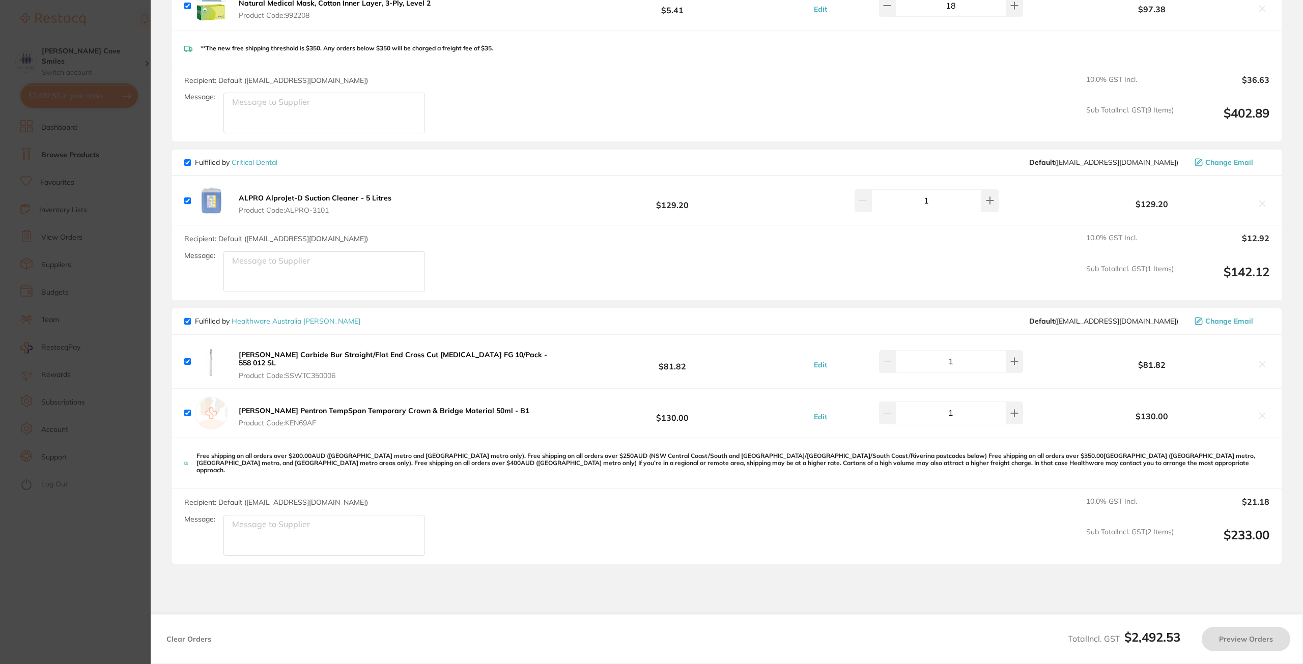
scroll to position [1838, 0]
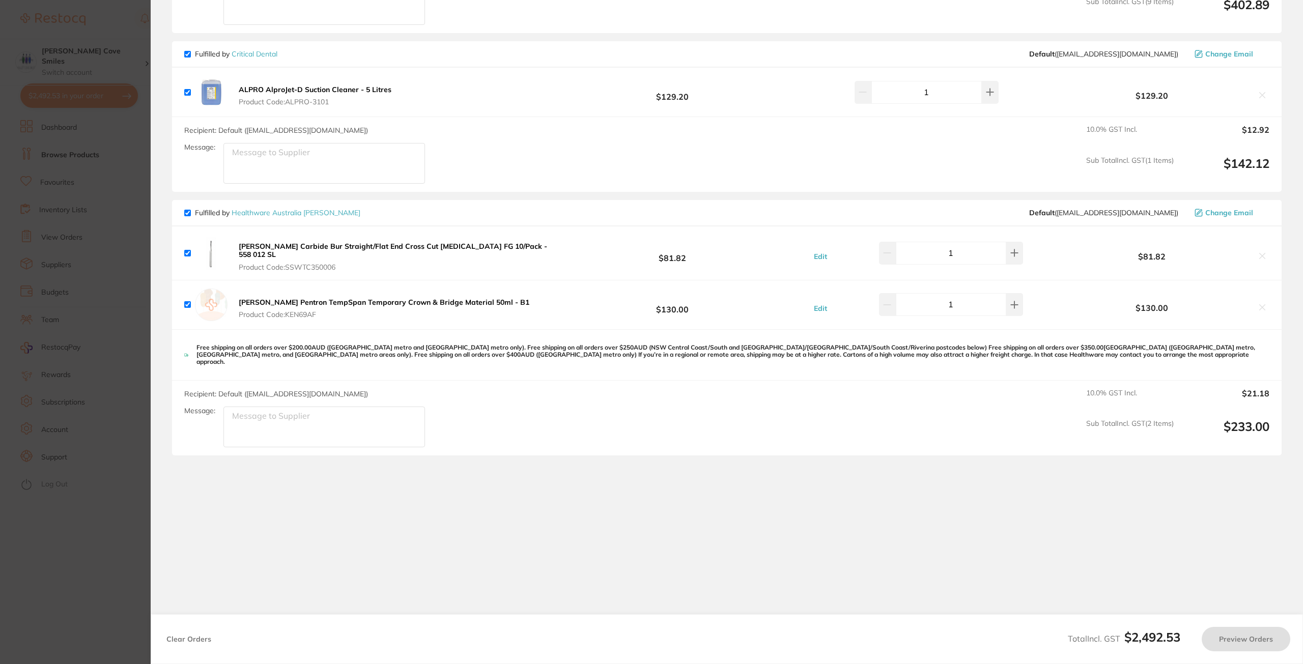
checkbox input "true"
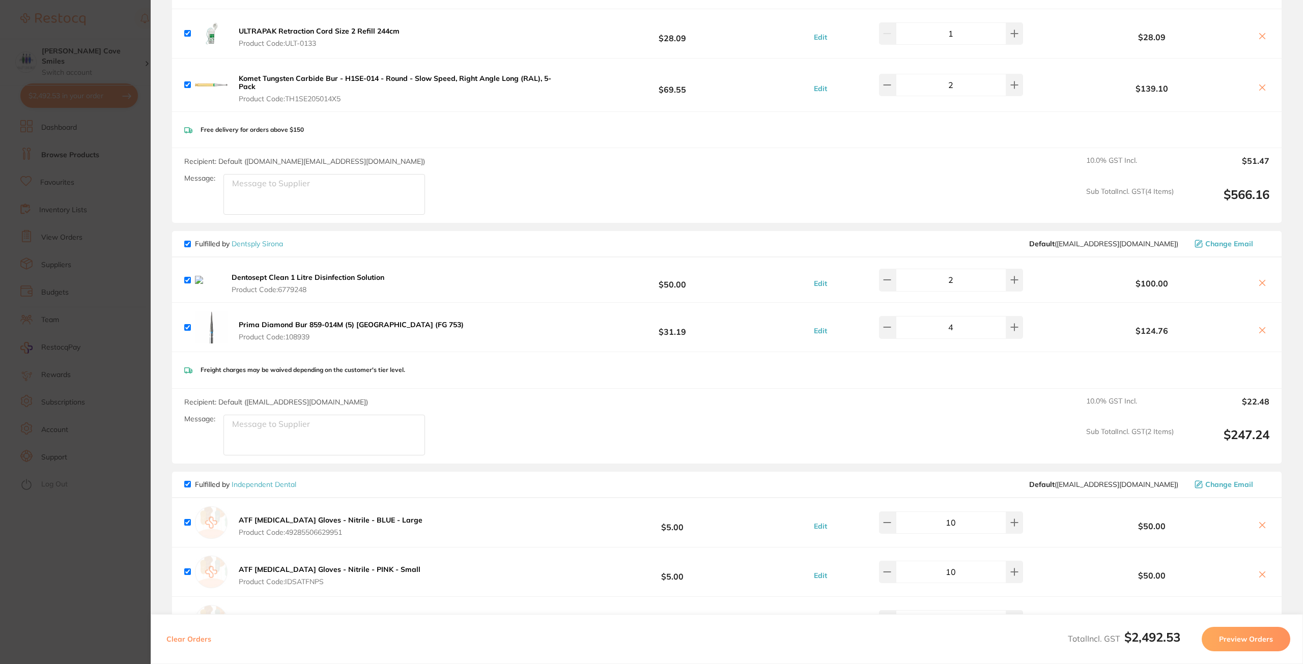
scroll to position [0, 0]
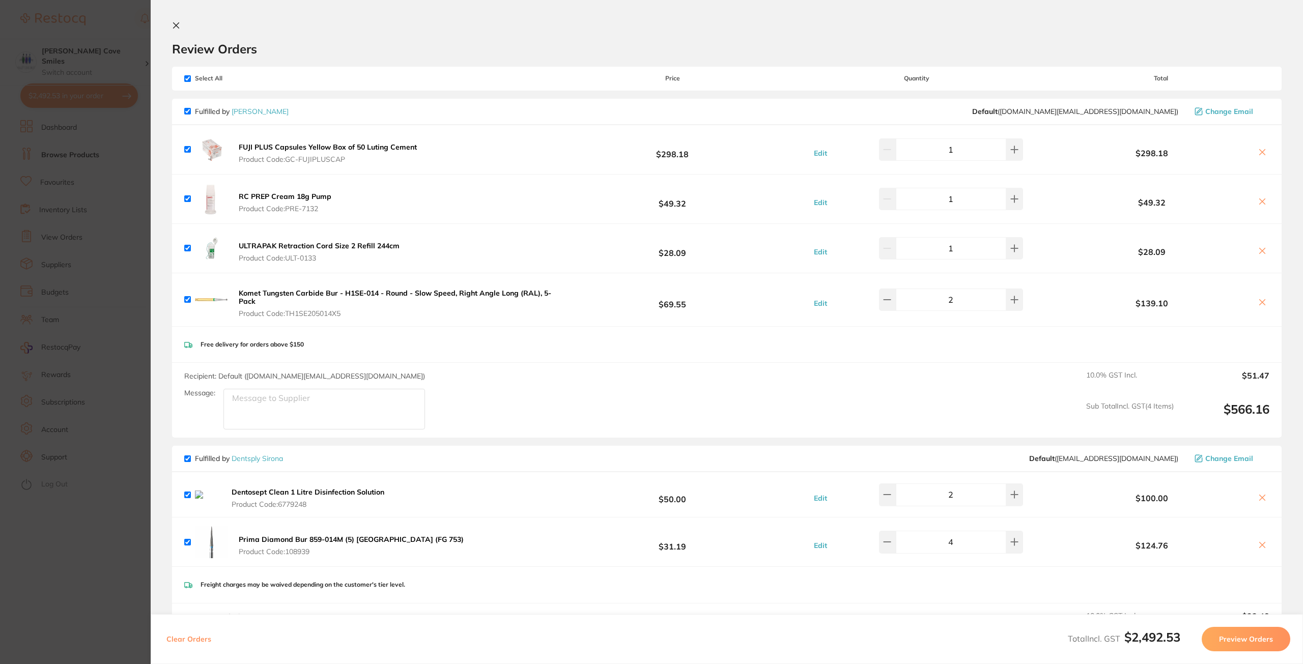
click at [175, 27] on icon at bounding box center [176, 25] width 8 height 8
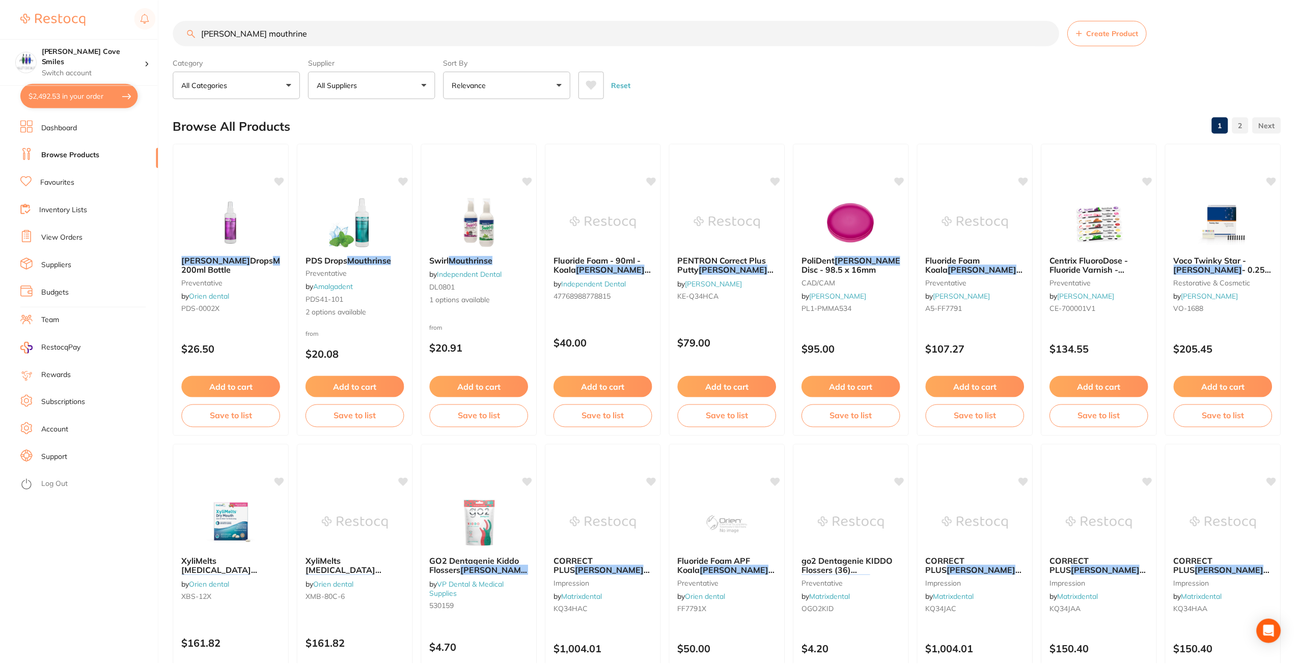
scroll to position [1, 0]
drag, startPoint x: 266, startPoint y: 33, endPoint x: 179, endPoint y: 32, distance: 87.6
click at [179, 32] on input "[PERSON_NAME] mouthrine" at bounding box center [616, 32] width 886 height 25
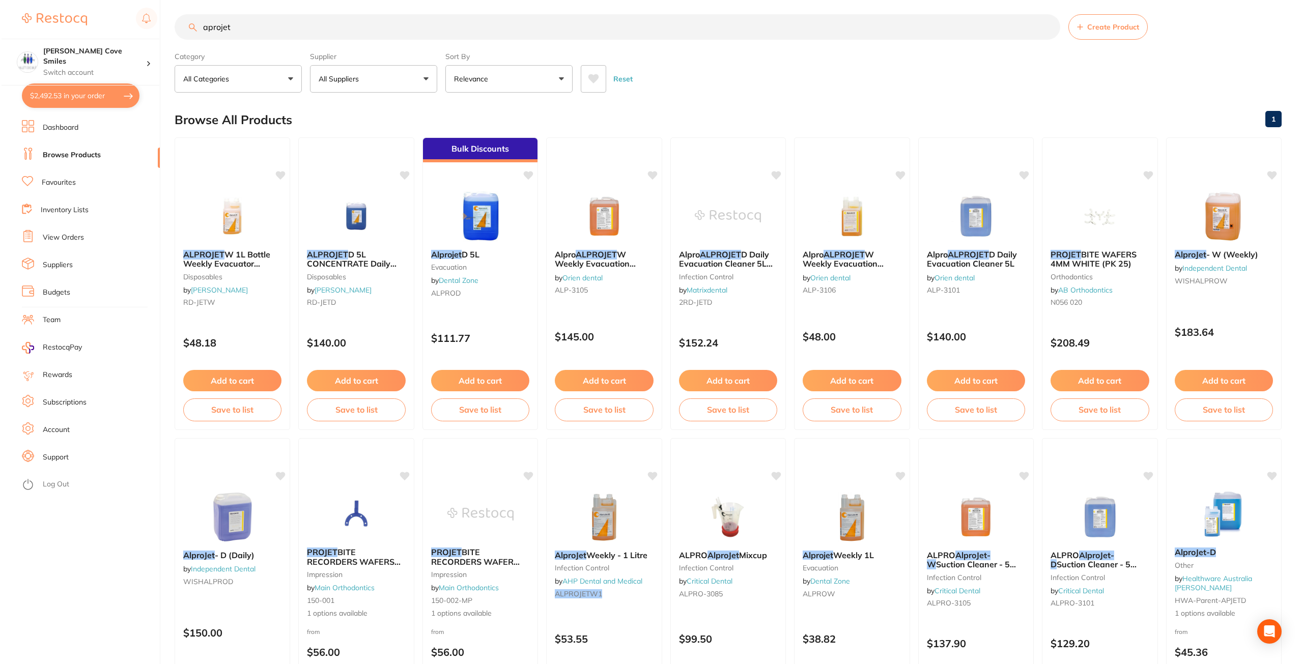
scroll to position [0, 0]
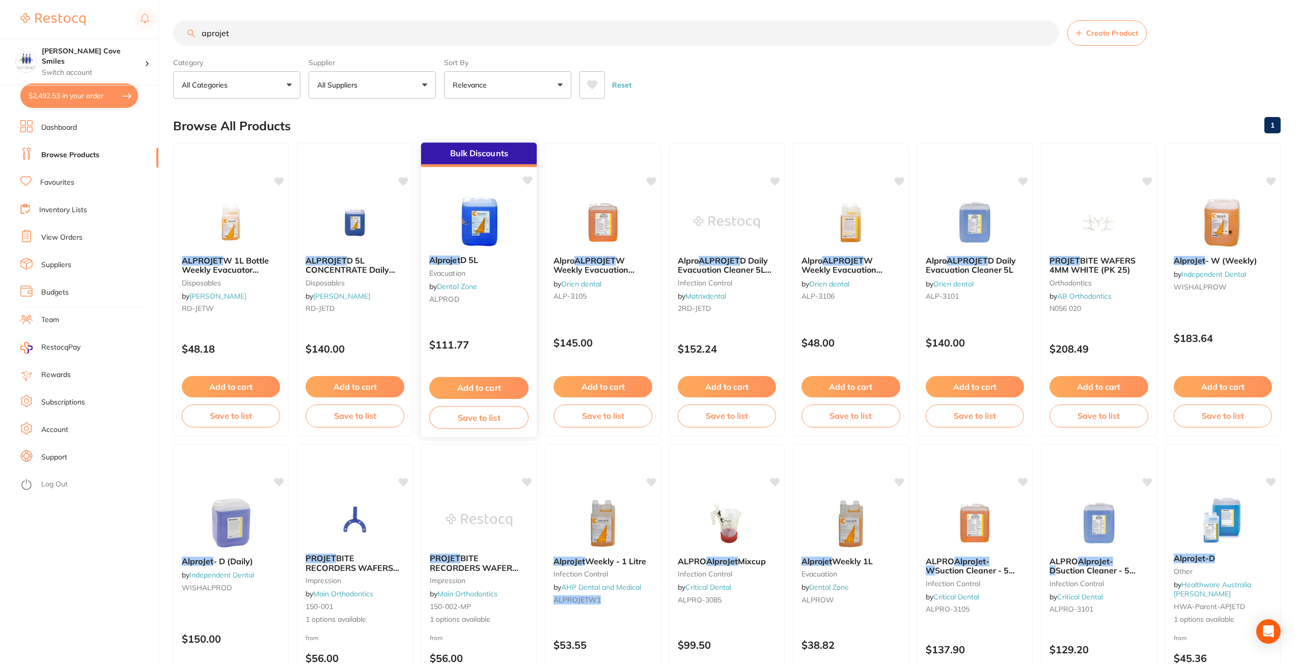
type input "aprojet"
click at [481, 244] on img at bounding box center [479, 221] width 67 height 51
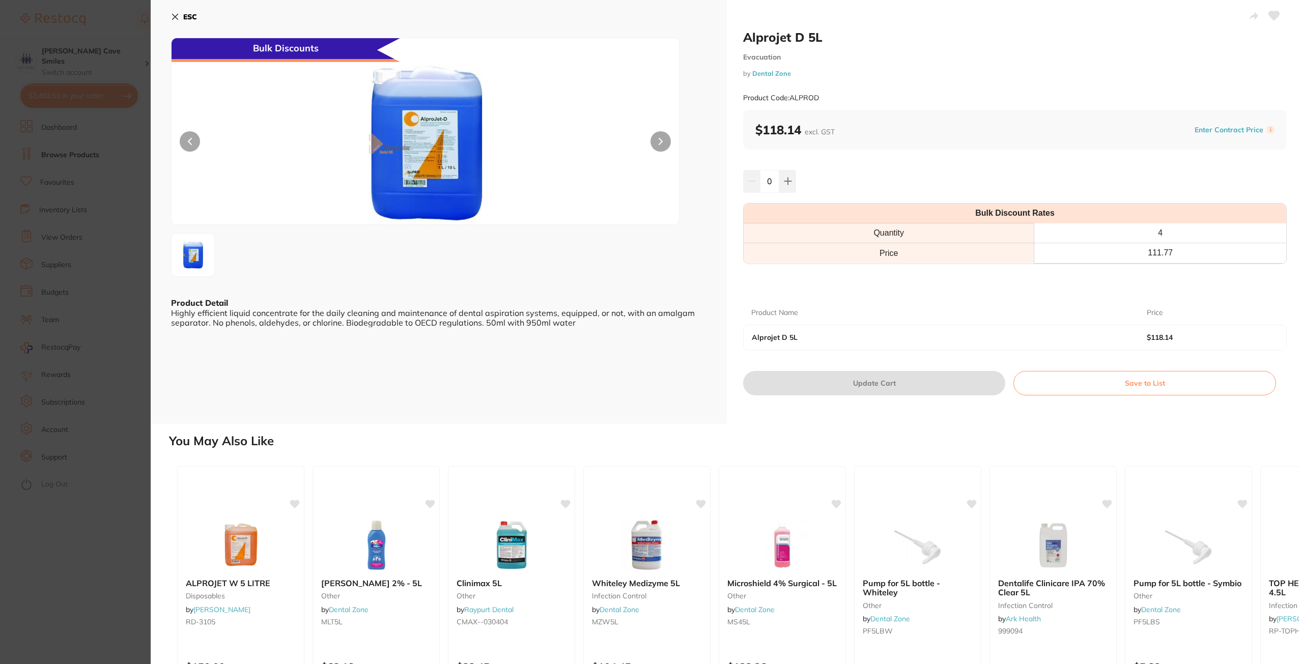
click at [180, 15] on button "ESC" at bounding box center [184, 16] width 26 height 17
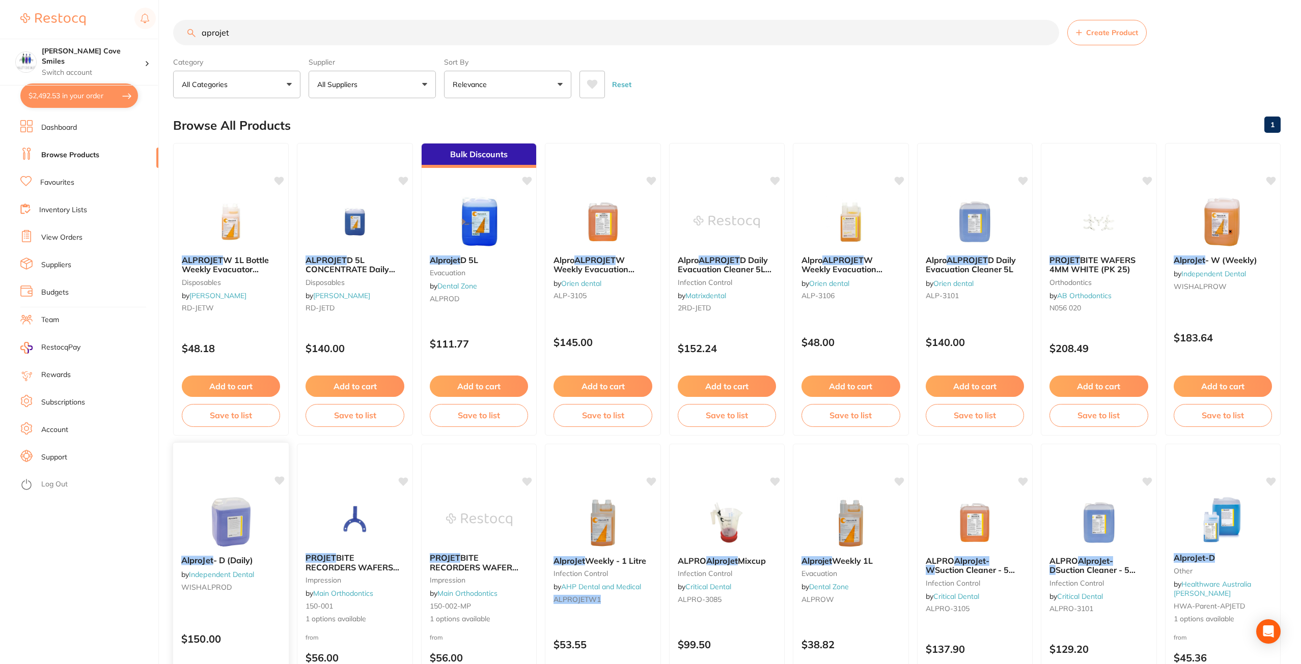
click at [251, 511] on img at bounding box center [231, 521] width 67 height 51
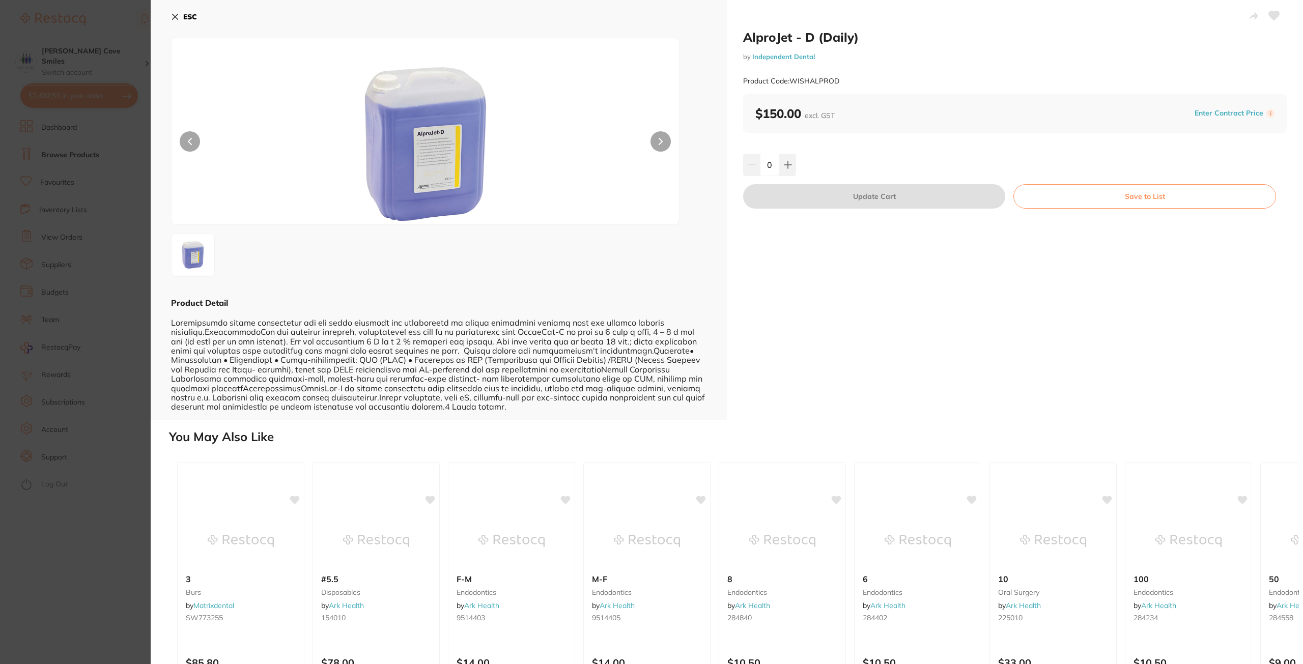
click at [178, 17] on icon at bounding box center [175, 17] width 8 height 8
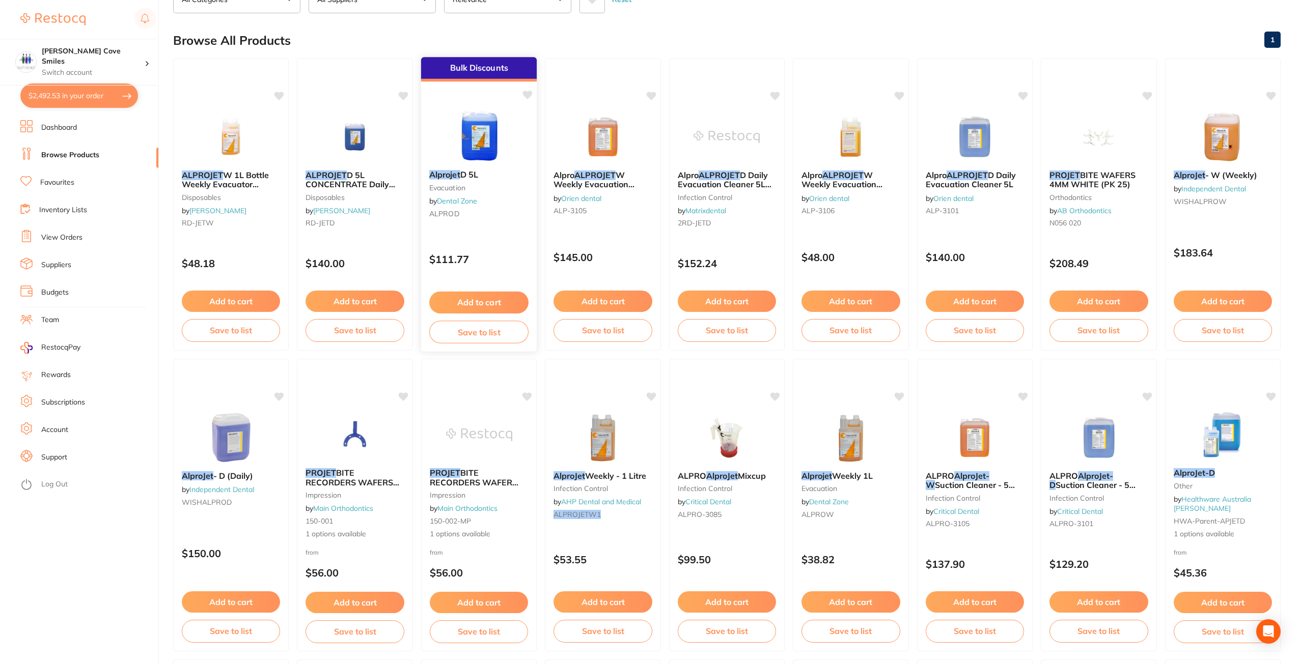
scroll to position [204, 0]
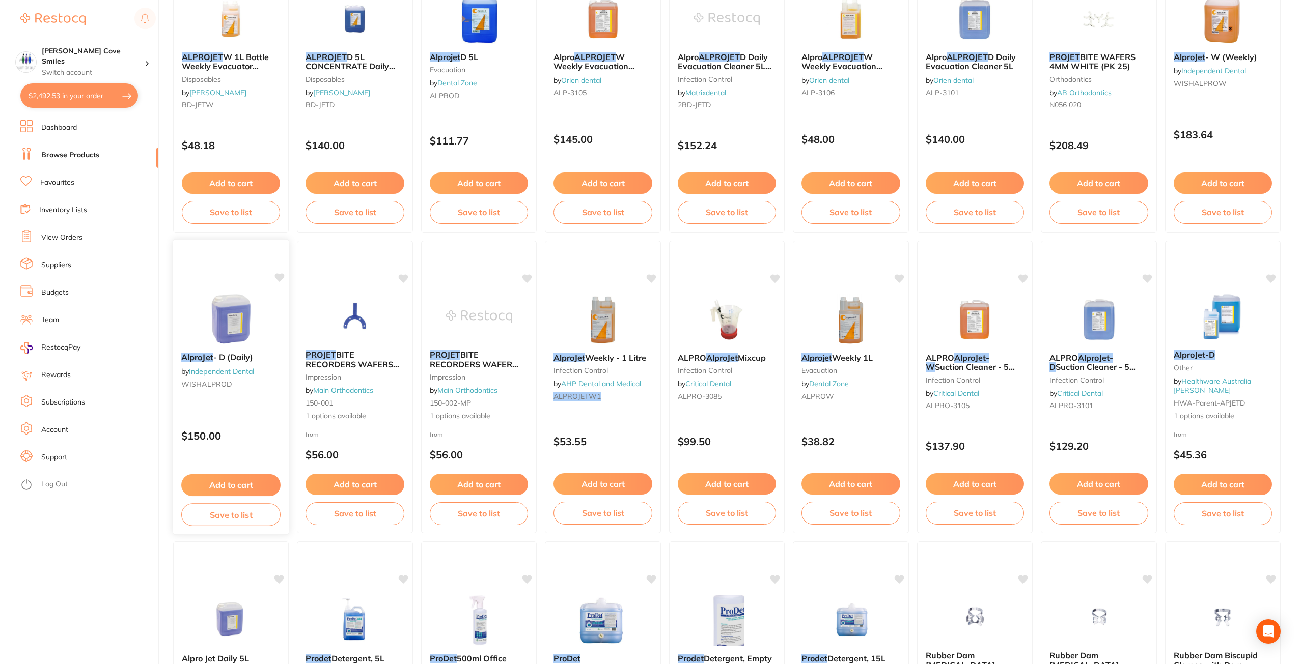
click at [222, 336] on img at bounding box center [231, 318] width 67 height 51
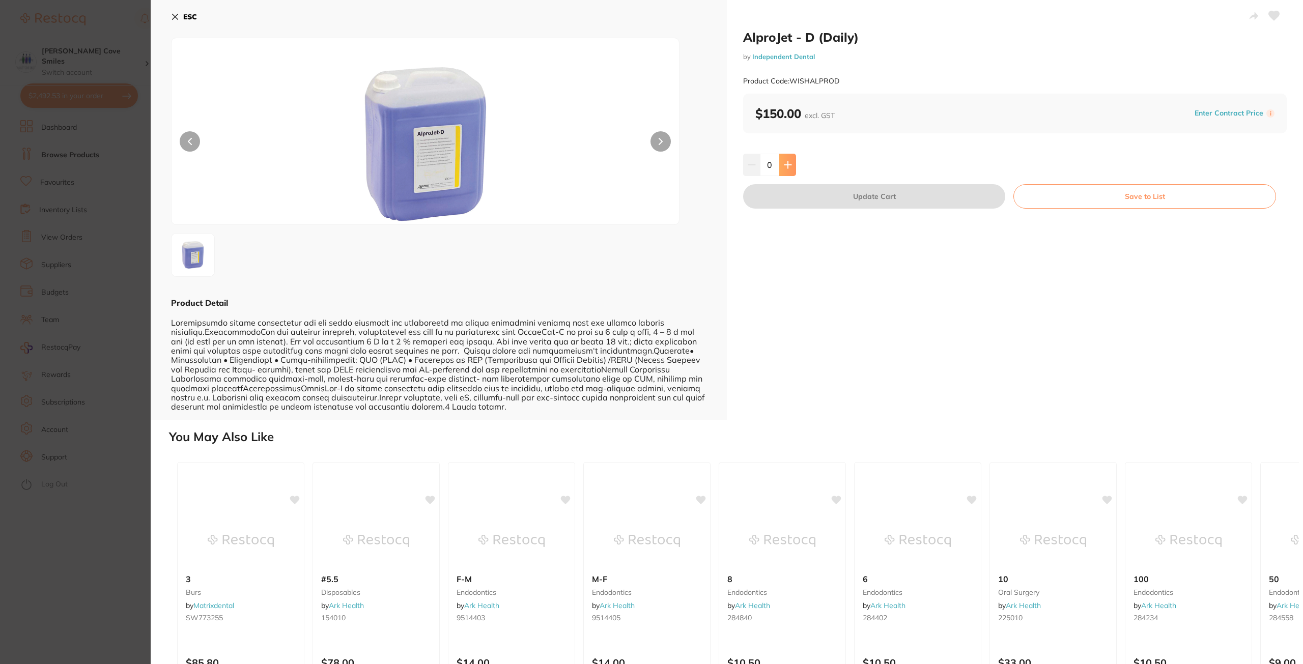
click at [787, 160] on button at bounding box center [788, 165] width 17 height 22
type input "1"
click at [848, 190] on button "Update Cart" at bounding box center [874, 196] width 262 height 24
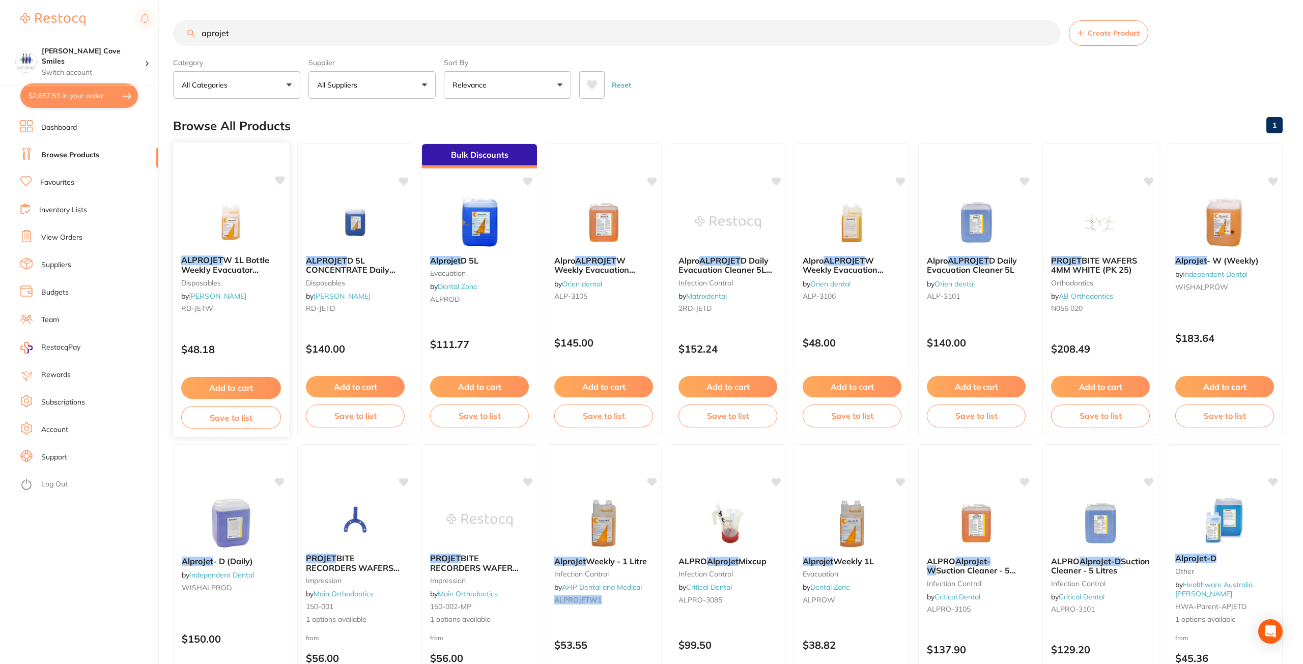
checkbox input "false"
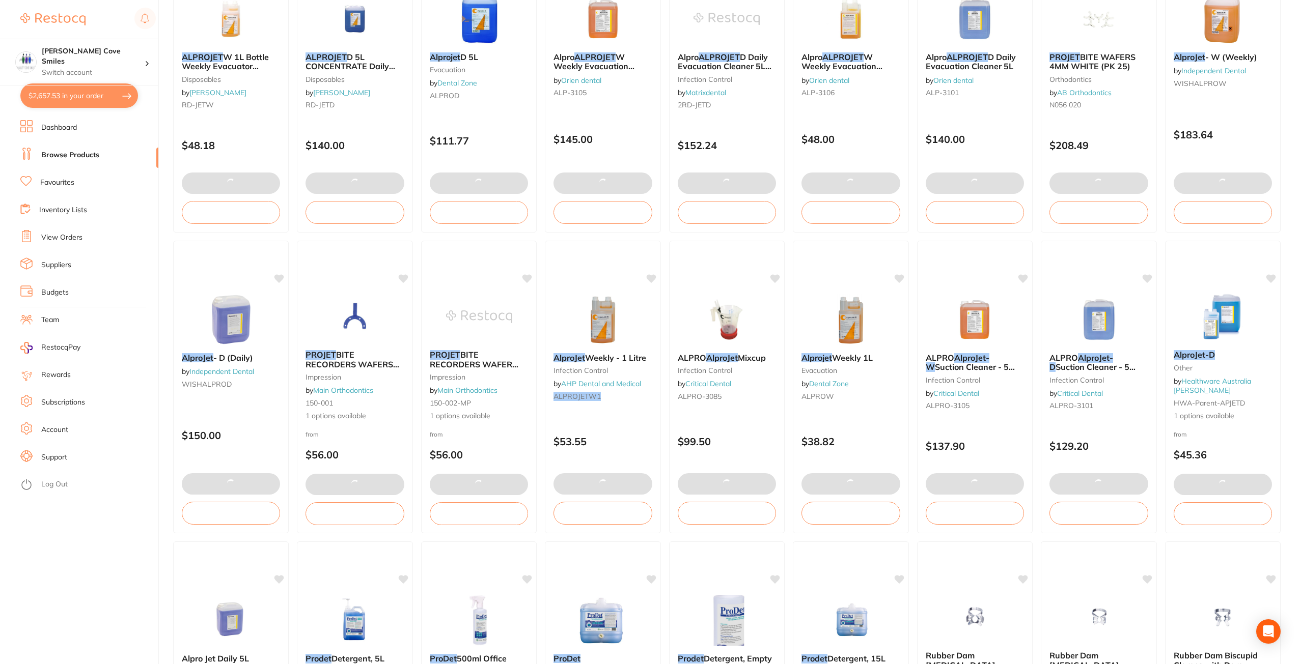
click at [92, 96] on button "$2,657.53 in your order" at bounding box center [79, 95] width 118 height 24
checkbox input "true"
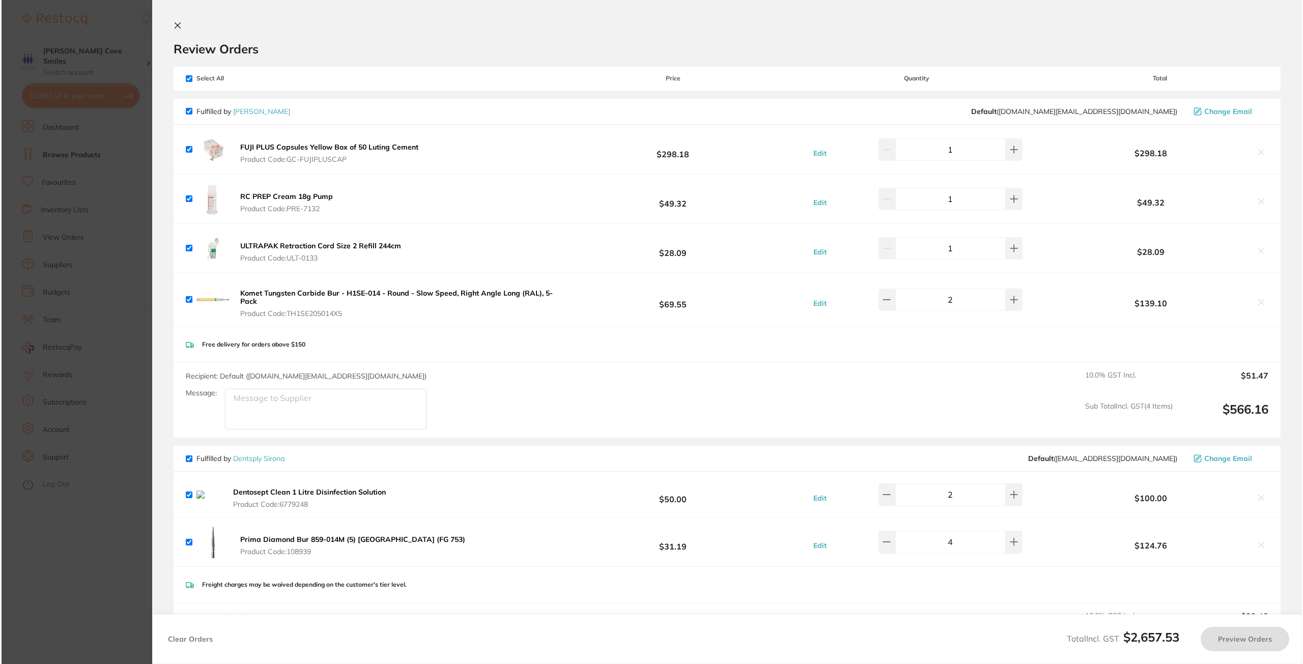
scroll to position [0, 0]
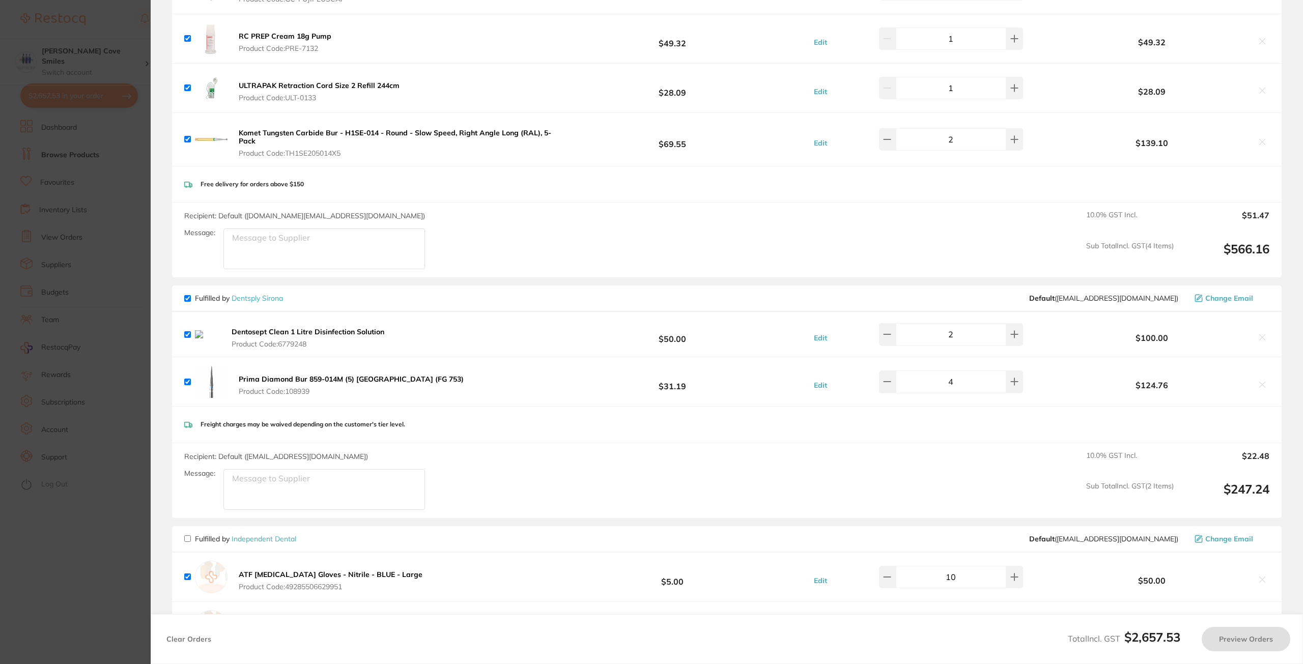
checkbox input "false"
checkbox input "true"
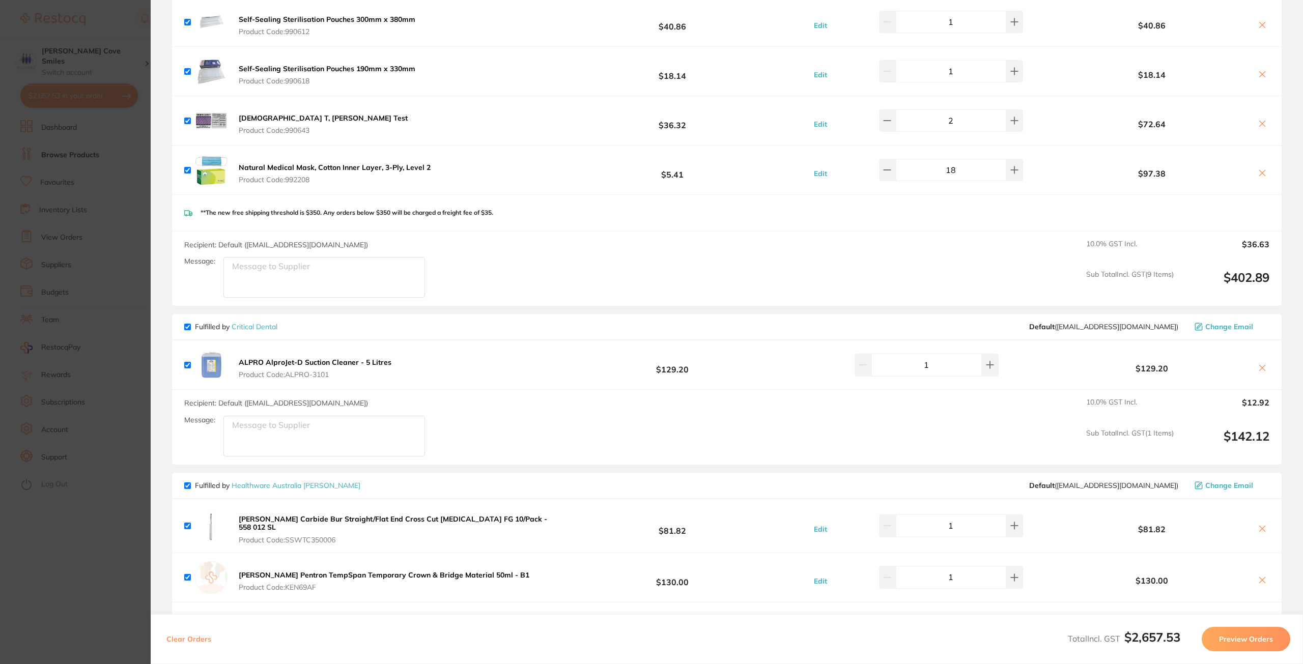
scroll to position [1629, 0]
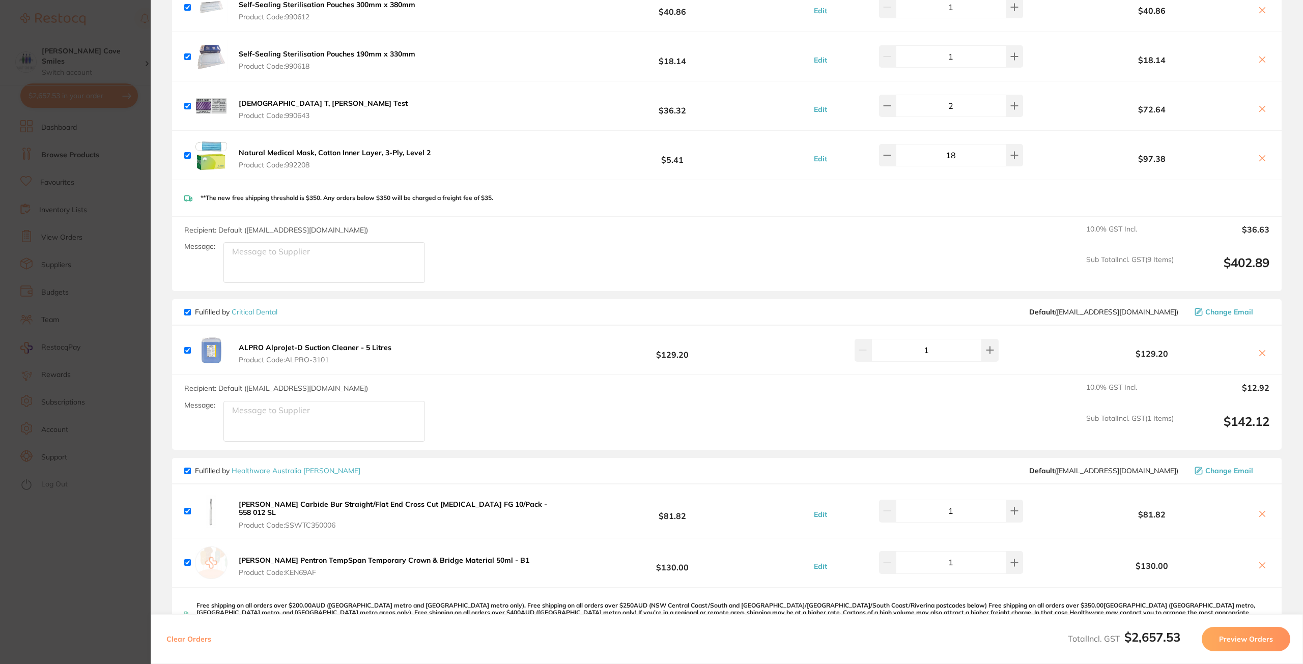
click at [1260, 354] on icon at bounding box center [1263, 354] width 6 height 6
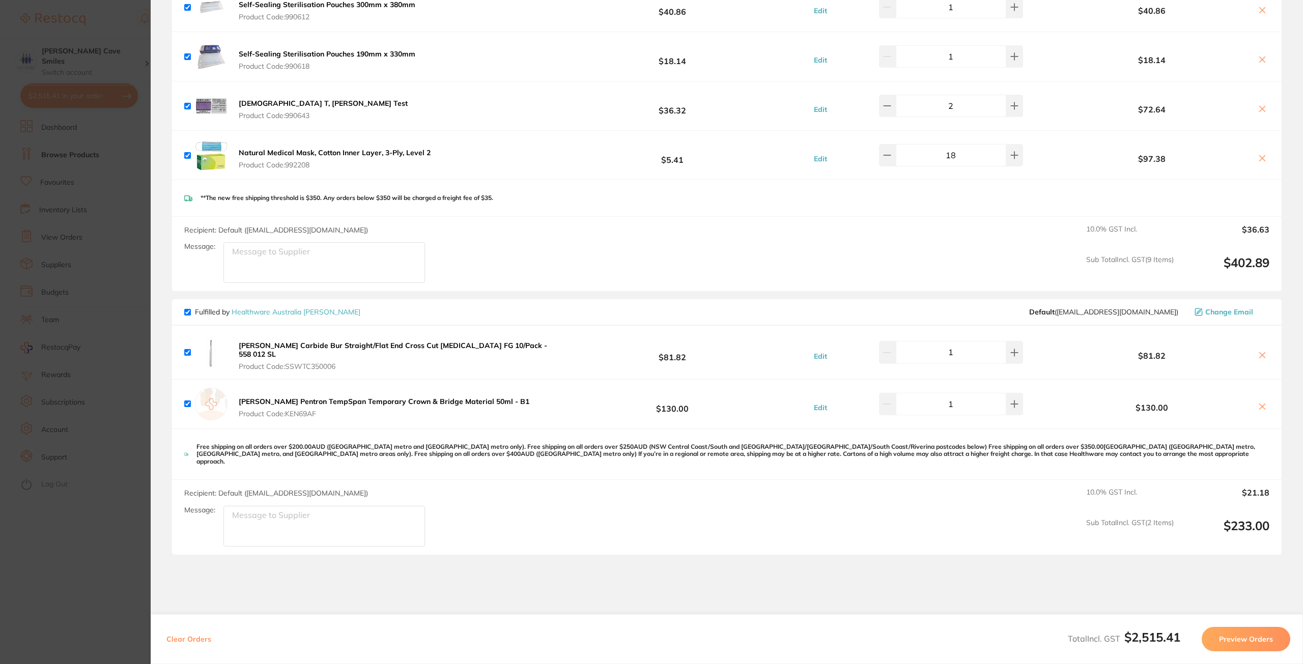
checkbox input "true"
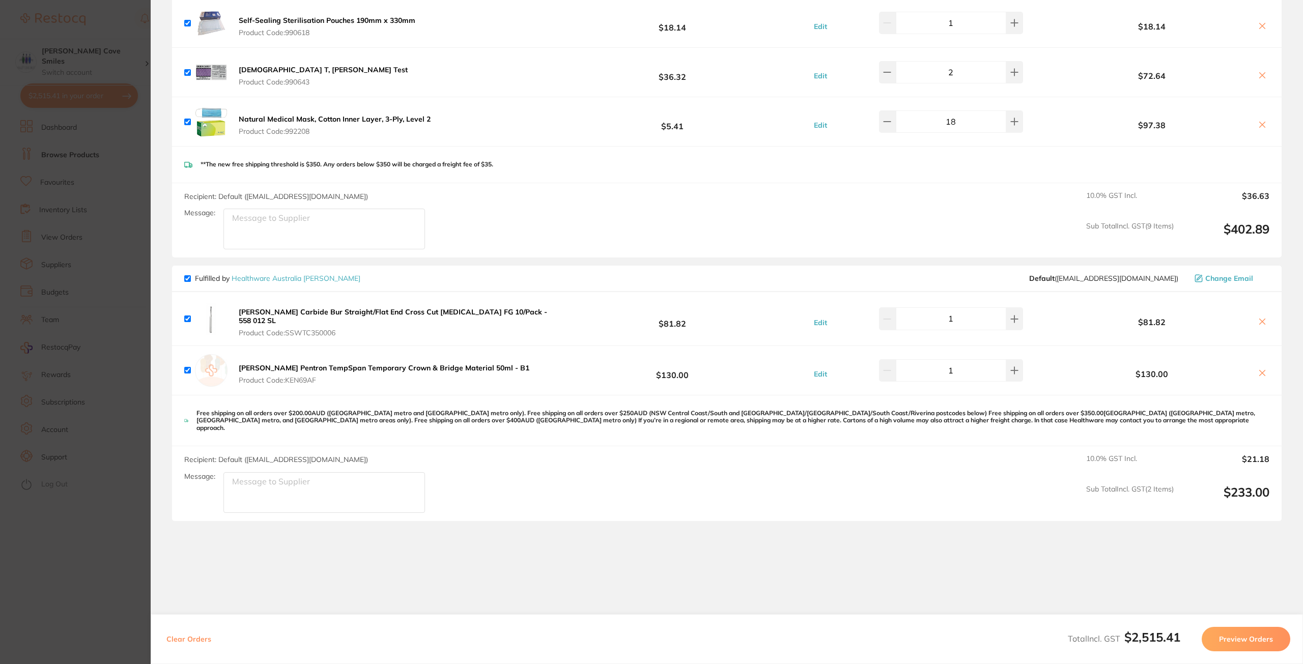
scroll to position [1680, 0]
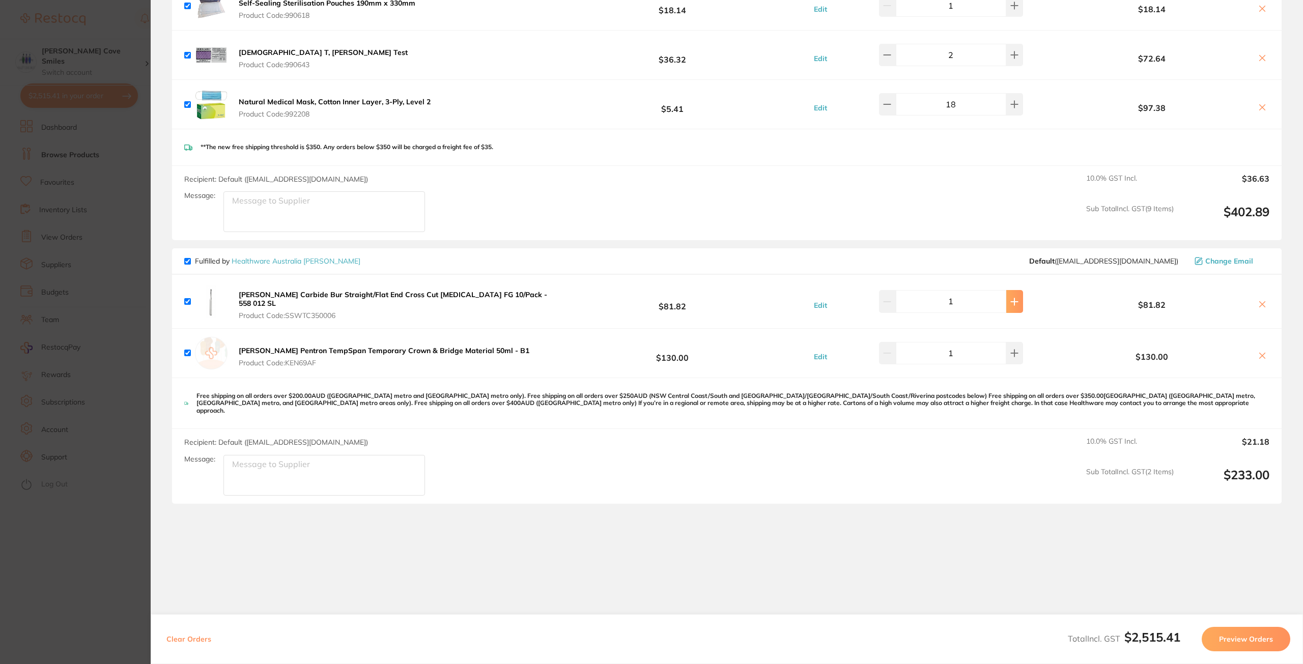
click at [1011, 301] on icon at bounding box center [1015, 302] width 8 height 8
type input "2"
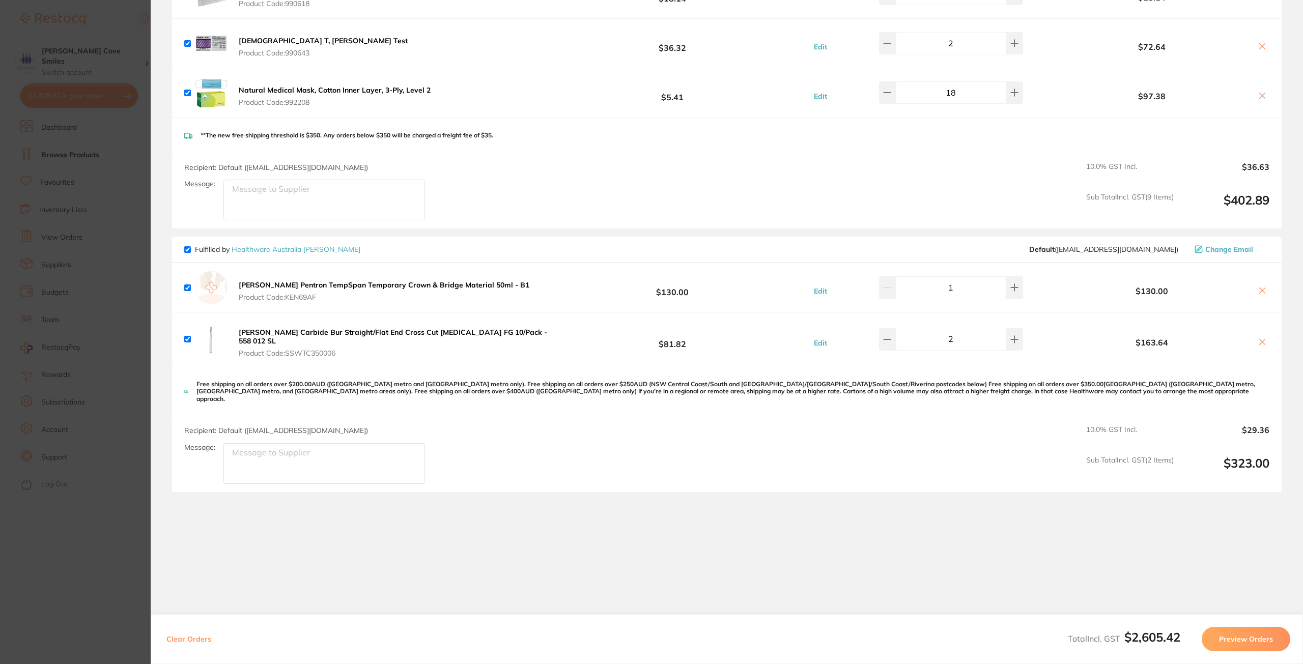
scroll to position [1729, 0]
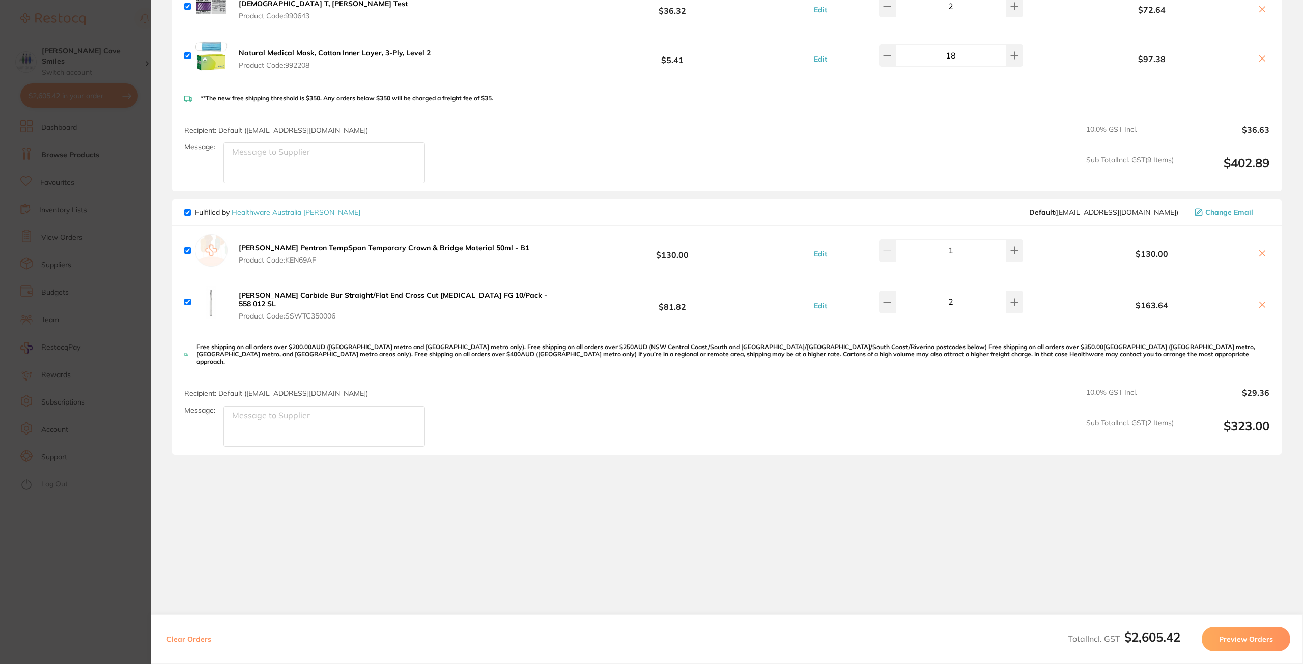
drag, startPoint x: 318, startPoint y: 215, endPoint x: 260, endPoint y: 1, distance: 221.6
click at [318, 215] on link "Healthware Australia [PERSON_NAME]" at bounding box center [296, 212] width 129 height 9
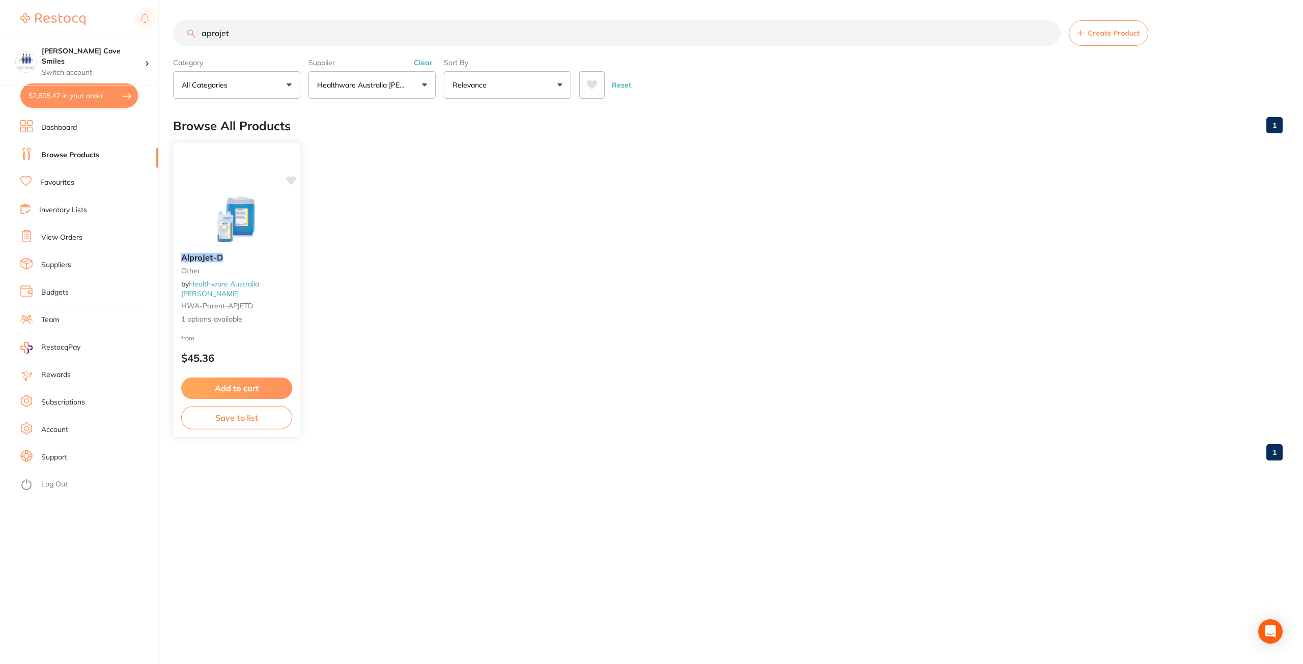
click at [215, 271] on small "other" at bounding box center [236, 270] width 111 height 8
click at [218, 287] on link "Healthware Australia [PERSON_NAME]" at bounding box center [220, 289] width 78 height 19
click at [235, 215] on img at bounding box center [236, 218] width 67 height 51
click at [235, 215] on img at bounding box center [237, 219] width 66 height 51
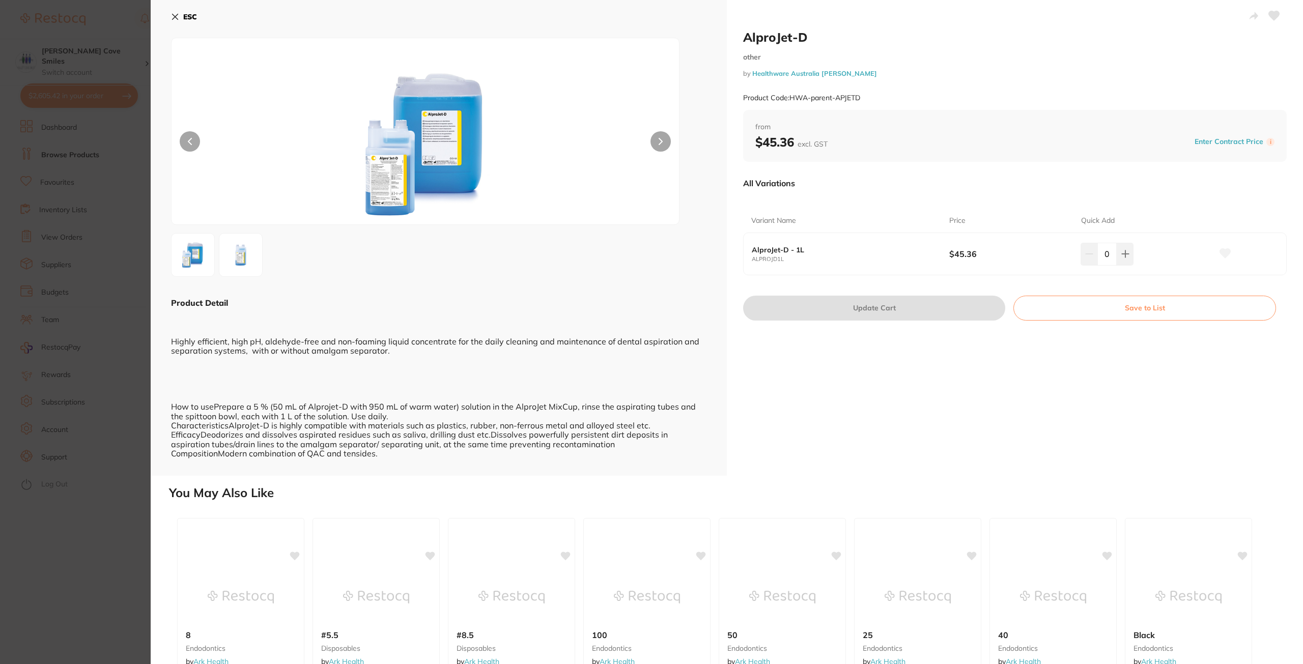
click at [194, 18] on b "ESC" at bounding box center [190, 16] width 14 height 9
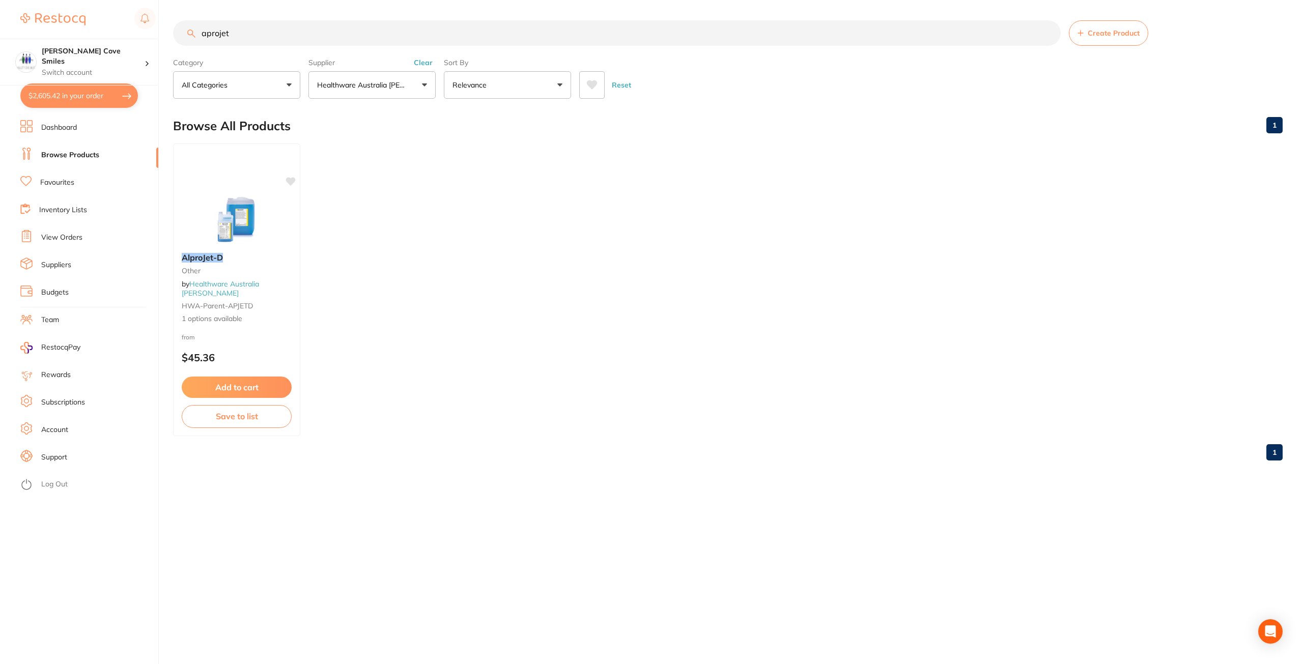
drag, startPoint x: 236, startPoint y: 36, endPoint x: 174, endPoint y: 35, distance: 61.6
click at [175, 35] on input "aprojet" at bounding box center [617, 32] width 888 height 25
